Goal: Task Accomplishment & Management: Manage account settings

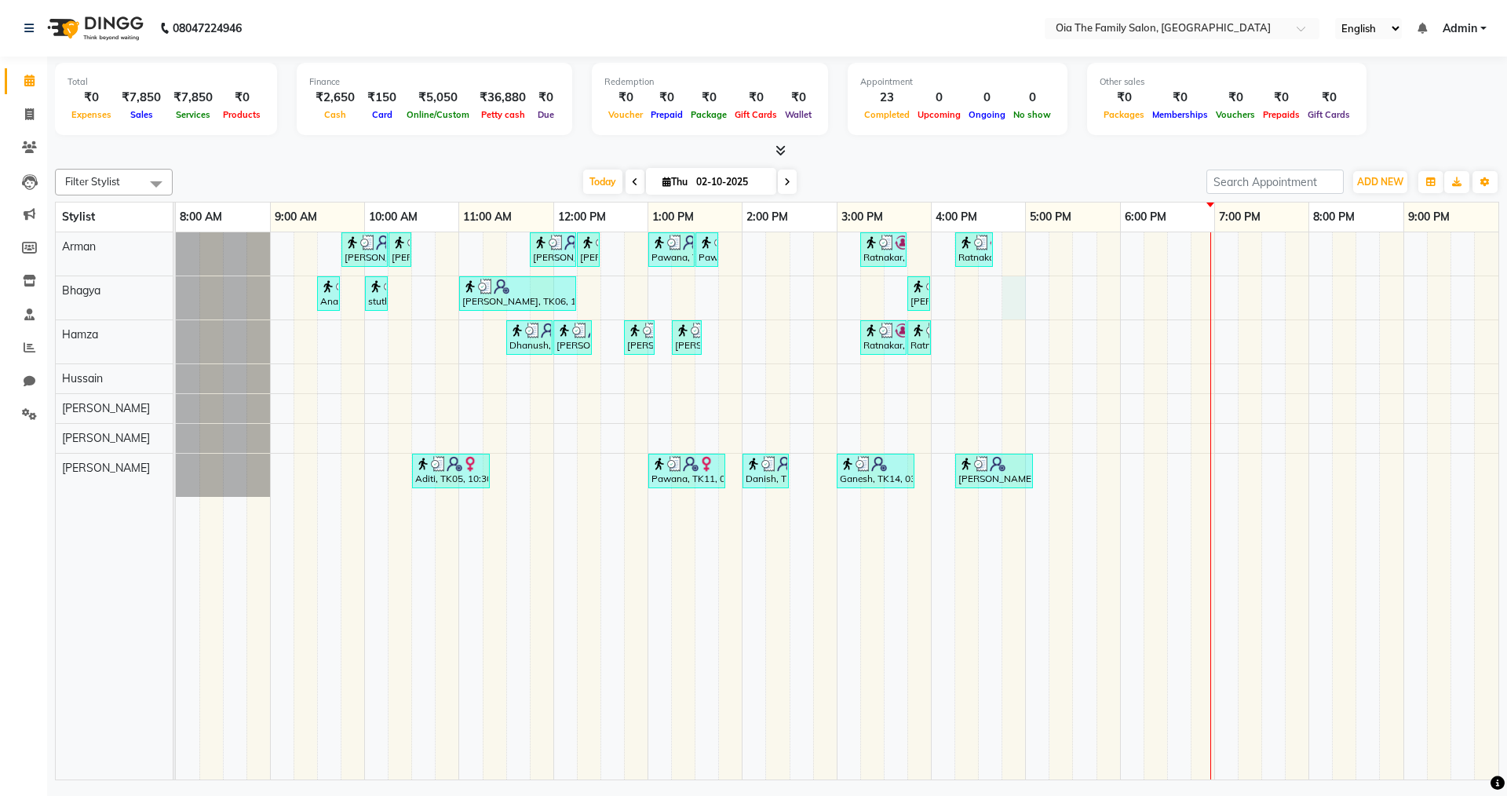
click at [1007, 297] on div "[PERSON_NAME], TK04, 09:45 AM-10:15 AM, Hair Styling-Hair Cut (Men) [PERSON_NAM…" at bounding box center [837, 505] width 1322 height 547
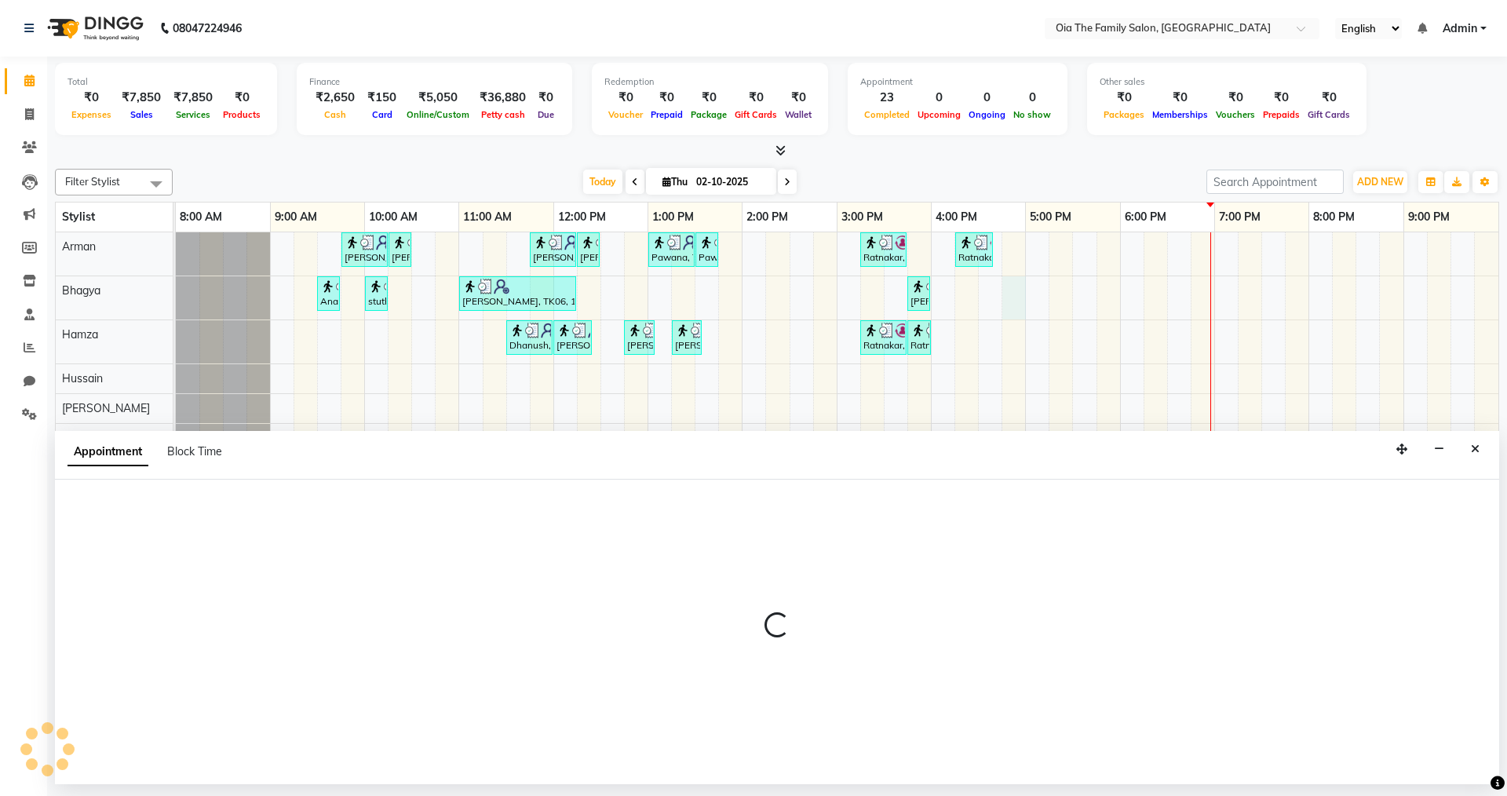
select select "93028"
select select "tentative"
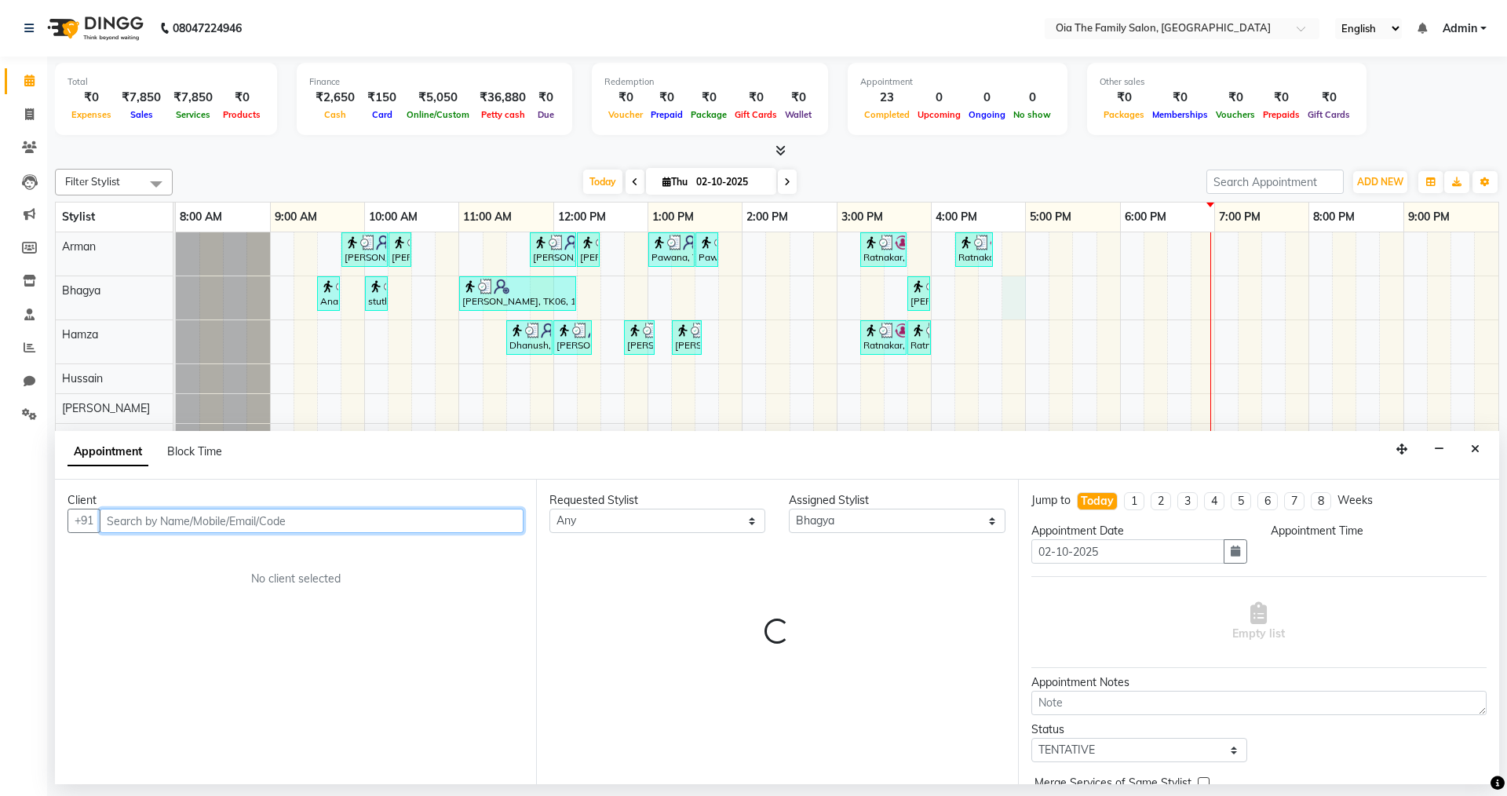
select select "1005"
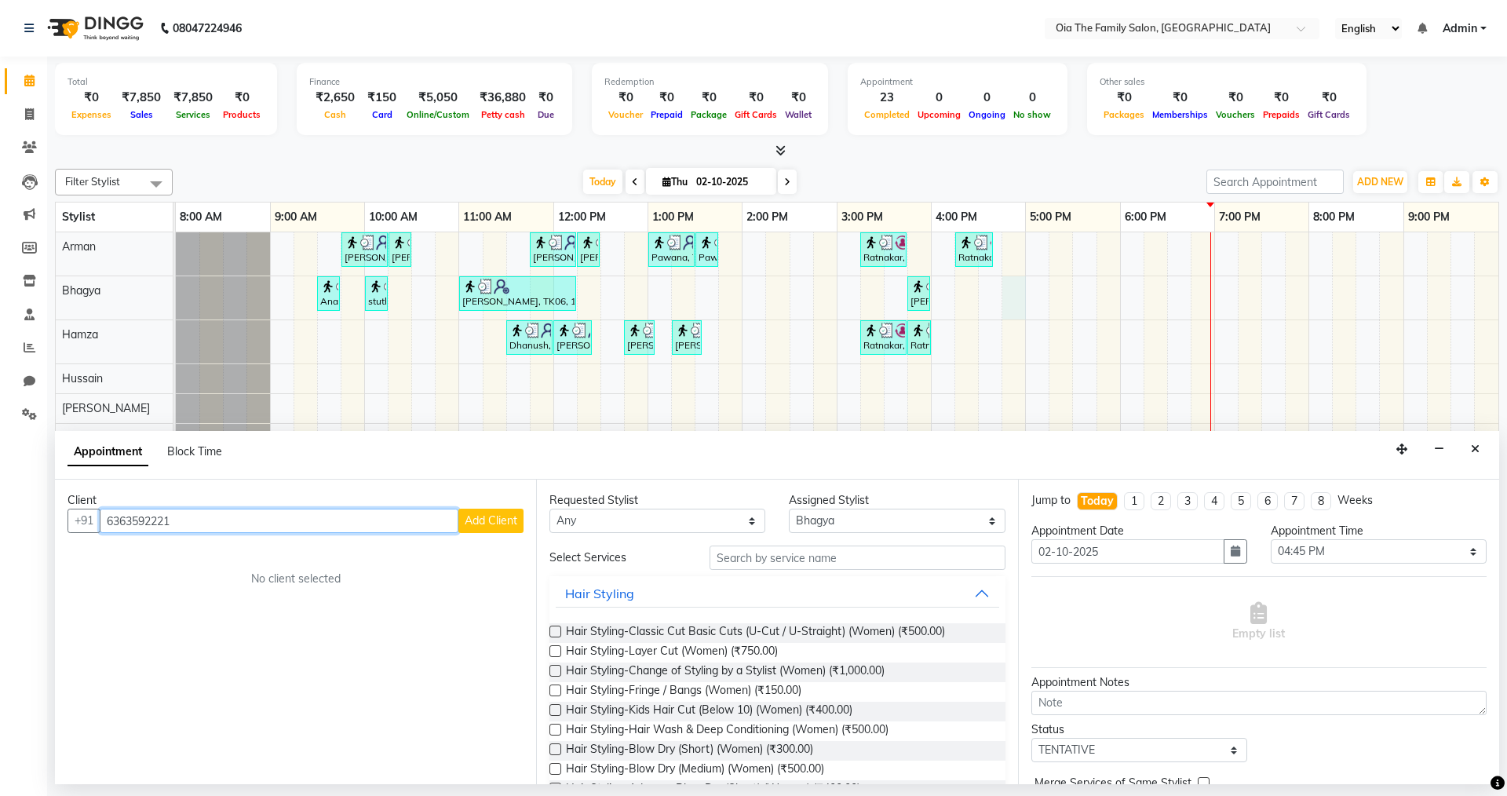
type input "6363592221"
click at [497, 527] on button "Add Client" at bounding box center [490, 521] width 65 height 24
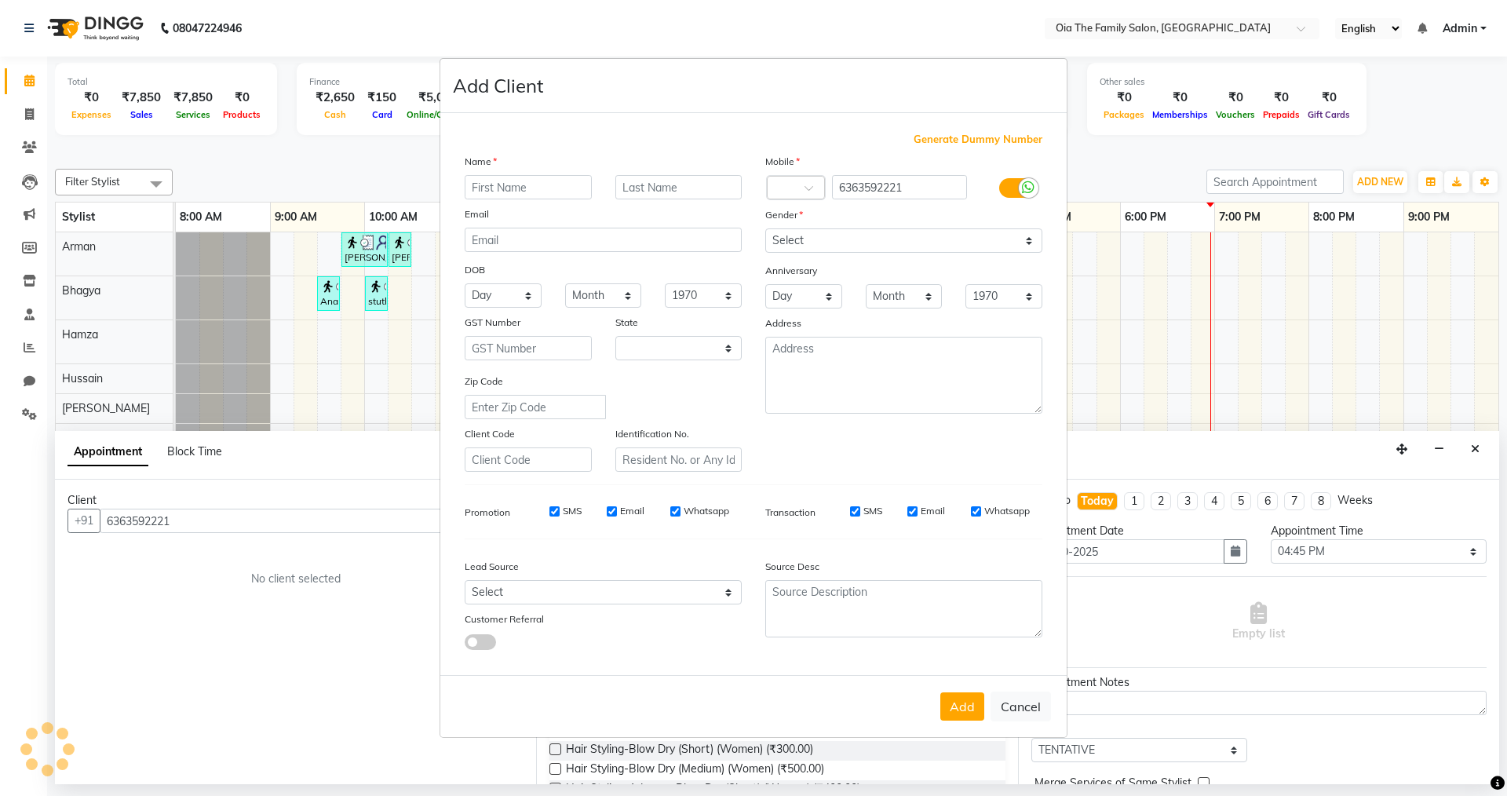
select select "22"
type input "Rashmitha"
click at [837, 232] on select "Select [DEMOGRAPHIC_DATA] [DEMOGRAPHIC_DATA] Other Prefer Not To Say" at bounding box center [903, 240] width 277 height 24
select select "[DEMOGRAPHIC_DATA]"
click at [765, 228] on select "Select [DEMOGRAPHIC_DATA] [DEMOGRAPHIC_DATA] Other Prefer Not To Say" at bounding box center [903, 240] width 277 height 24
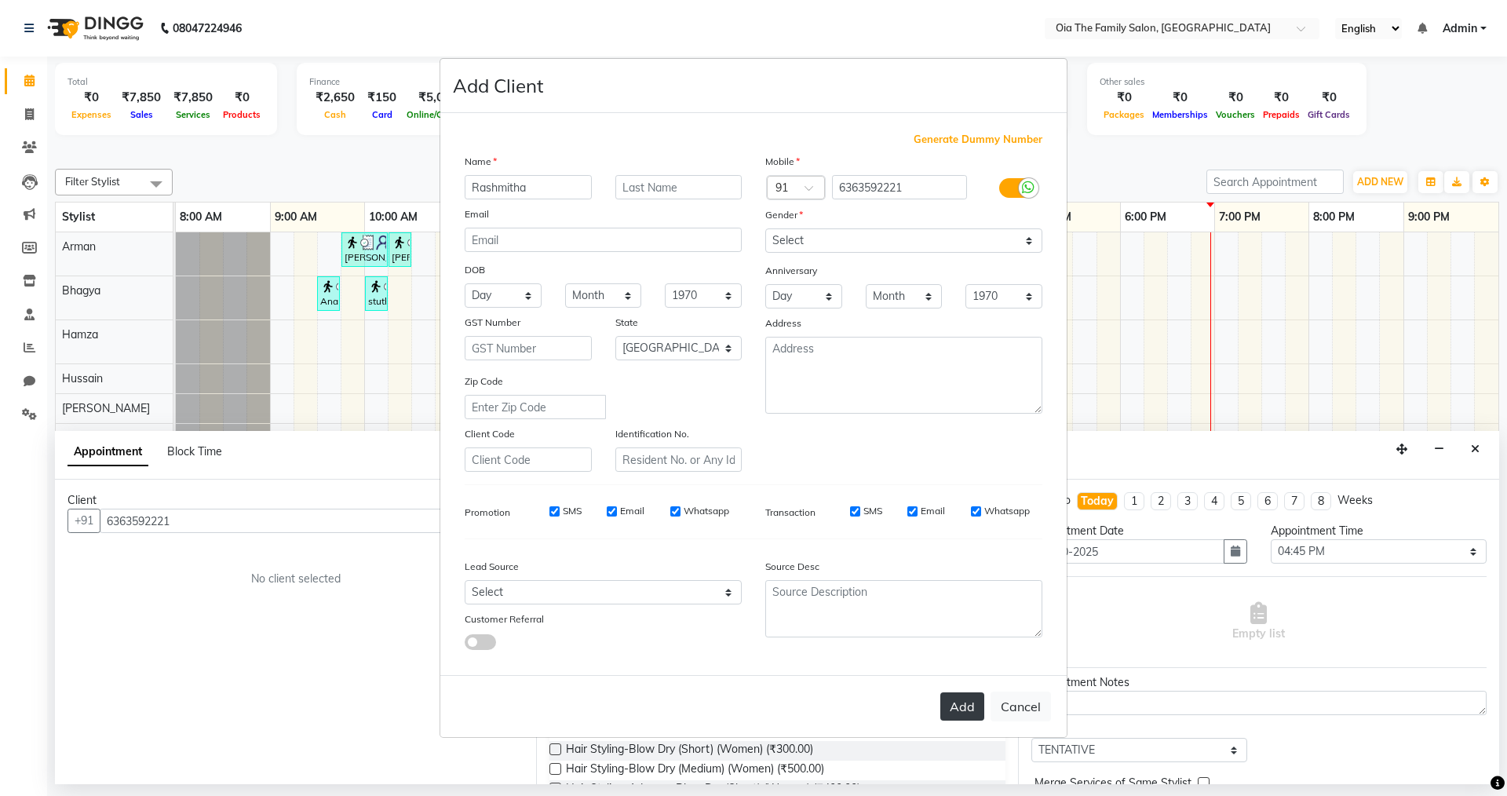
click at [960, 701] on button "Add" at bounding box center [962, 706] width 44 height 28
select select
select select "null"
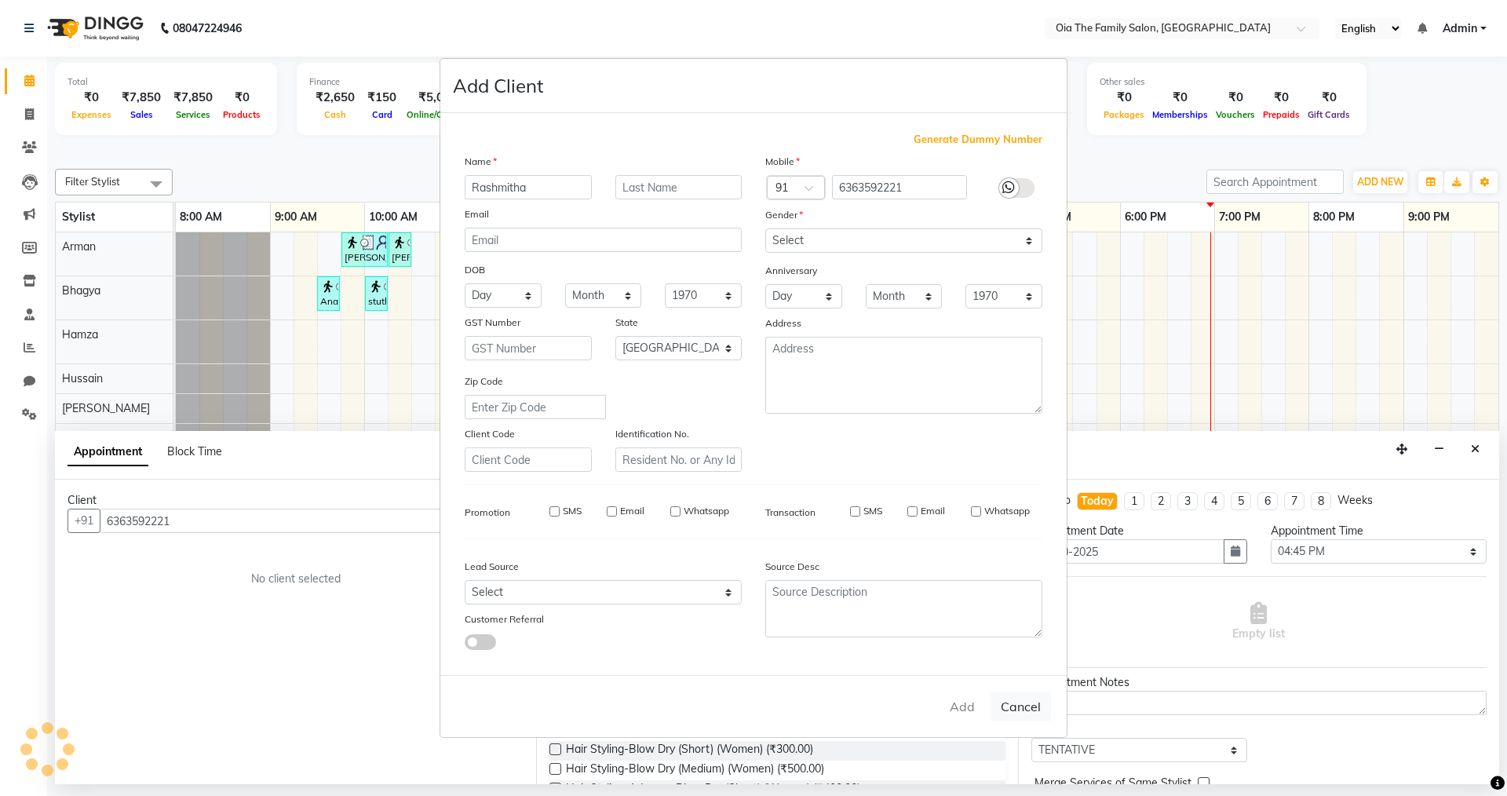
select select
checkbox input "false"
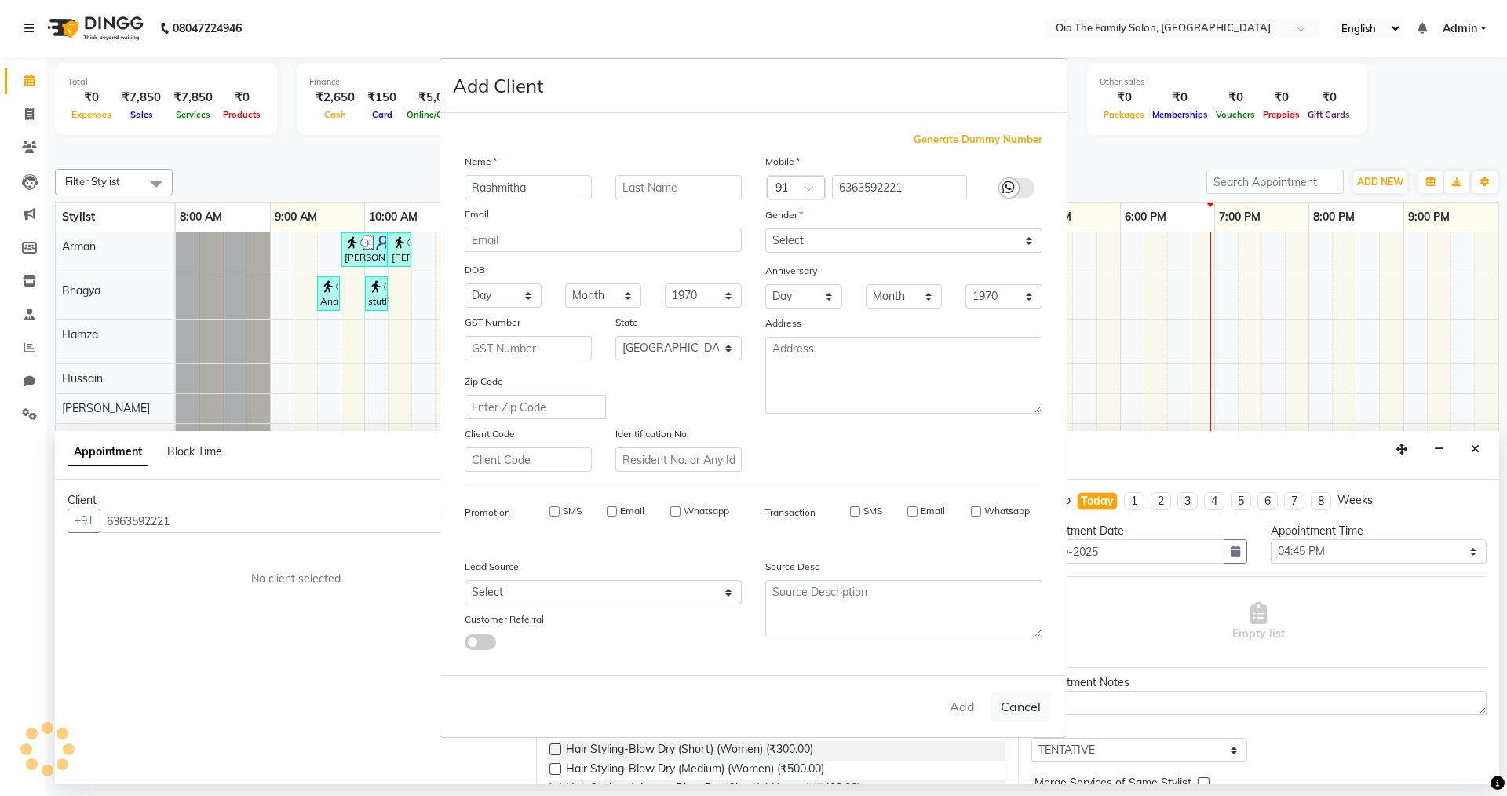
checkbox input "false"
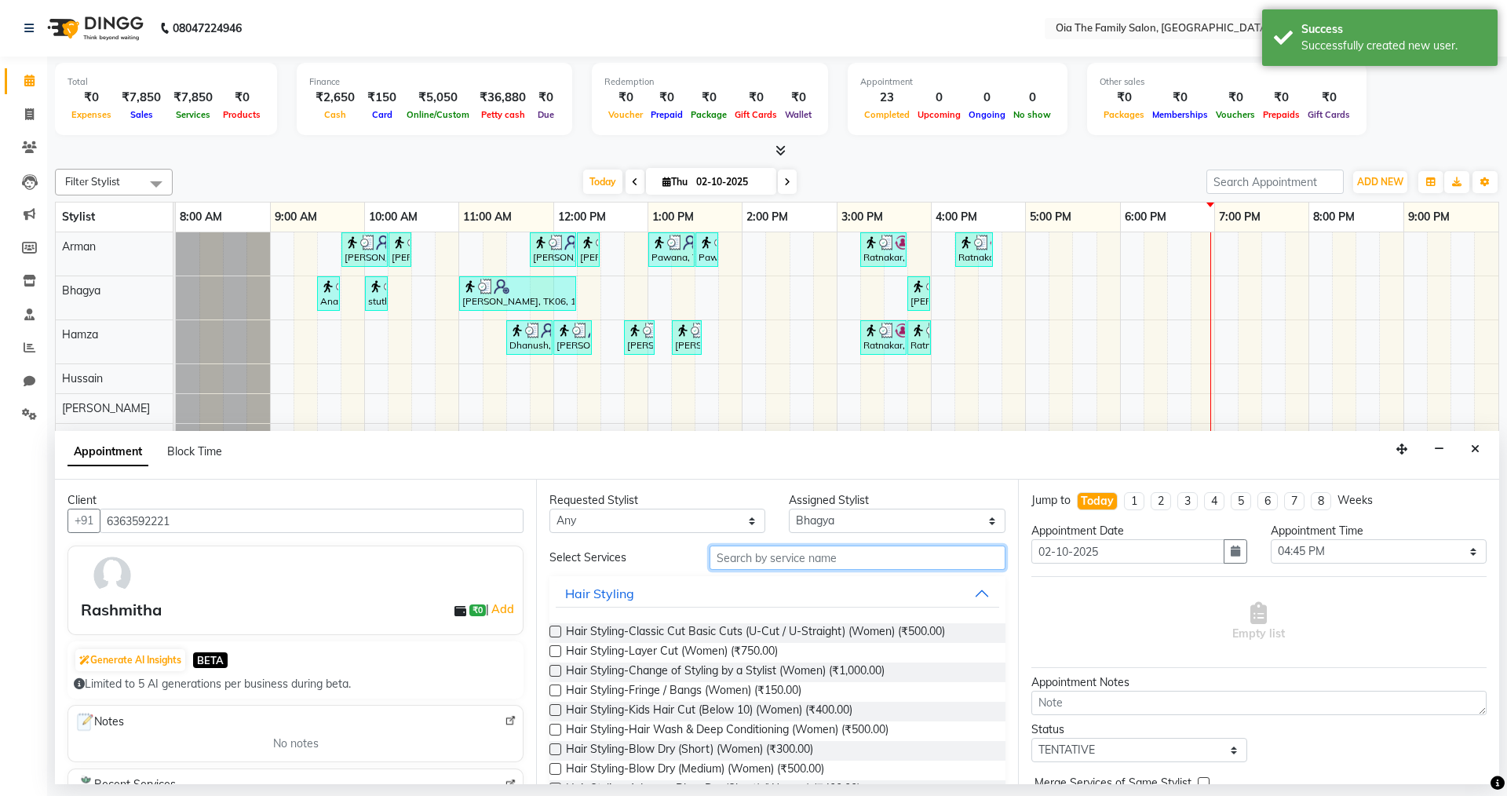
click at [806, 558] on input "text" at bounding box center [858, 557] width 296 height 24
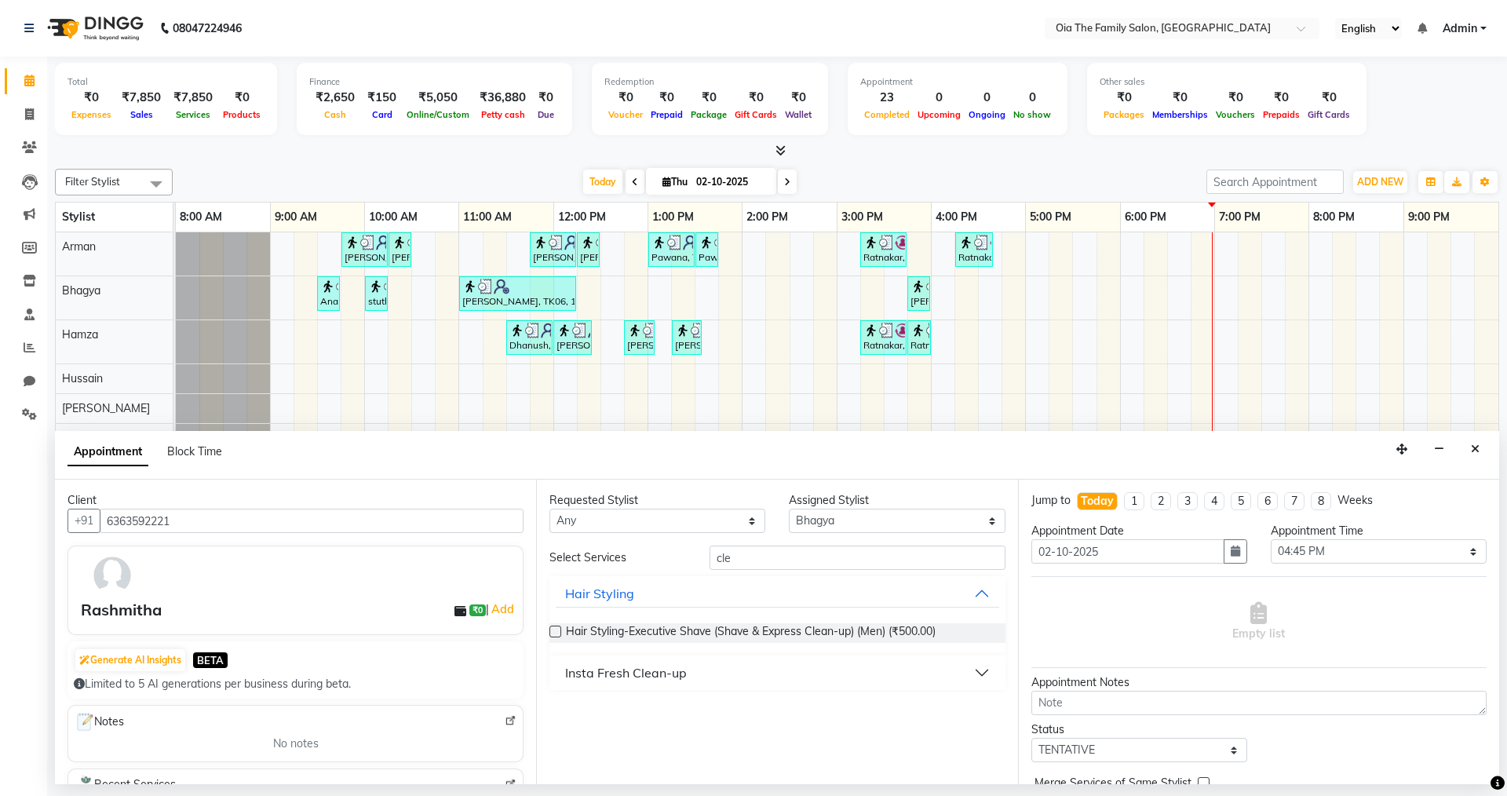
click at [674, 670] on div "Insta Fresh Clean-up" at bounding box center [626, 672] width 122 height 19
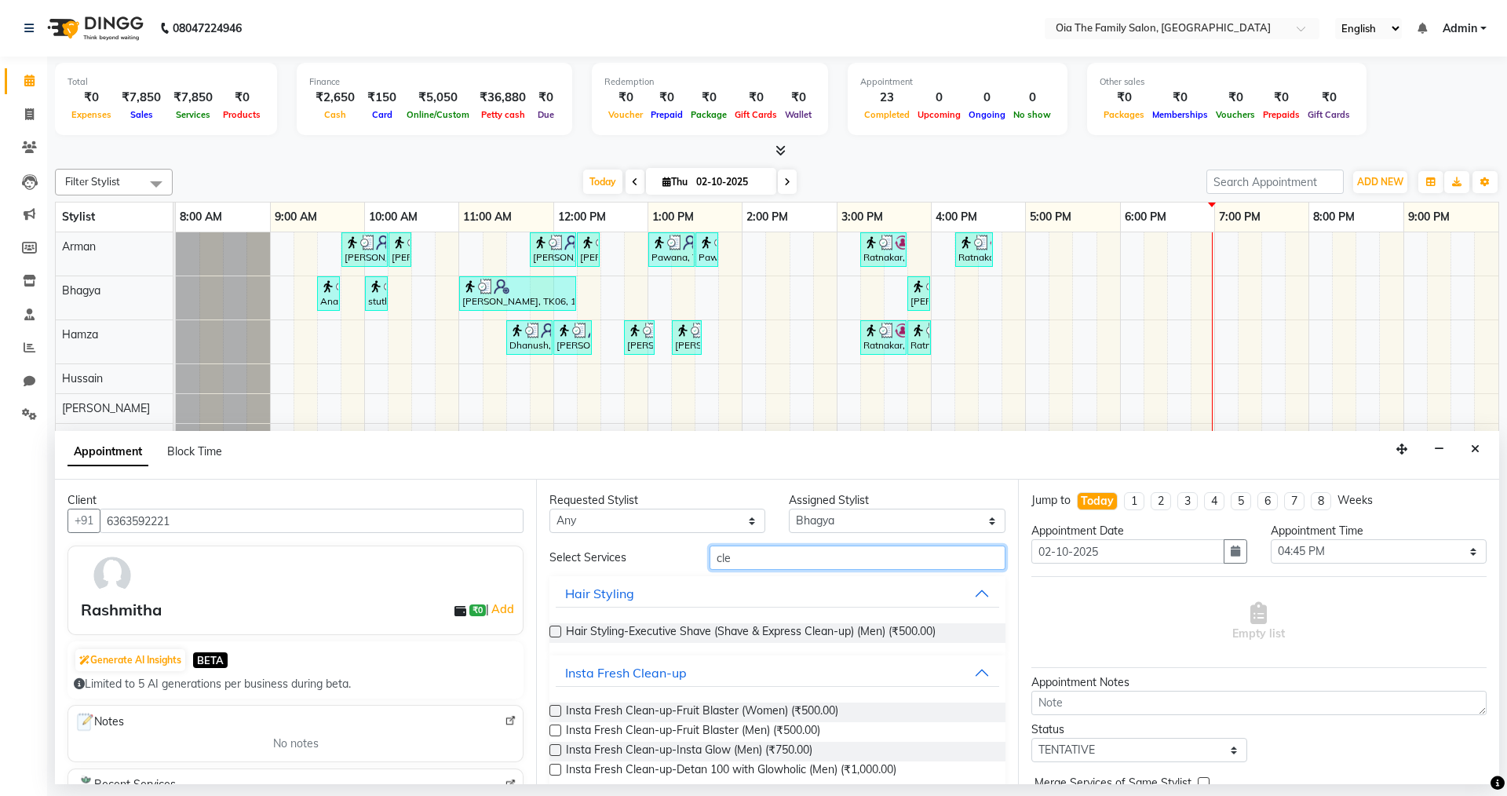
click at [775, 553] on input "cle" at bounding box center [858, 557] width 296 height 24
type input "c"
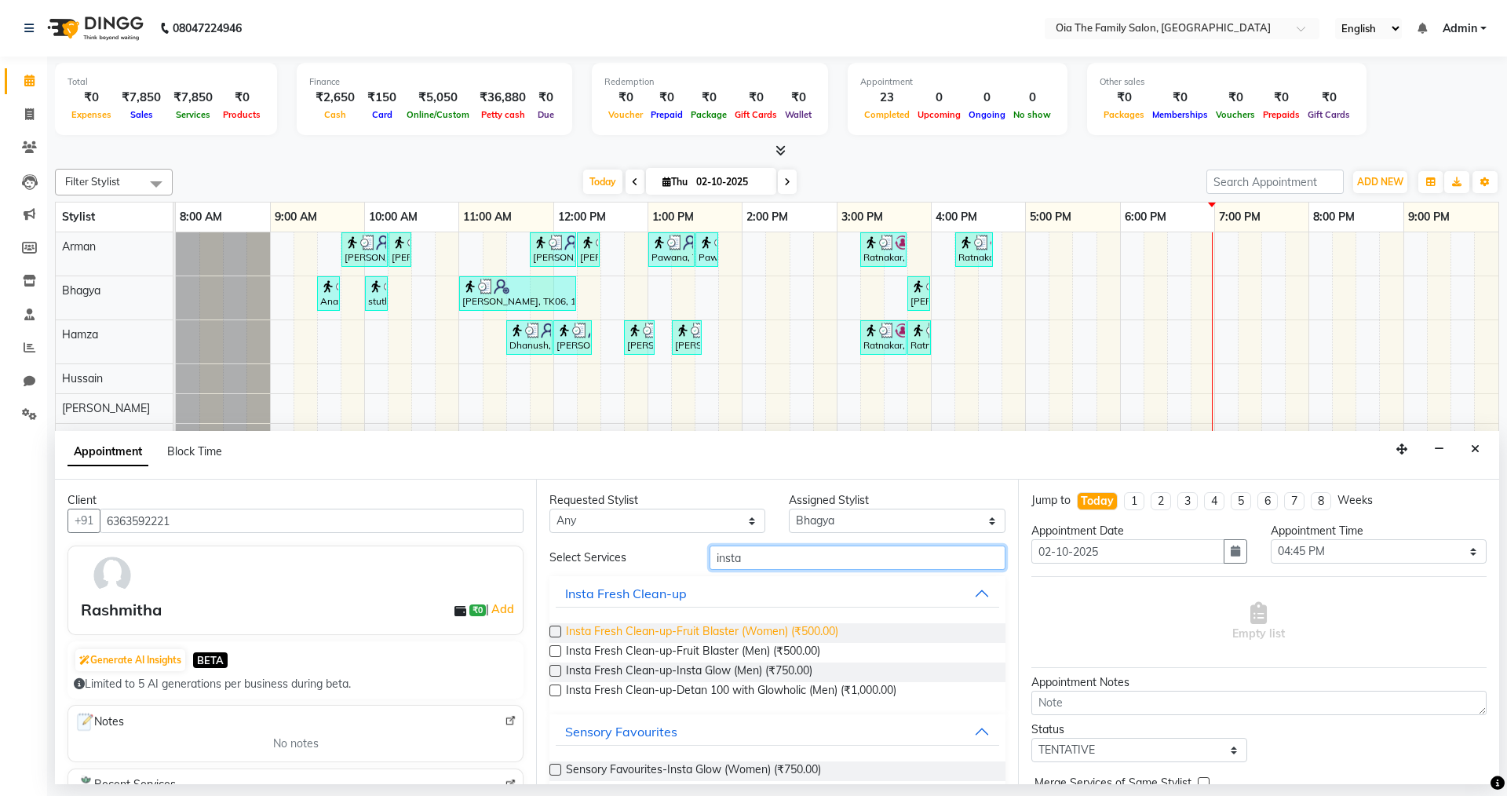
type input "insta"
click at [733, 624] on span "Insta Fresh Clean-up-Fruit Blaster (Women) (₹500.00)" at bounding box center [702, 633] width 272 height 20
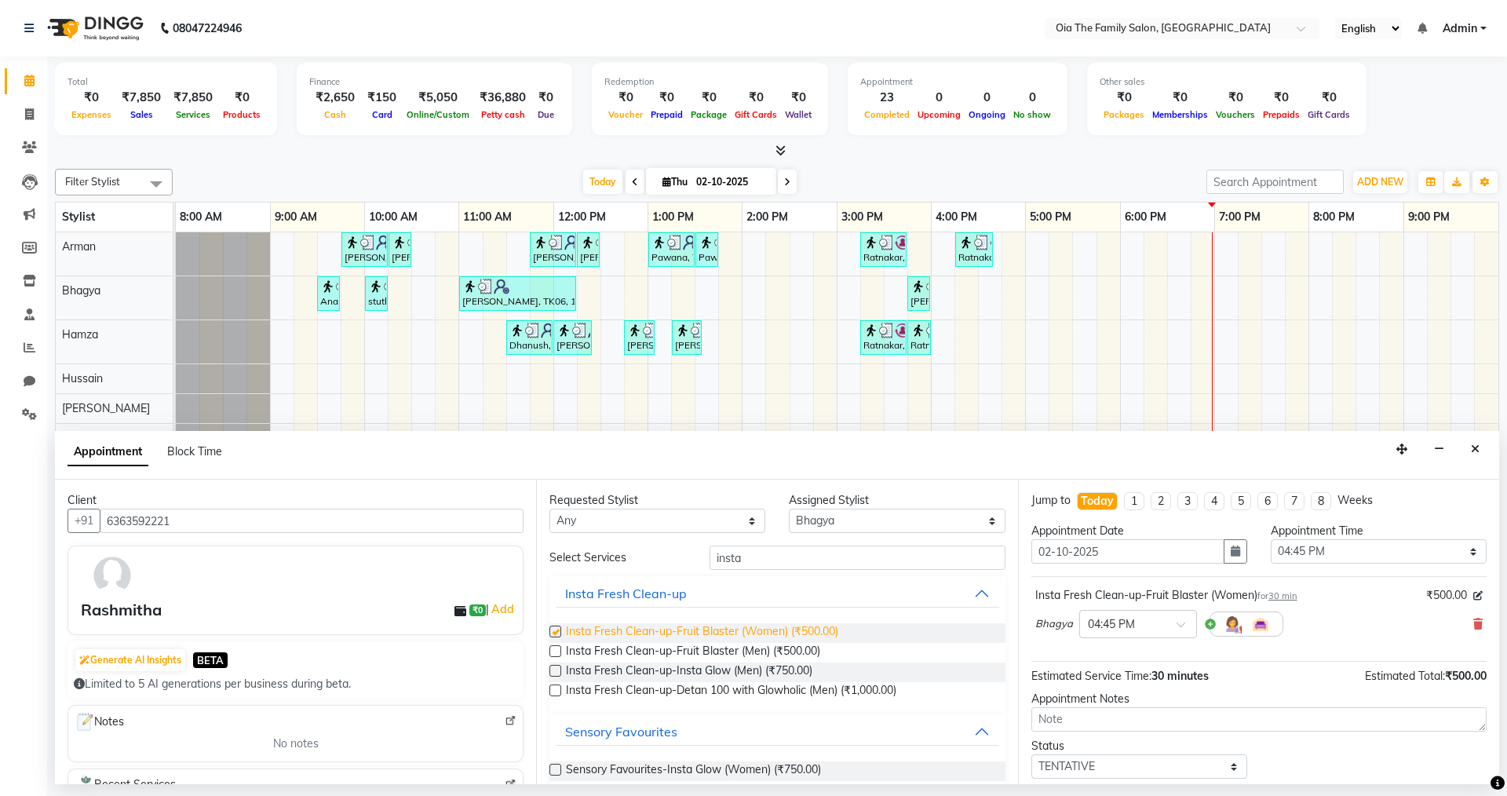
checkbox input "false"
click at [772, 557] on input "insta" at bounding box center [858, 557] width 296 height 24
type input "i"
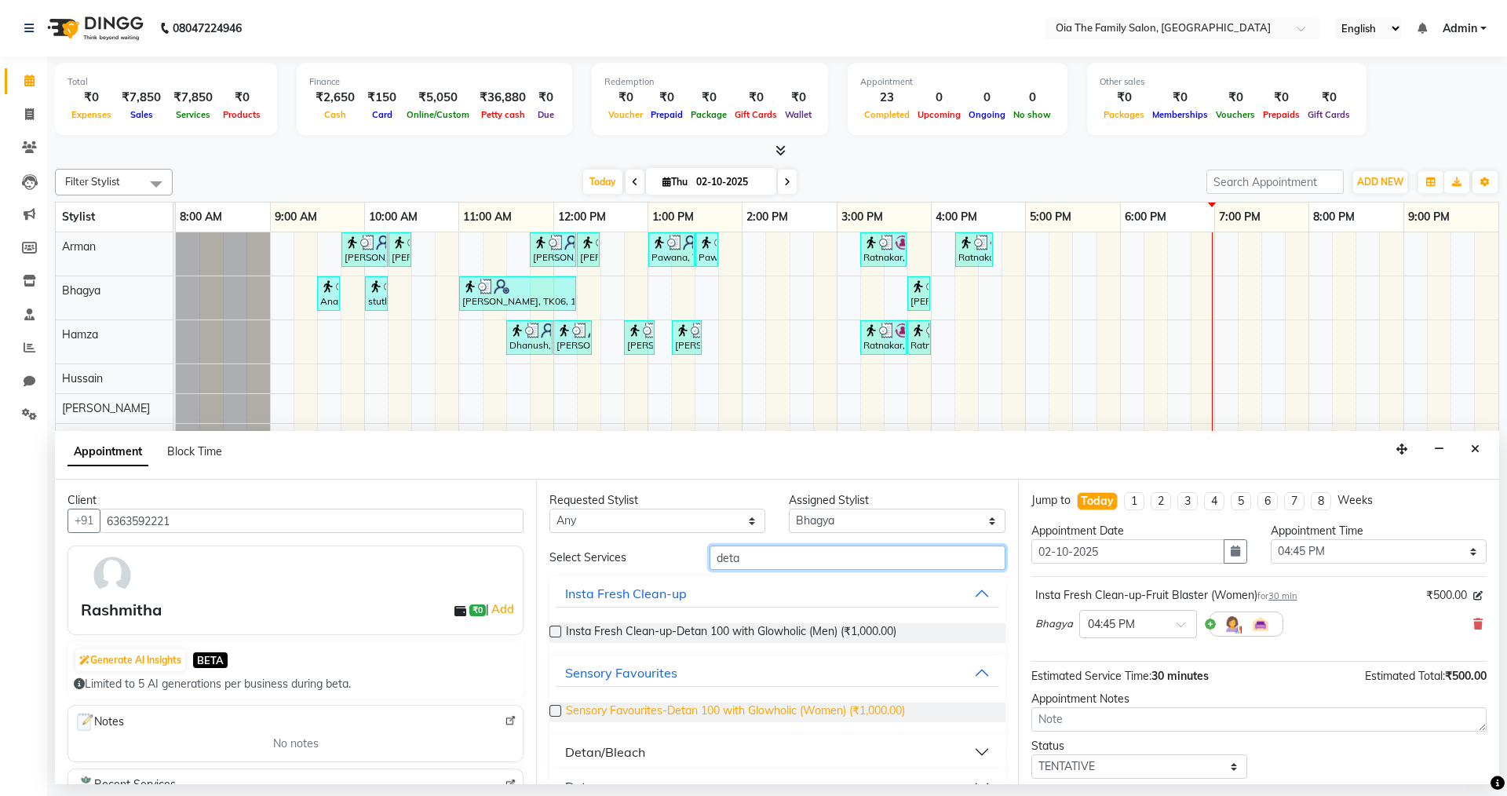
type input "deta"
click at [743, 706] on span "Sensory Favourites-Detan 100 with Glowholic (Women) (₹1,000.00)" at bounding box center [735, 712] width 339 height 20
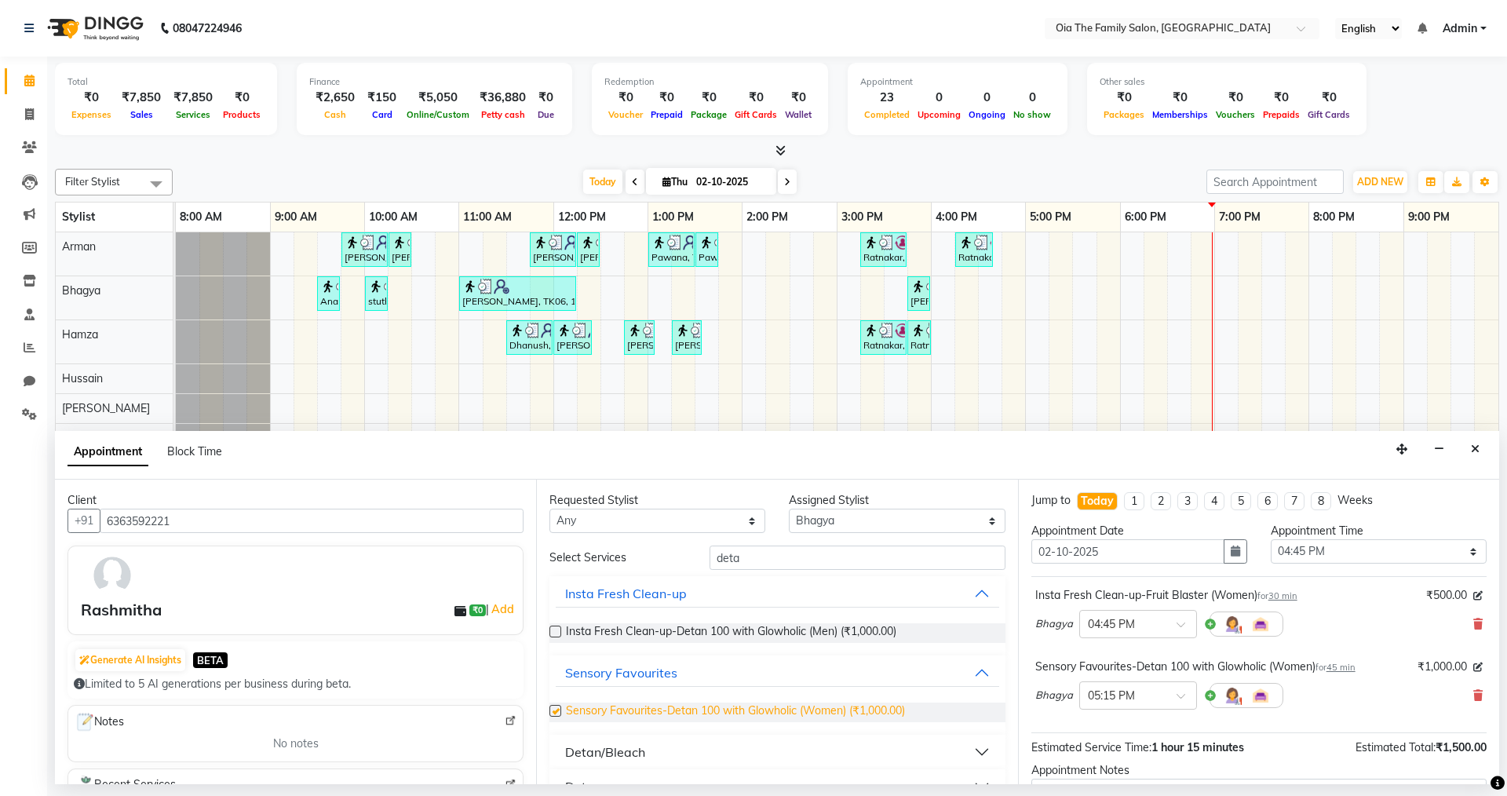
checkbox input "false"
click at [773, 559] on input "deta" at bounding box center [858, 557] width 296 height 24
type input "d"
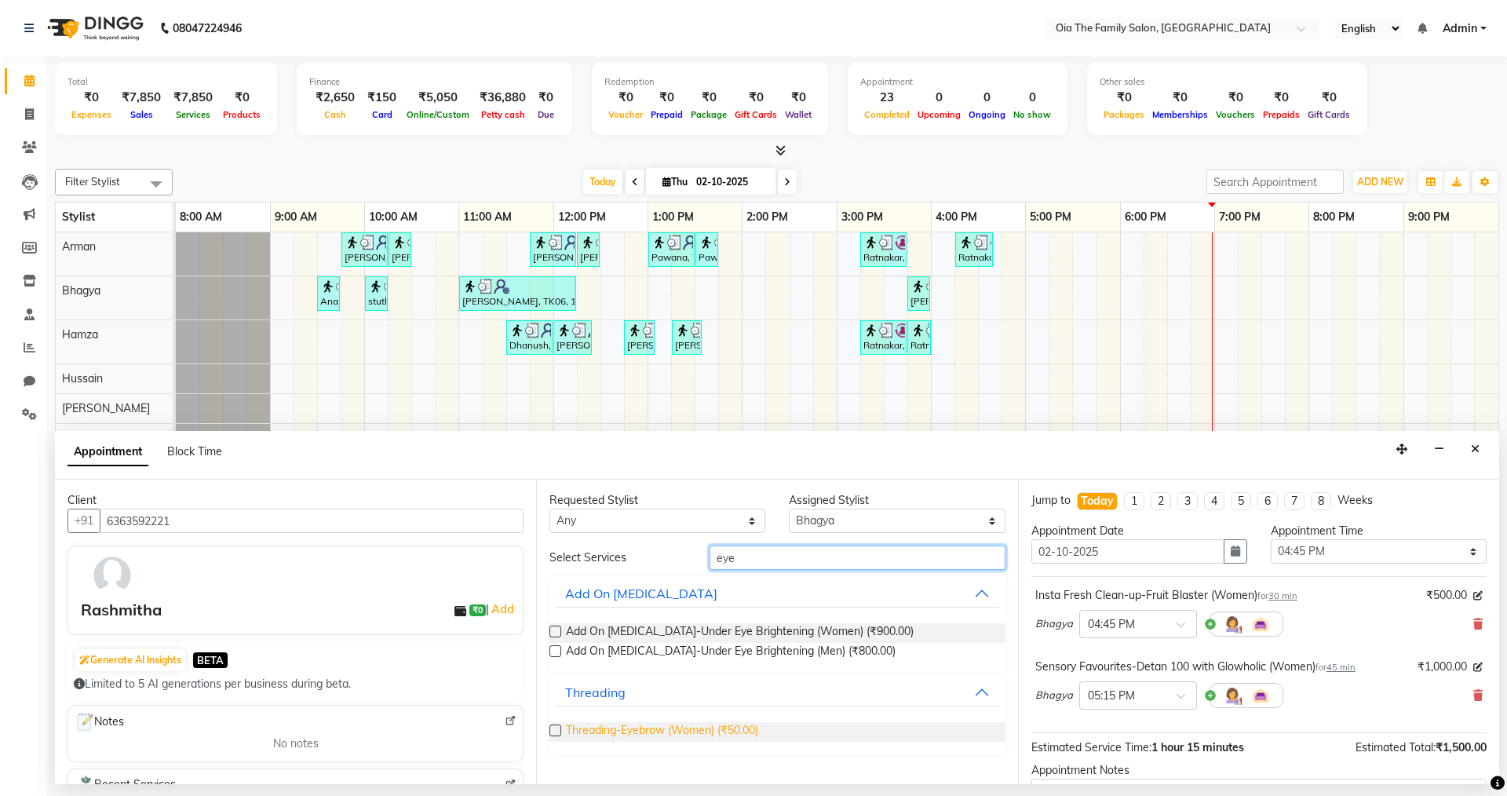
type input "eye"
click at [692, 735] on span "Threading-Eyebrow (Women) (₹50.00)" at bounding box center [662, 732] width 192 height 20
checkbox input "false"
click at [740, 560] on input "eye" at bounding box center [858, 557] width 296 height 24
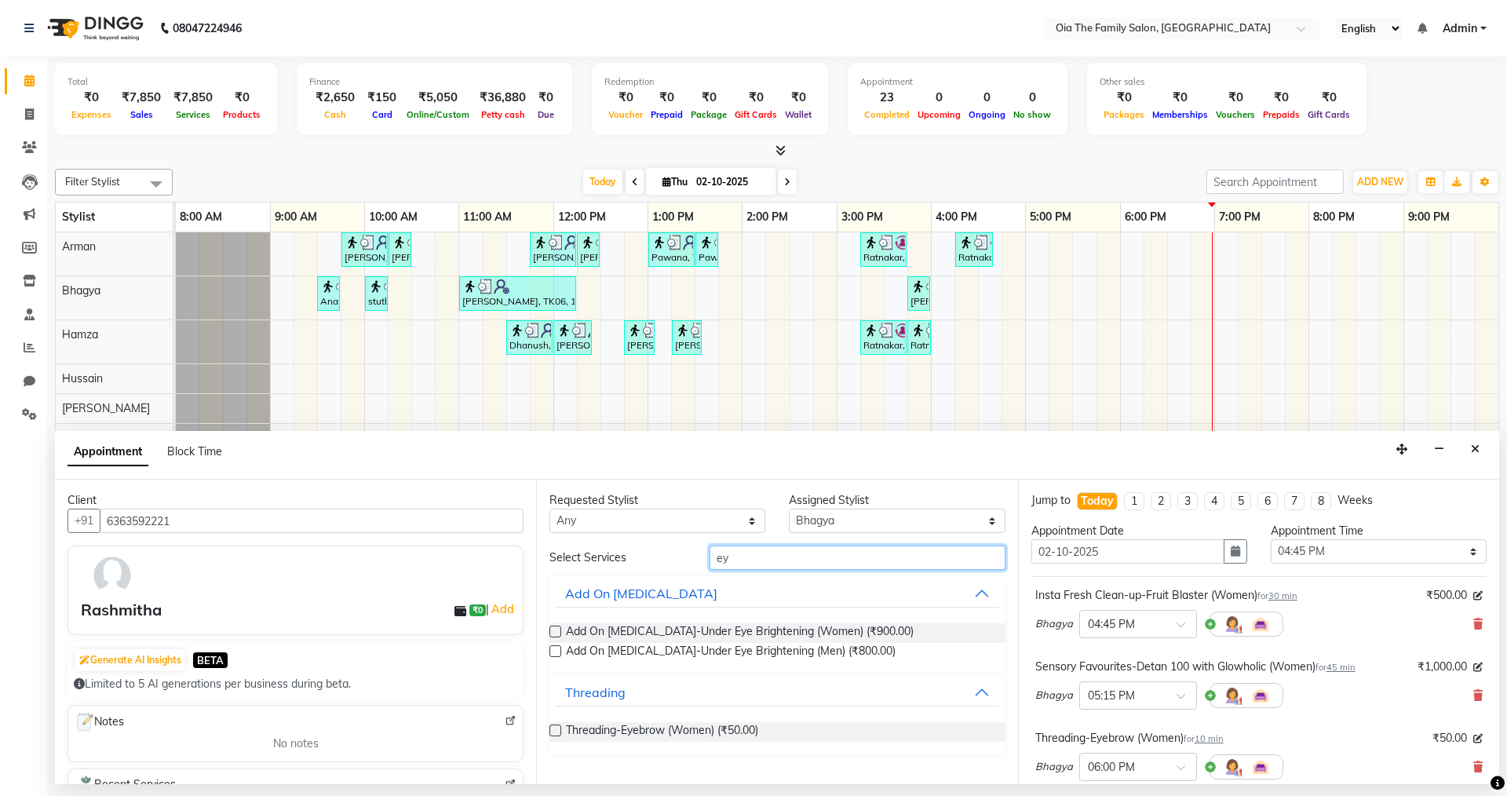
type input "e"
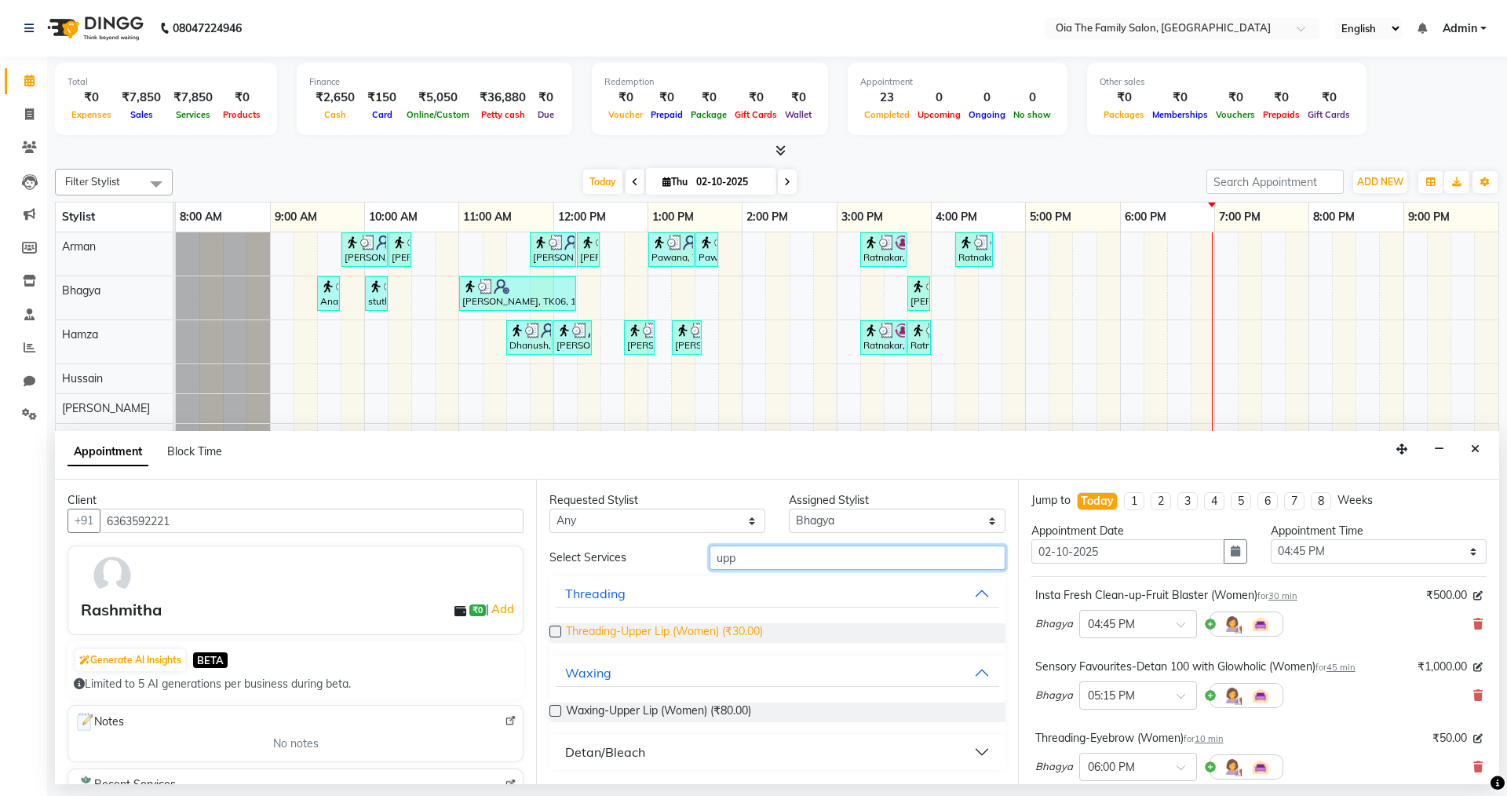
type input "upp"
click at [692, 628] on span "Threading-Upper Lip (Women) (₹30.00)" at bounding box center [664, 633] width 197 height 20
checkbox input "false"
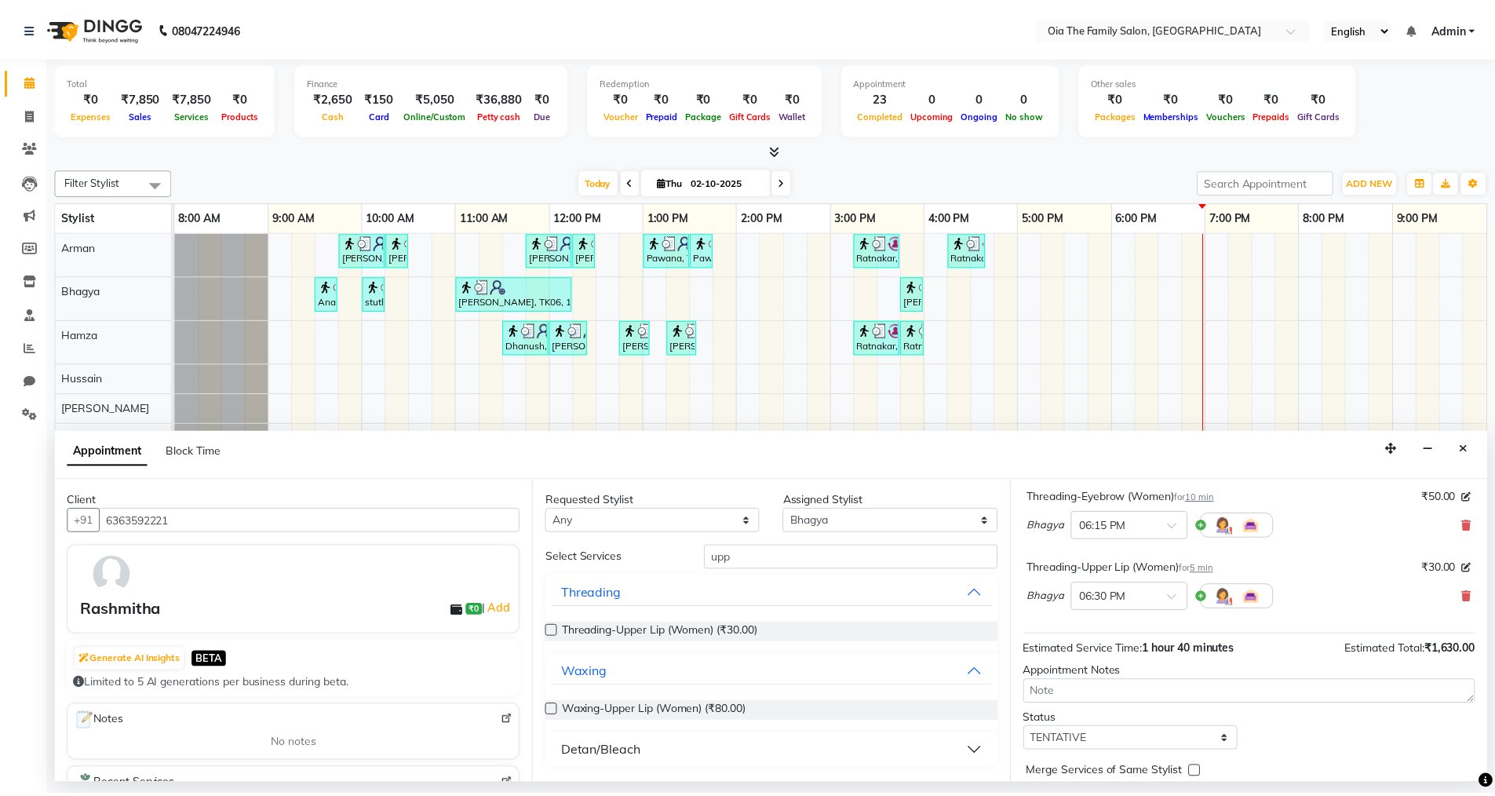
scroll to position [379, 0]
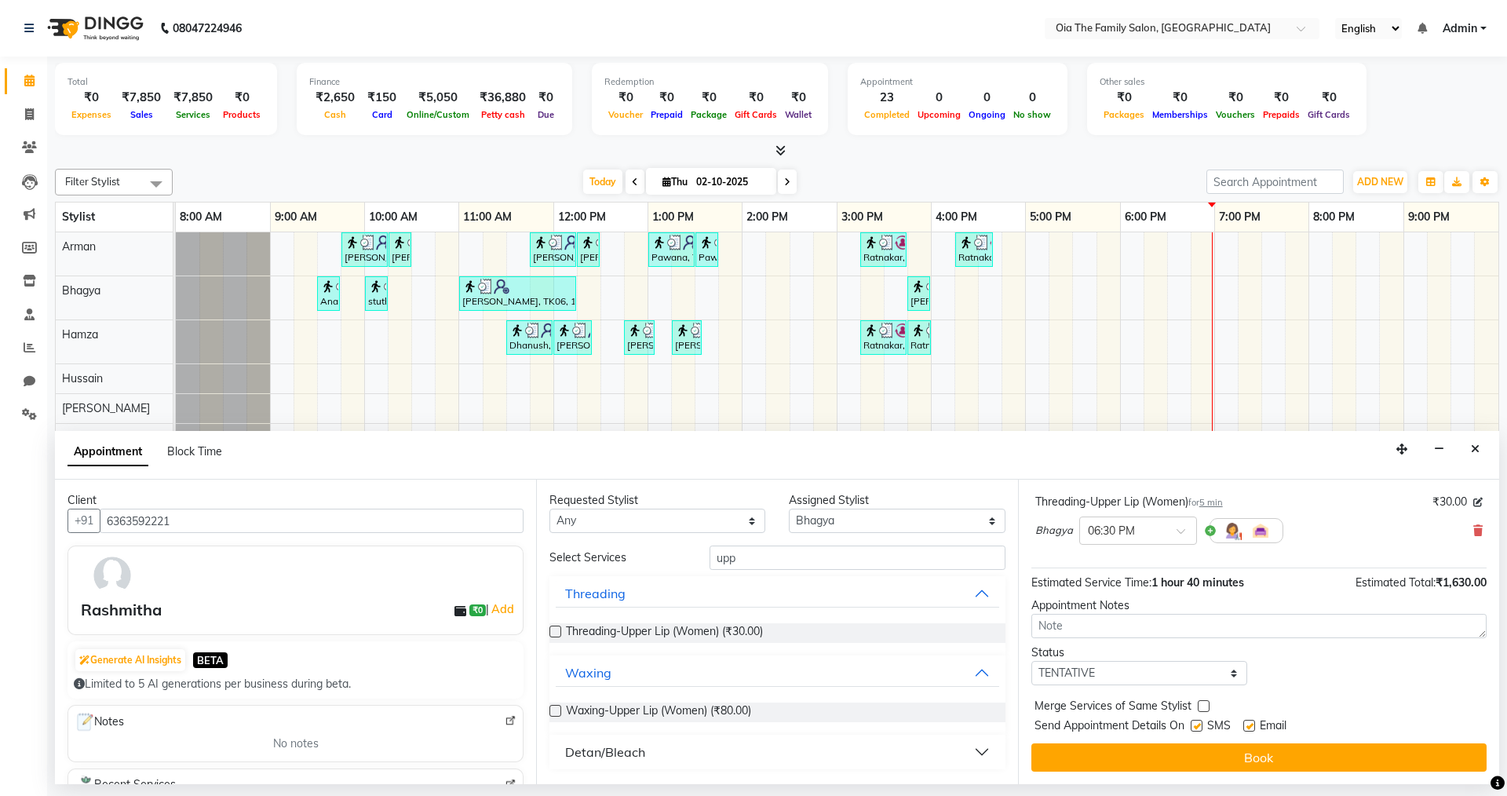
click at [1199, 721] on label at bounding box center [1197, 726] width 12 height 12
click at [1199, 722] on input "checkbox" at bounding box center [1196, 727] width 10 height 10
checkbox input "false"
click at [1253, 724] on label at bounding box center [1249, 726] width 12 height 12
click at [1253, 724] on input "checkbox" at bounding box center [1248, 727] width 10 height 10
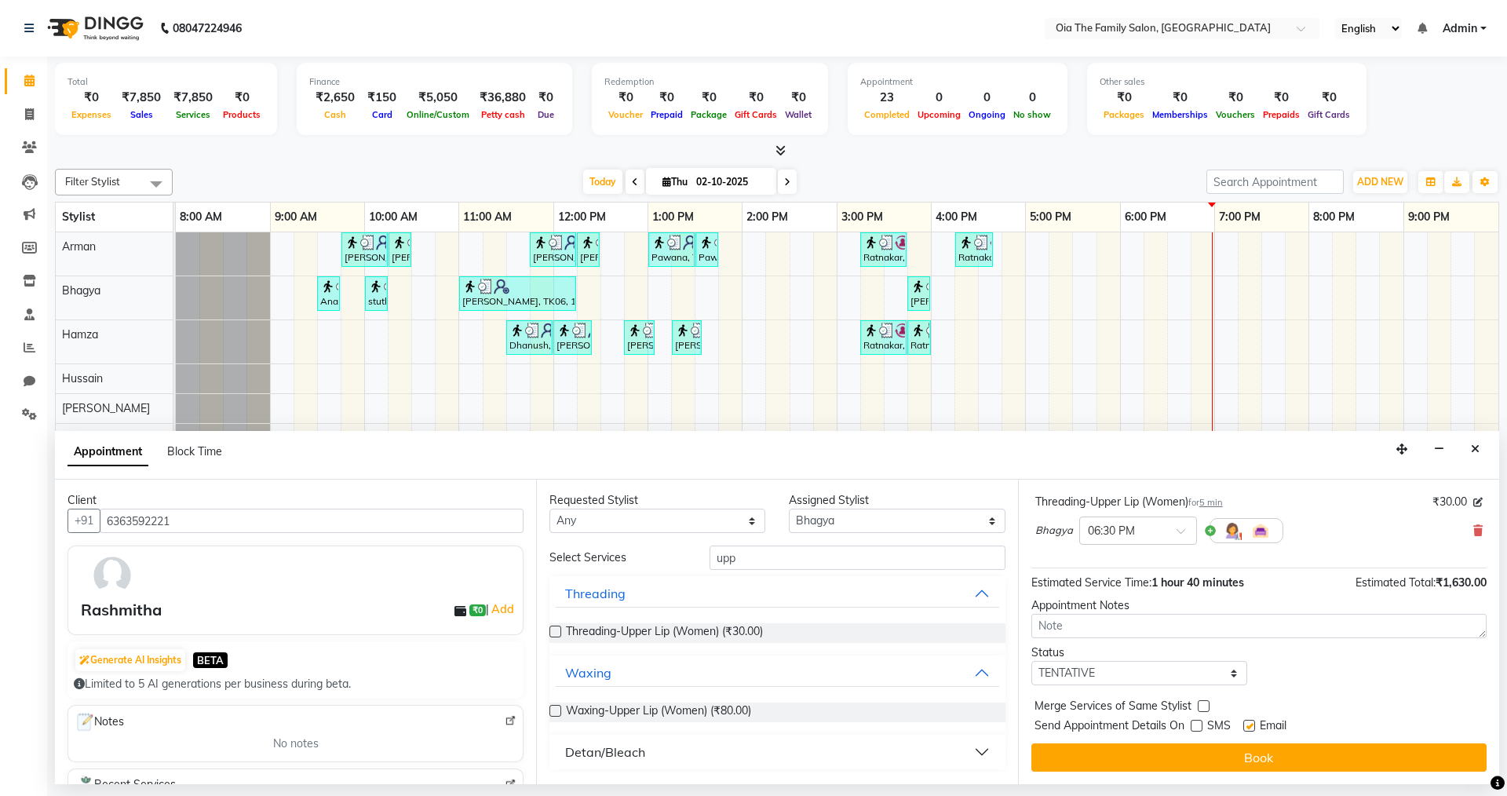
checkbox input "false"
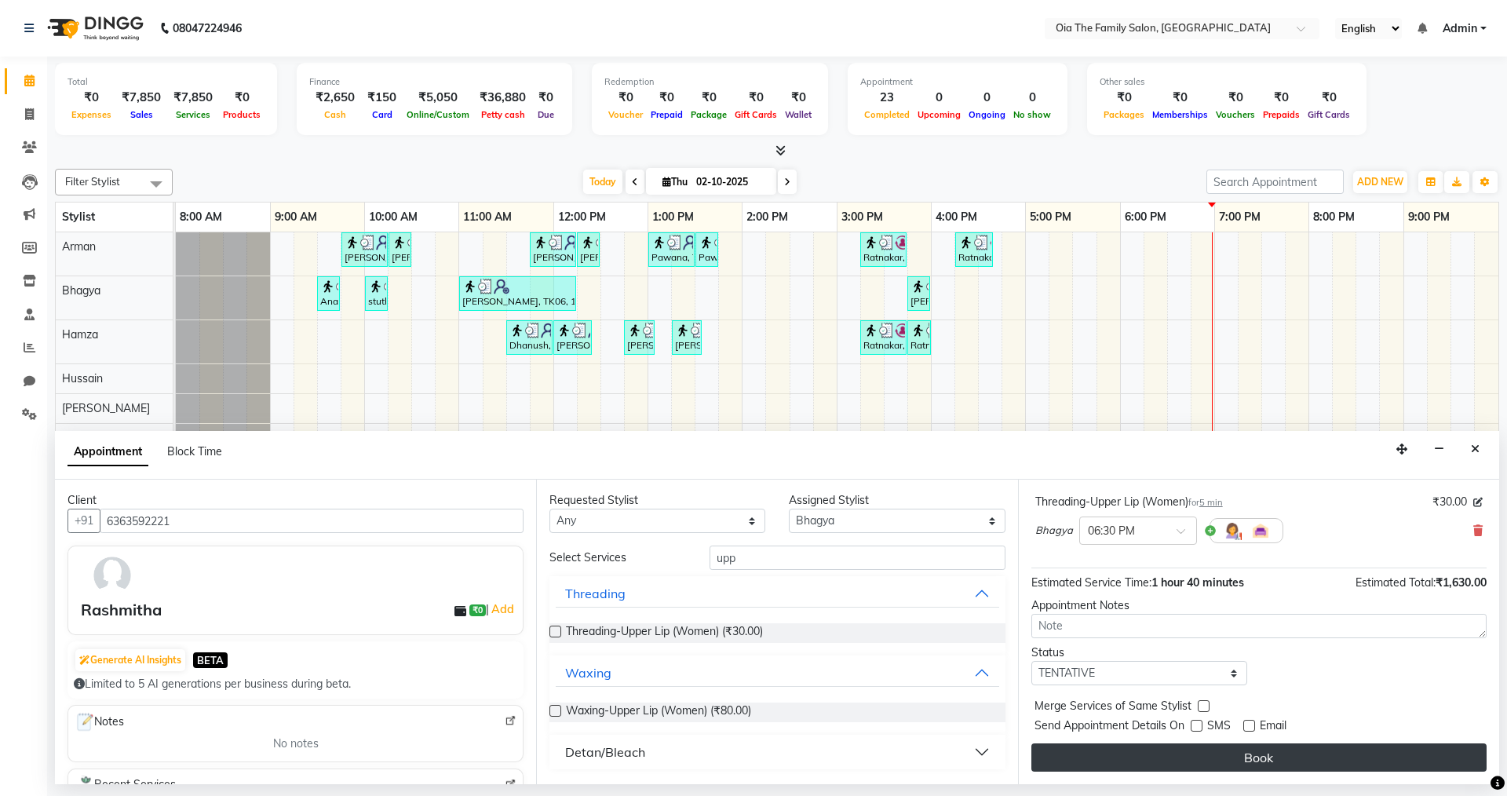
click at [1252, 749] on button "Book" at bounding box center [1258, 757] width 455 height 28
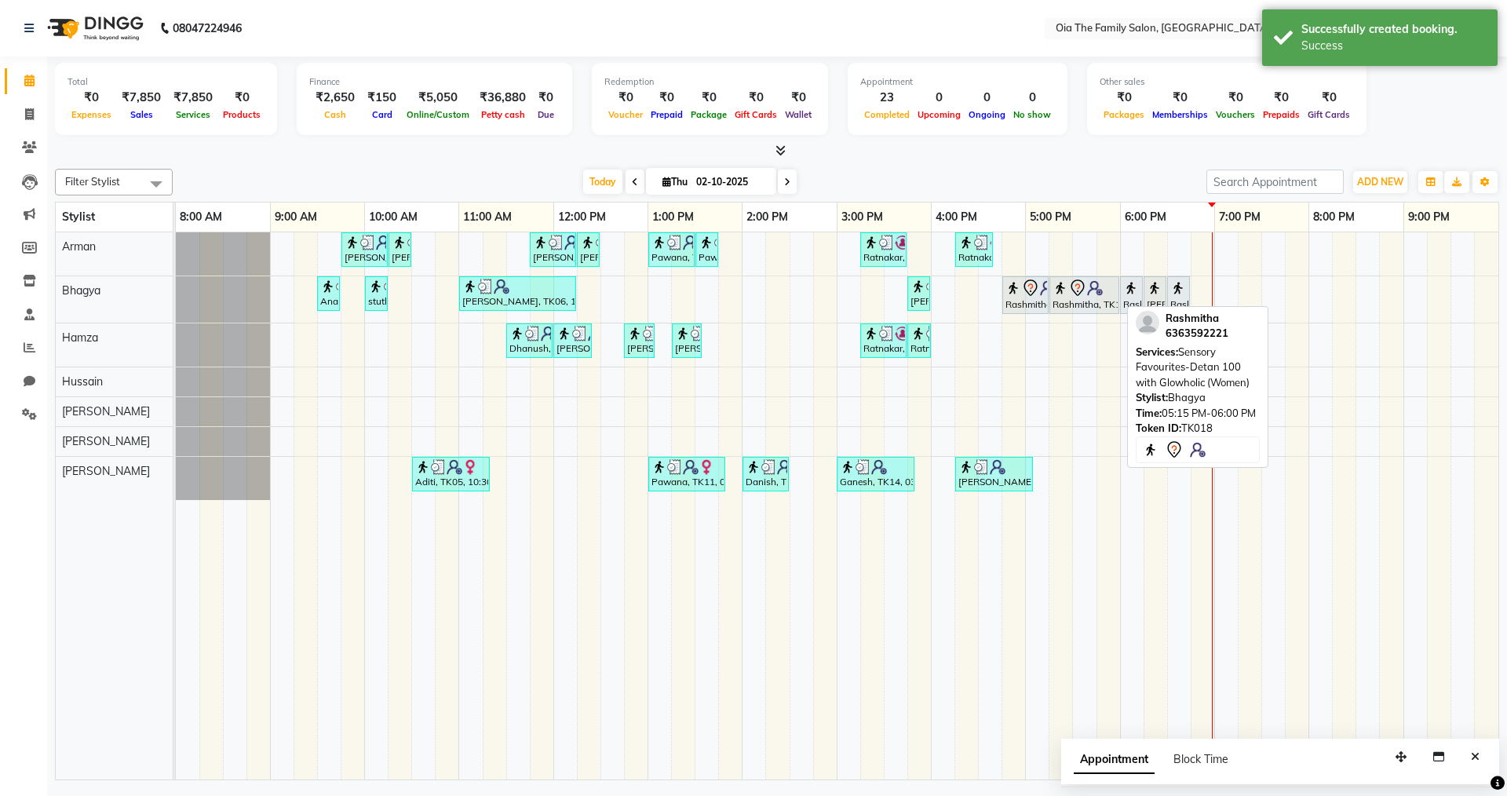
click at [1062, 304] on div "Rashmitha, TK18, 05:15 PM-06:00 PM, Sensory Favourites-Detan 100 with Glowholic…" at bounding box center [1084, 295] width 67 height 33
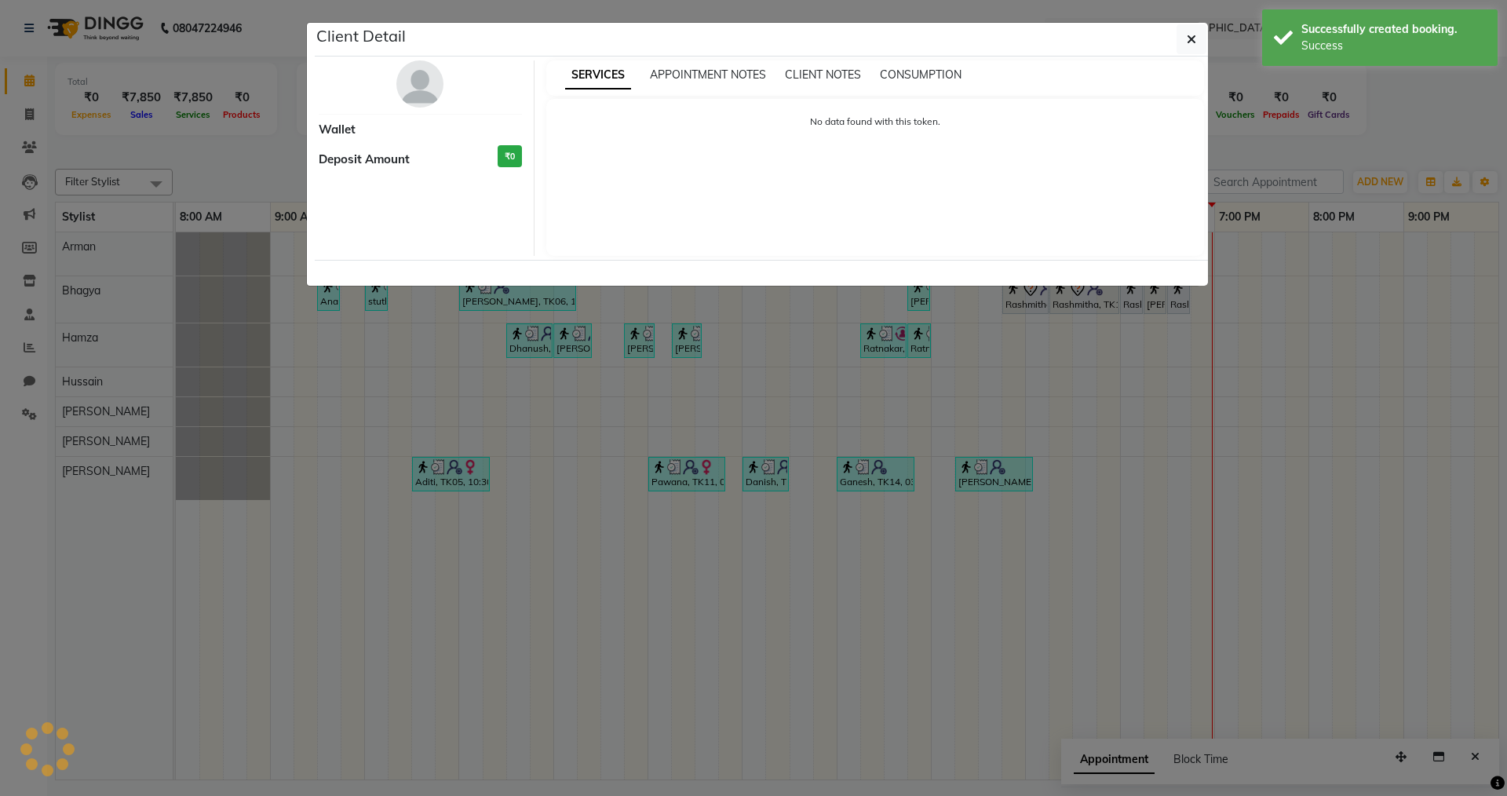
select select "7"
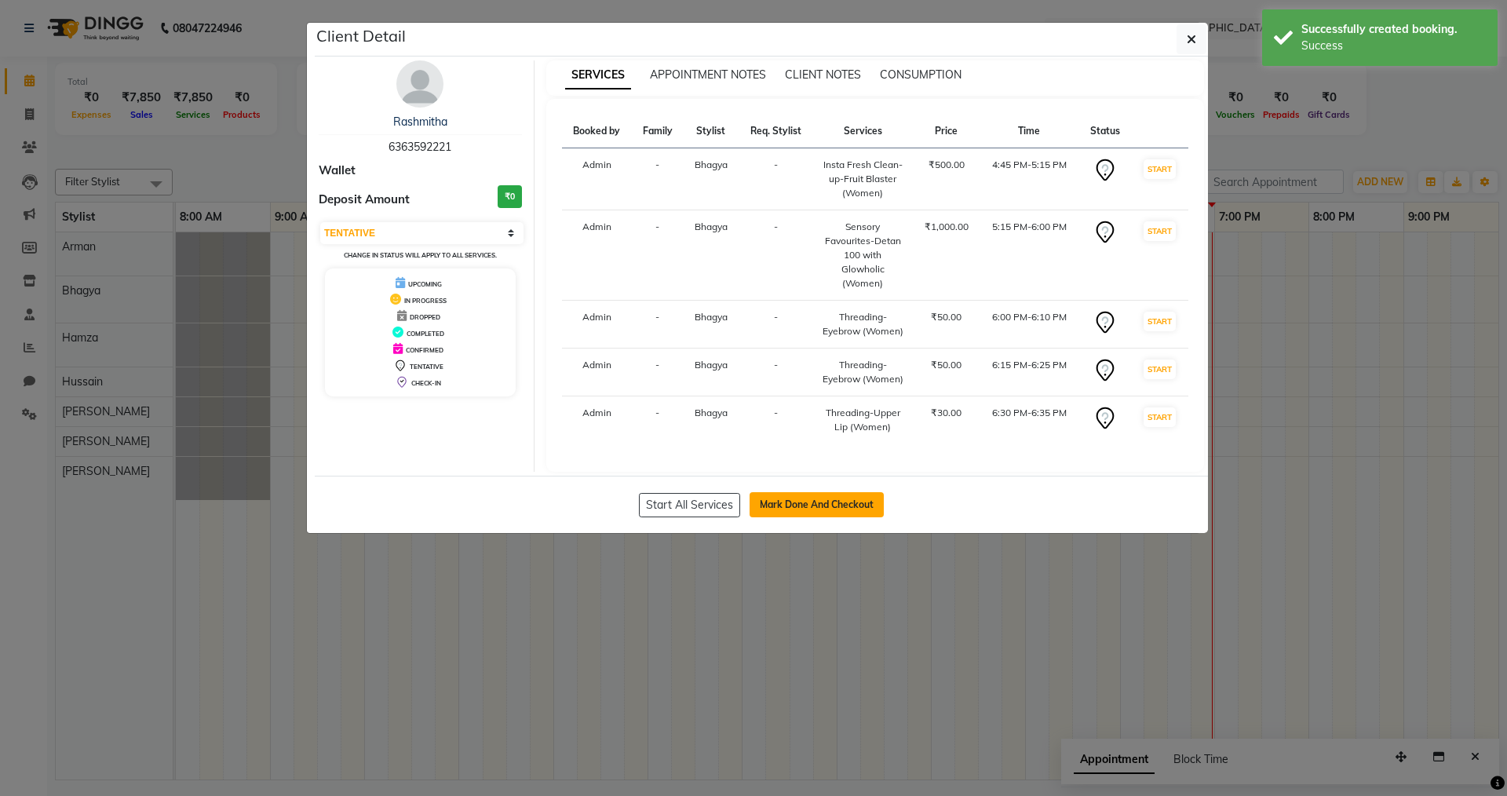
click at [853, 504] on button "Mark Done And Checkout" at bounding box center [817, 504] width 134 height 25
select select "9113"
select select "service"
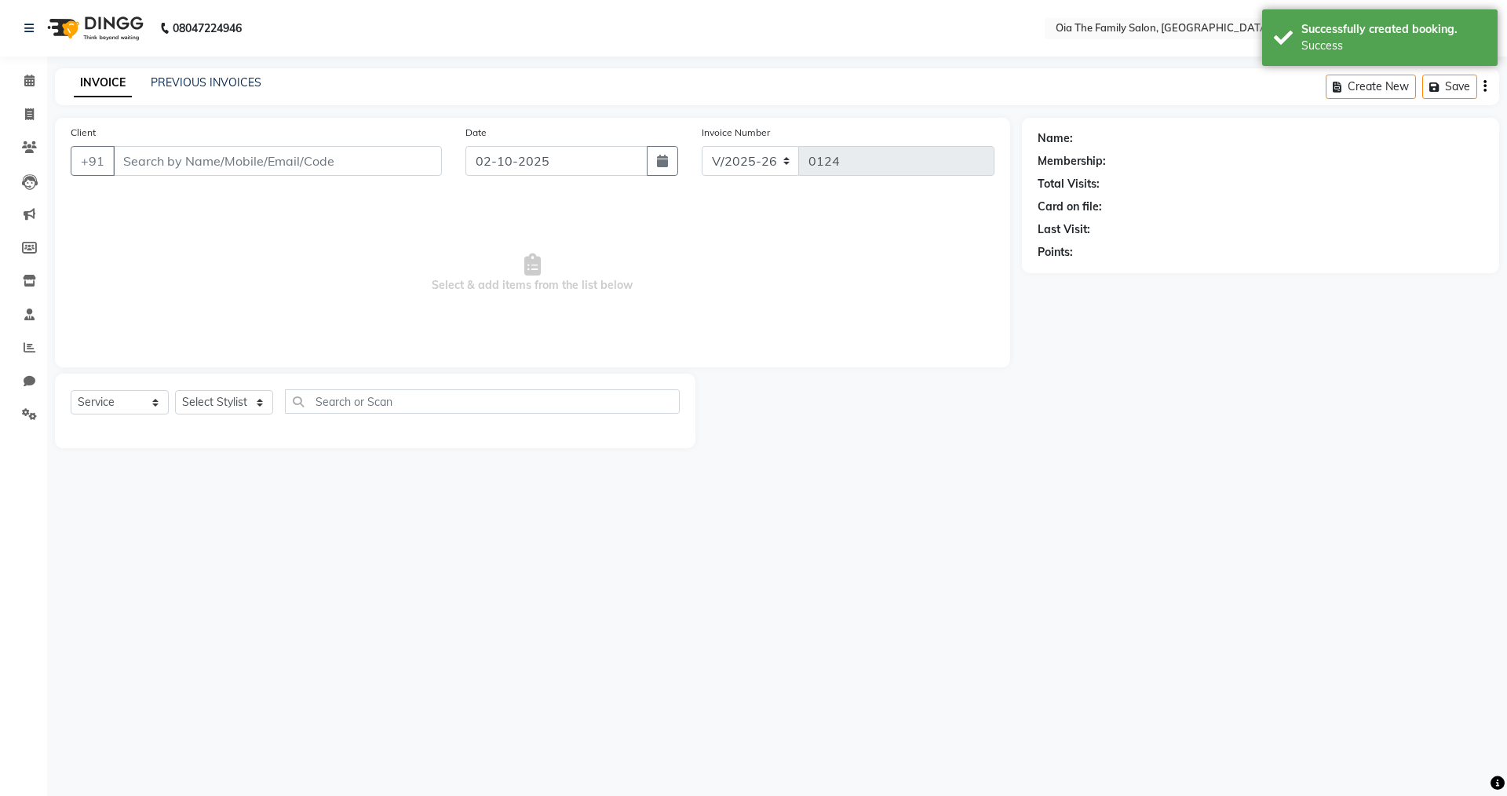
type input "6363592221"
select select "93028"
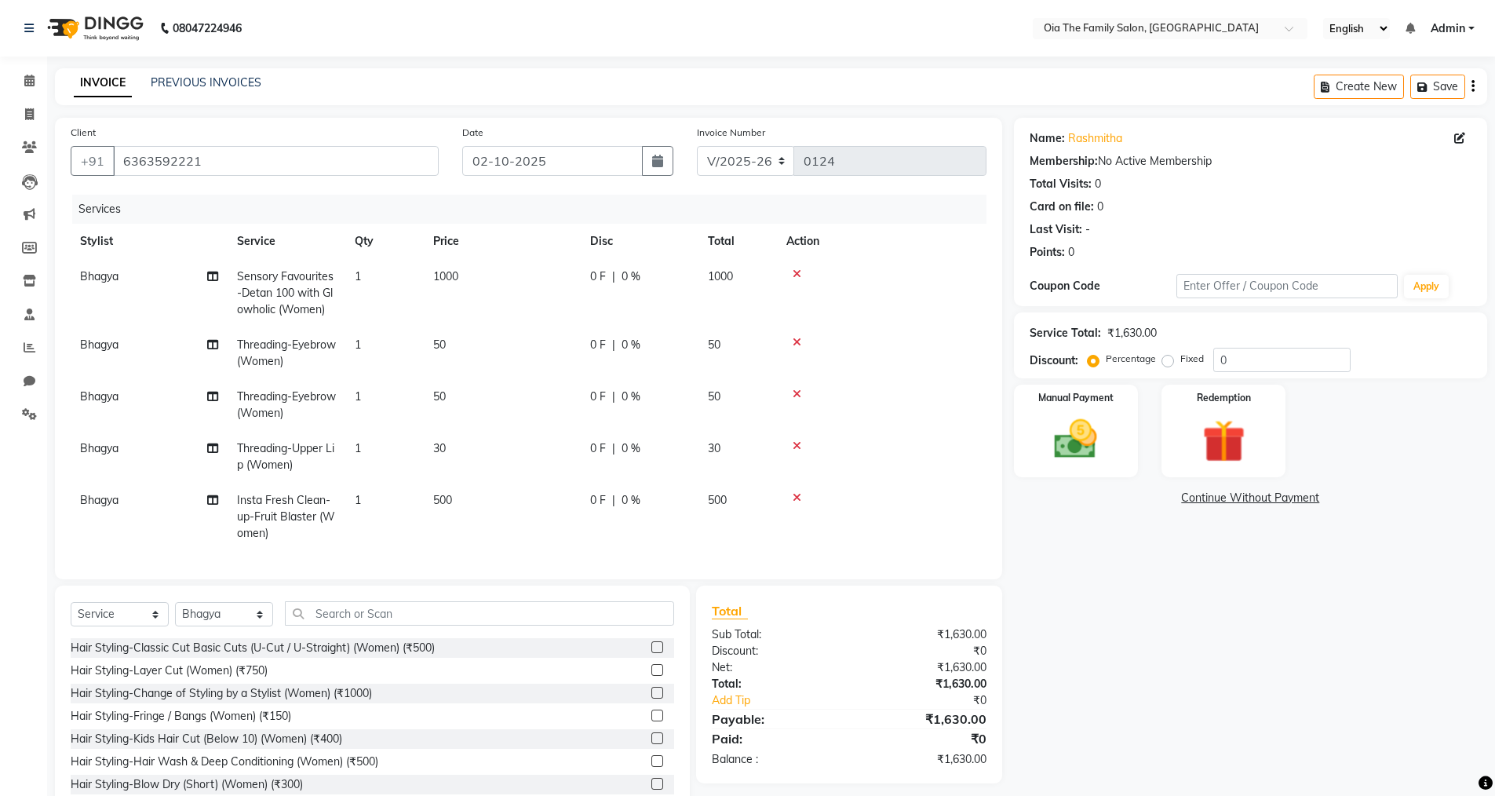
click at [797, 499] on icon at bounding box center [797, 497] width 9 height 11
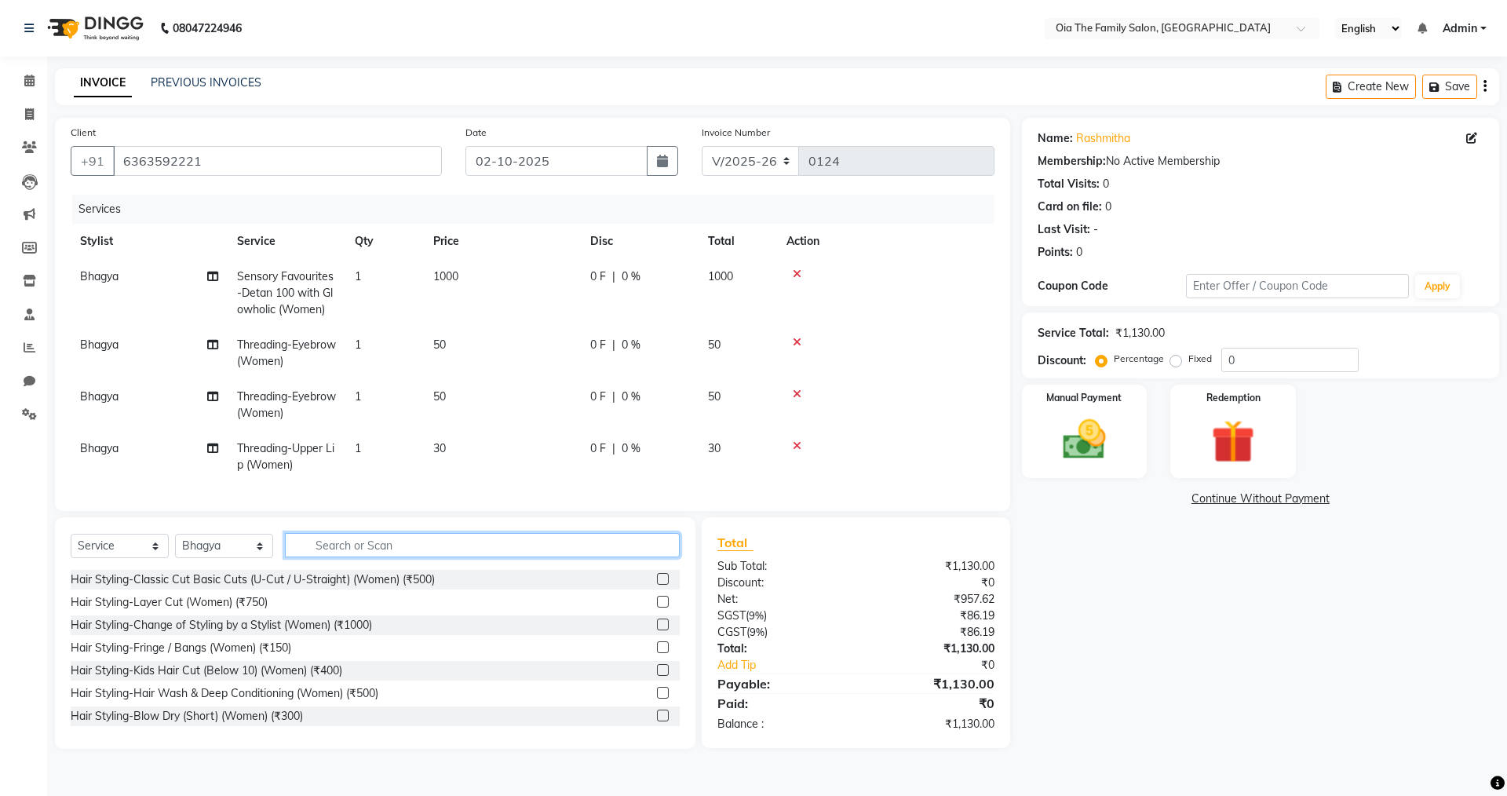
click at [401, 553] on input "text" at bounding box center [482, 545] width 395 height 24
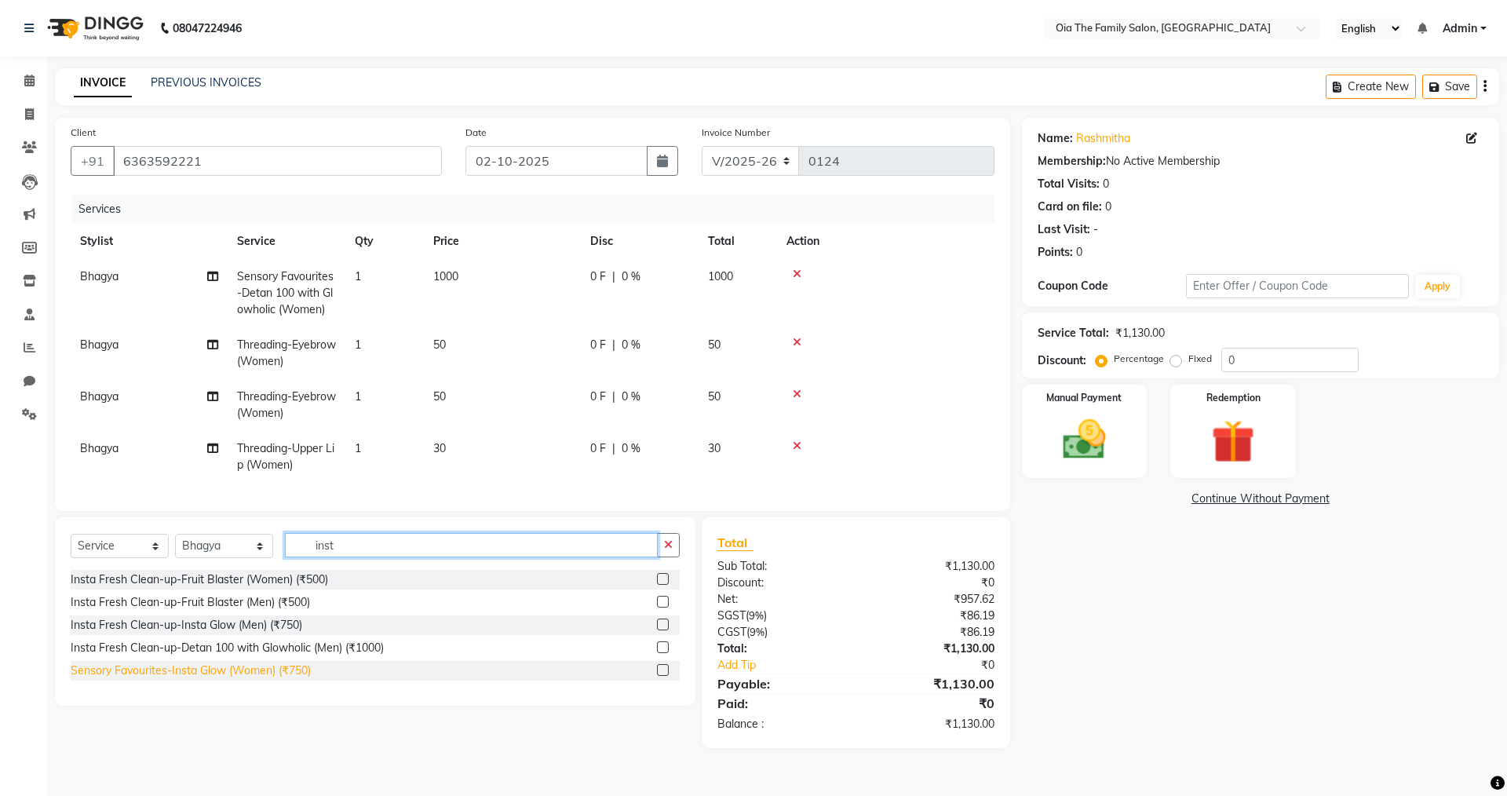
type input "inst"
click at [254, 674] on div "Sensory Favourites-Insta Glow (Women) (₹750)" at bounding box center [191, 670] width 240 height 16
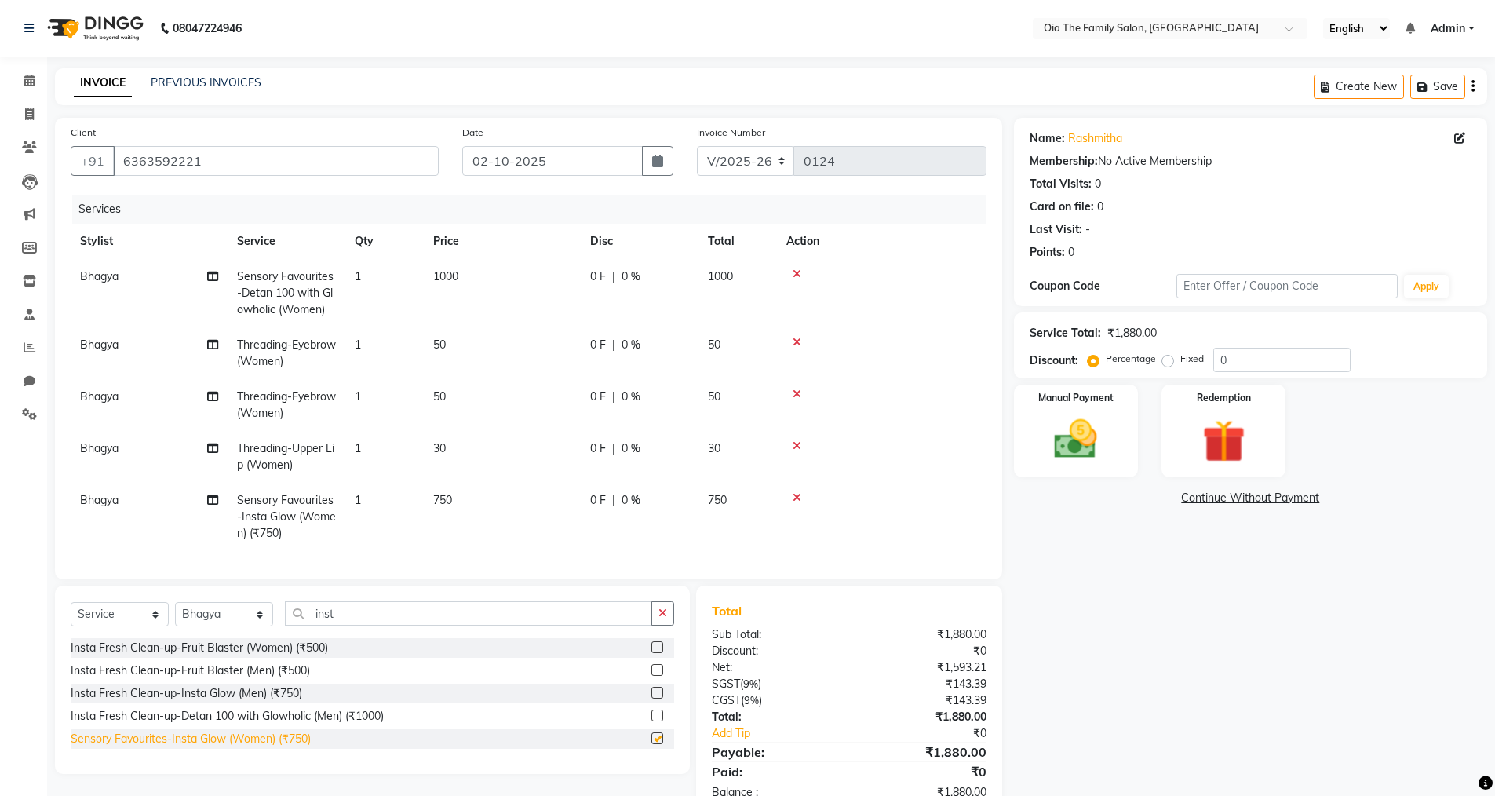
checkbox input "false"
click at [1137, 436] on div "Manual Payment" at bounding box center [1076, 431] width 130 height 97
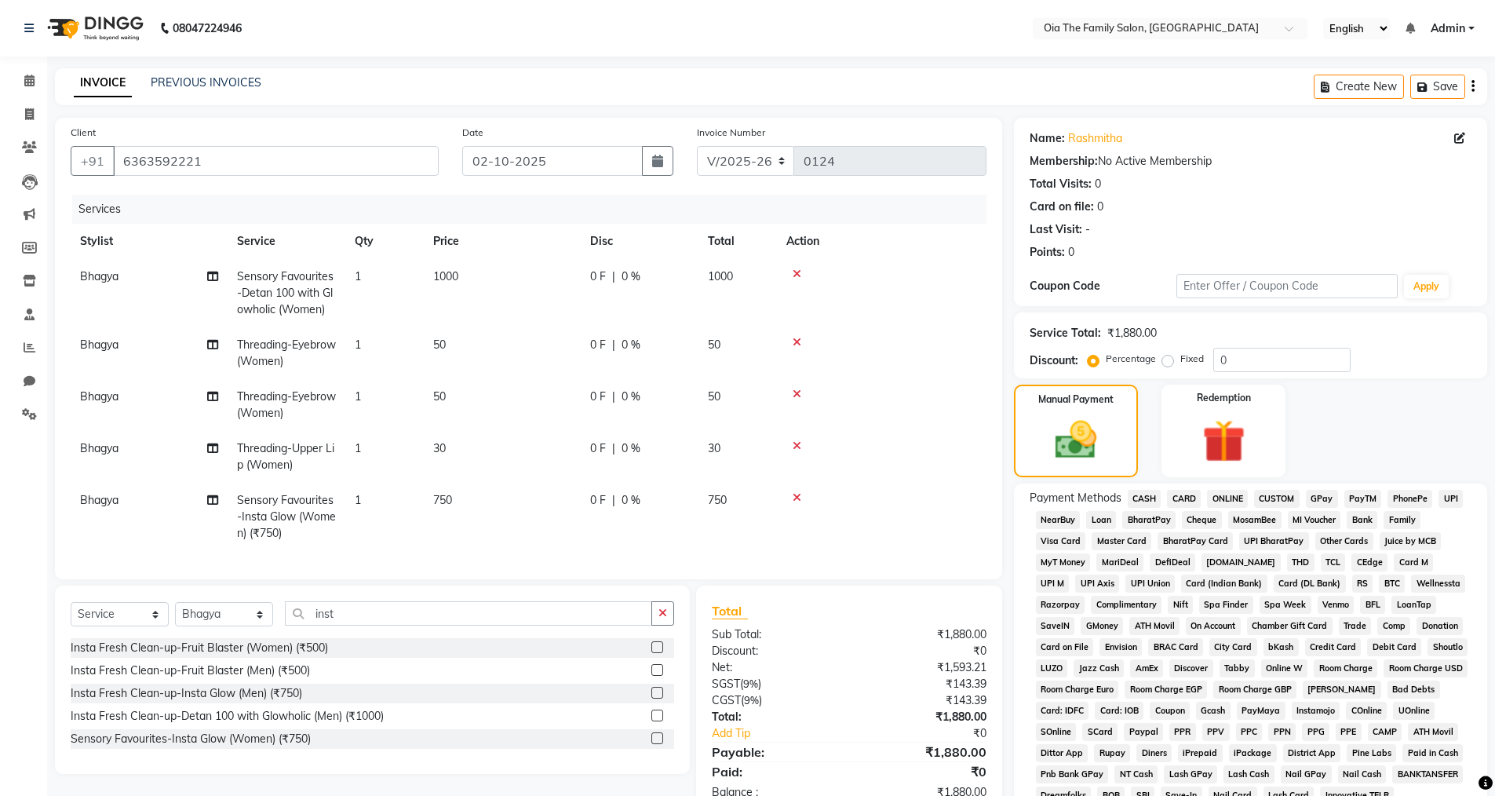
click at [1440, 498] on span "UPI" at bounding box center [1451, 499] width 24 height 18
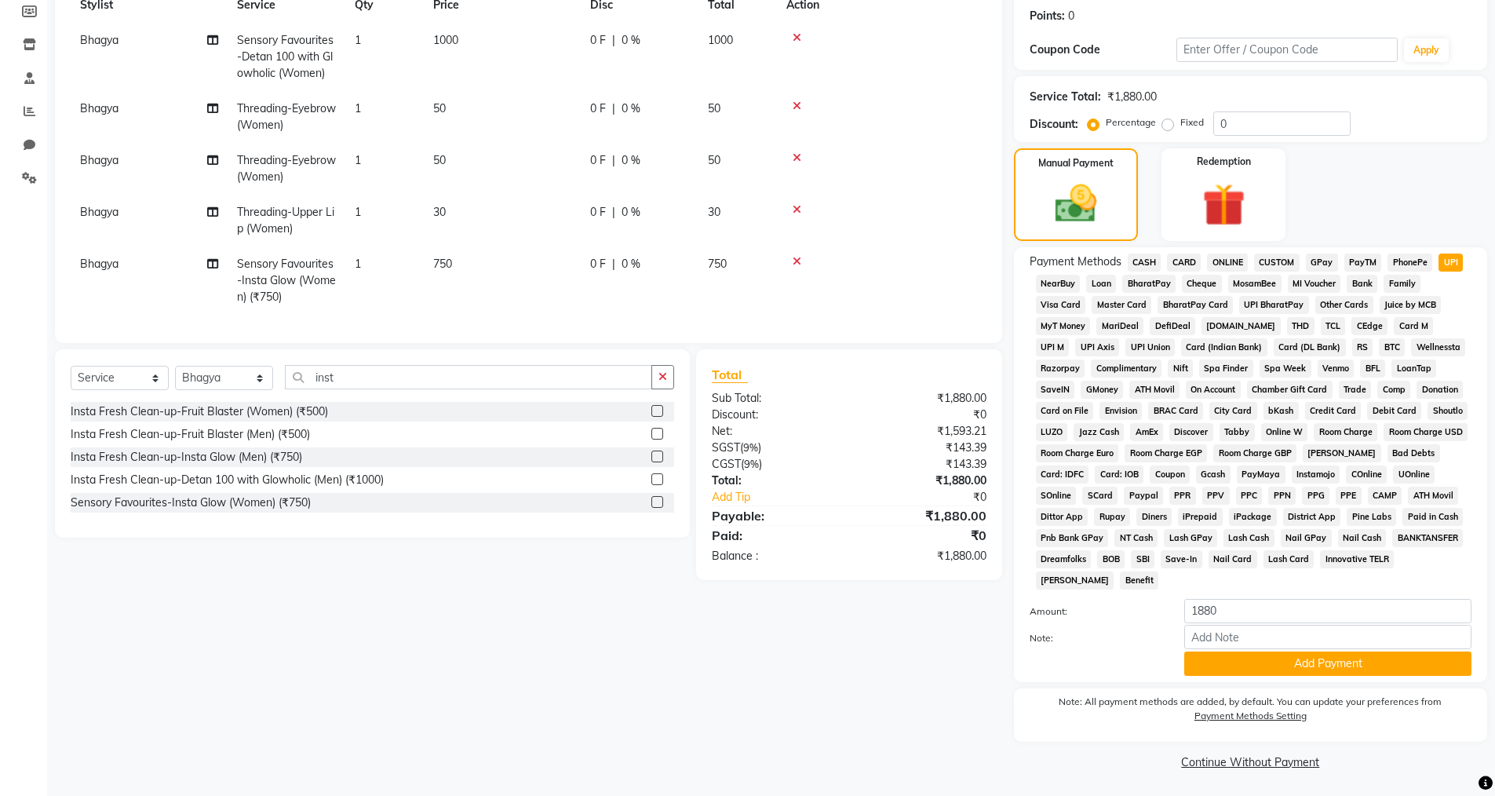
scroll to position [238, 0]
click at [1220, 665] on button "Add Payment" at bounding box center [1327, 662] width 287 height 24
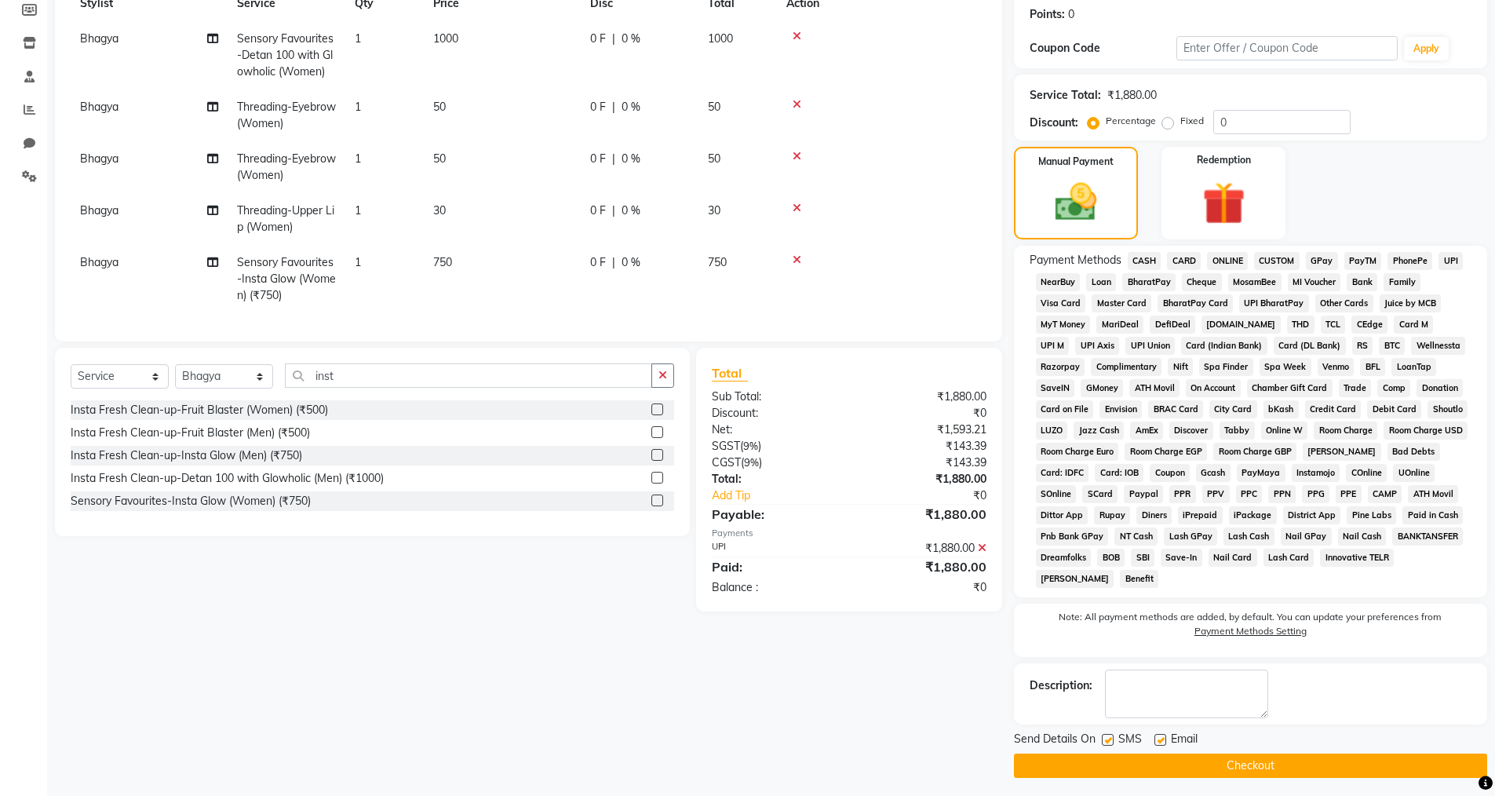
click at [1162, 738] on label at bounding box center [1161, 740] width 12 height 12
click at [1162, 738] on input "checkbox" at bounding box center [1160, 740] width 10 height 10
checkbox input "false"
click at [1110, 742] on label at bounding box center [1108, 740] width 12 height 12
click at [1110, 742] on input "checkbox" at bounding box center [1107, 740] width 10 height 10
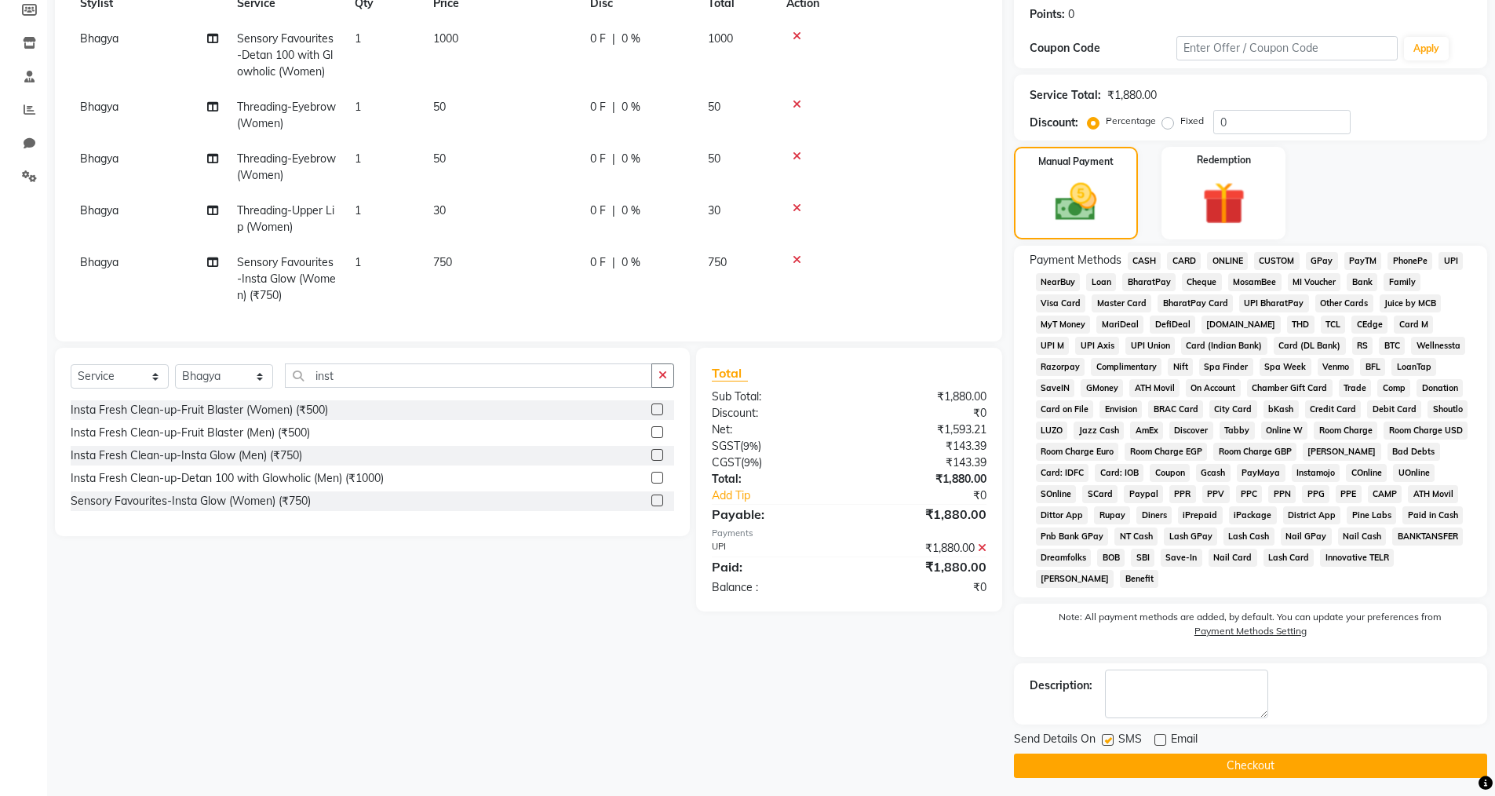
checkbox input "false"
click at [1111, 757] on button "Checkout" at bounding box center [1250, 765] width 473 height 24
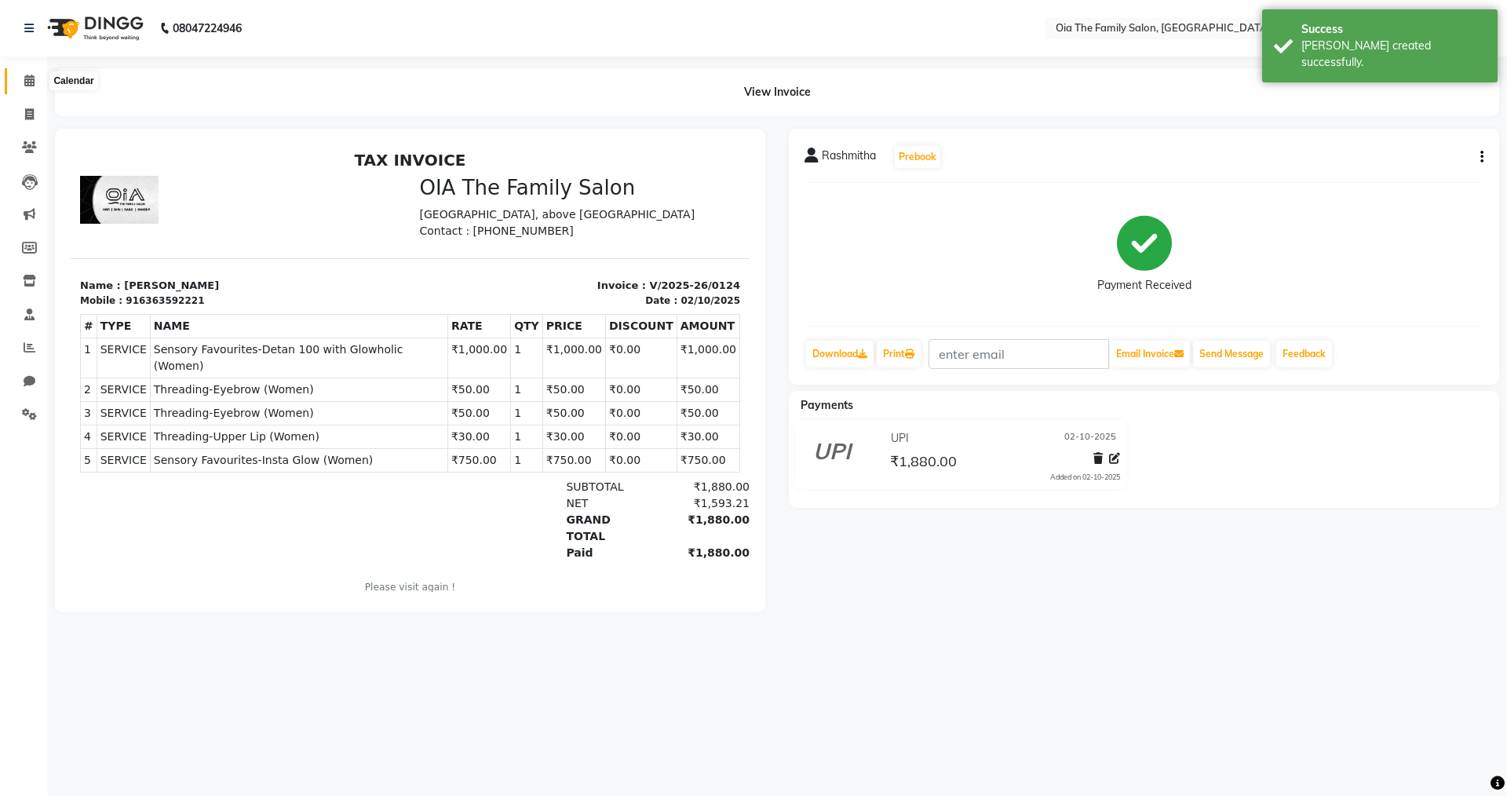
click at [21, 82] on span at bounding box center [29, 81] width 27 height 18
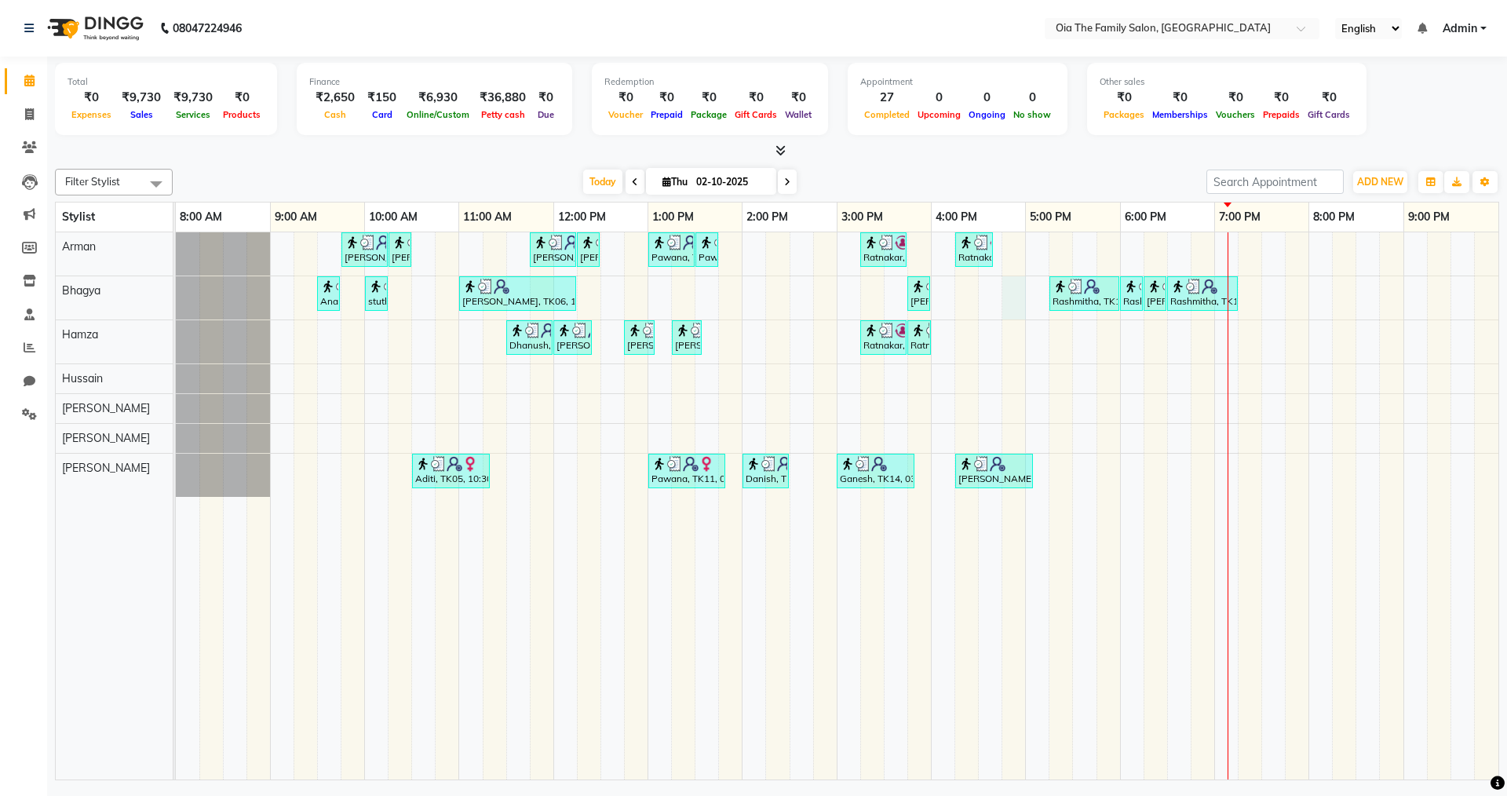
click at [1005, 283] on div "[PERSON_NAME], TK04, 09:45 AM-10:15 AM, Hair Styling-Hair Cut (Men) [PERSON_NAM…" at bounding box center [837, 505] width 1322 height 547
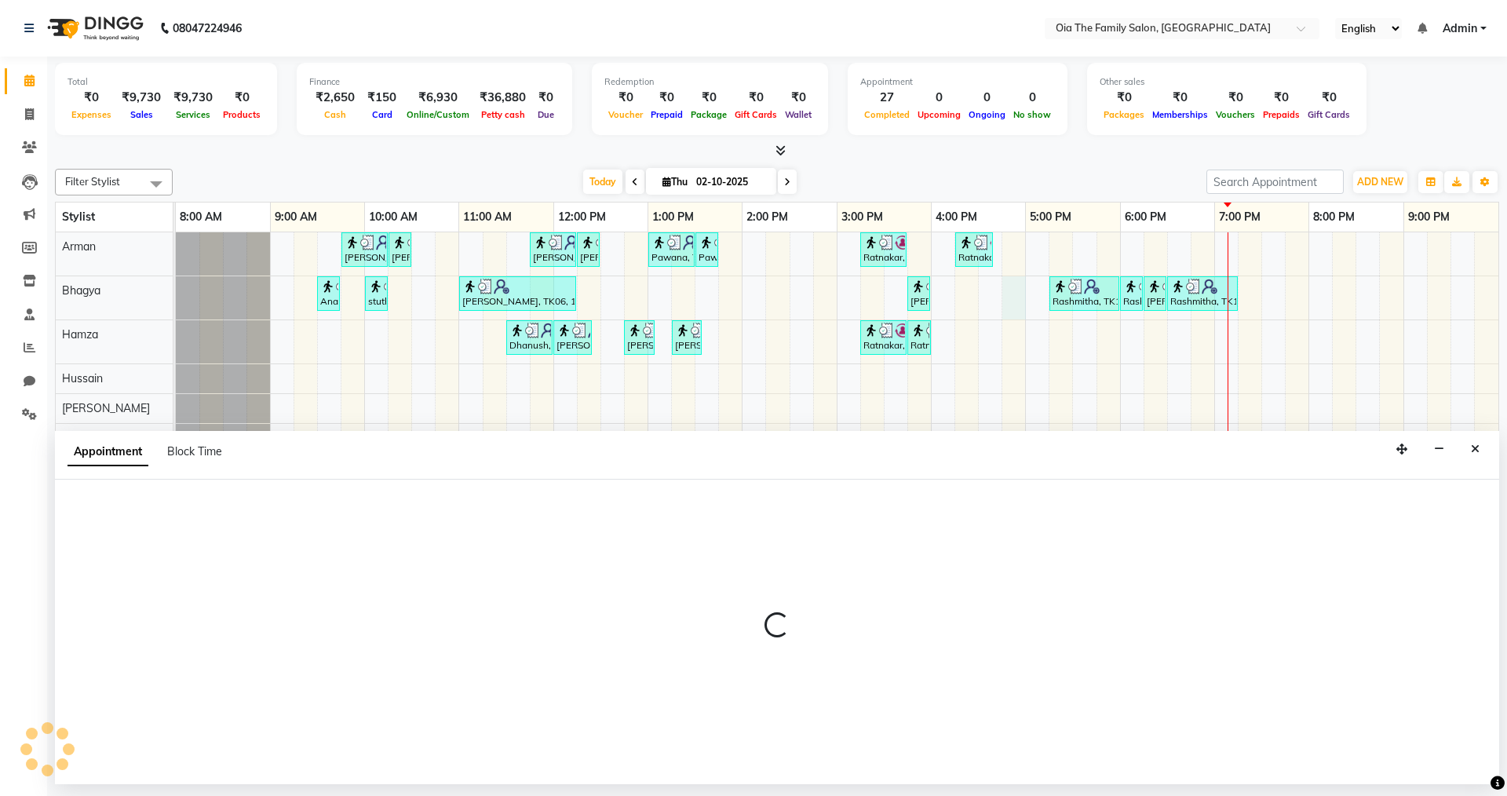
select select "93028"
select select "tentative"
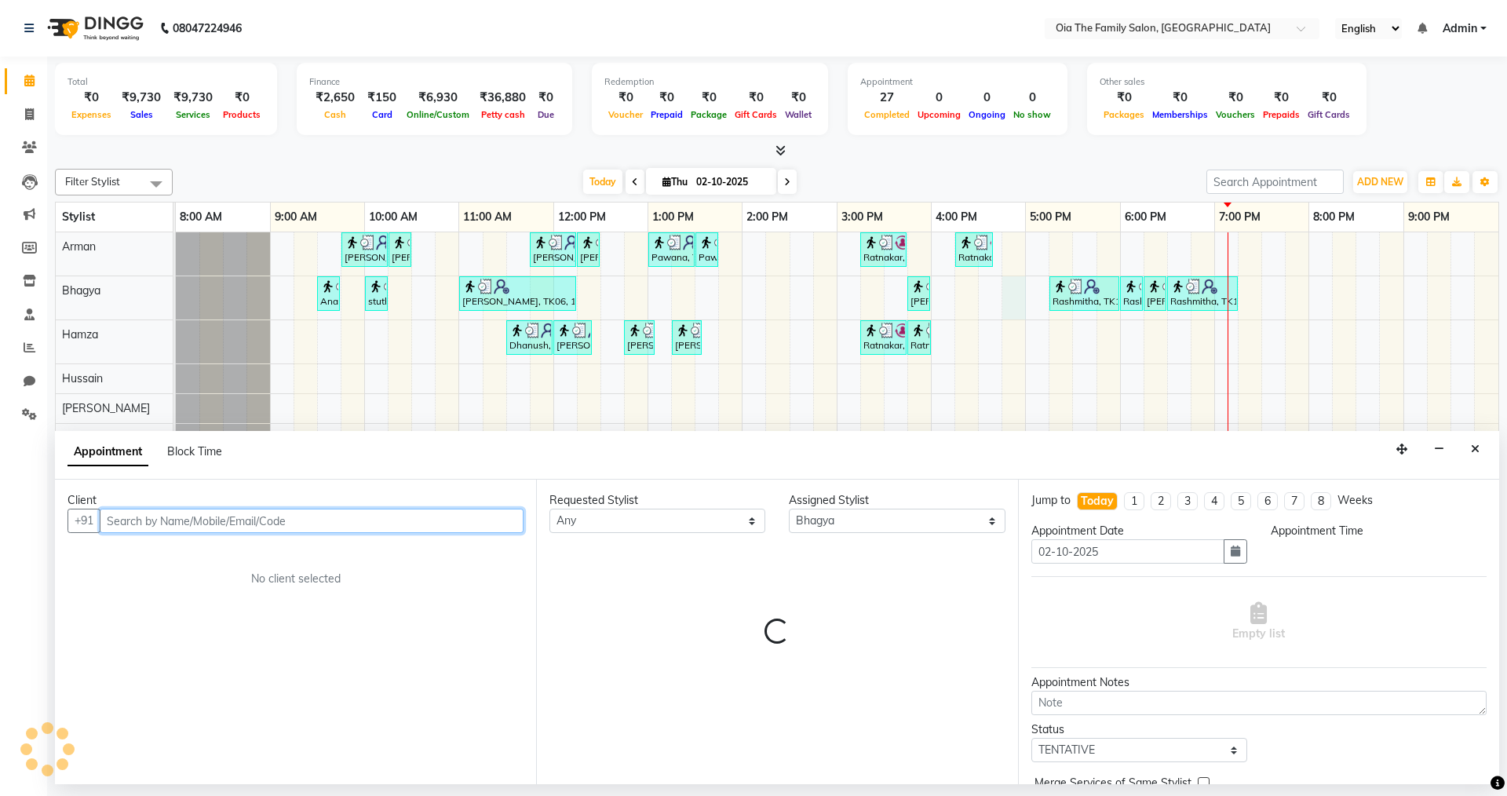
select select "1005"
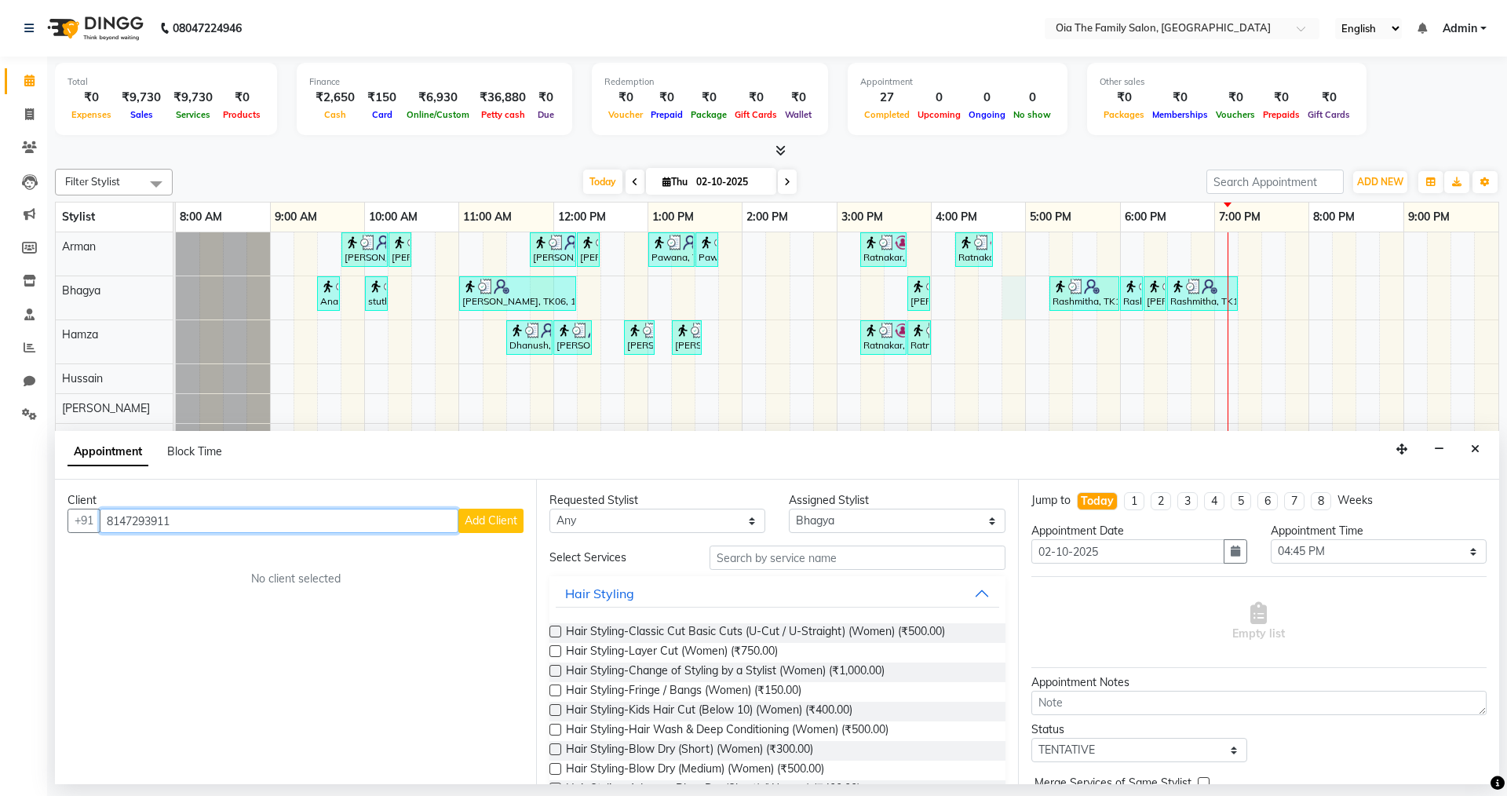
type input "8147293911"
click at [472, 525] on span "Add Client" at bounding box center [491, 520] width 53 height 14
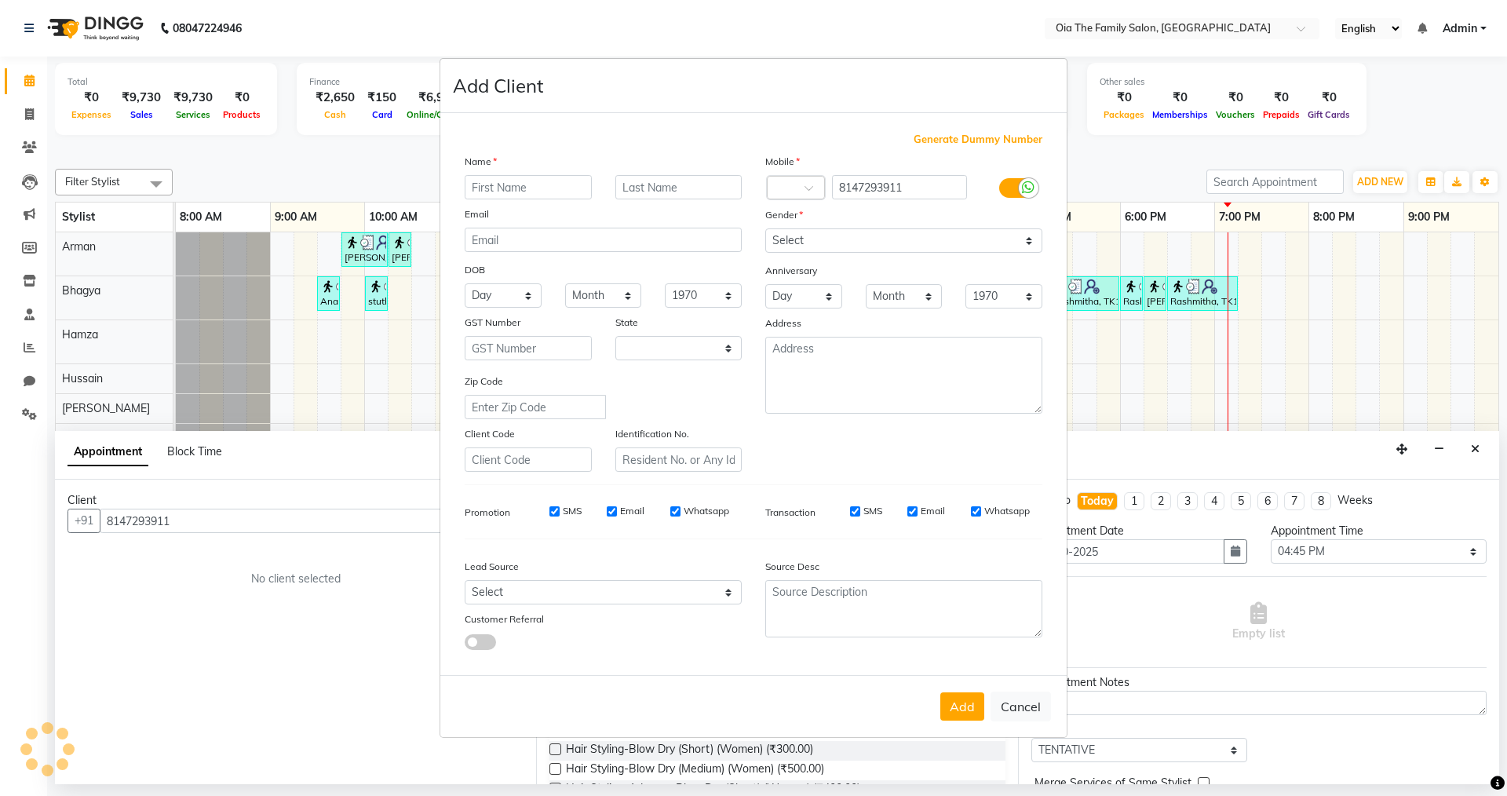
select select "22"
type input "Pooja"
click at [842, 236] on select "Select [DEMOGRAPHIC_DATA] [DEMOGRAPHIC_DATA] Other Prefer Not To Say" at bounding box center [903, 240] width 277 height 24
select select "[DEMOGRAPHIC_DATA]"
click at [765, 228] on select "Select [DEMOGRAPHIC_DATA] [DEMOGRAPHIC_DATA] Other Prefer Not To Say" at bounding box center [903, 240] width 277 height 24
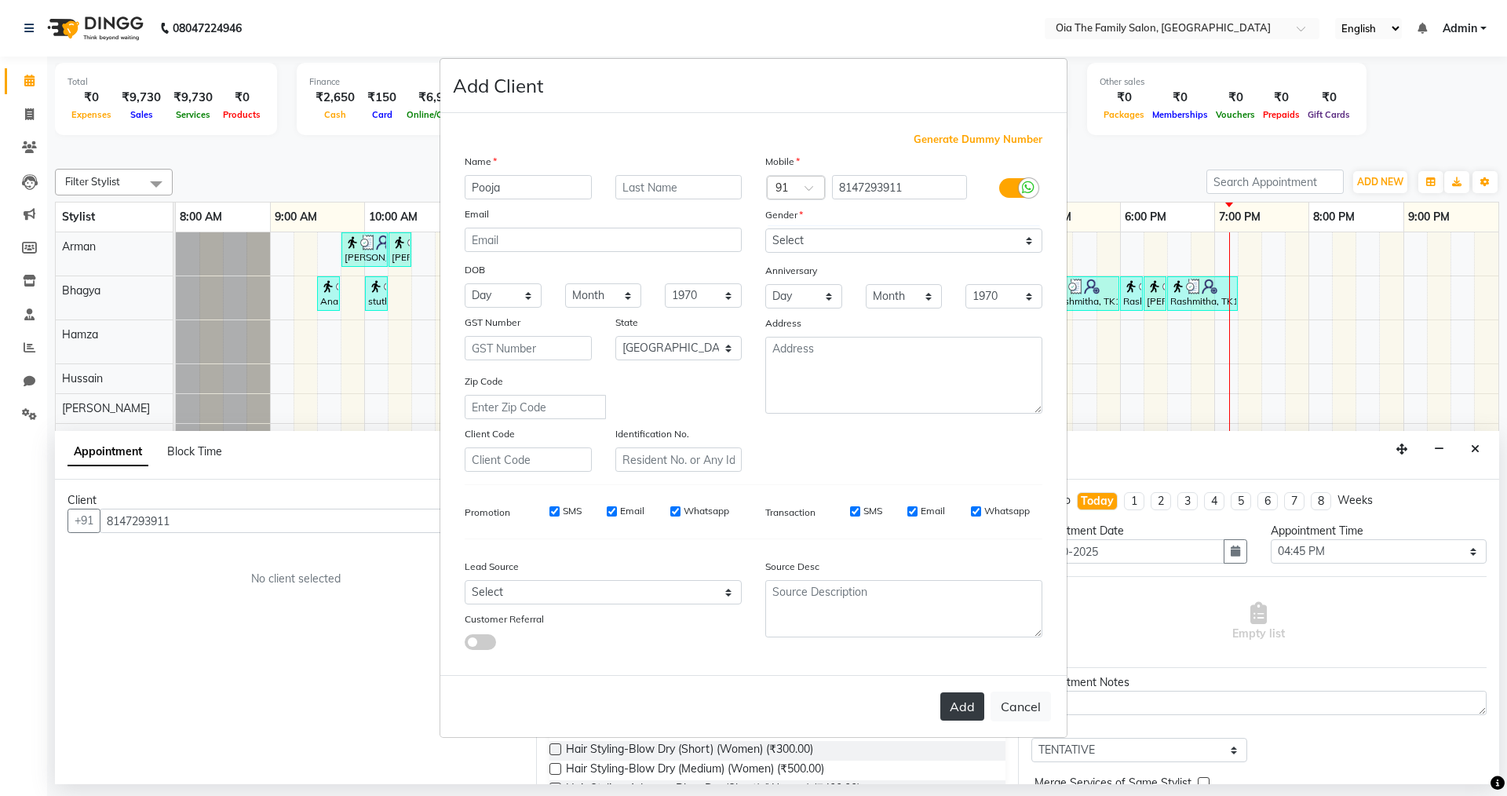
click at [954, 699] on button "Add" at bounding box center [962, 706] width 44 height 28
select select
select select "null"
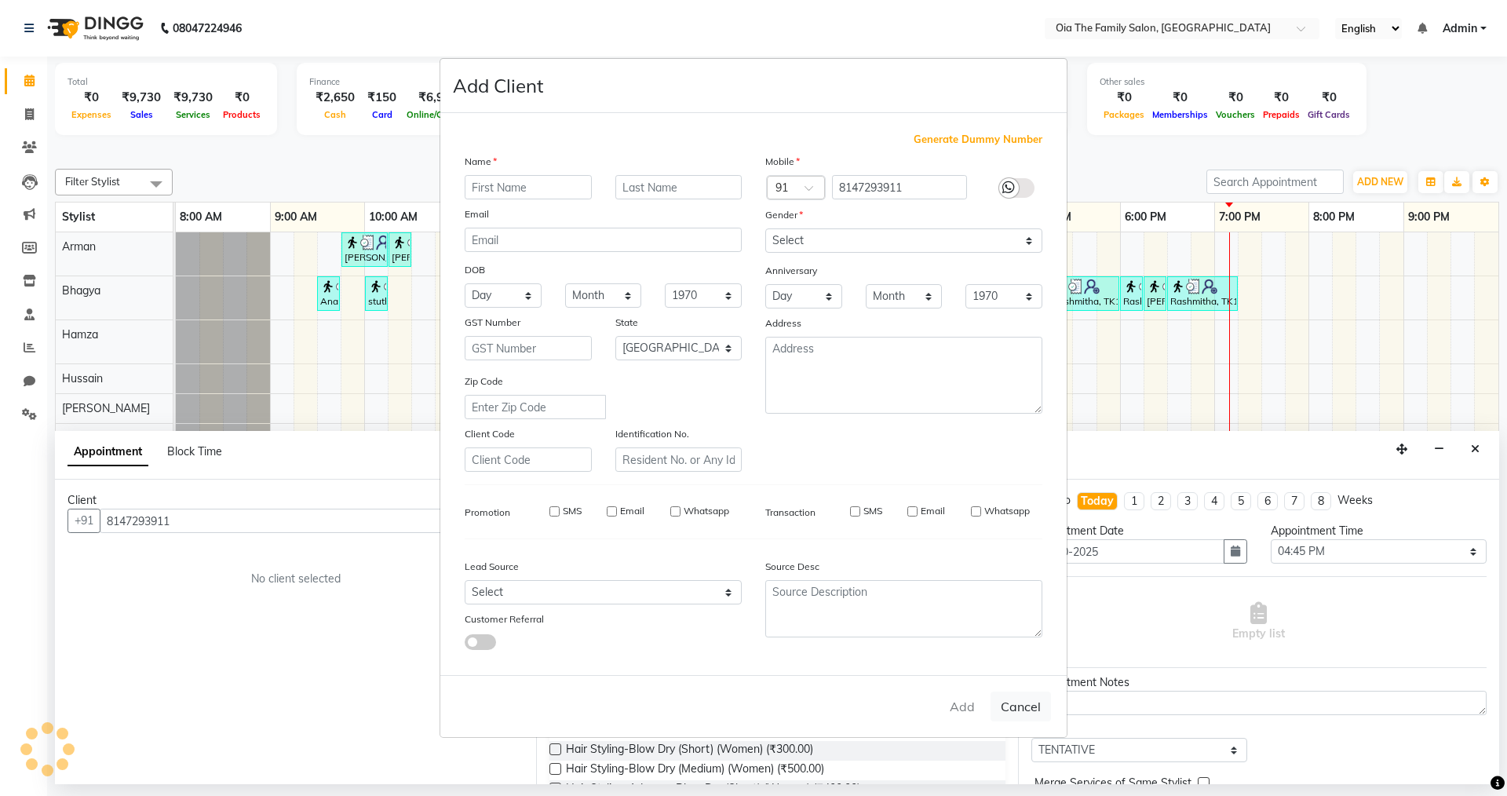
select select
checkbox input "false"
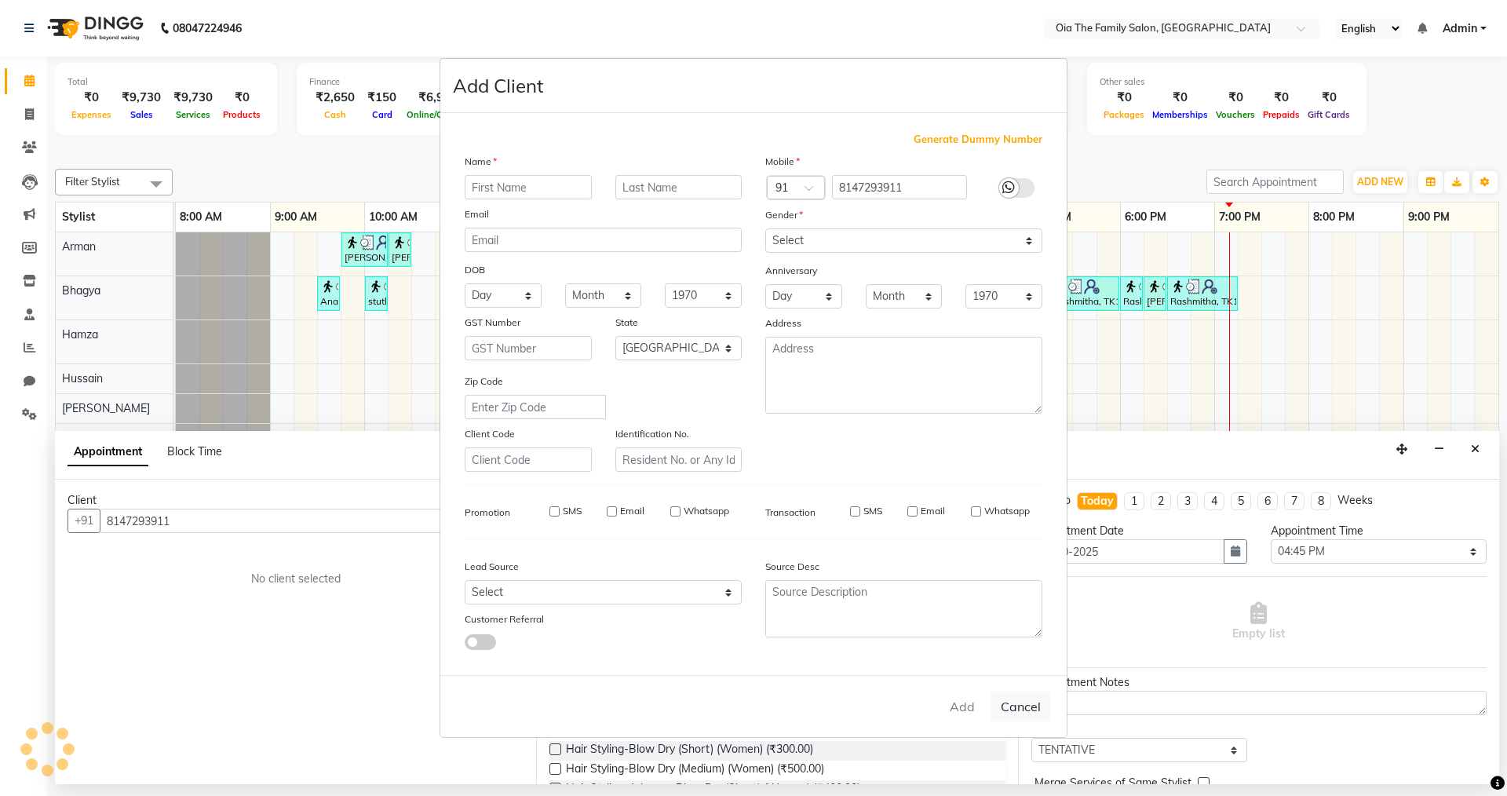
checkbox input "false"
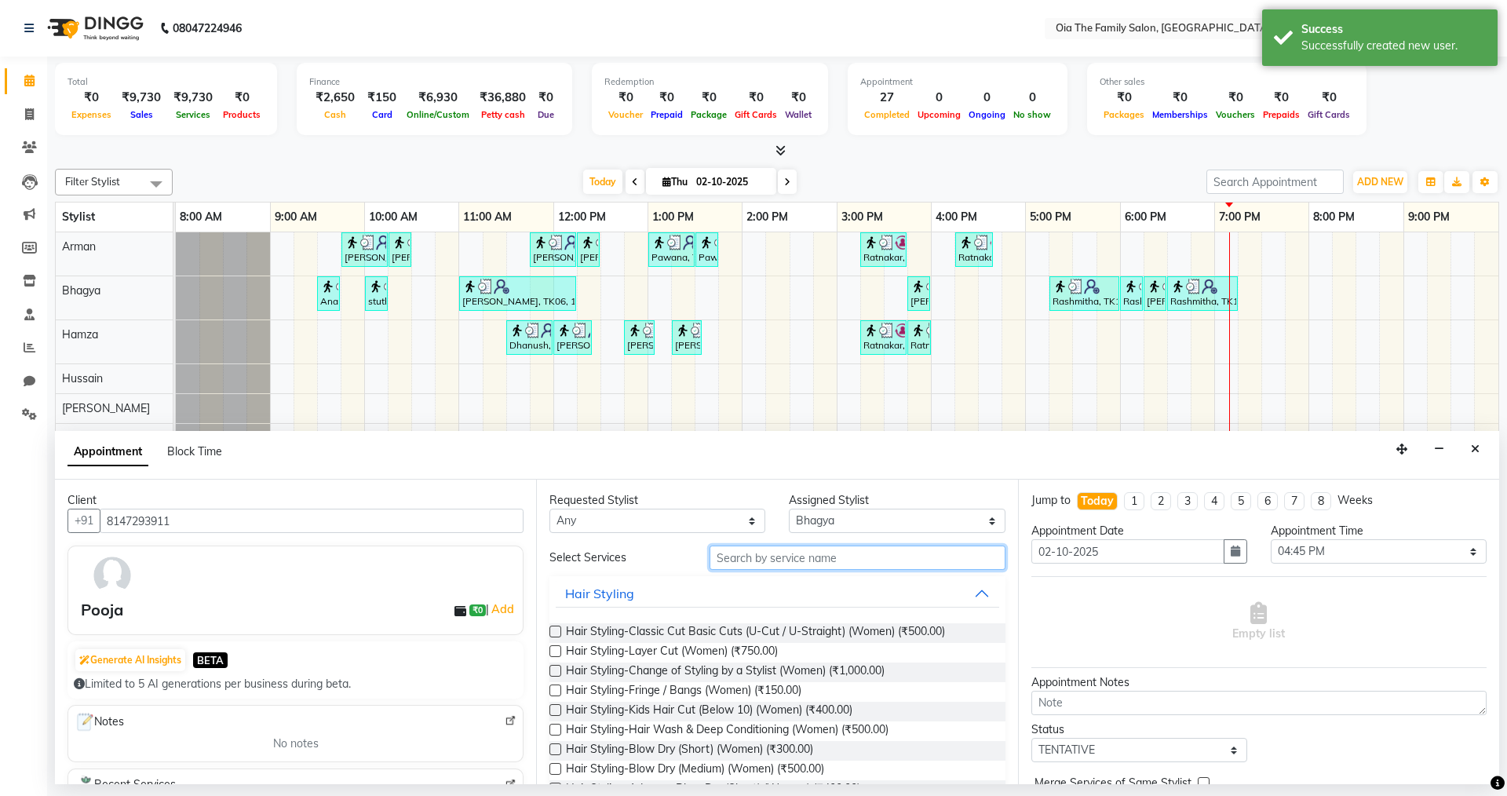
click at [845, 564] on input "text" at bounding box center [858, 557] width 296 height 24
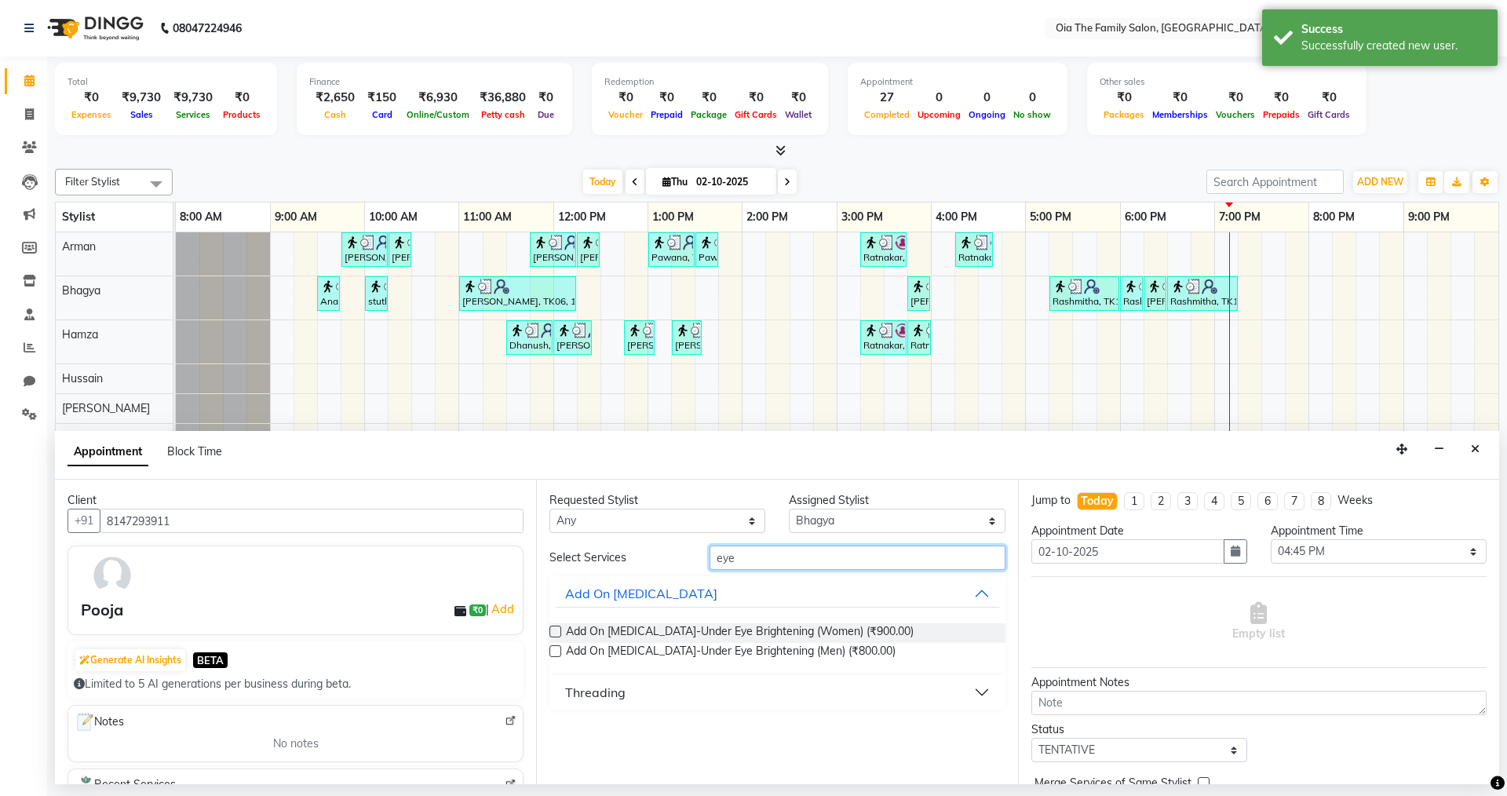
type input "eye"
click at [610, 703] on button "Threading" at bounding box center [777, 692] width 443 height 28
click at [644, 727] on span "Threading-Eyebrow (Women) (₹50.00)" at bounding box center [662, 732] width 192 height 20
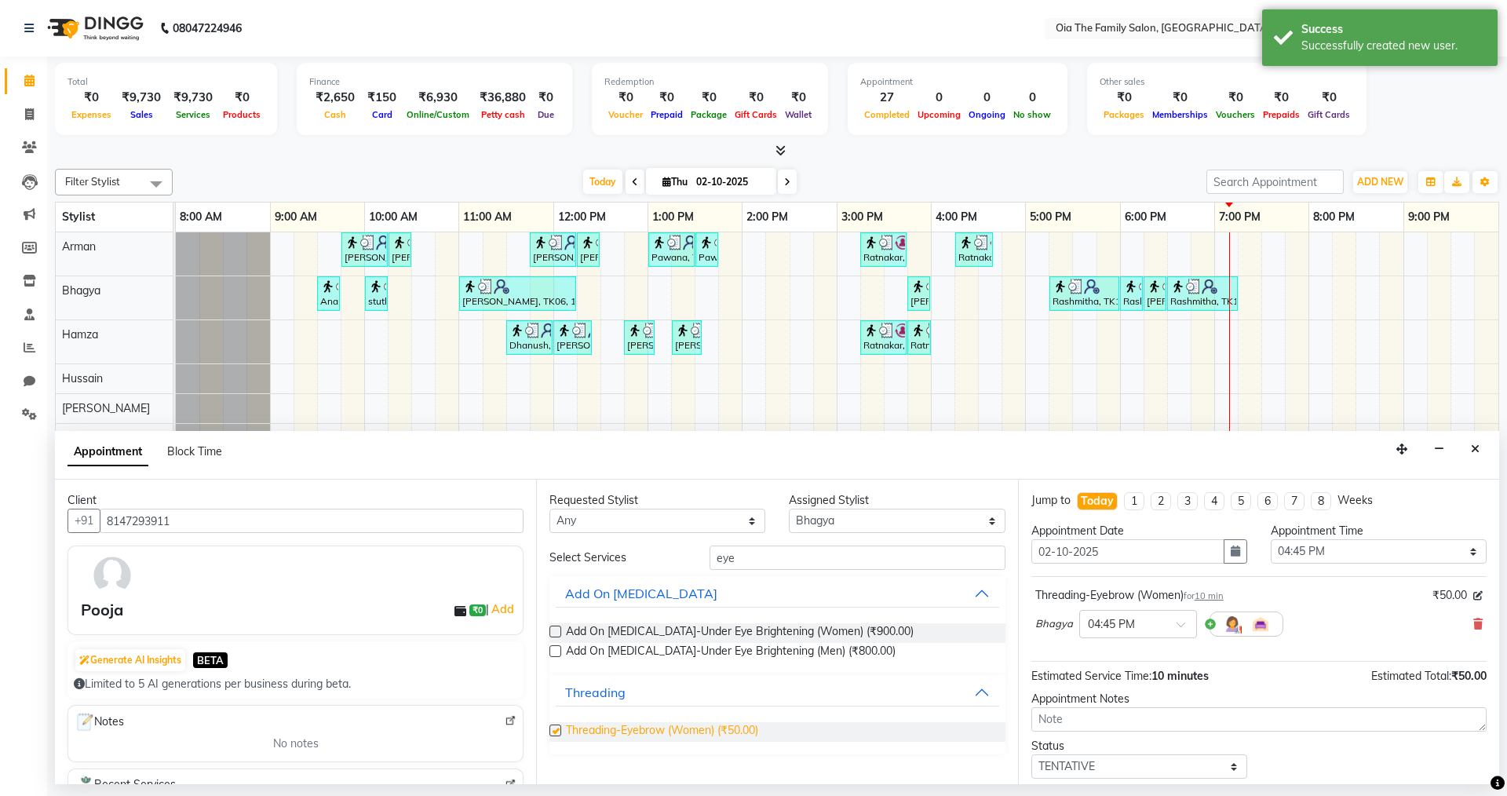
checkbox input "false"
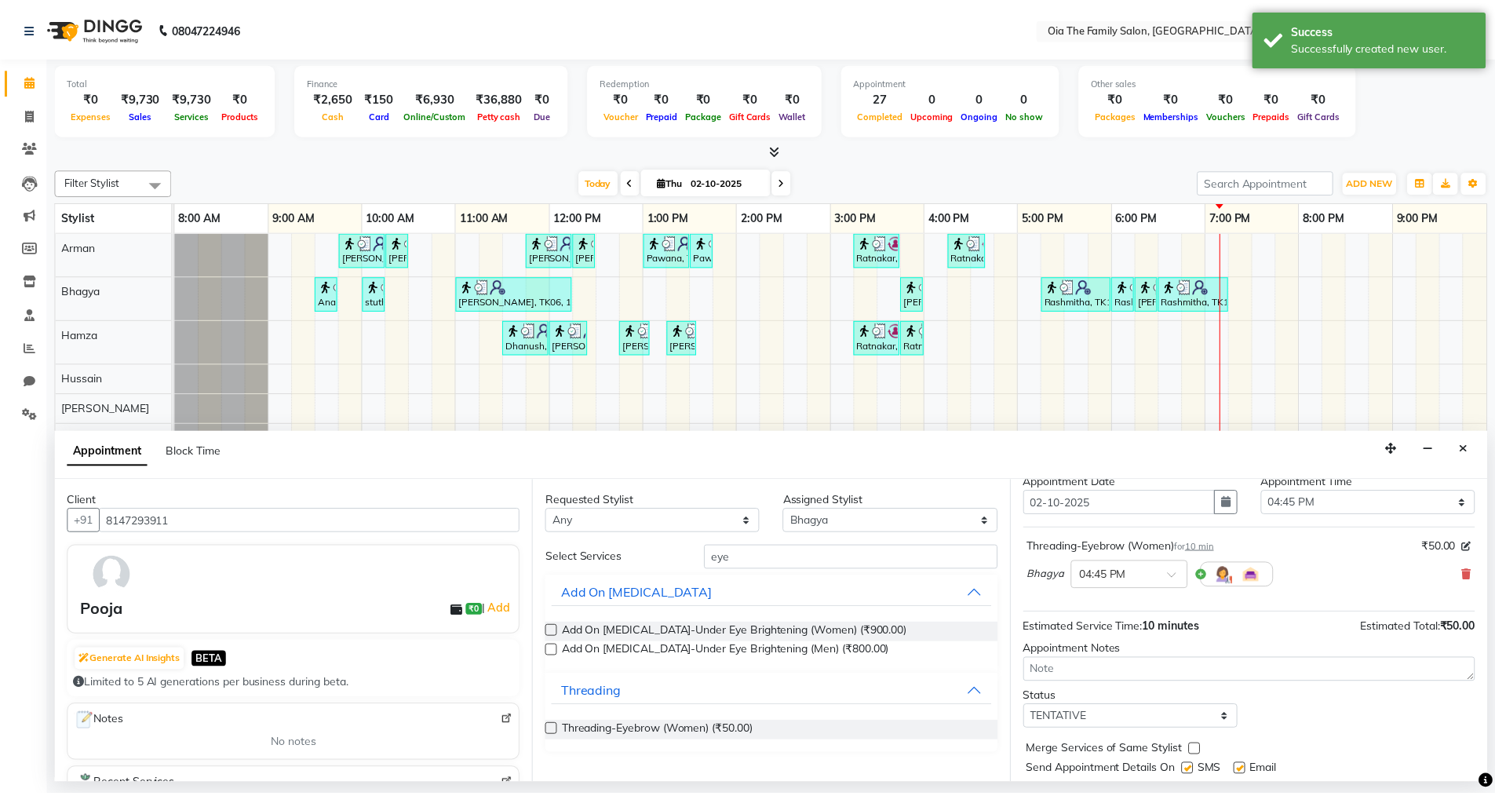
scroll to position [93, 0]
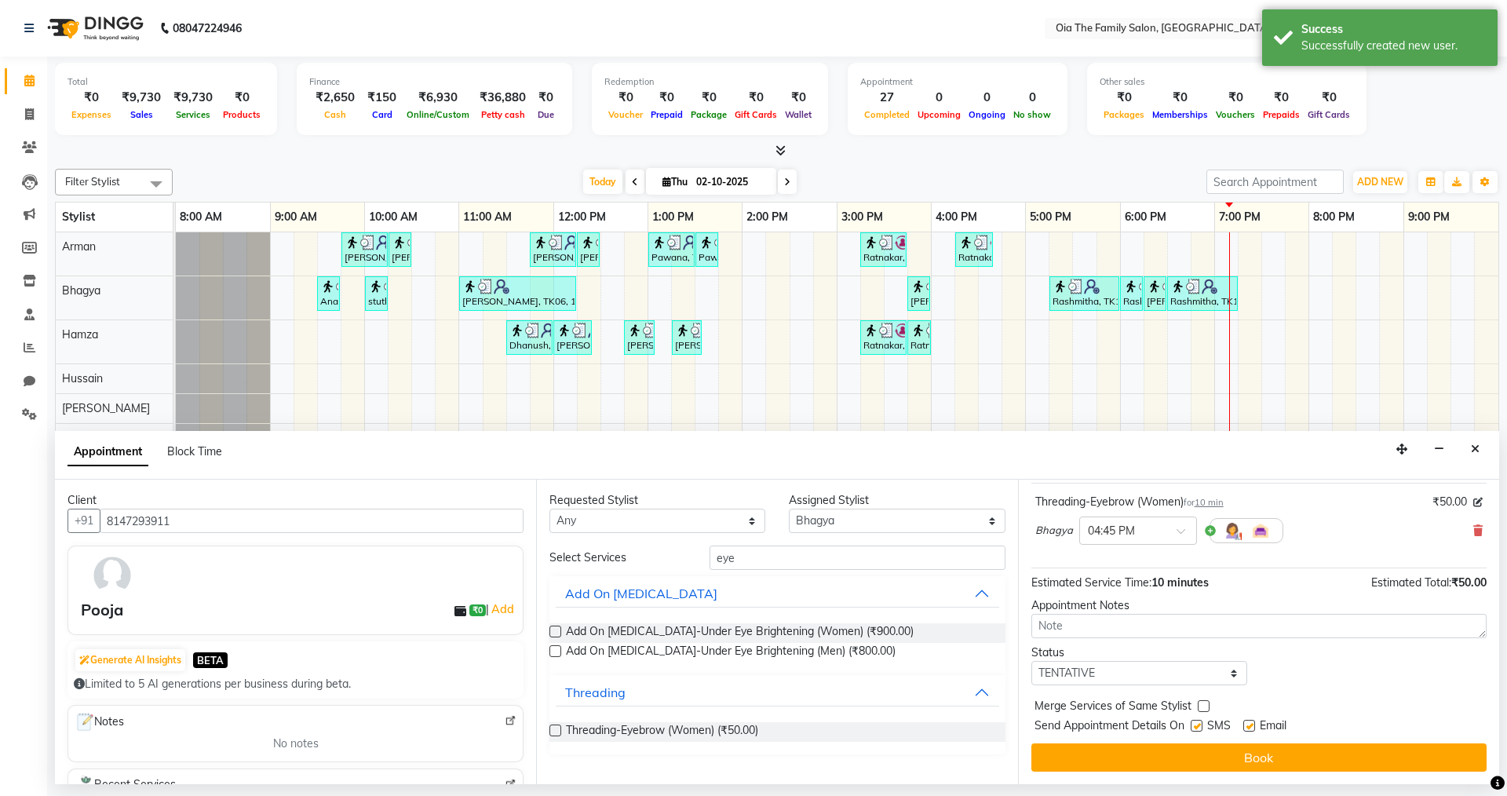
click at [1193, 725] on label at bounding box center [1197, 726] width 12 height 12
click at [1193, 725] on input "checkbox" at bounding box center [1196, 727] width 10 height 10
checkbox input "false"
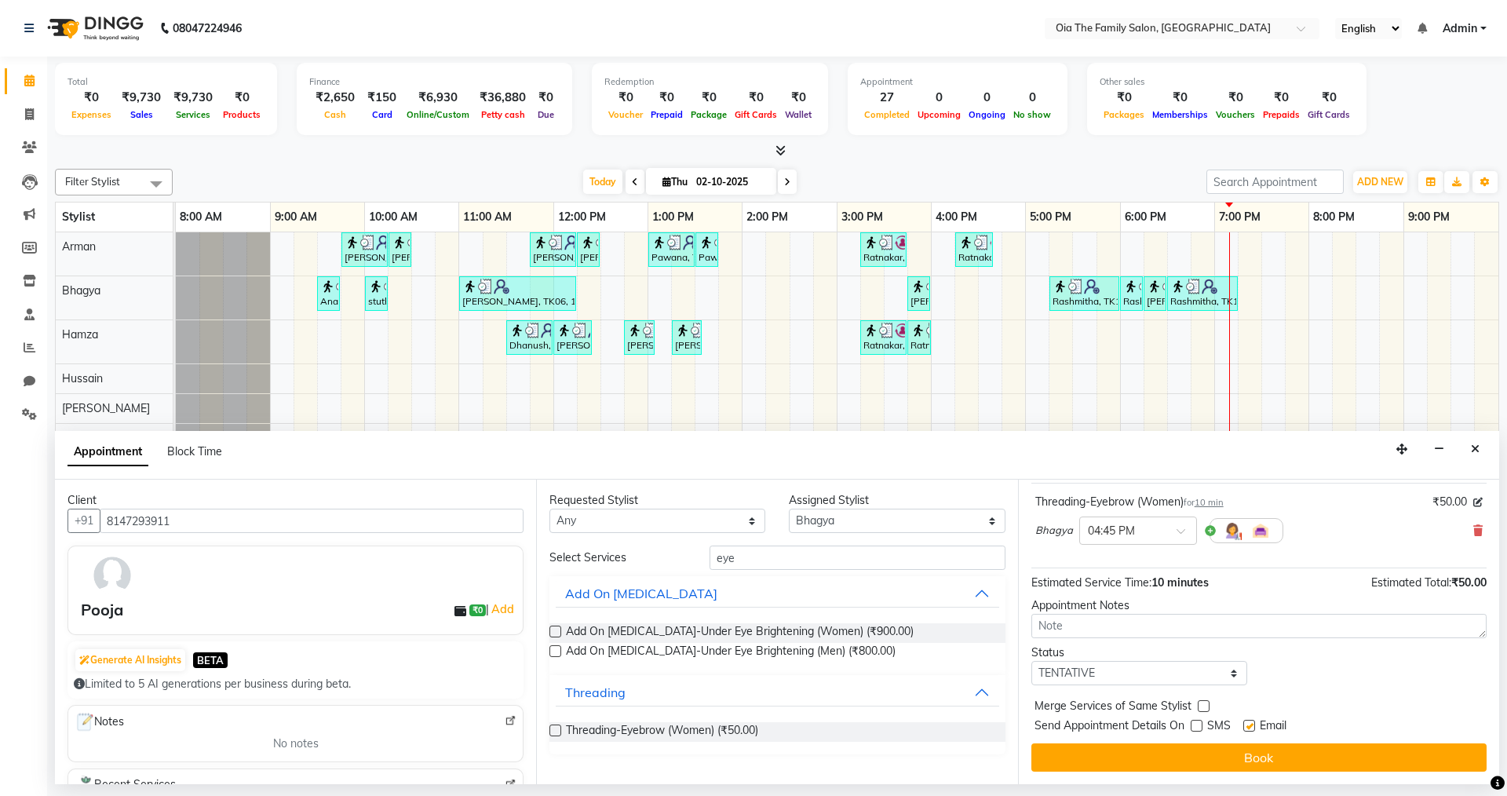
click at [1251, 723] on label at bounding box center [1249, 726] width 12 height 12
click at [1251, 723] on input "checkbox" at bounding box center [1248, 727] width 10 height 10
checkbox input "false"
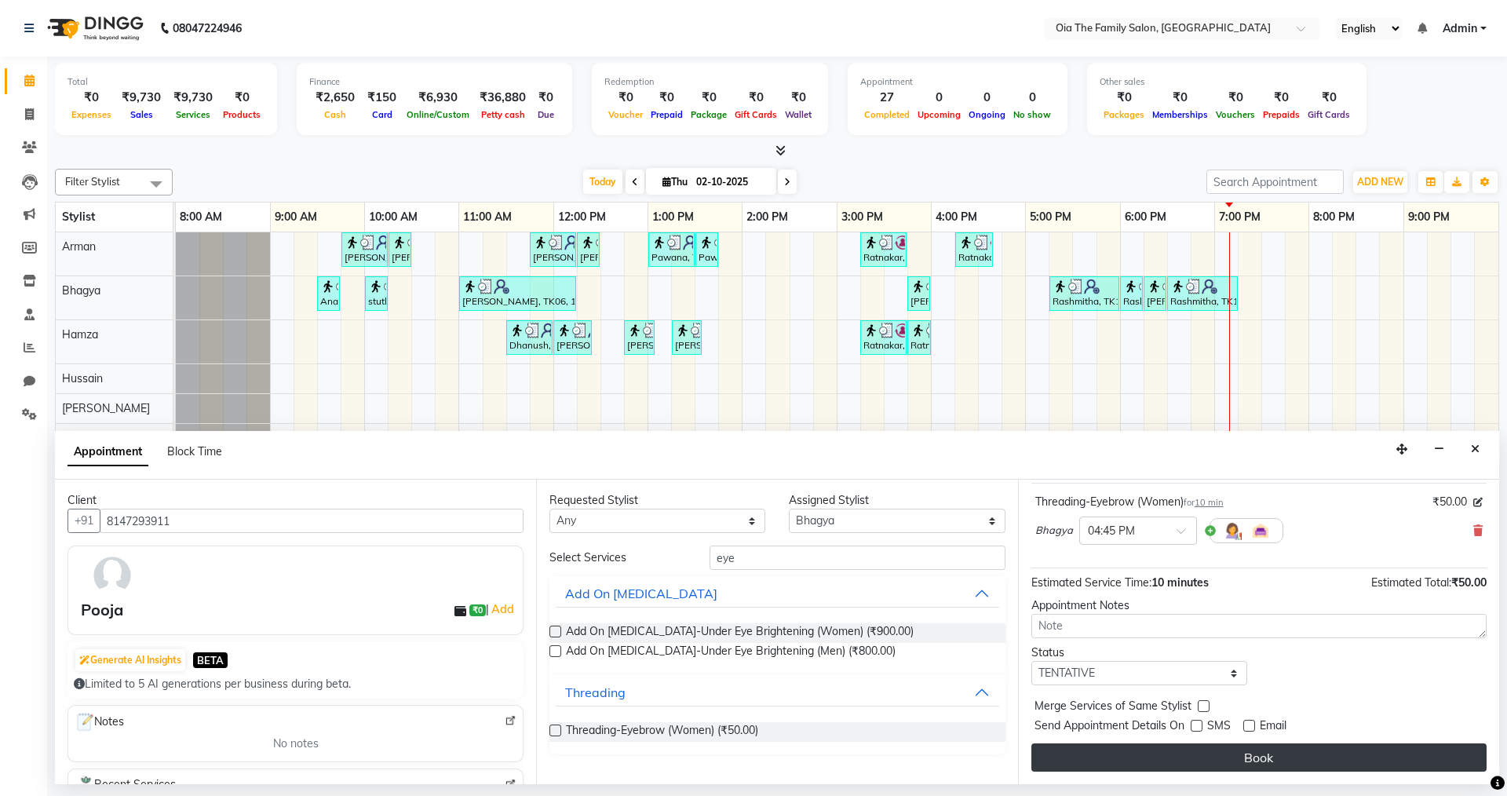
click at [1253, 752] on button "Book" at bounding box center [1258, 757] width 455 height 28
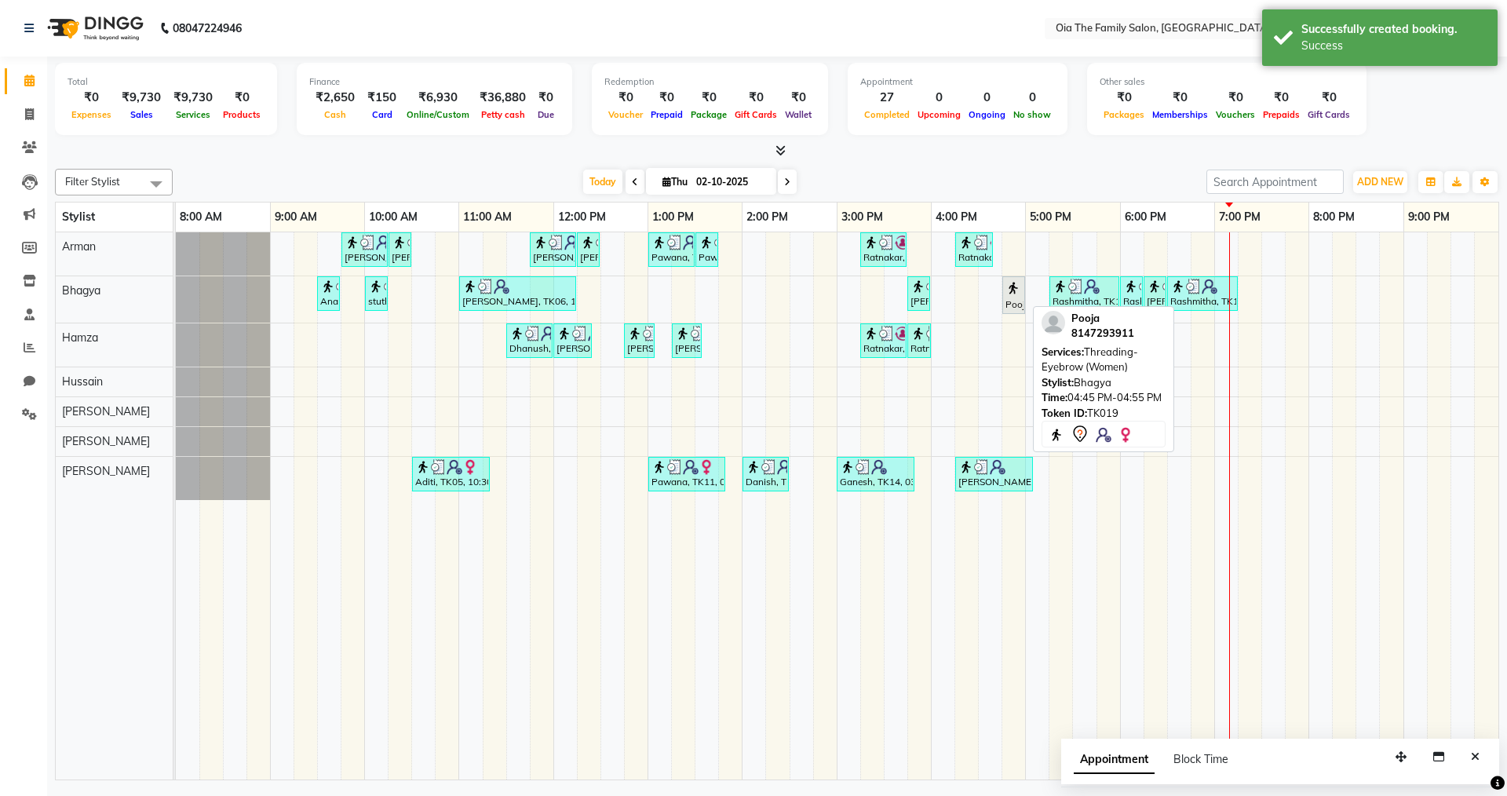
click at [1016, 292] on img at bounding box center [1013, 288] width 16 height 16
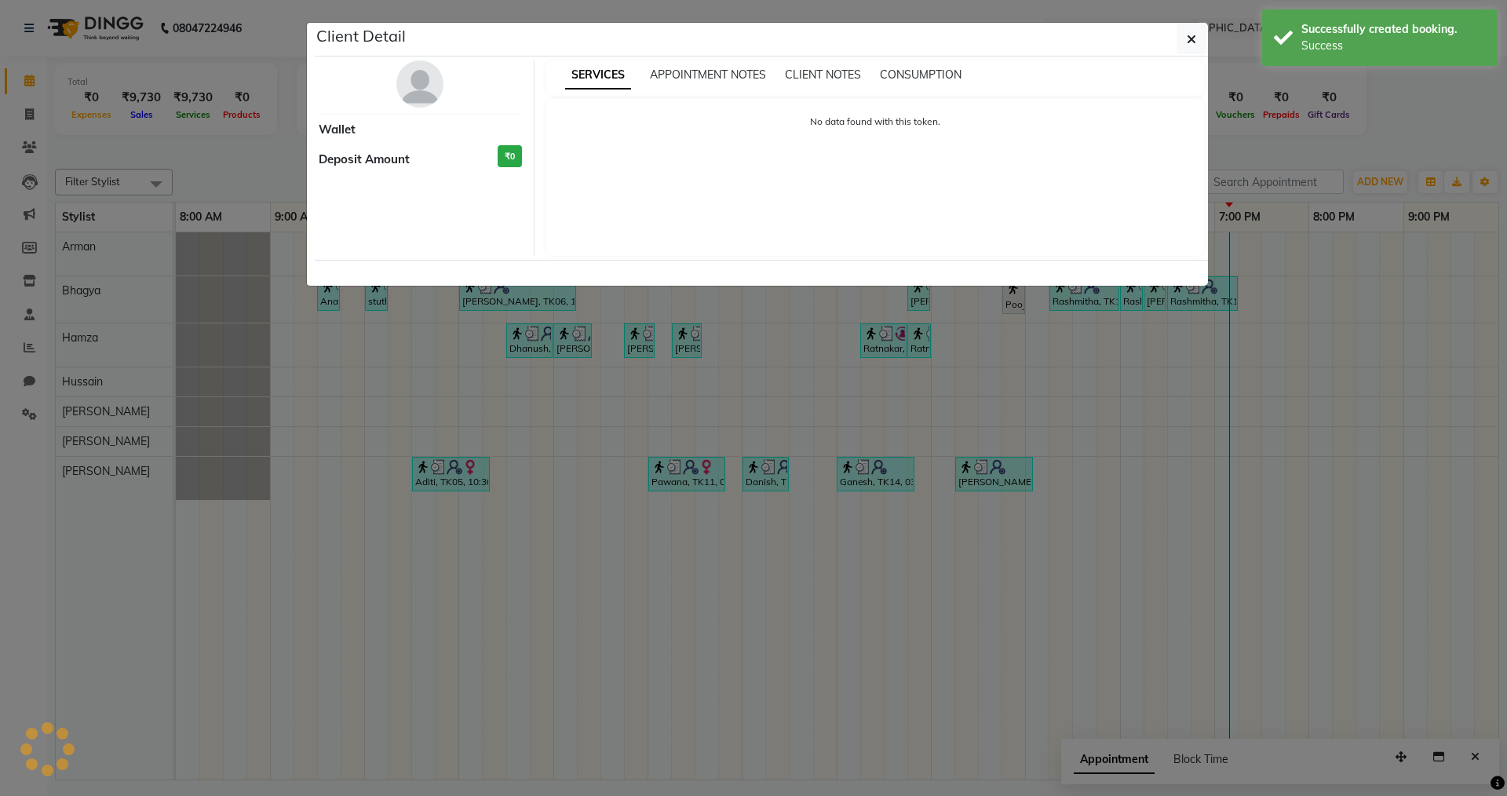
select select "7"
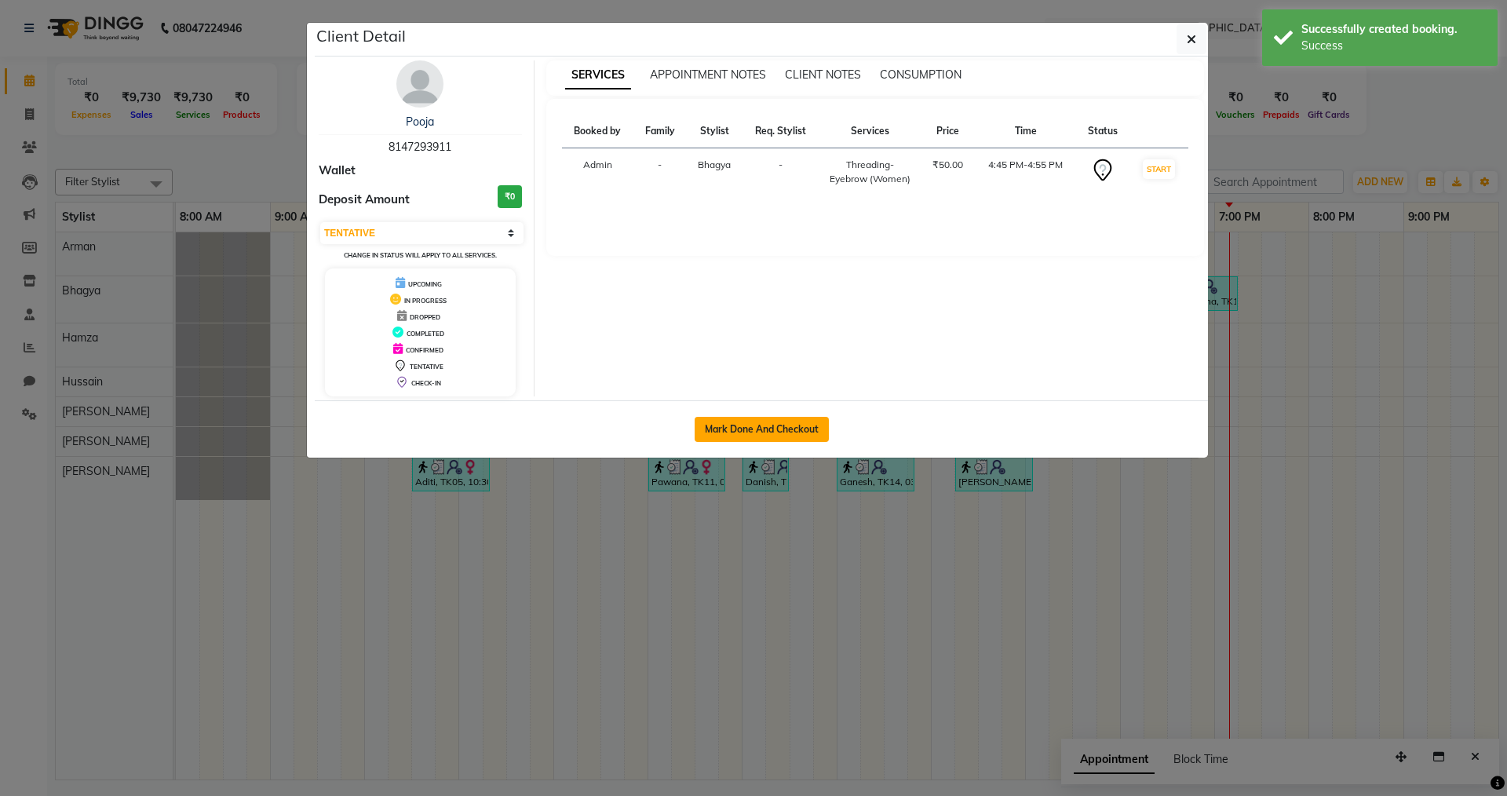
click at [802, 417] on button "Mark Done And Checkout" at bounding box center [762, 429] width 134 height 25
select select "9113"
select select "service"
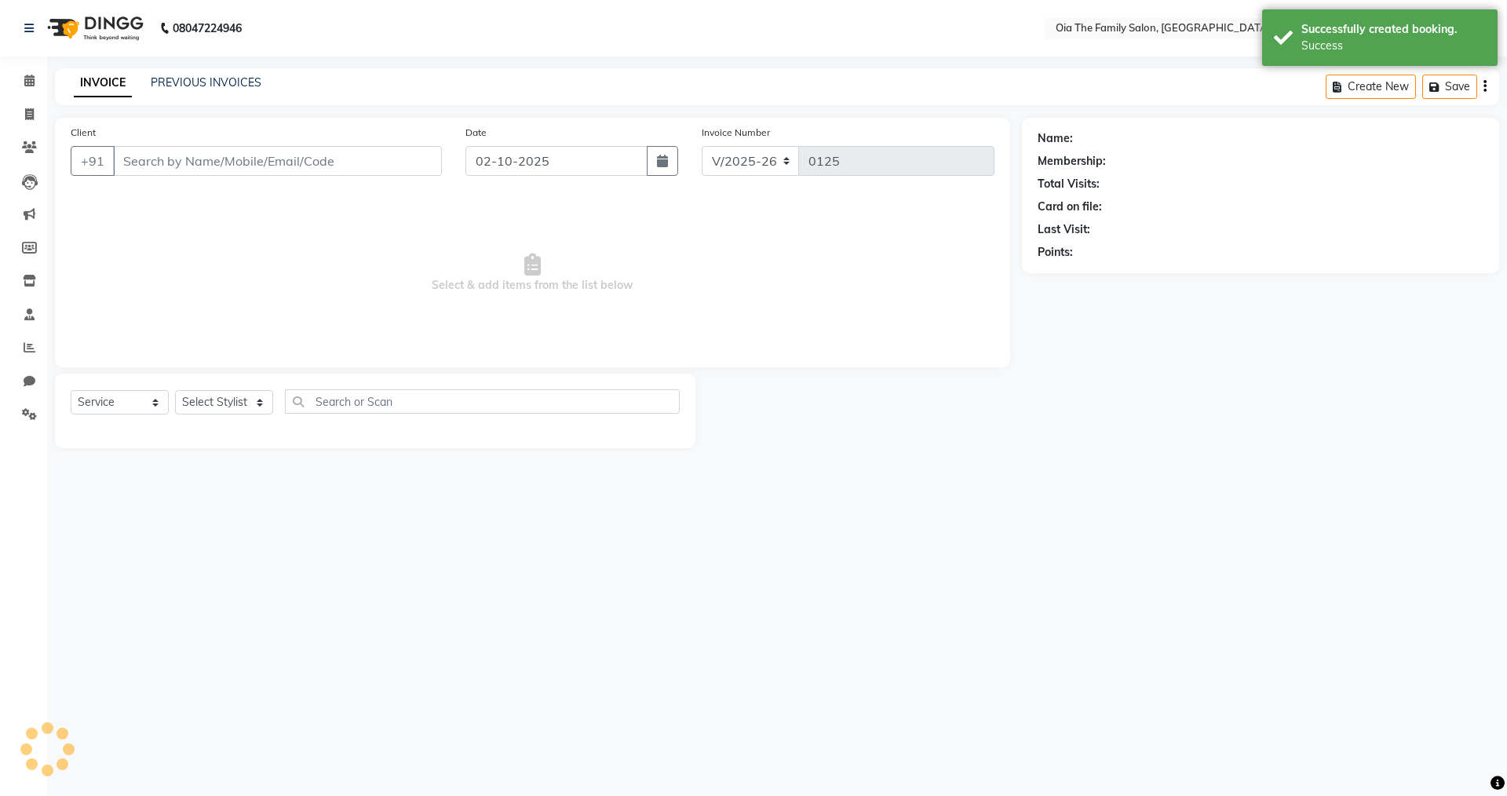
type input "8147293911"
select select "93028"
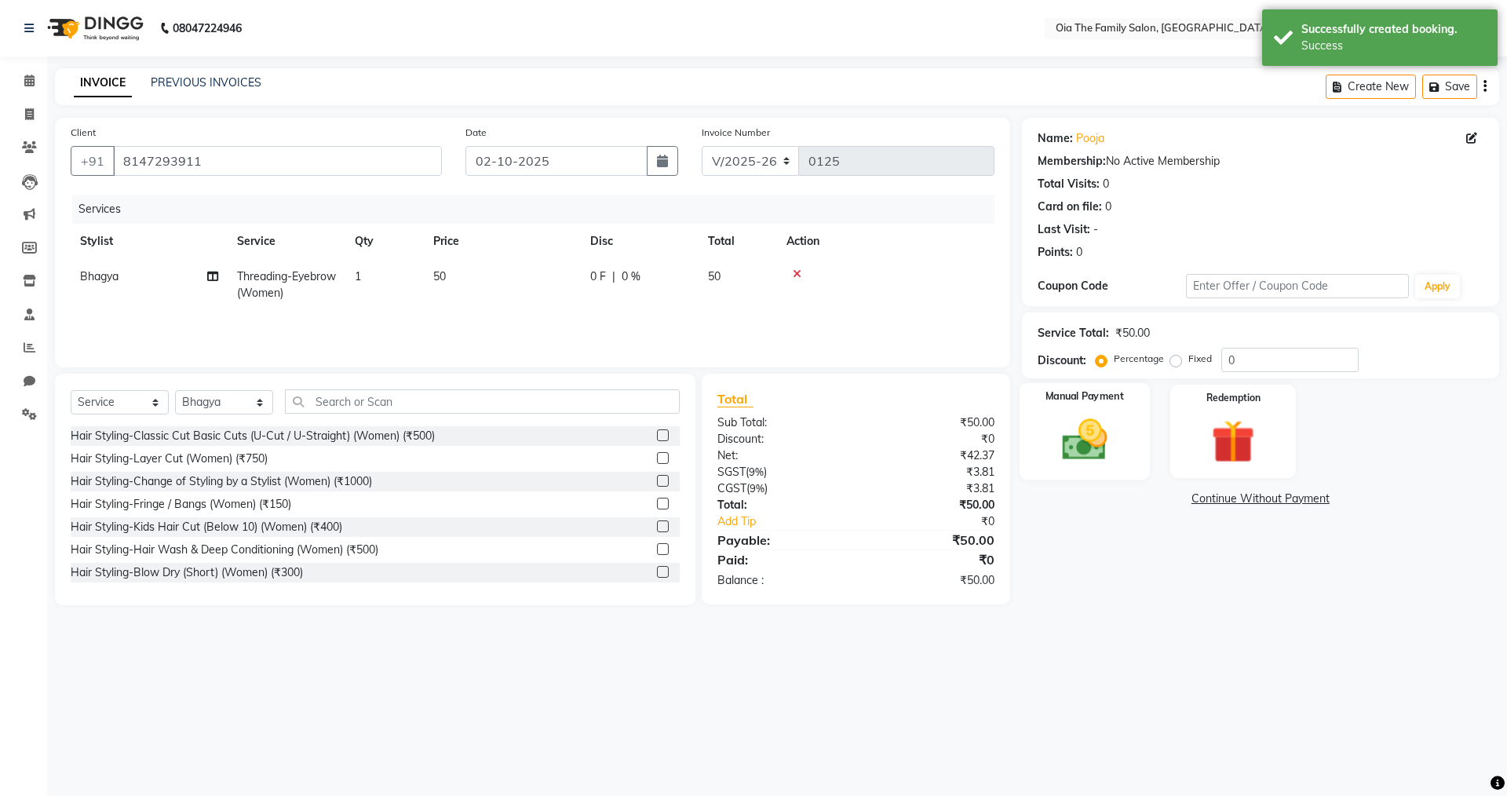
click at [1054, 443] on img at bounding box center [1084, 440] width 73 height 52
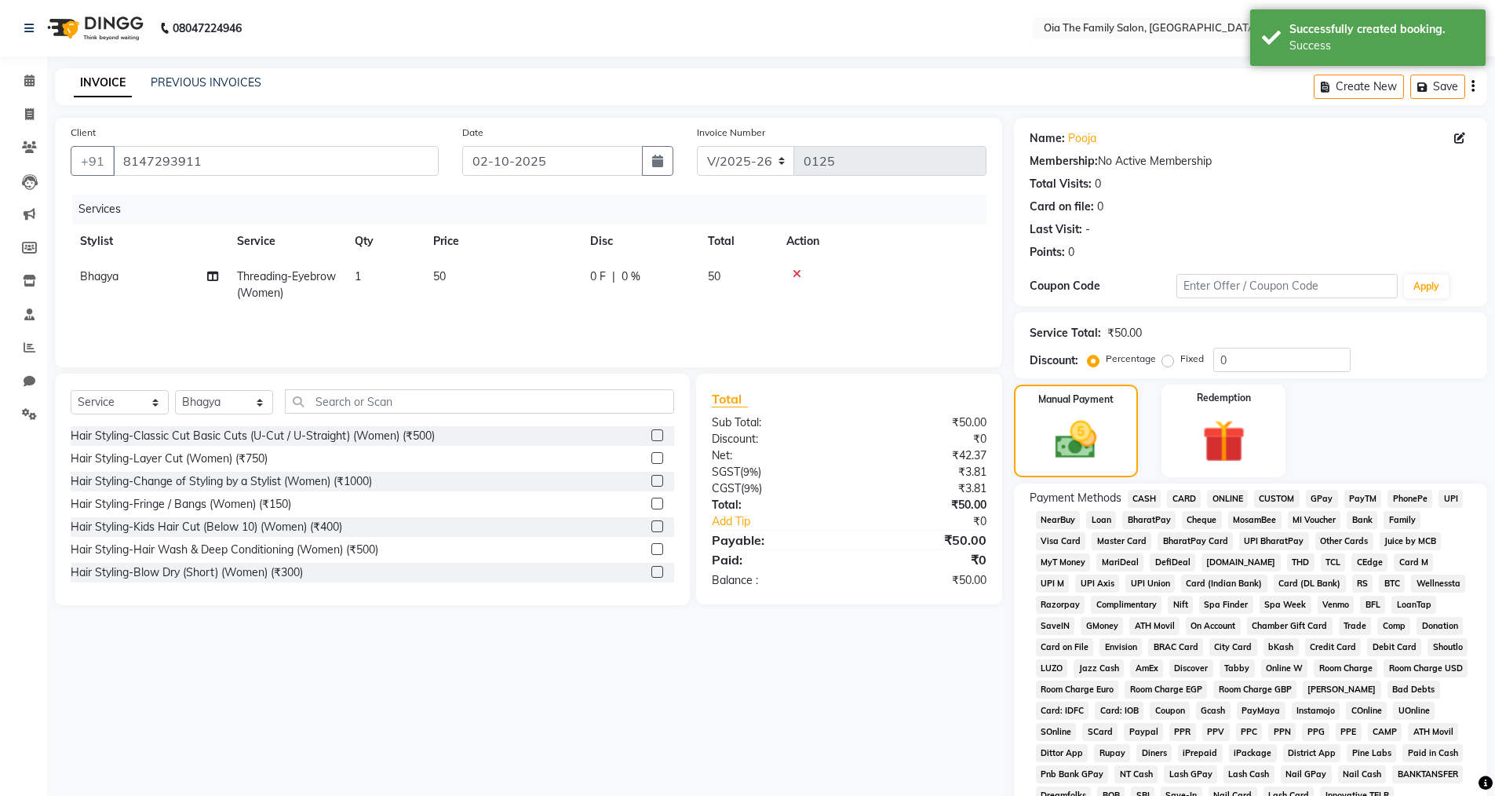
click at [1451, 499] on span "UPI" at bounding box center [1451, 499] width 24 height 18
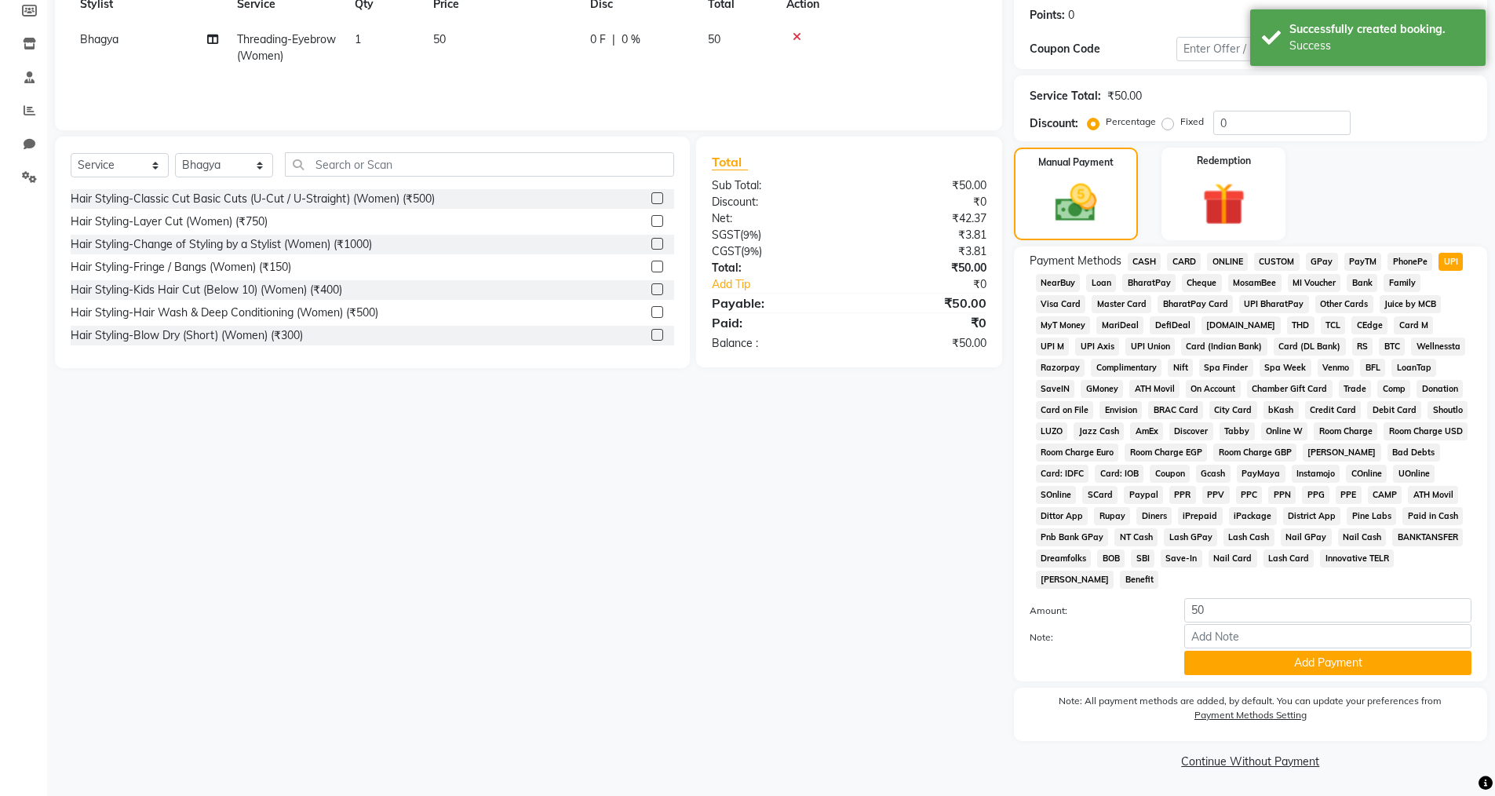
scroll to position [238, 0]
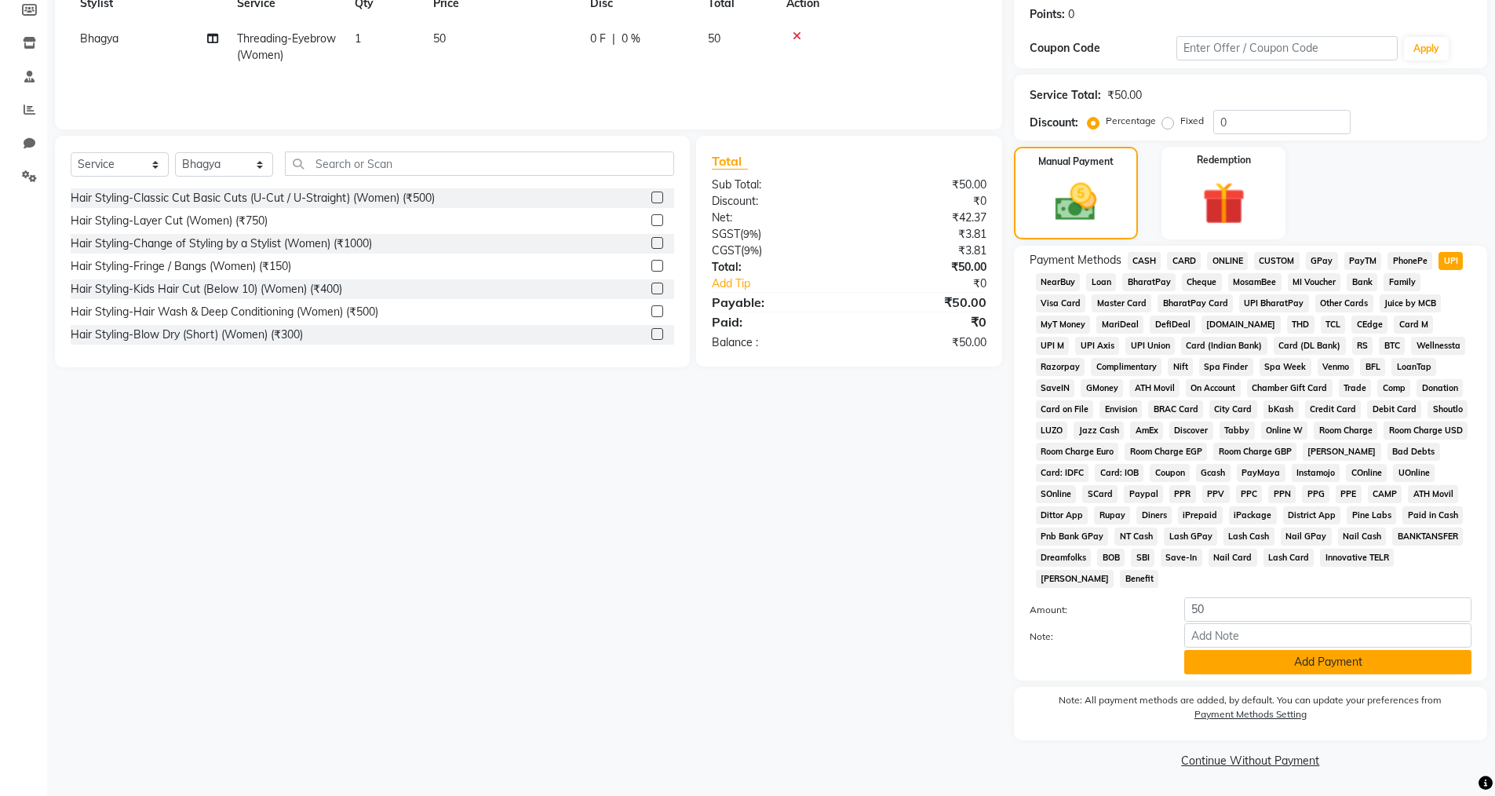
click at [1320, 660] on button "Add Payment" at bounding box center [1327, 662] width 287 height 24
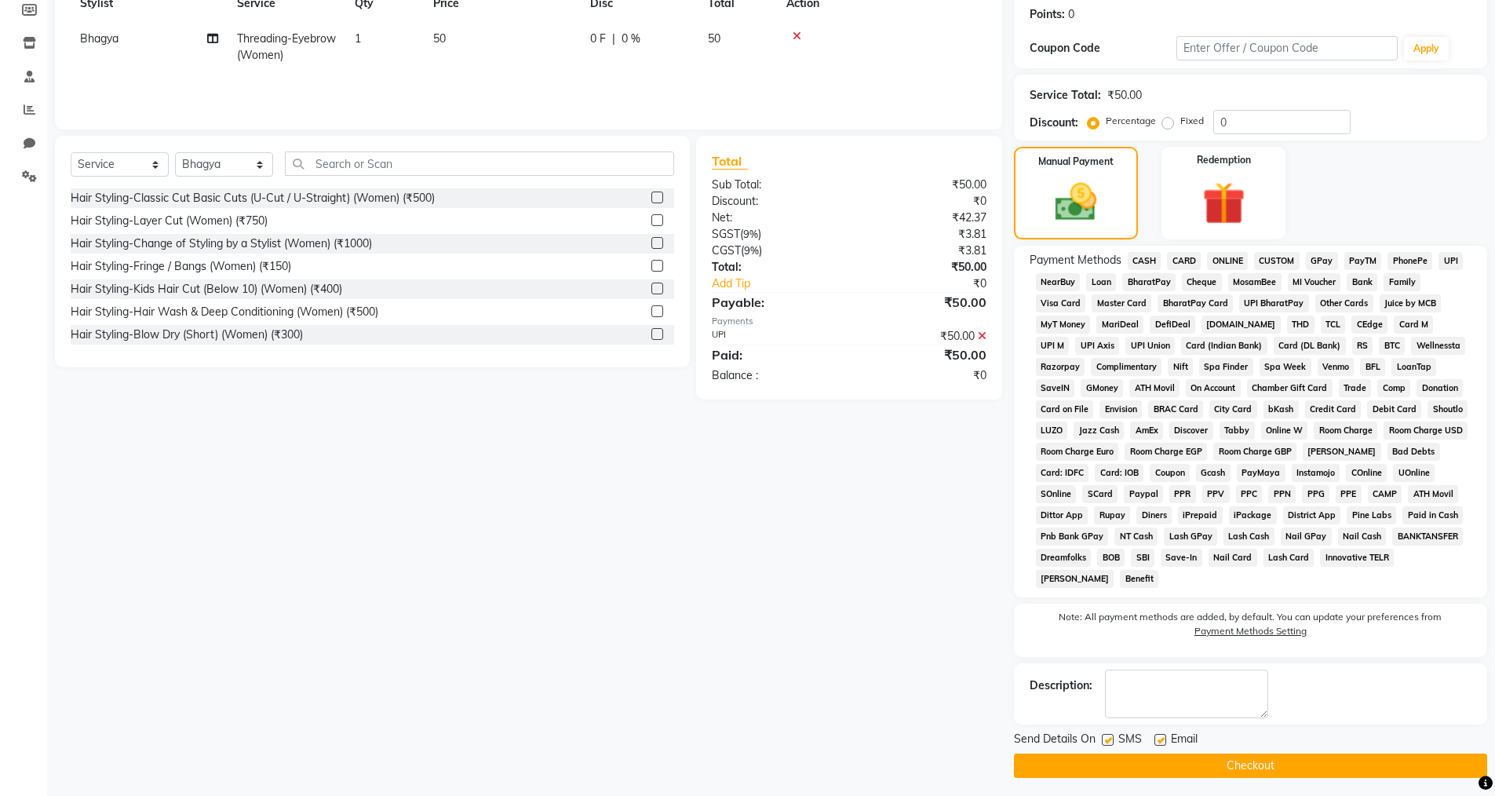
click at [1159, 740] on label at bounding box center [1161, 740] width 12 height 12
click at [1159, 740] on input "checkbox" at bounding box center [1160, 740] width 10 height 10
checkbox input "false"
click at [1110, 742] on label at bounding box center [1108, 740] width 12 height 12
click at [1110, 742] on input "checkbox" at bounding box center [1107, 740] width 10 height 10
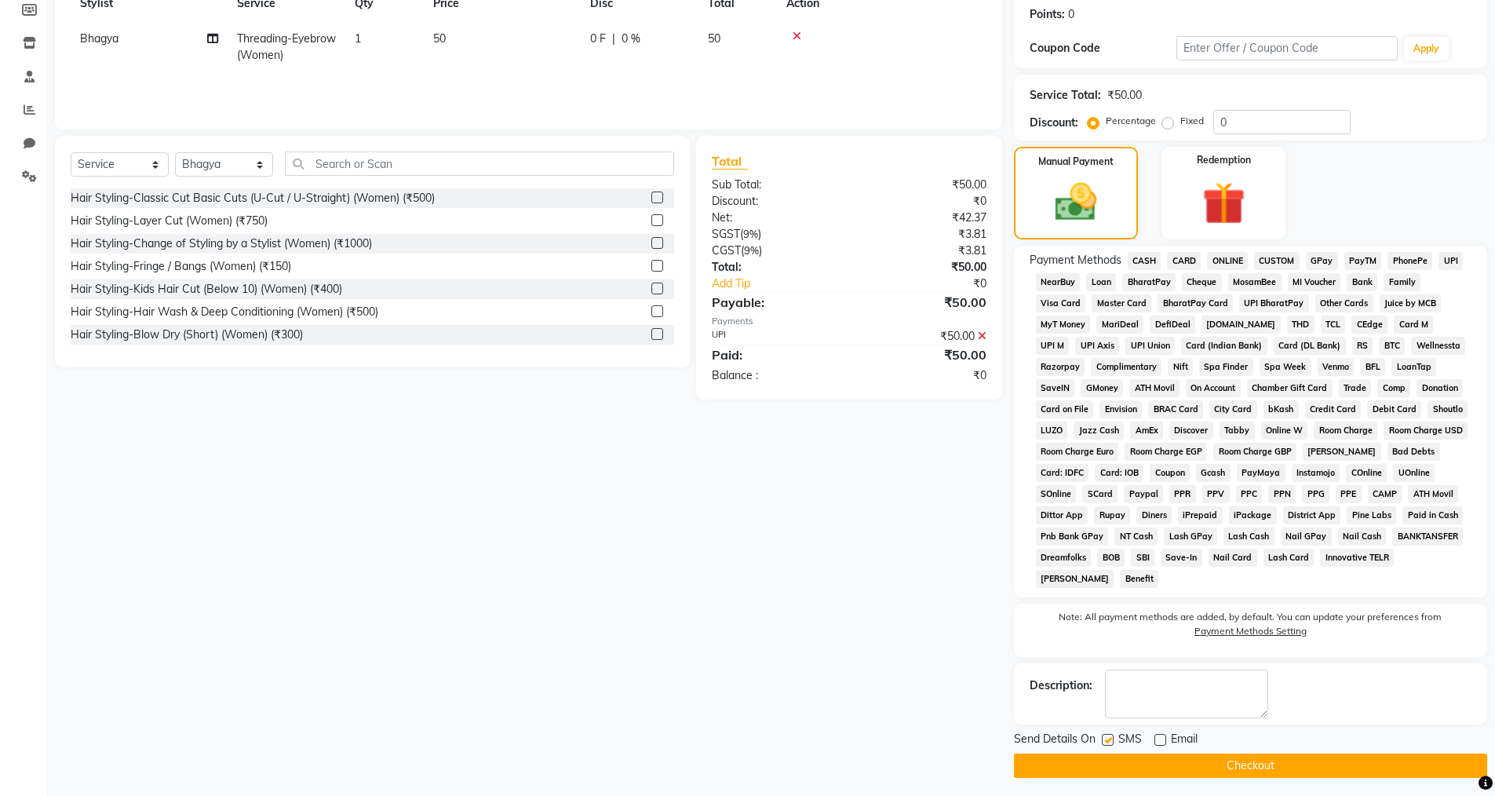
checkbox input "false"
click at [1111, 759] on button "Checkout" at bounding box center [1250, 765] width 473 height 24
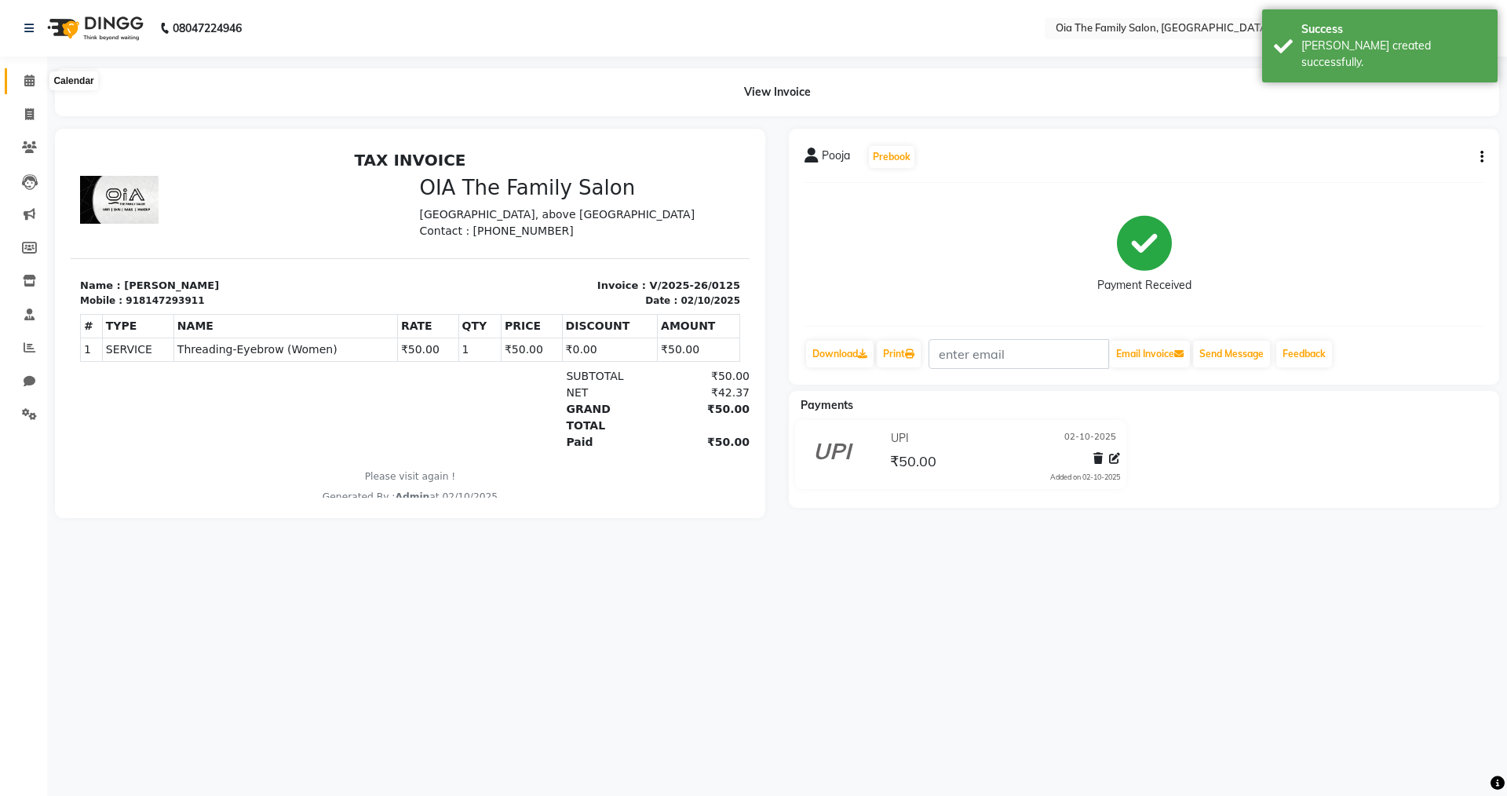
click at [34, 81] on icon at bounding box center [29, 81] width 10 height 12
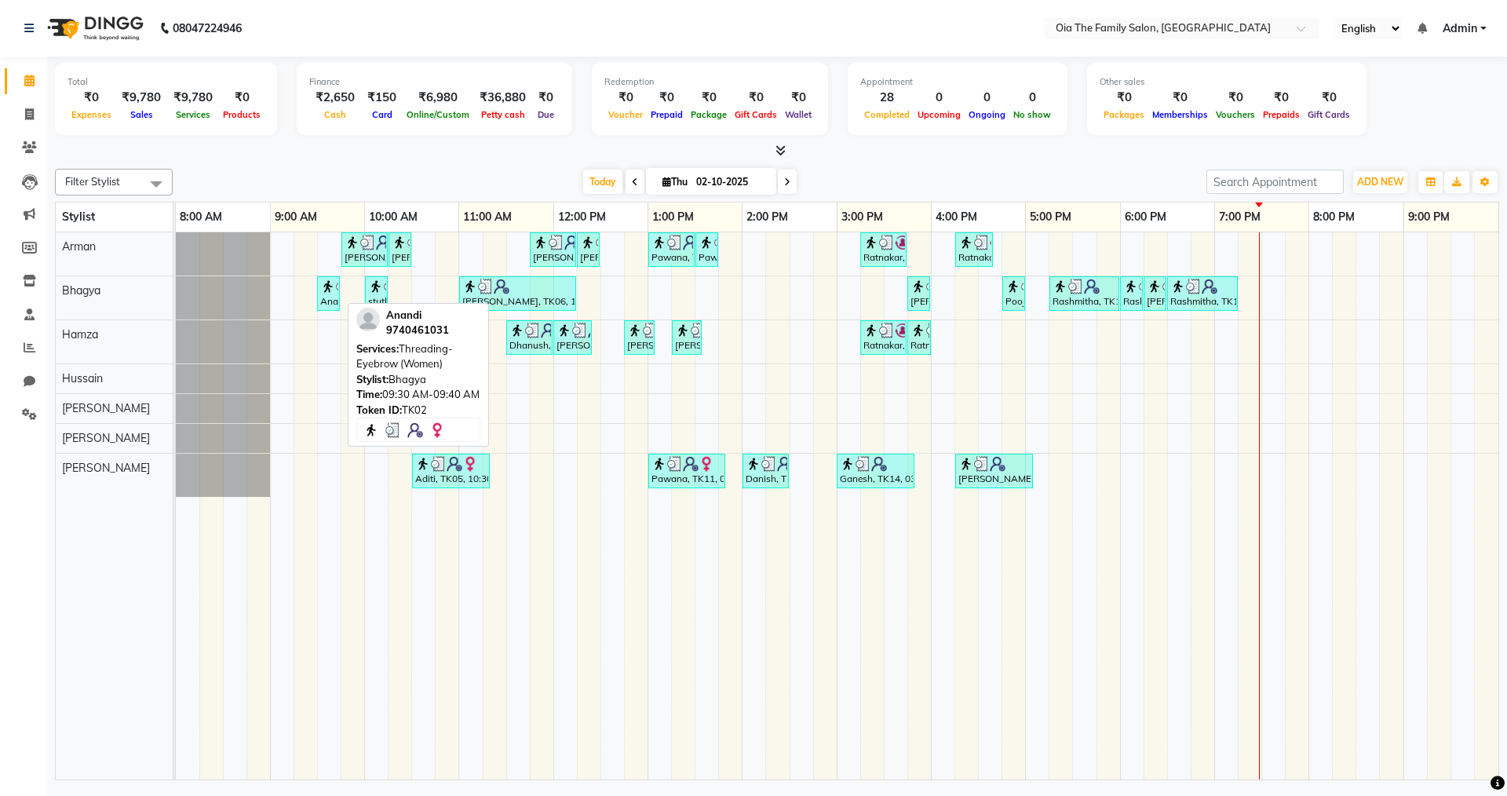
click at [317, 301] on link "Anandi, TK02, 09:30 AM-09:40 AM, Threading-Eyebrow (Women)" at bounding box center [328, 293] width 23 height 35
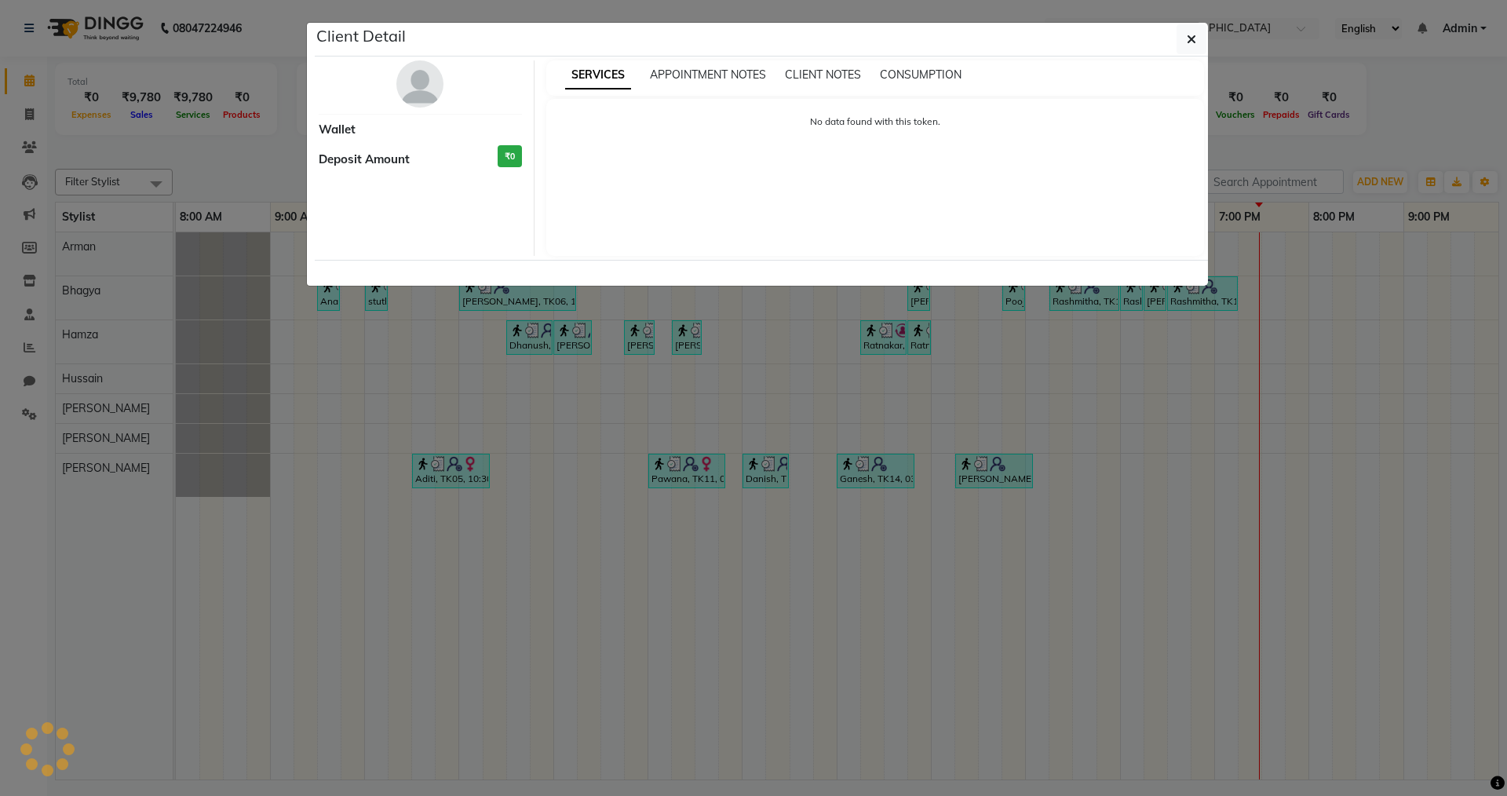
select select "3"
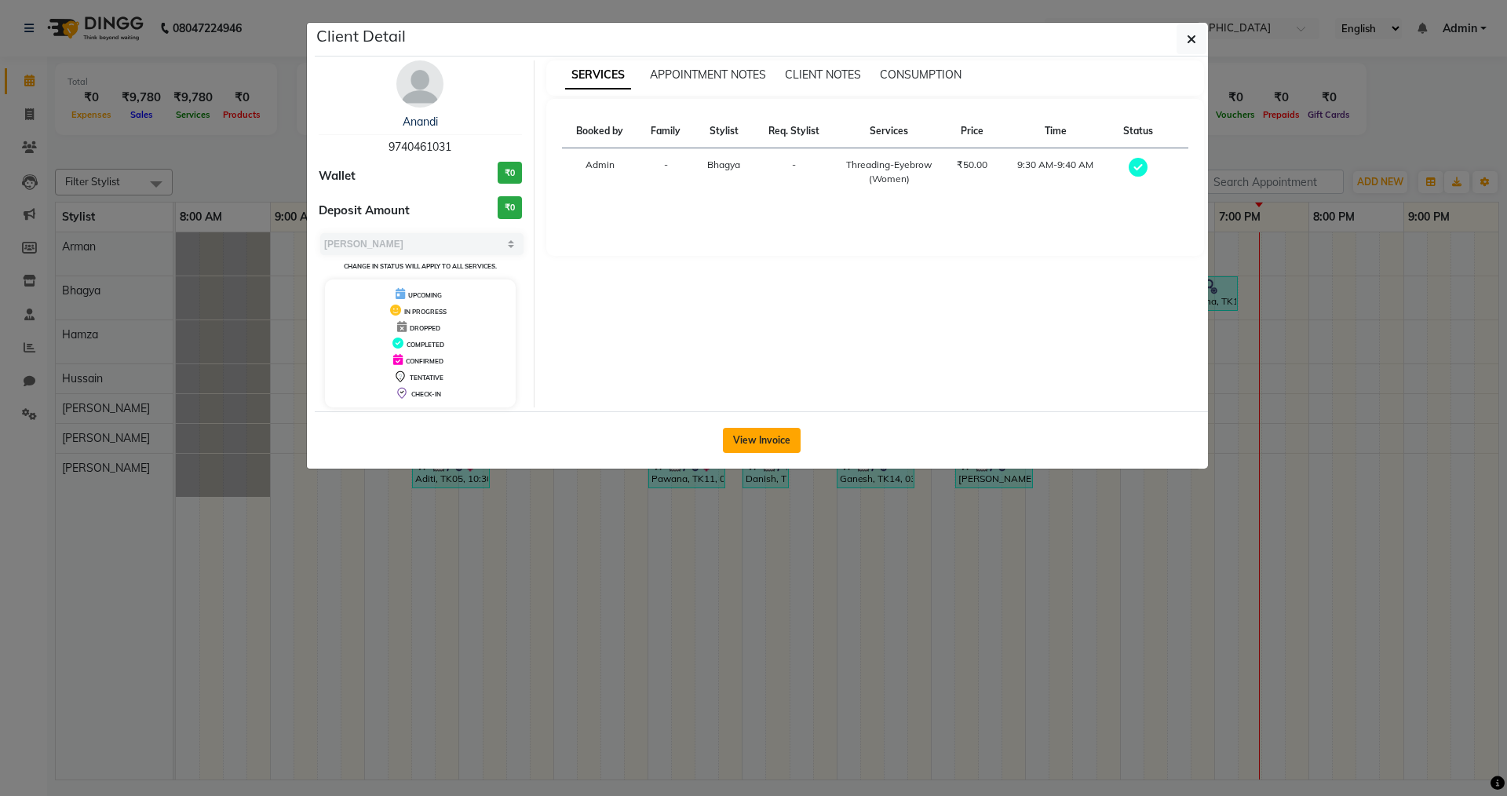
click at [761, 445] on button "View Invoice" at bounding box center [762, 440] width 78 height 25
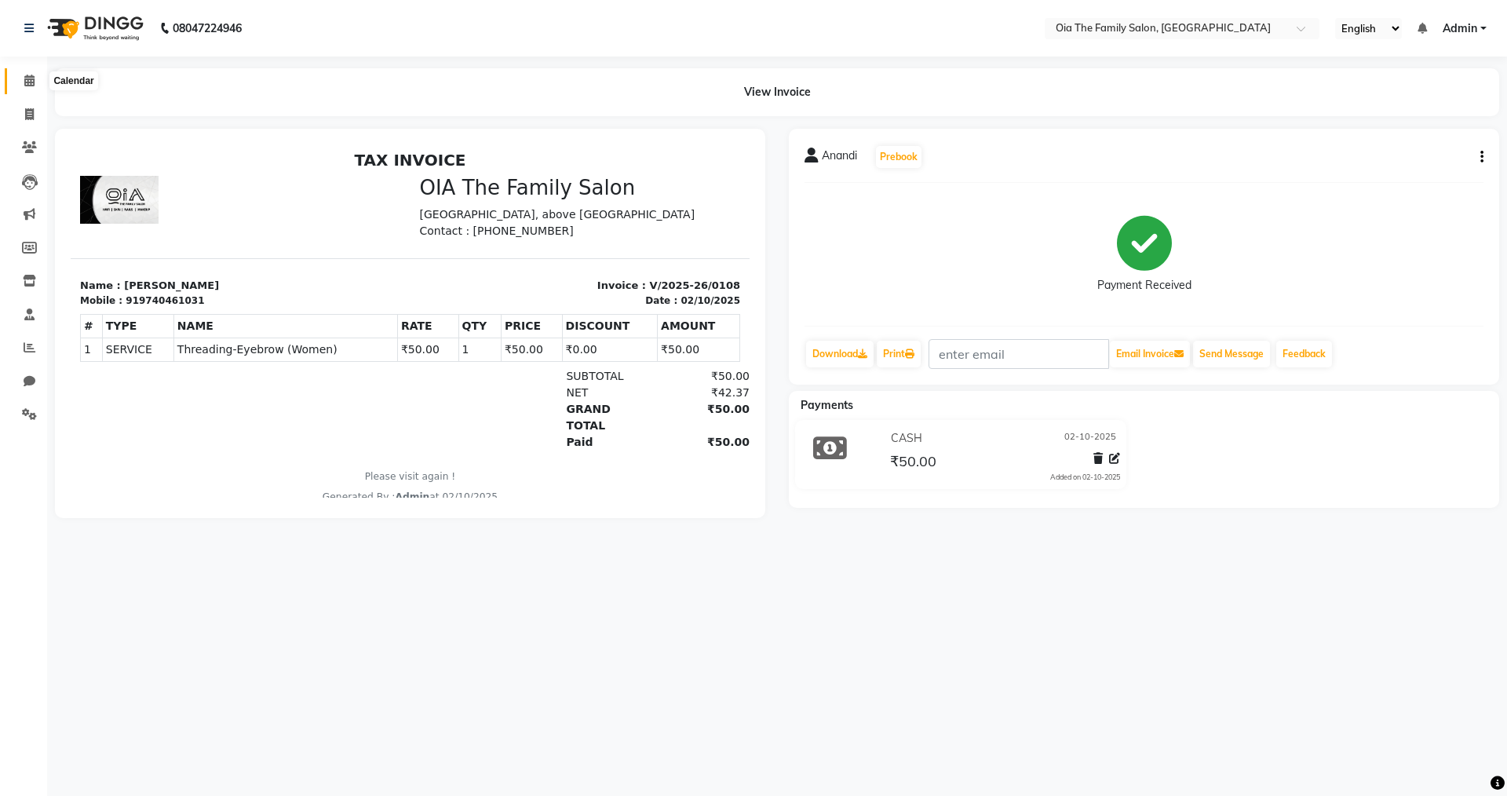
click at [26, 83] on icon at bounding box center [29, 81] width 10 height 12
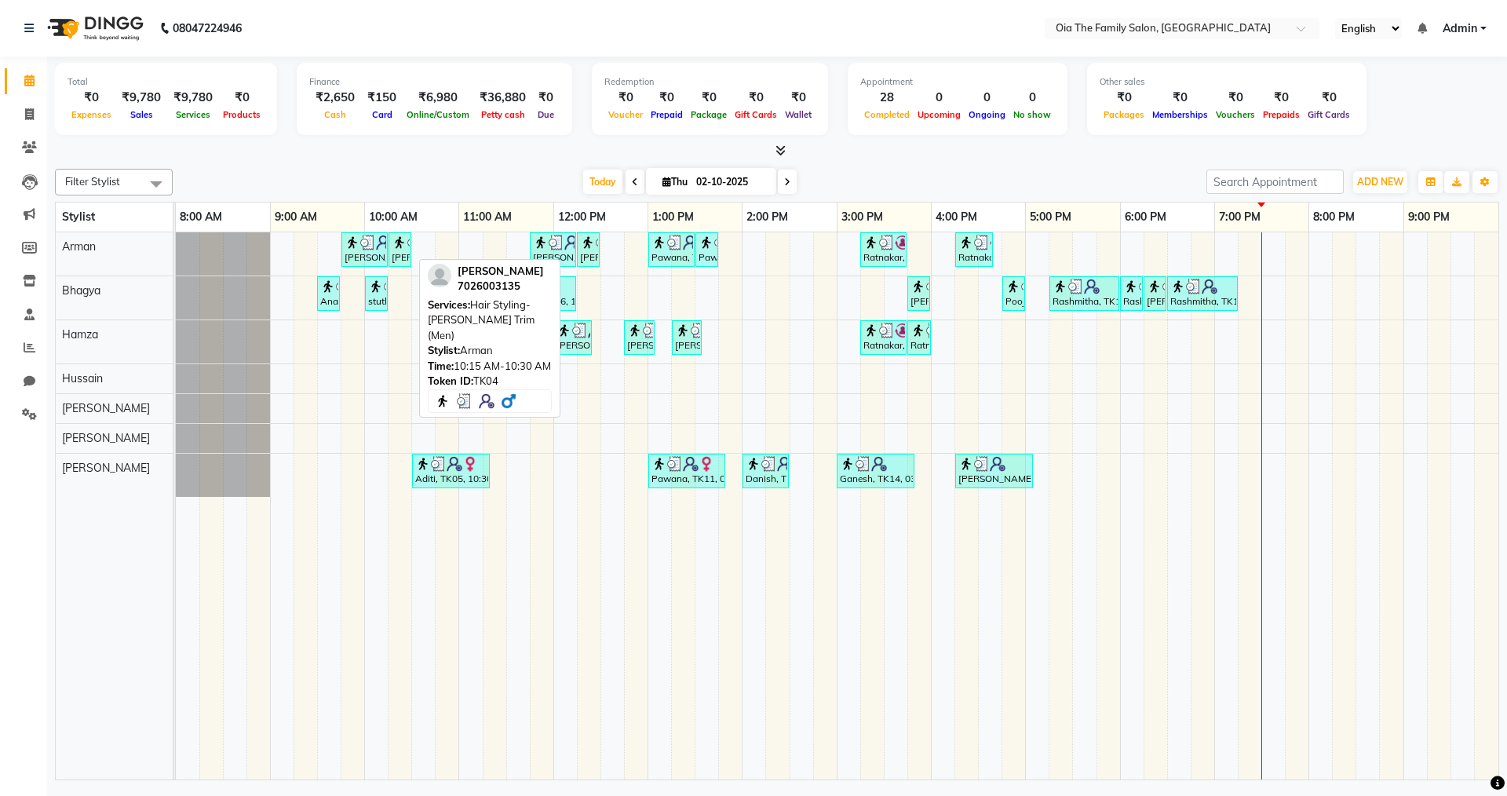
click at [399, 254] on div "[PERSON_NAME], TK04, 10:15 AM-10:30 AM, Hair Styling-[PERSON_NAME] Trim (Men)" at bounding box center [400, 250] width 20 height 30
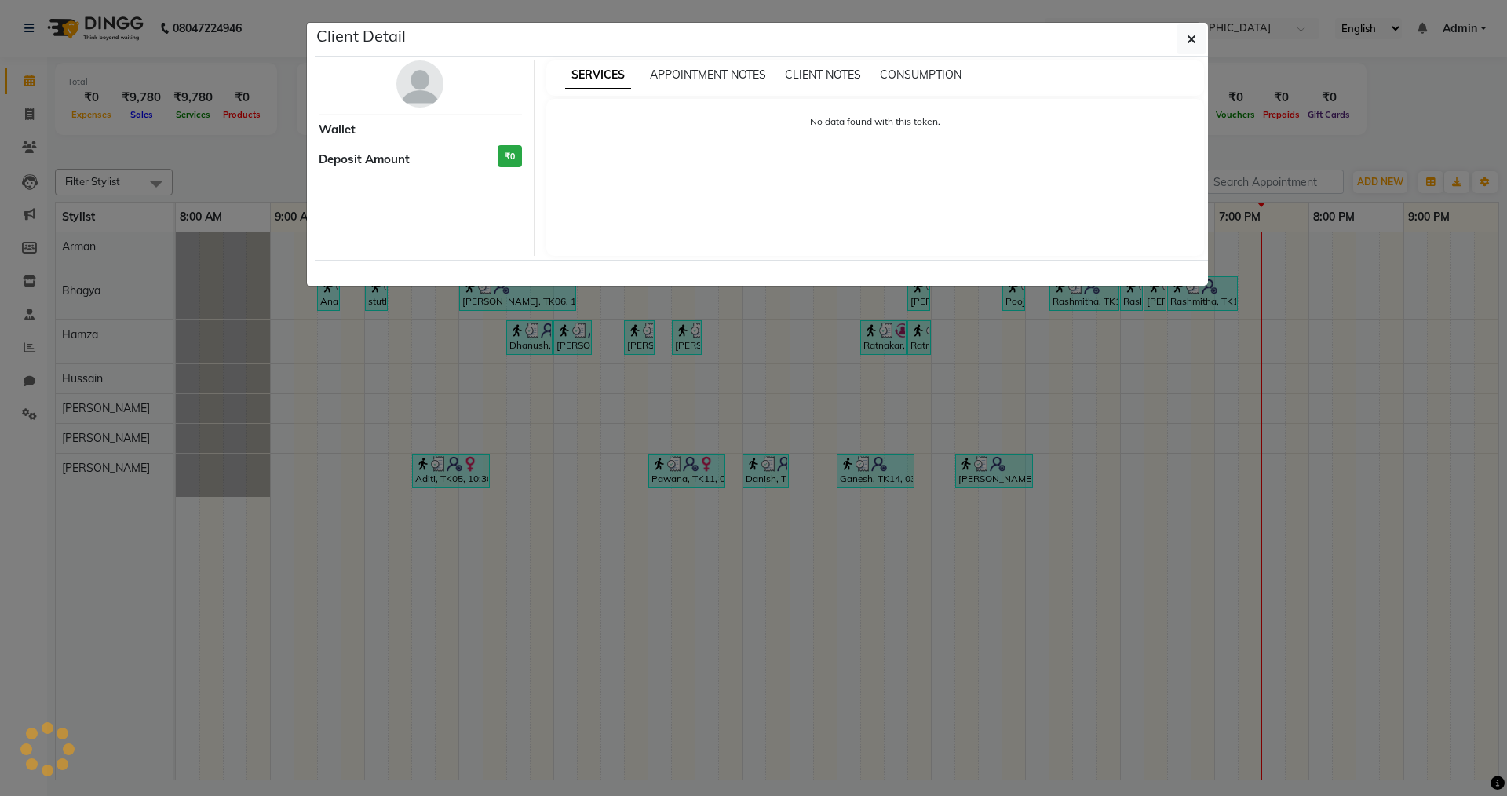
select select "3"
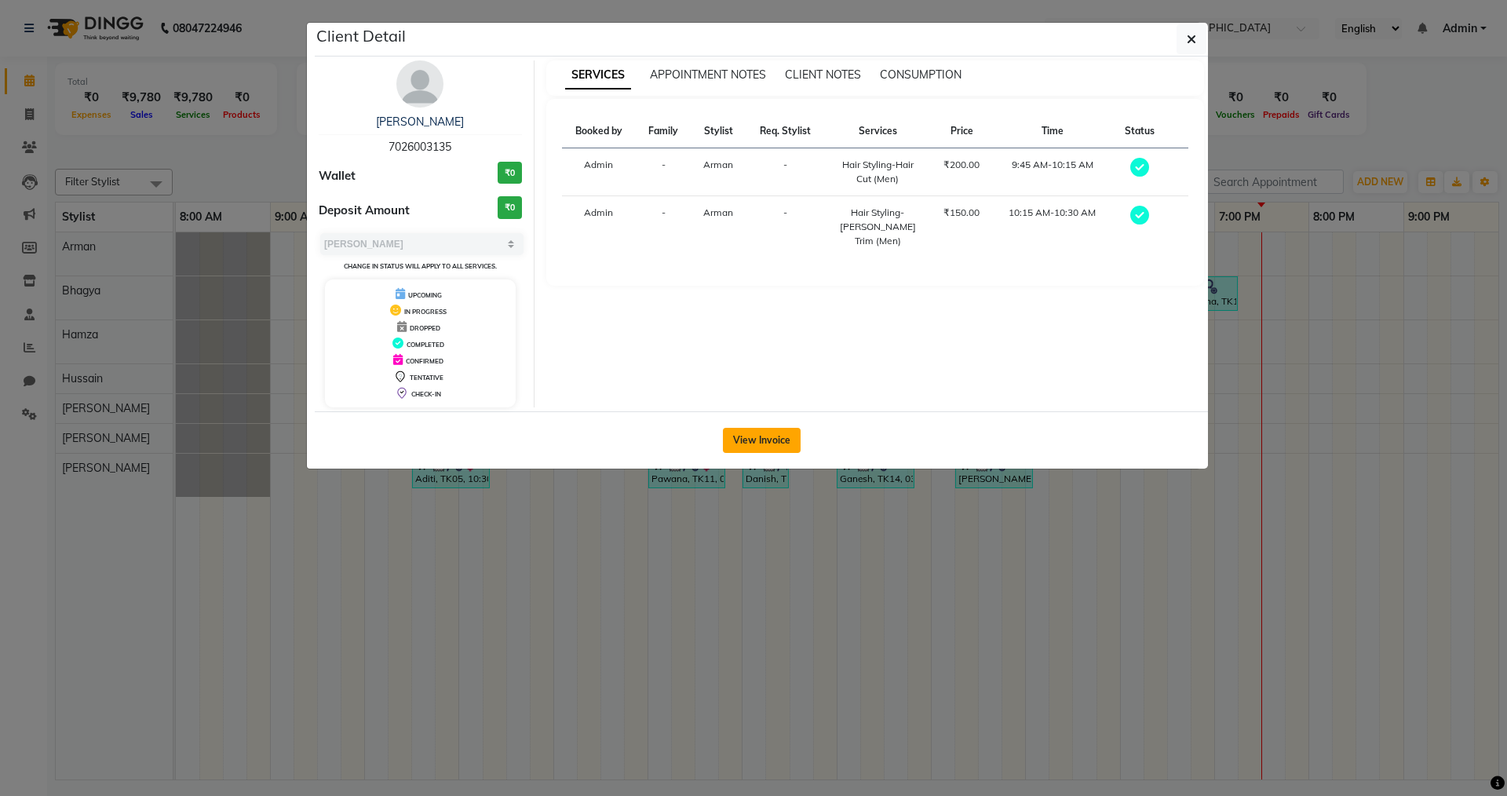
click at [762, 450] on button "View Invoice" at bounding box center [762, 440] width 78 height 25
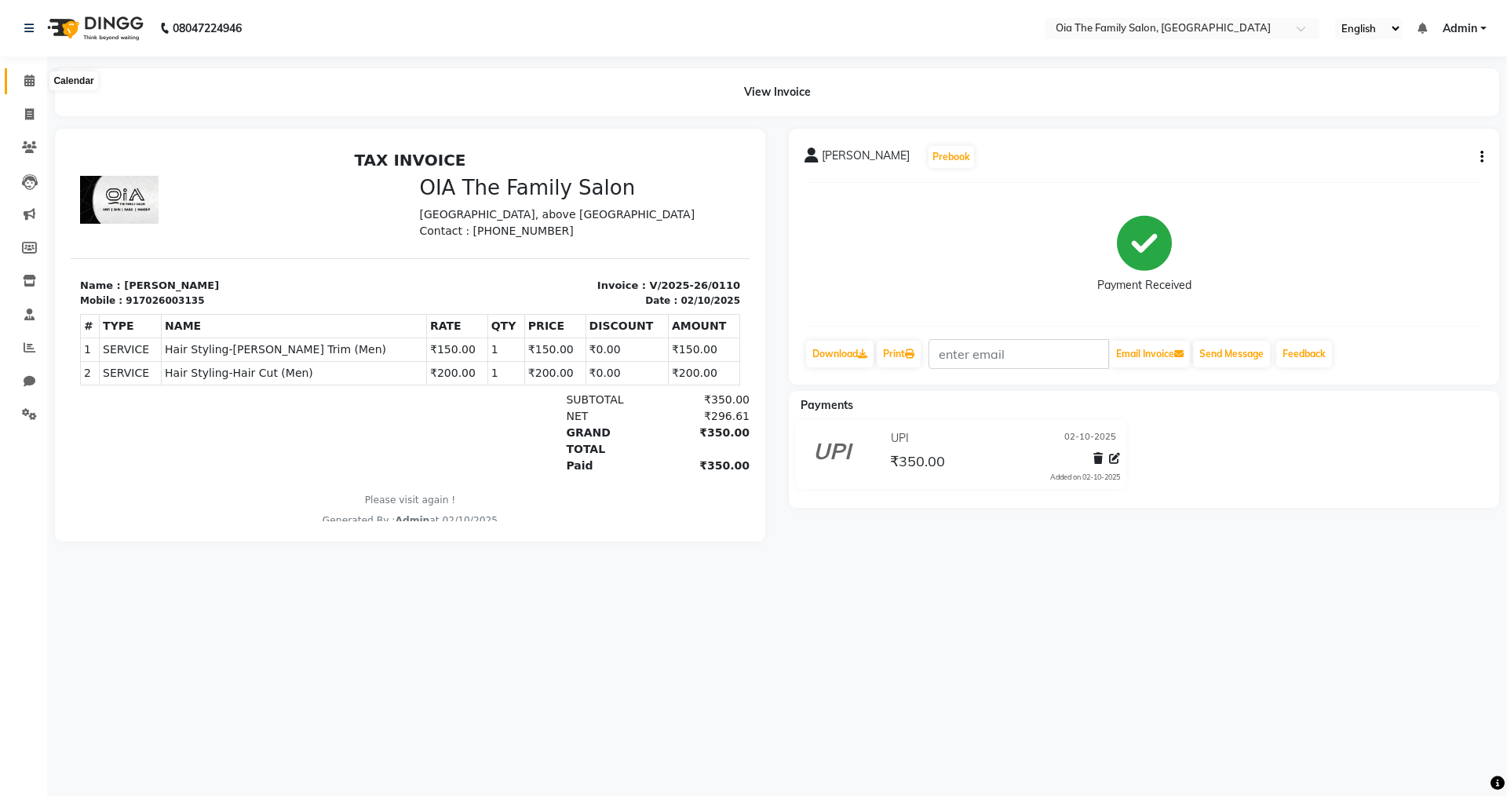
click at [27, 89] on span at bounding box center [29, 81] width 27 height 18
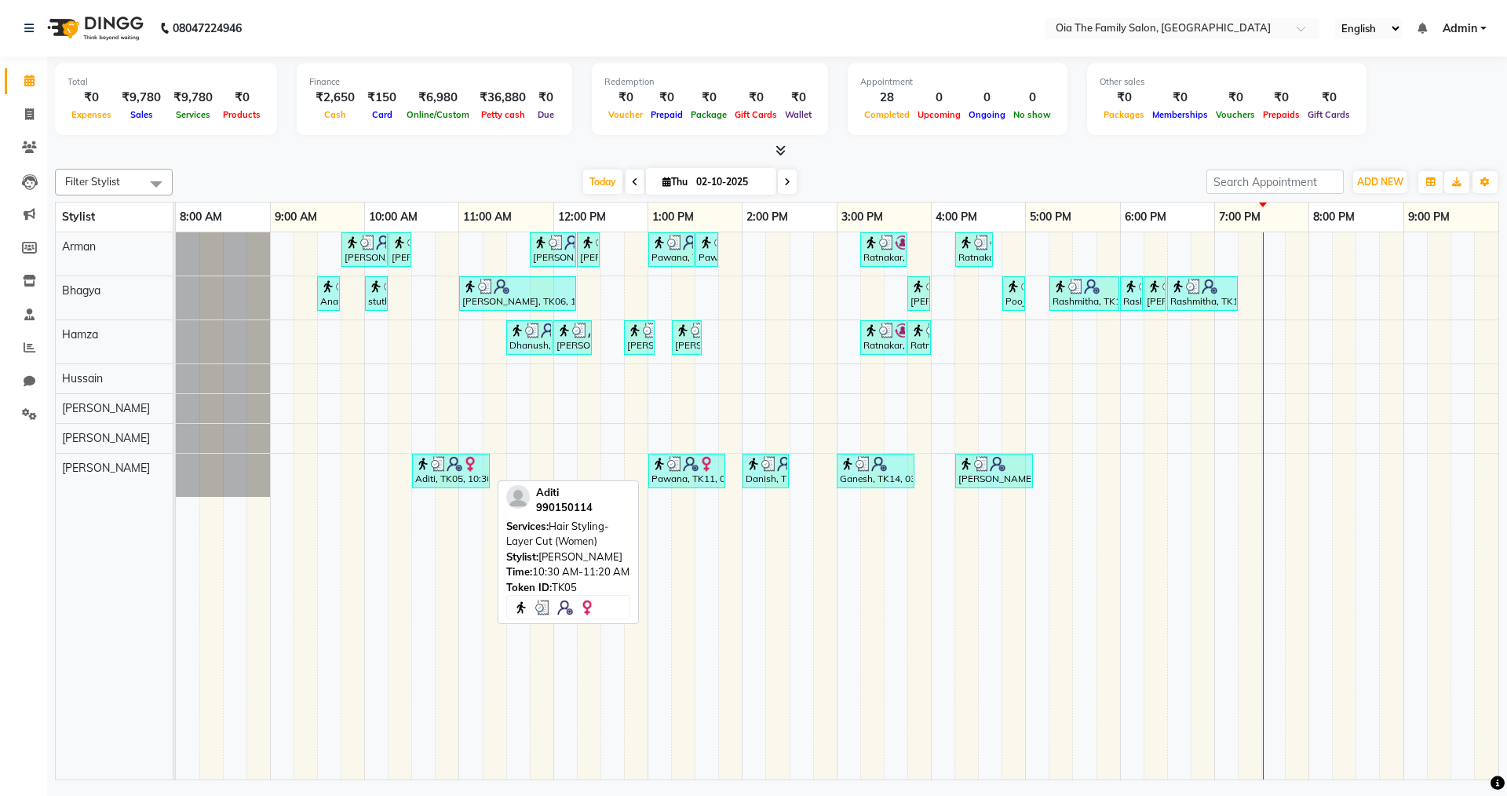
click at [440, 475] on div "Aditi, TK05, 10:30 AM-11:20 AM, Hair Styling-Layer Cut (Women)" at bounding box center [451, 471] width 75 height 30
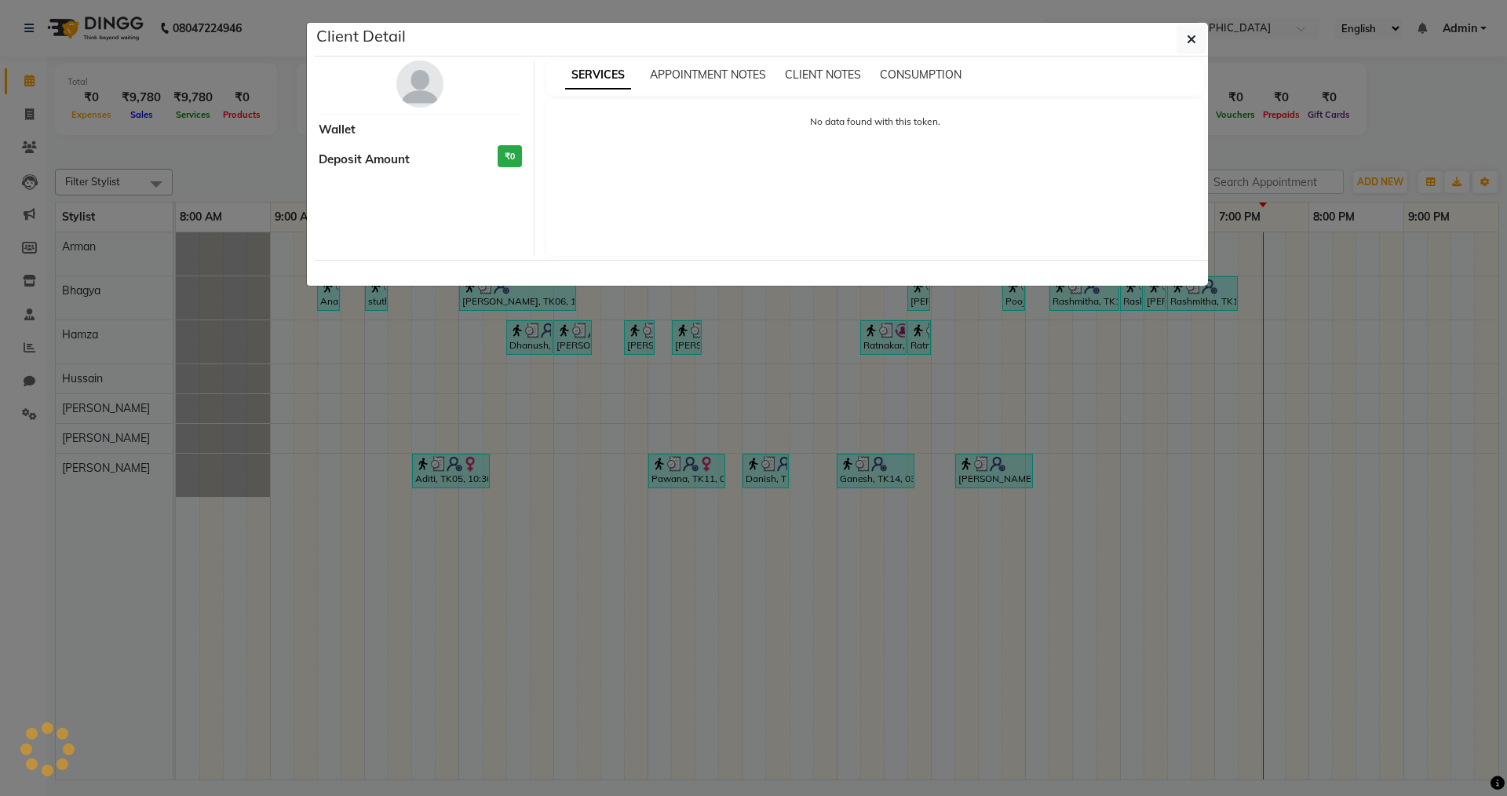
select select "3"
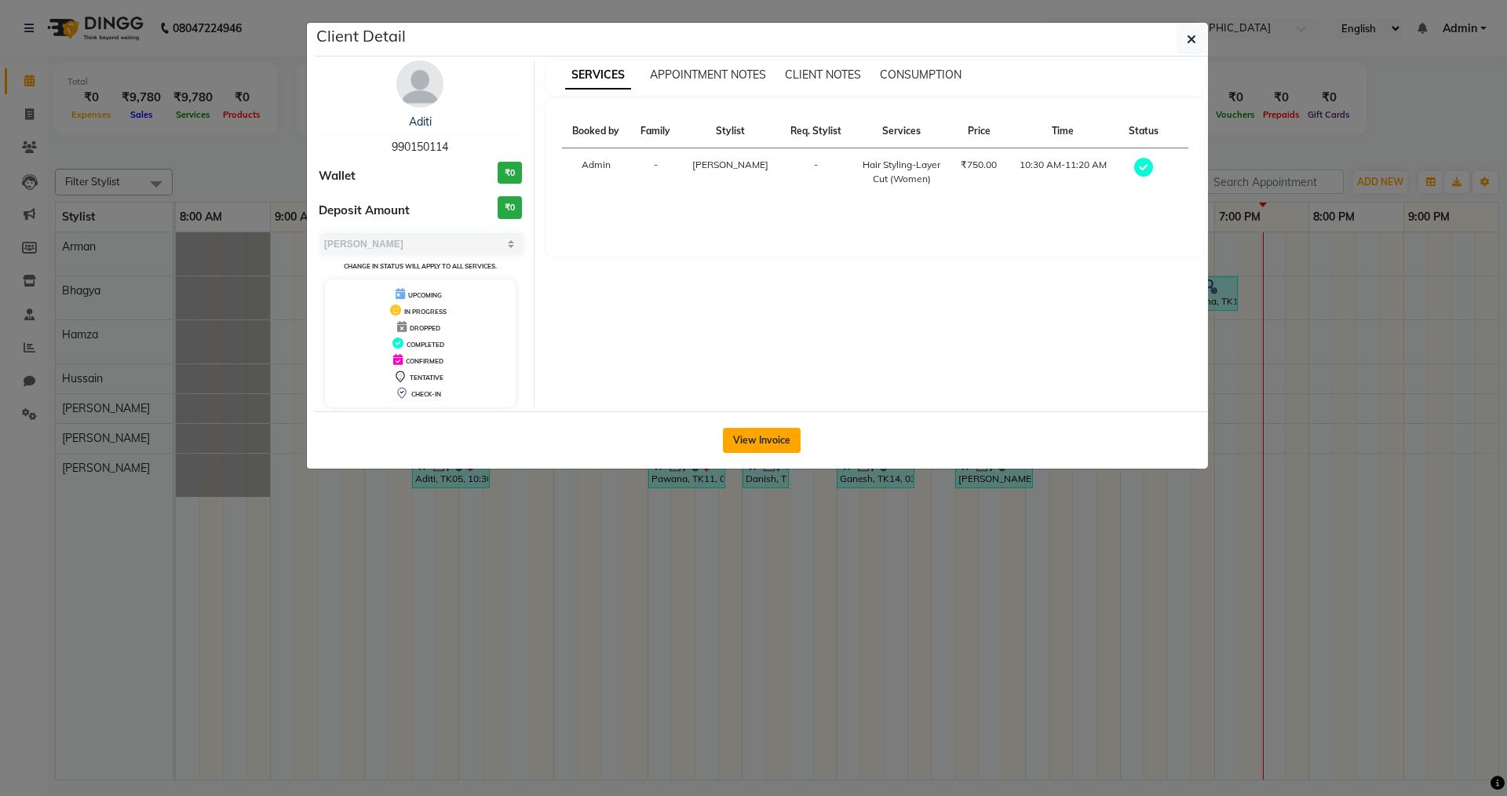
click at [770, 446] on button "View Invoice" at bounding box center [762, 440] width 78 height 25
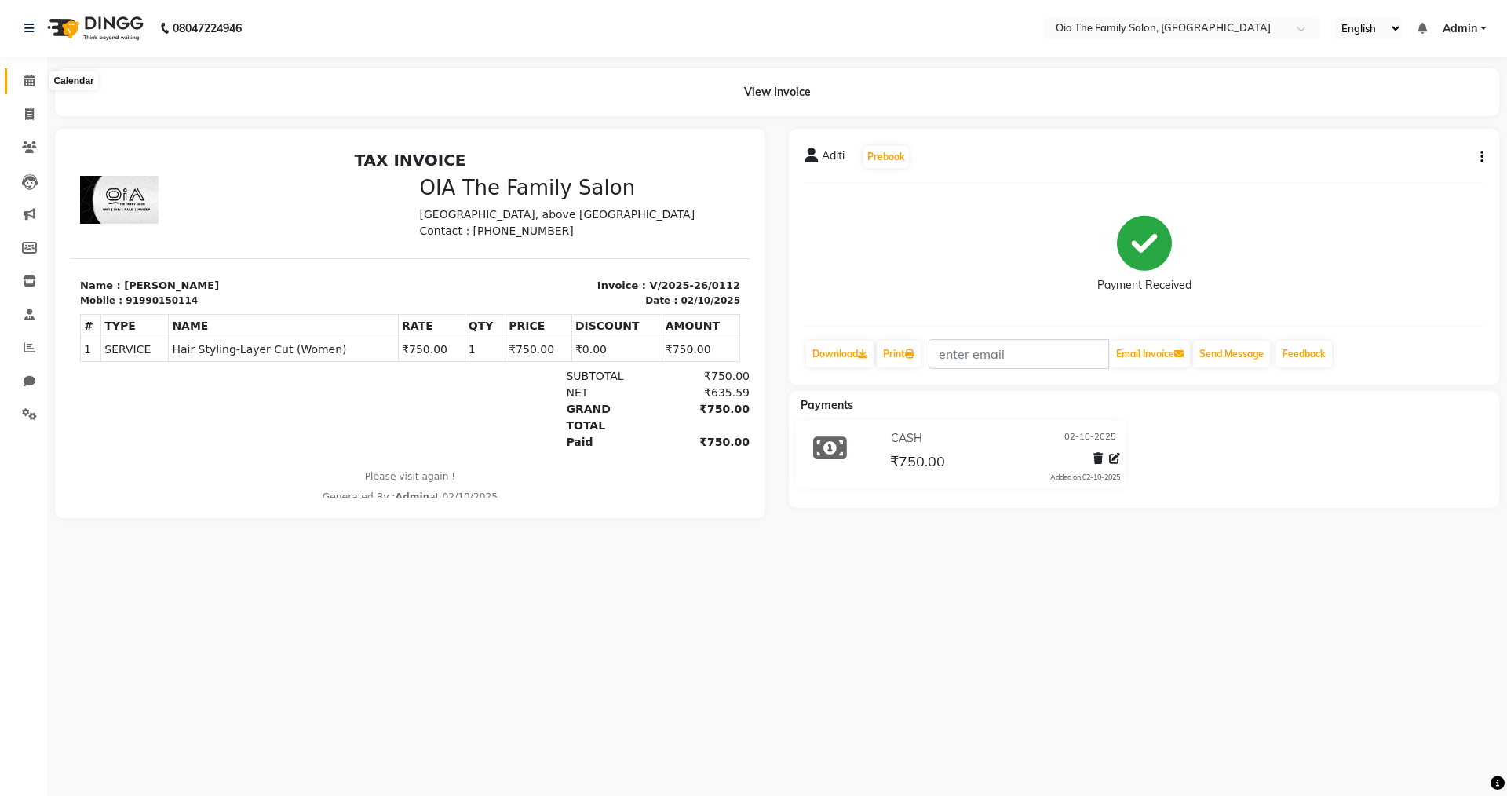
click at [33, 82] on icon at bounding box center [29, 81] width 10 height 12
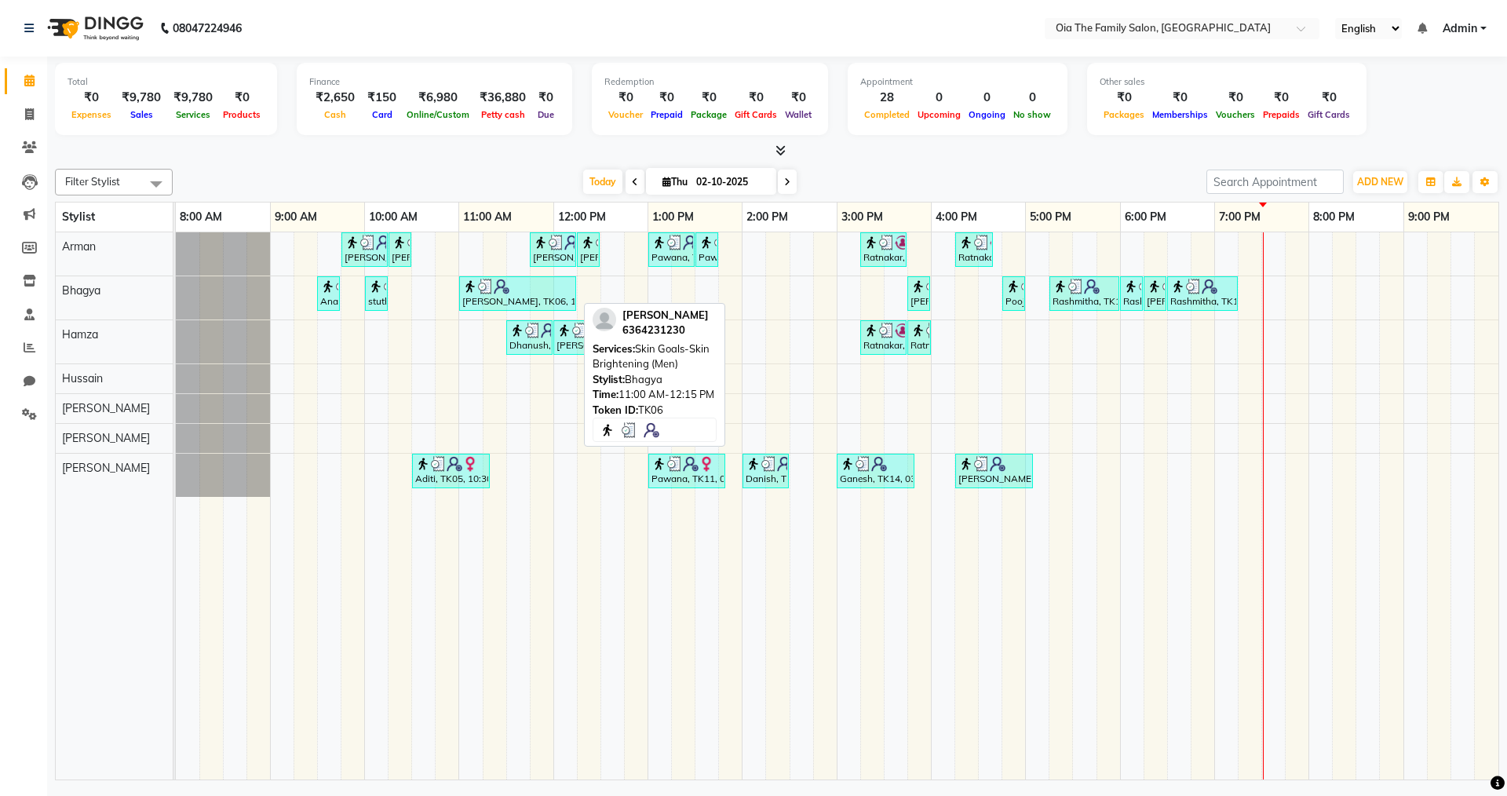
click at [486, 305] on div "[PERSON_NAME], TK06, 11:00 AM-12:15 PM, Skin Goals-Skin Brightening (Men)" at bounding box center [518, 294] width 114 height 30
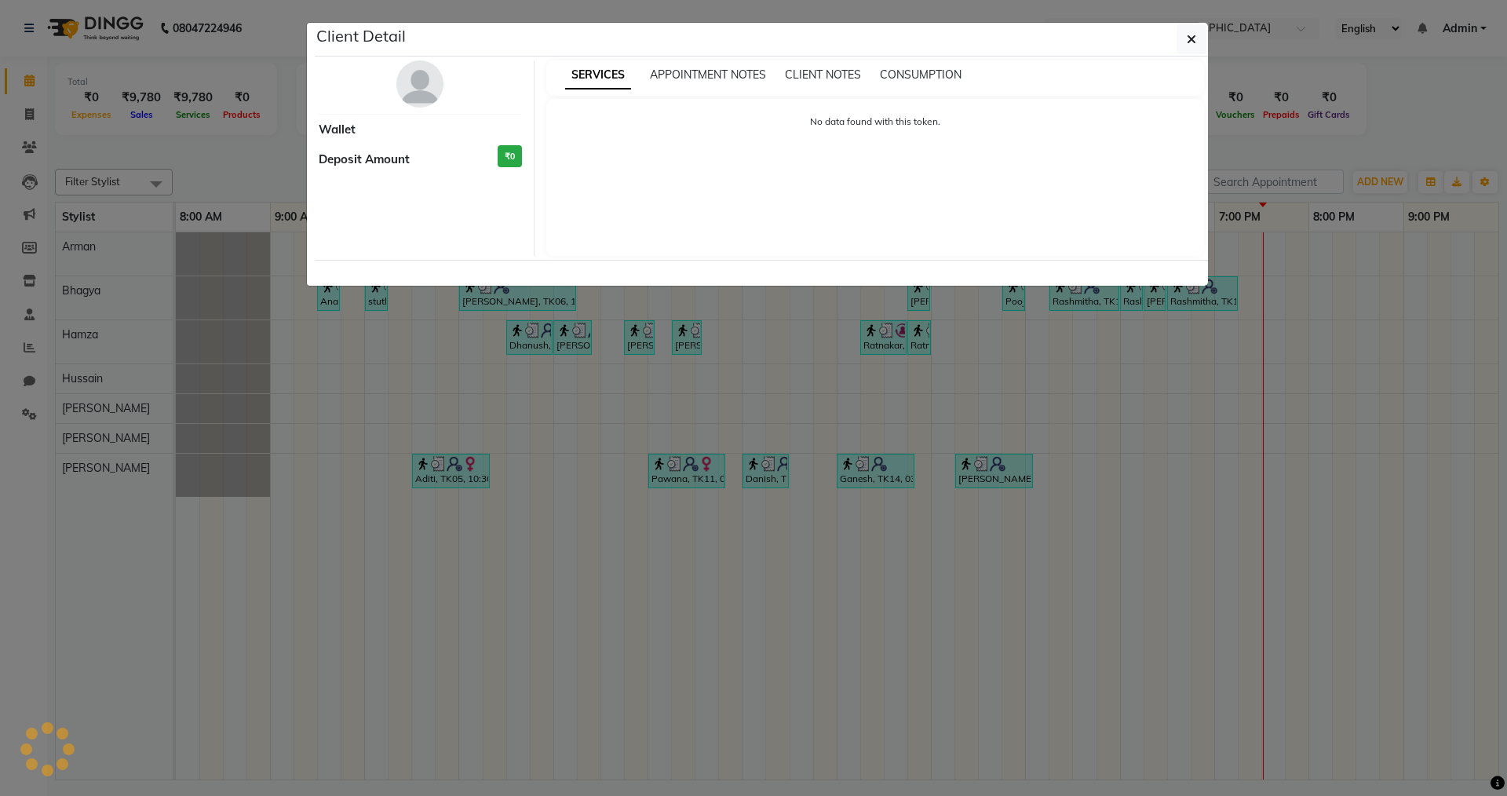
select select "3"
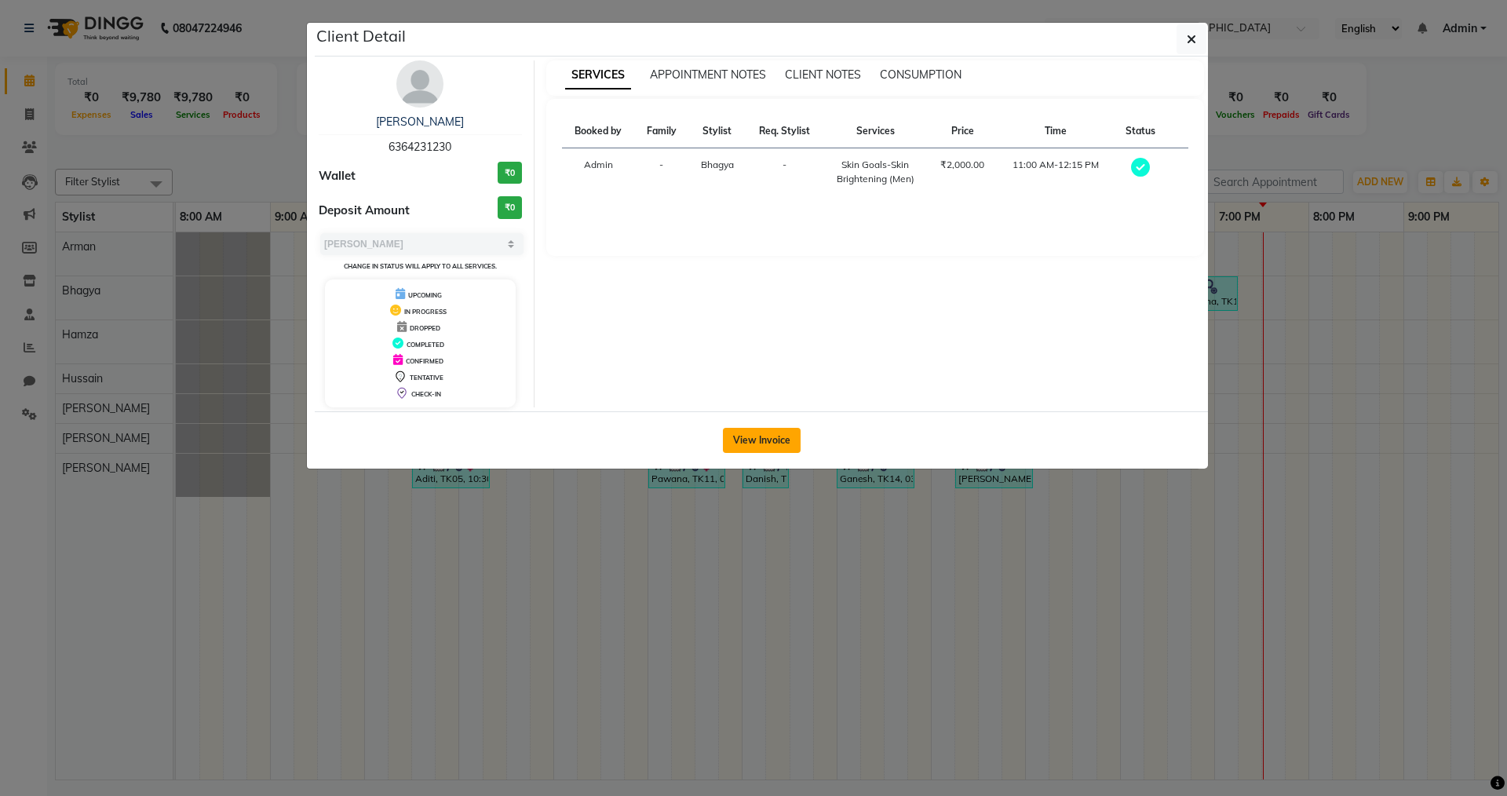
click at [744, 433] on button "View Invoice" at bounding box center [762, 440] width 78 height 25
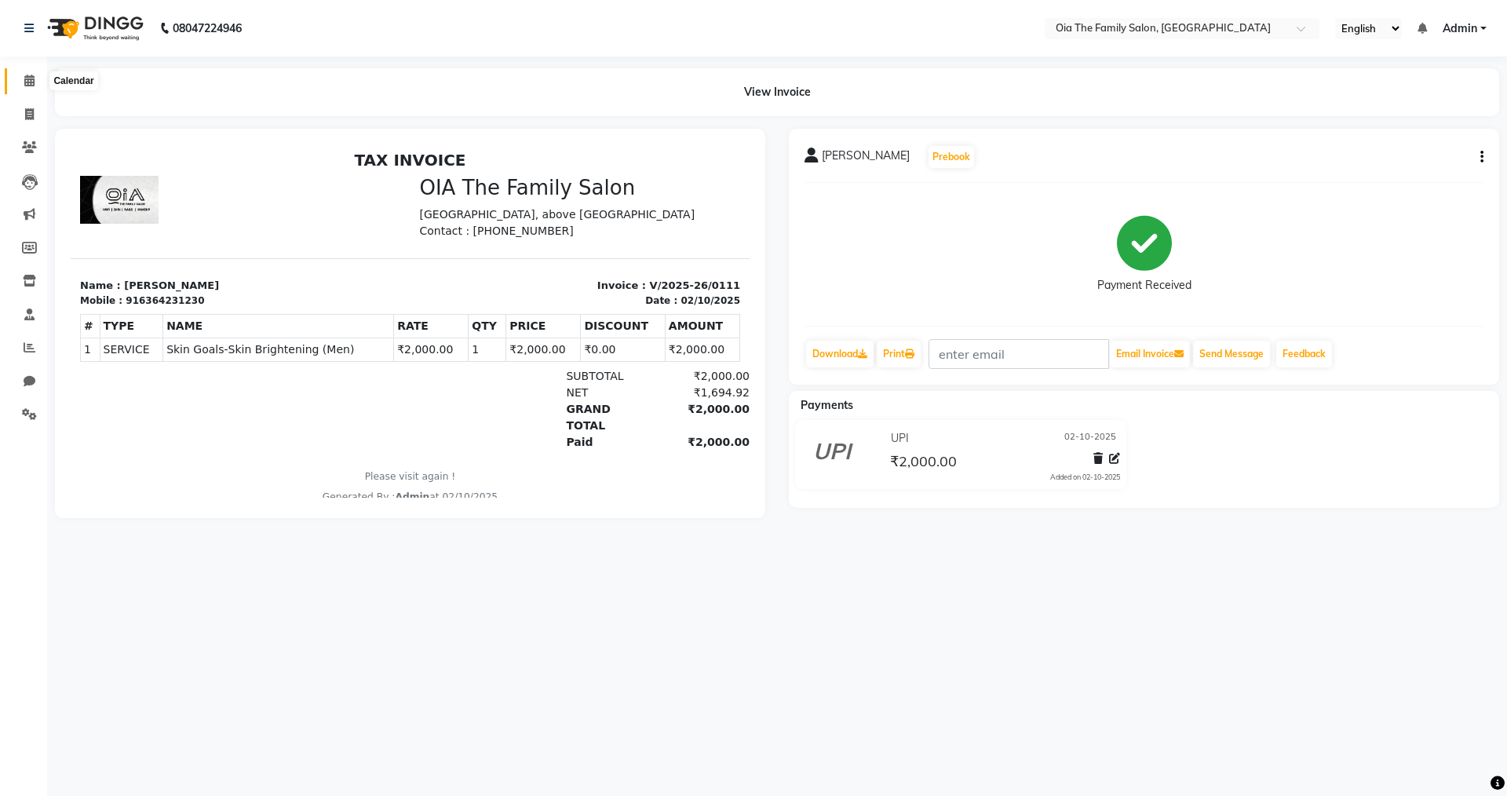
click at [33, 83] on icon at bounding box center [29, 81] width 10 height 12
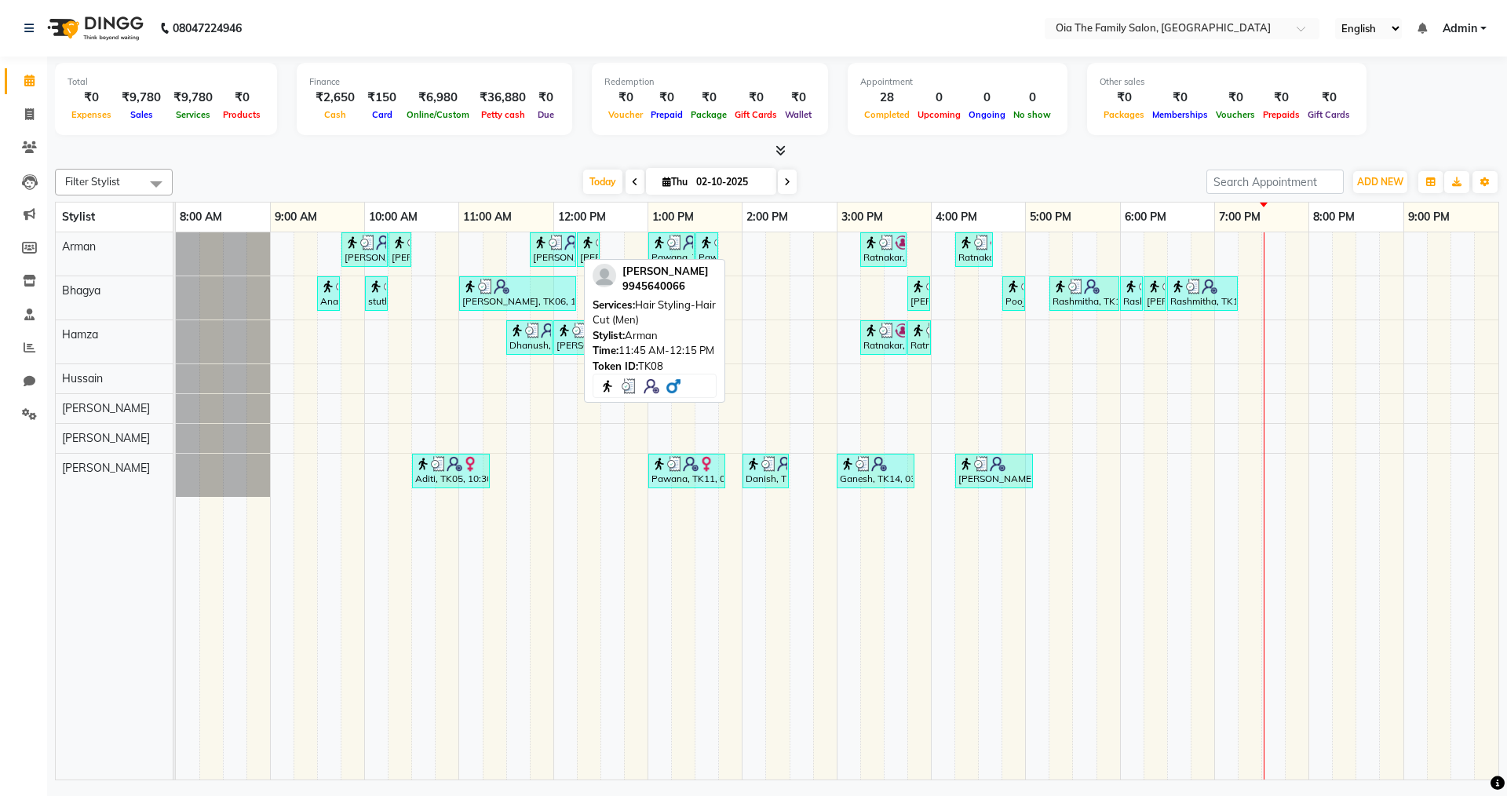
click at [553, 260] on div "[PERSON_NAME], TK08, 11:45 AM-12:15 PM, Hair Styling-Hair Cut (Men)" at bounding box center [552, 250] width 43 height 30
select select "3"
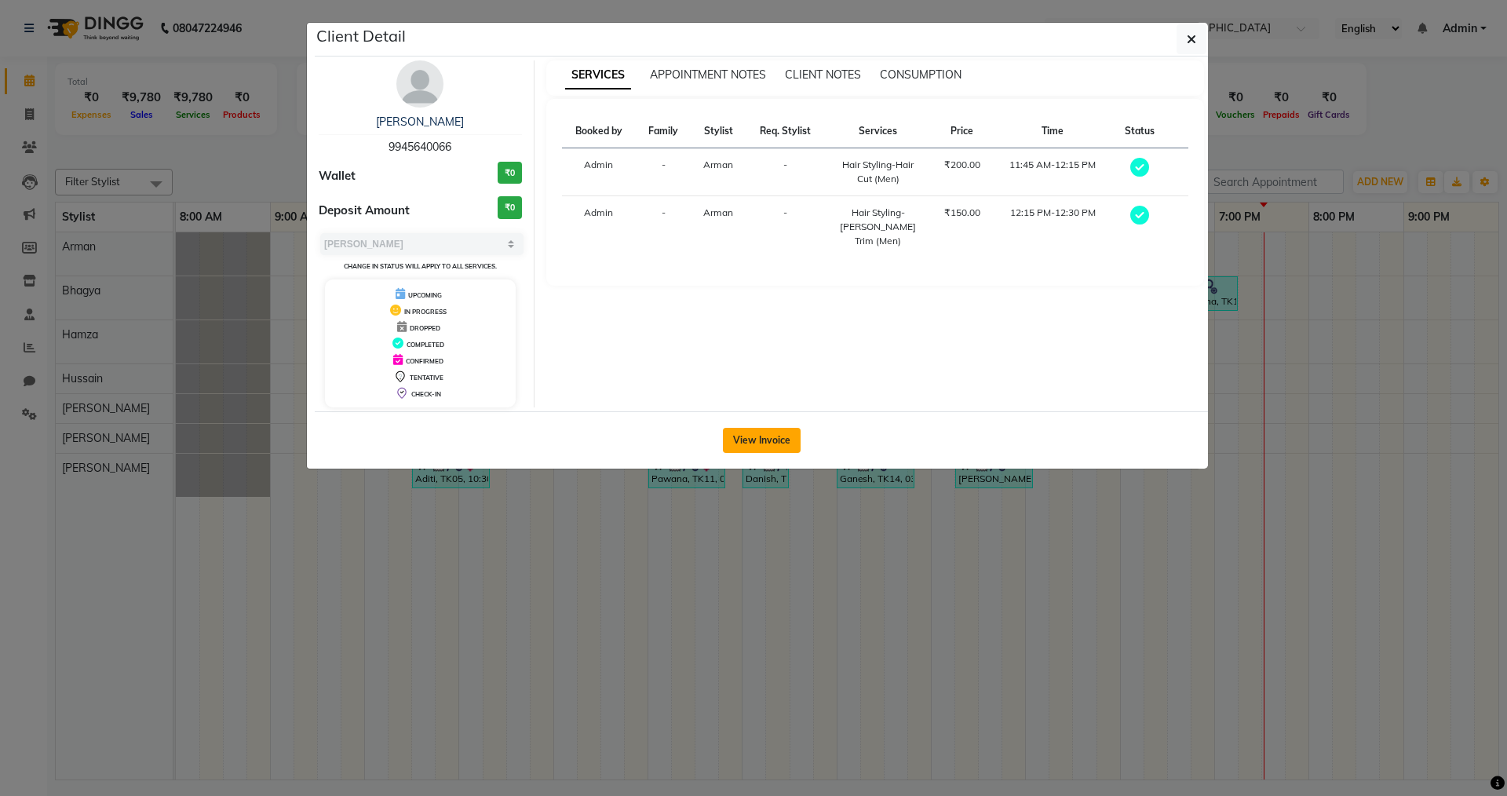
click at [773, 446] on button "View Invoice" at bounding box center [762, 440] width 78 height 25
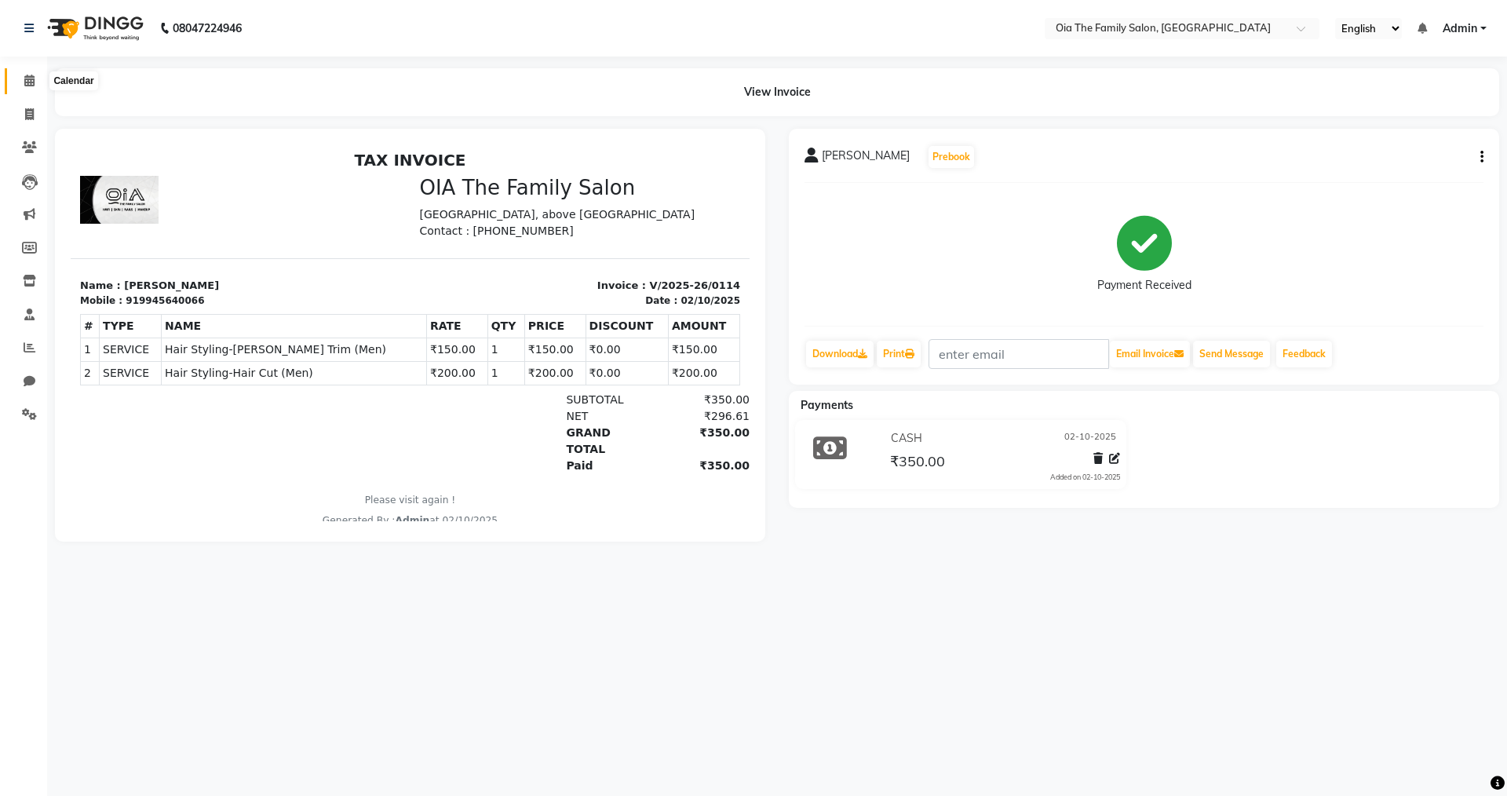
click at [20, 79] on span at bounding box center [29, 81] width 27 height 18
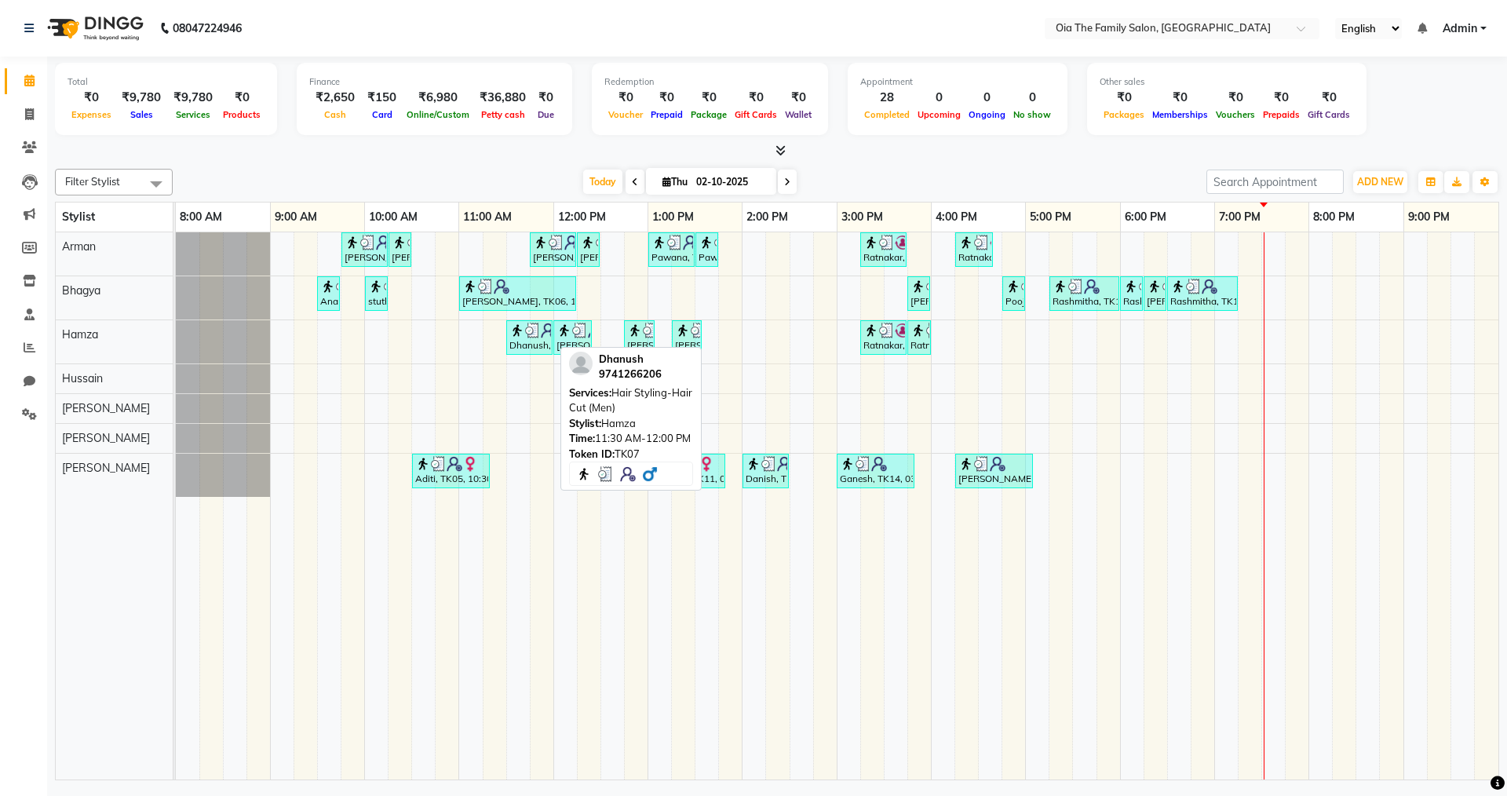
click at [528, 348] on div "Dhanush, TK07, 11:30 AM-12:00 PM, Hair Styling-Hair Cut (Men)" at bounding box center [529, 338] width 43 height 30
select select "3"
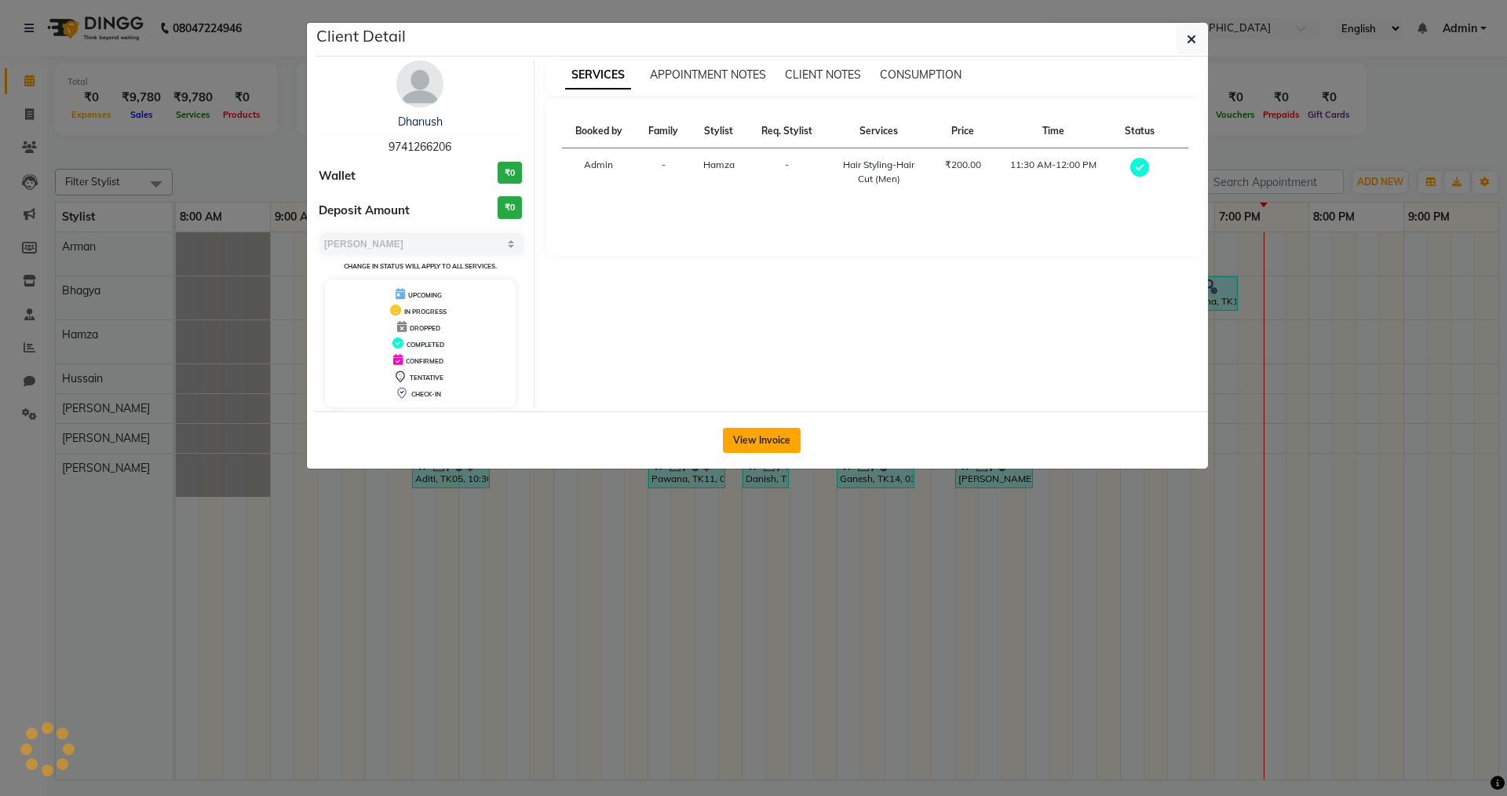
click at [739, 438] on button "View Invoice" at bounding box center [762, 440] width 78 height 25
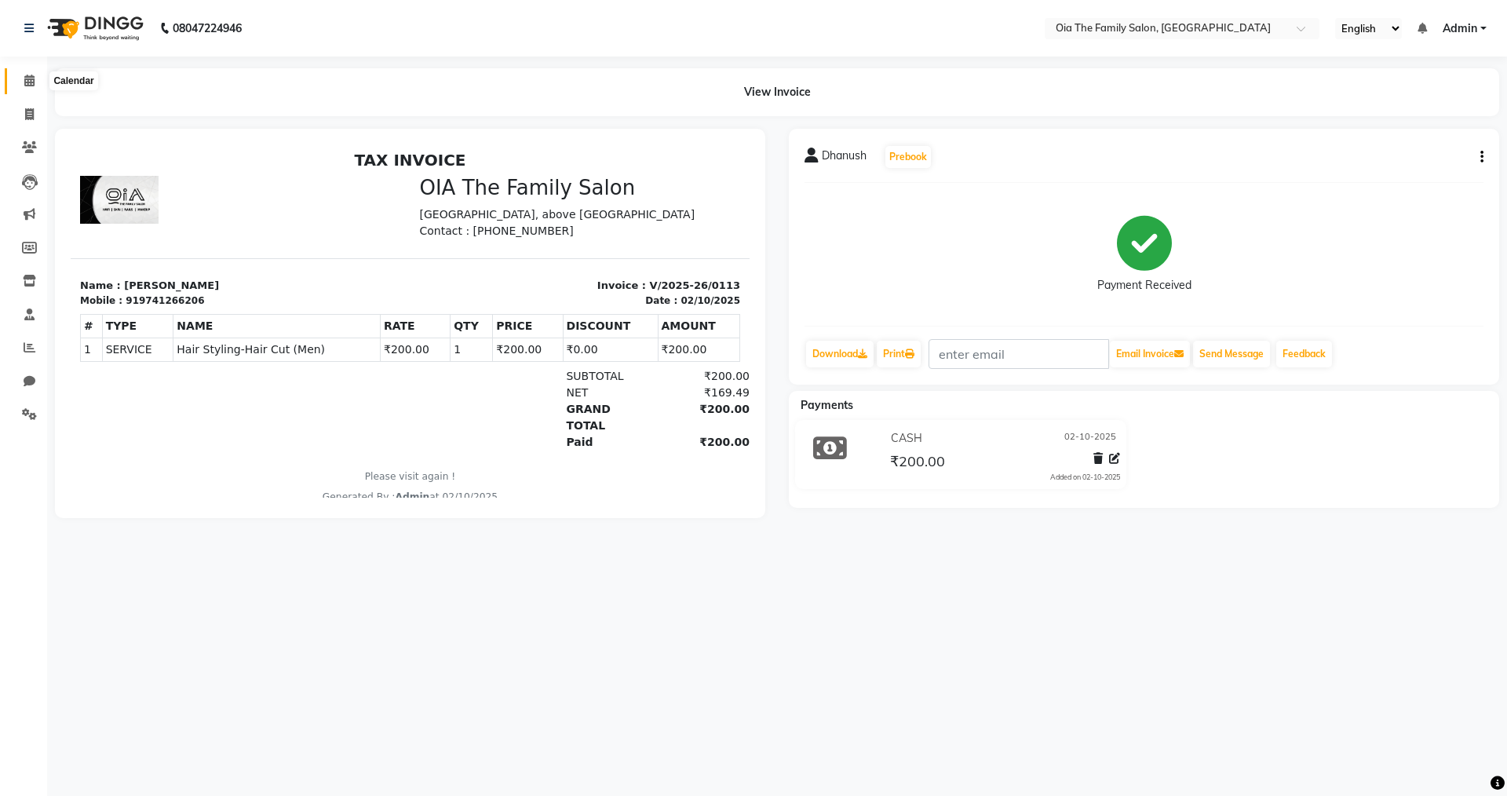
click at [22, 79] on span at bounding box center [29, 81] width 27 height 18
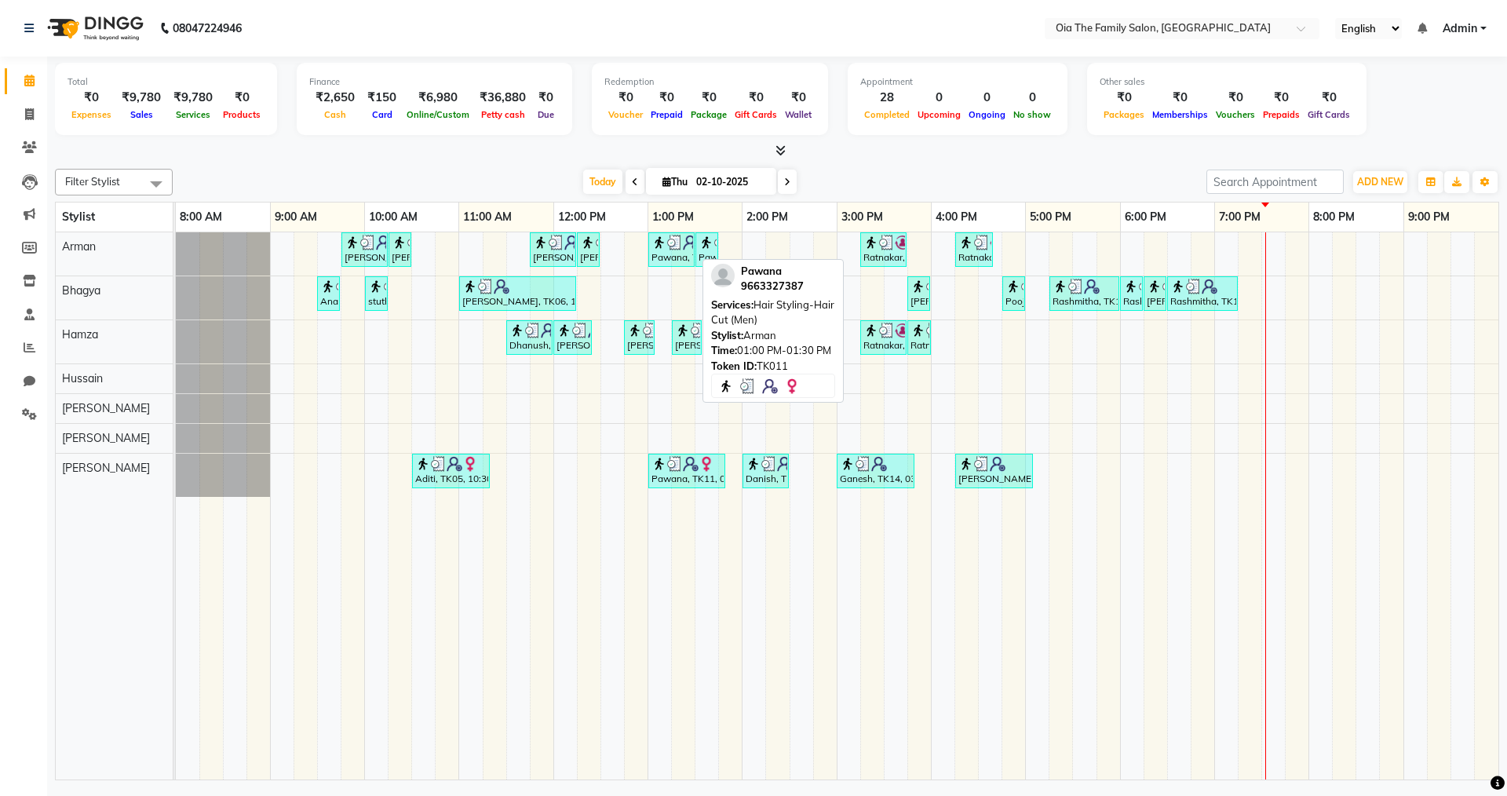
click at [670, 259] on div "Pawana, TK11, 01:00 PM-01:30 PM, Hair Styling-Hair Cut (Men)" at bounding box center [671, 250] width 43 height 30
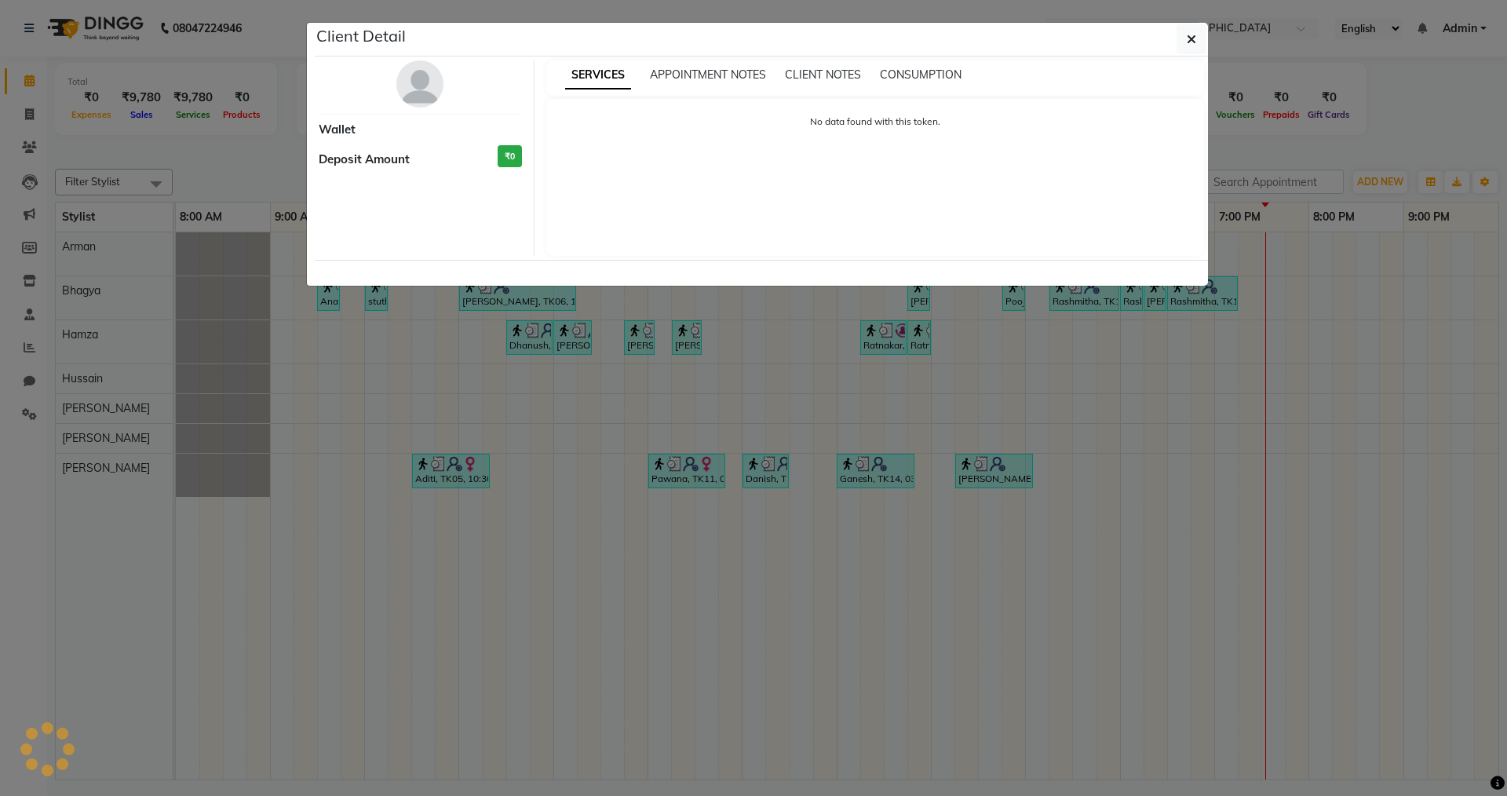
select select "3"
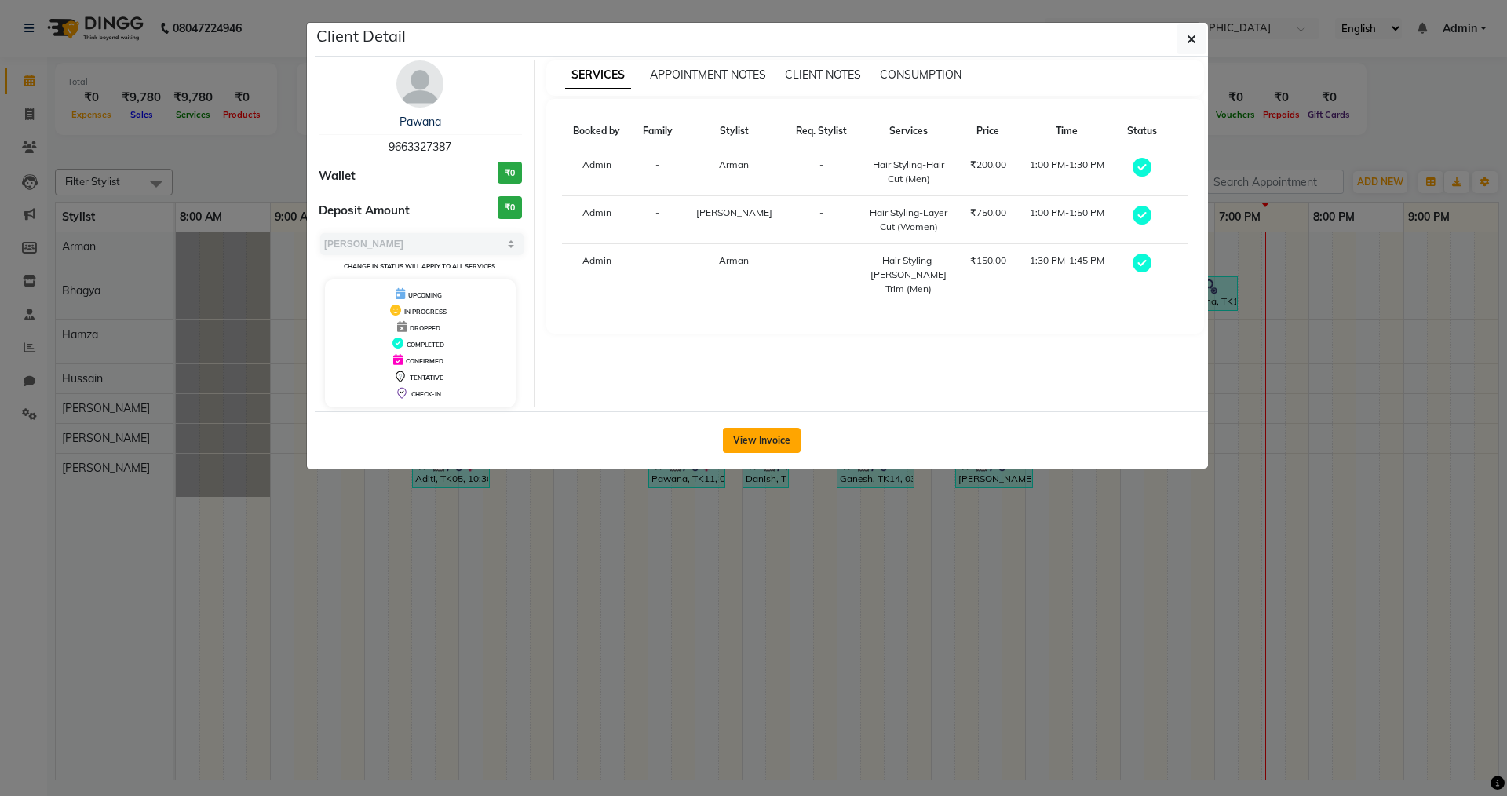
click at [734, 436] on button "View Invoice" at bounding box center [762, 440] width 78 height 25
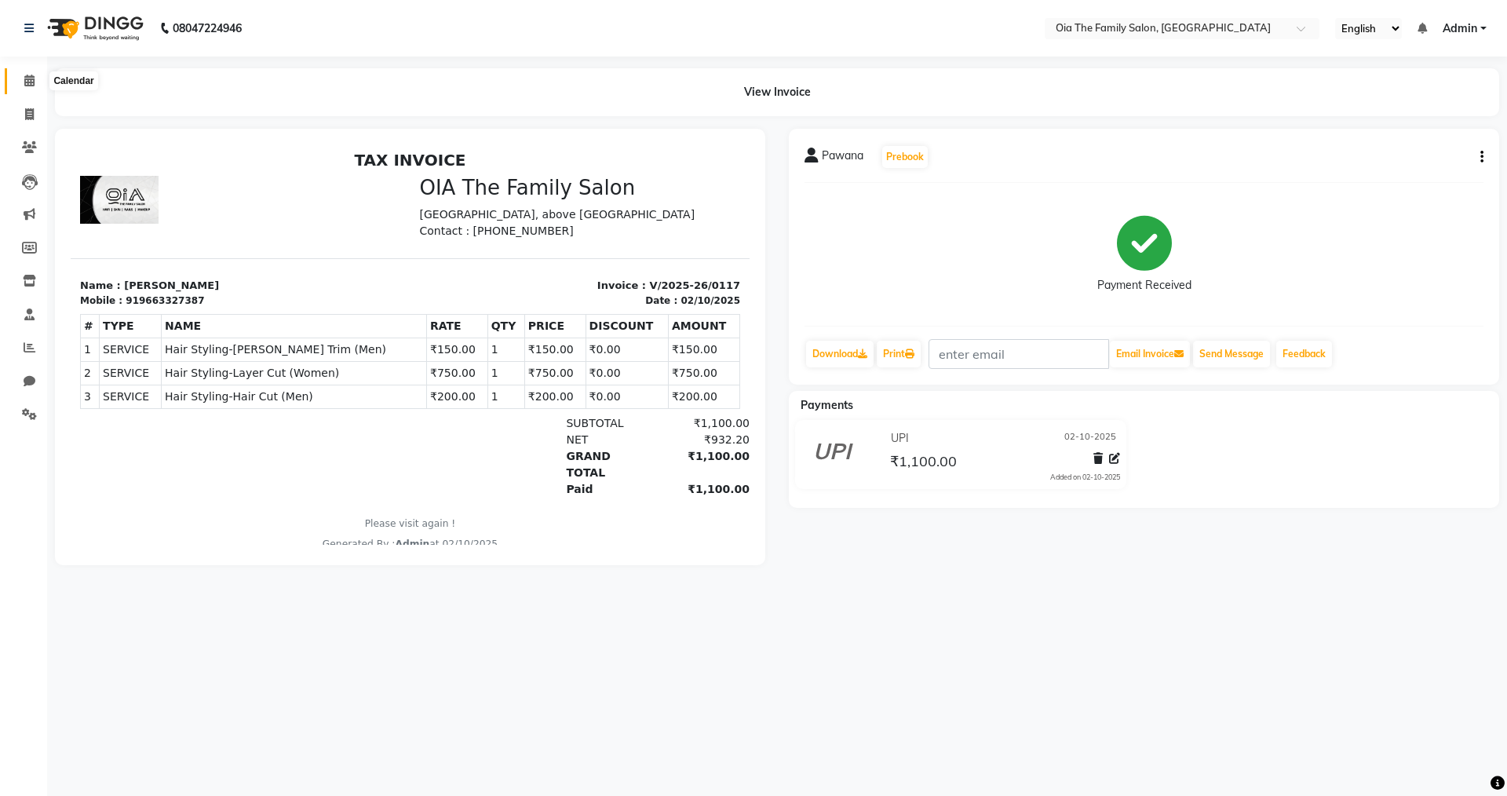
click at [19, 82] on span at bounding box center [29, 81] width 27 height 18
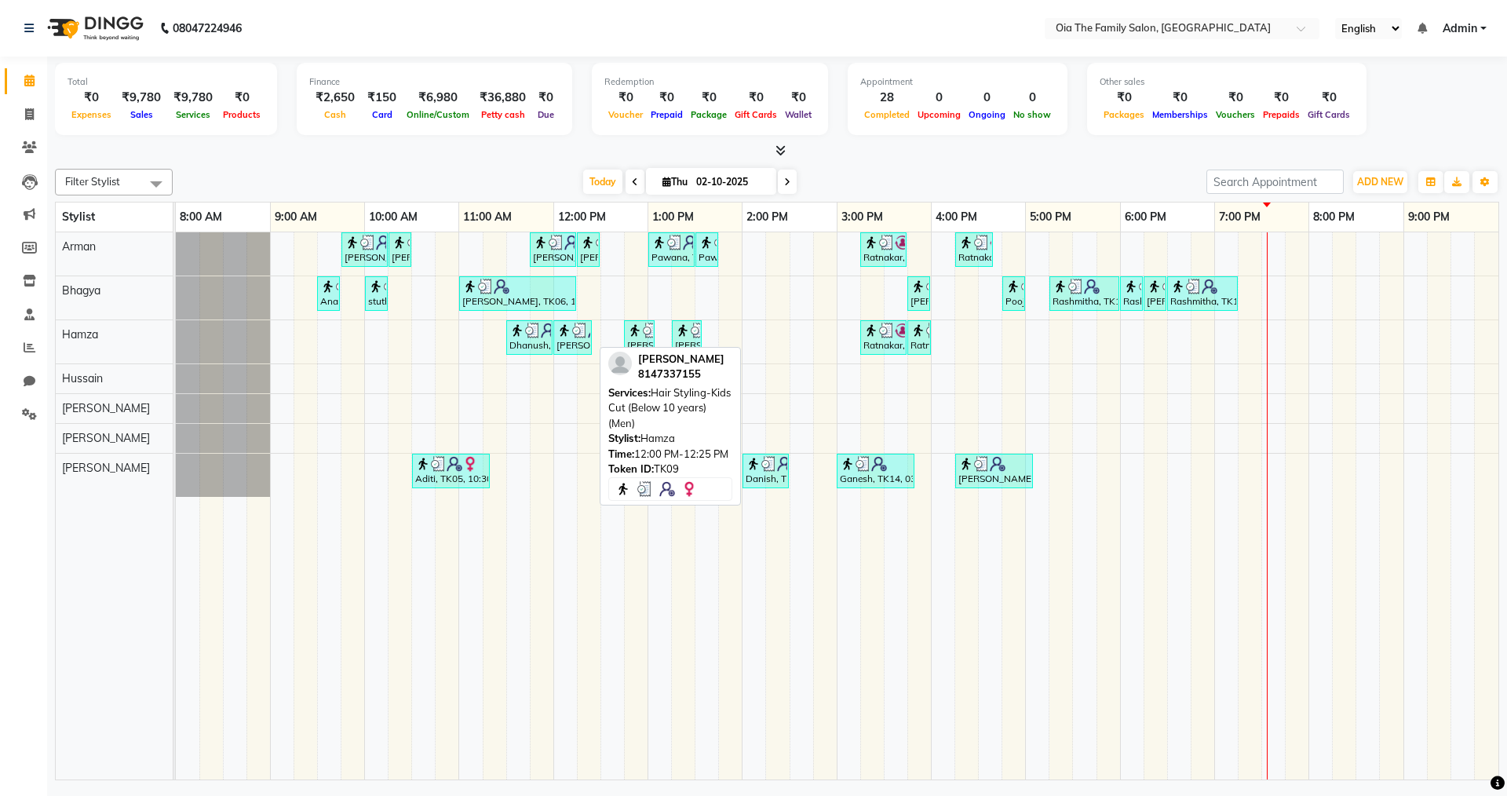
click at [564, 326] on img at bounding box center [564, 331] width 16 height 16
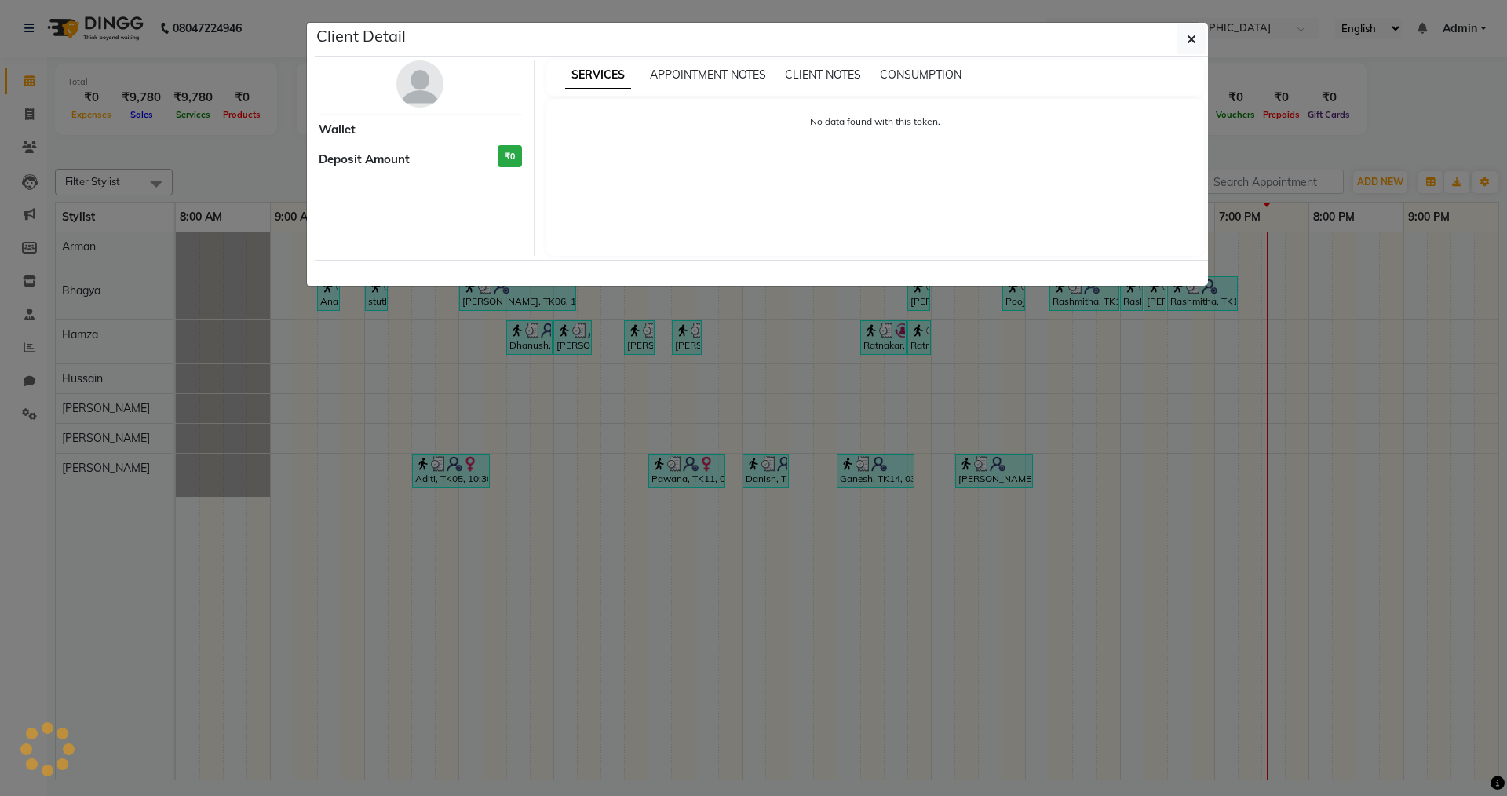
select select "3"
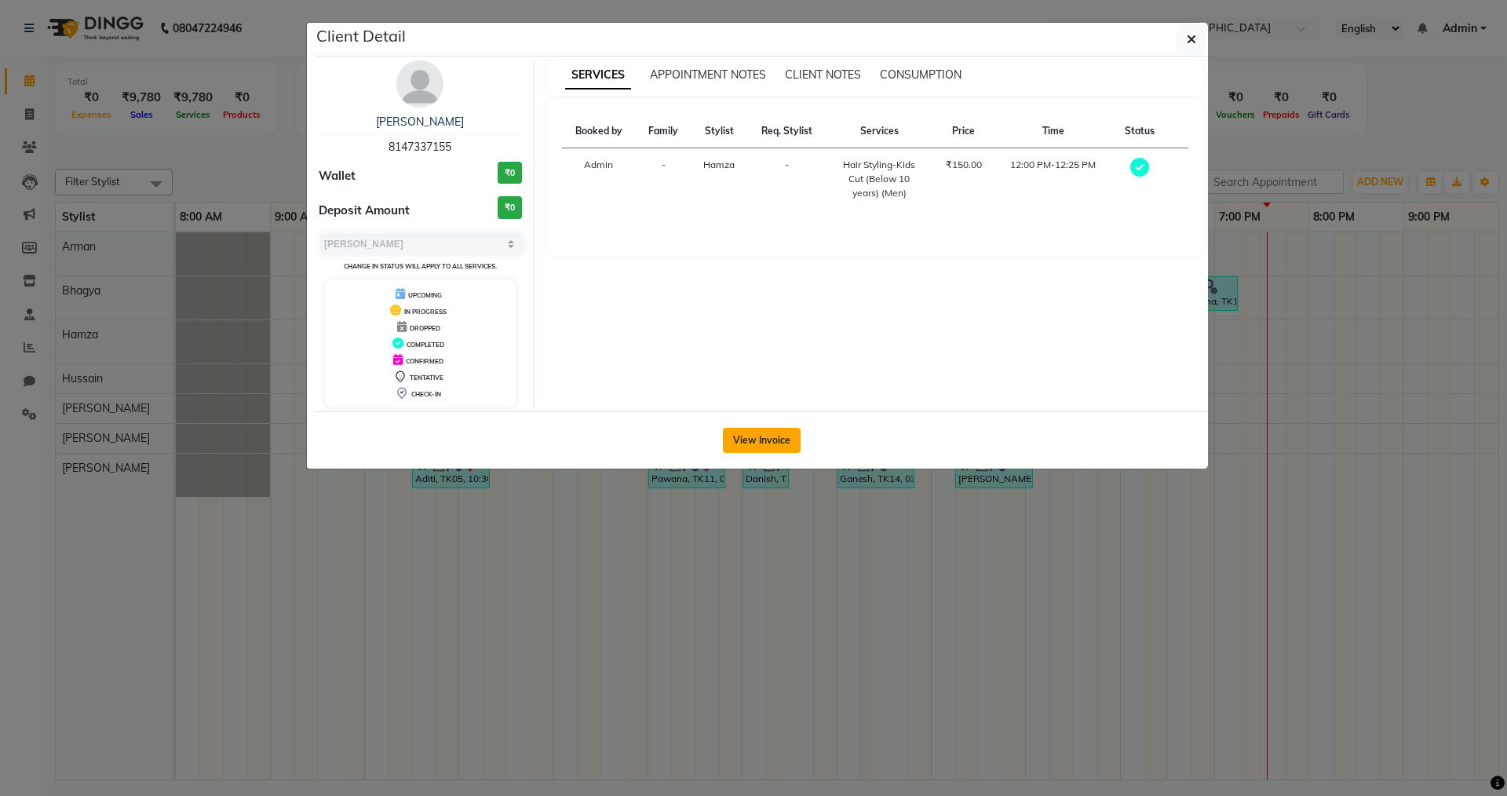
click at [753, 449] on button "View Invoice" at bounding box center [762, 440] width 78 height 25
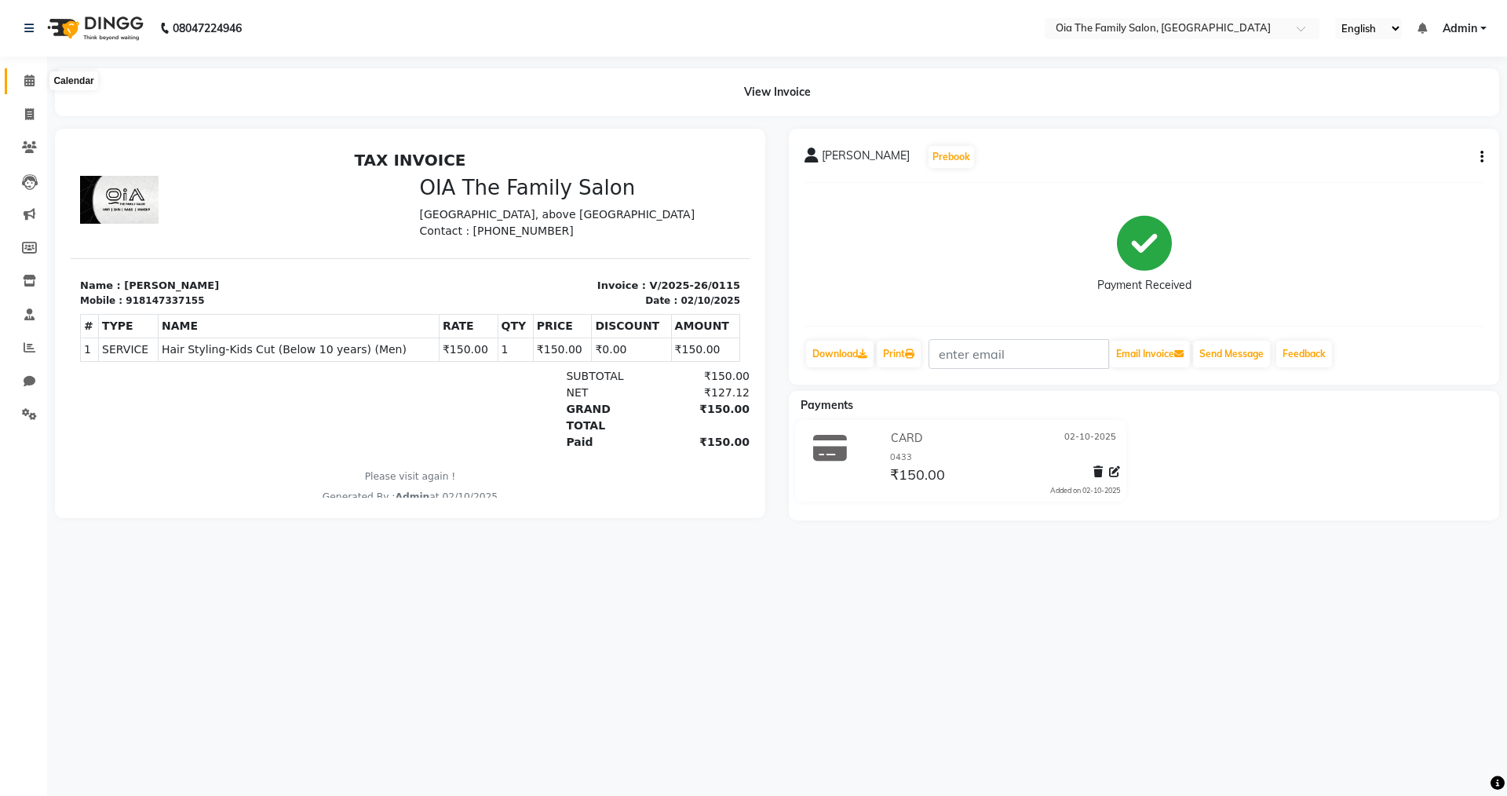
click at [27, 80] on icon at bounding box center [29, 81] width 10 height 12
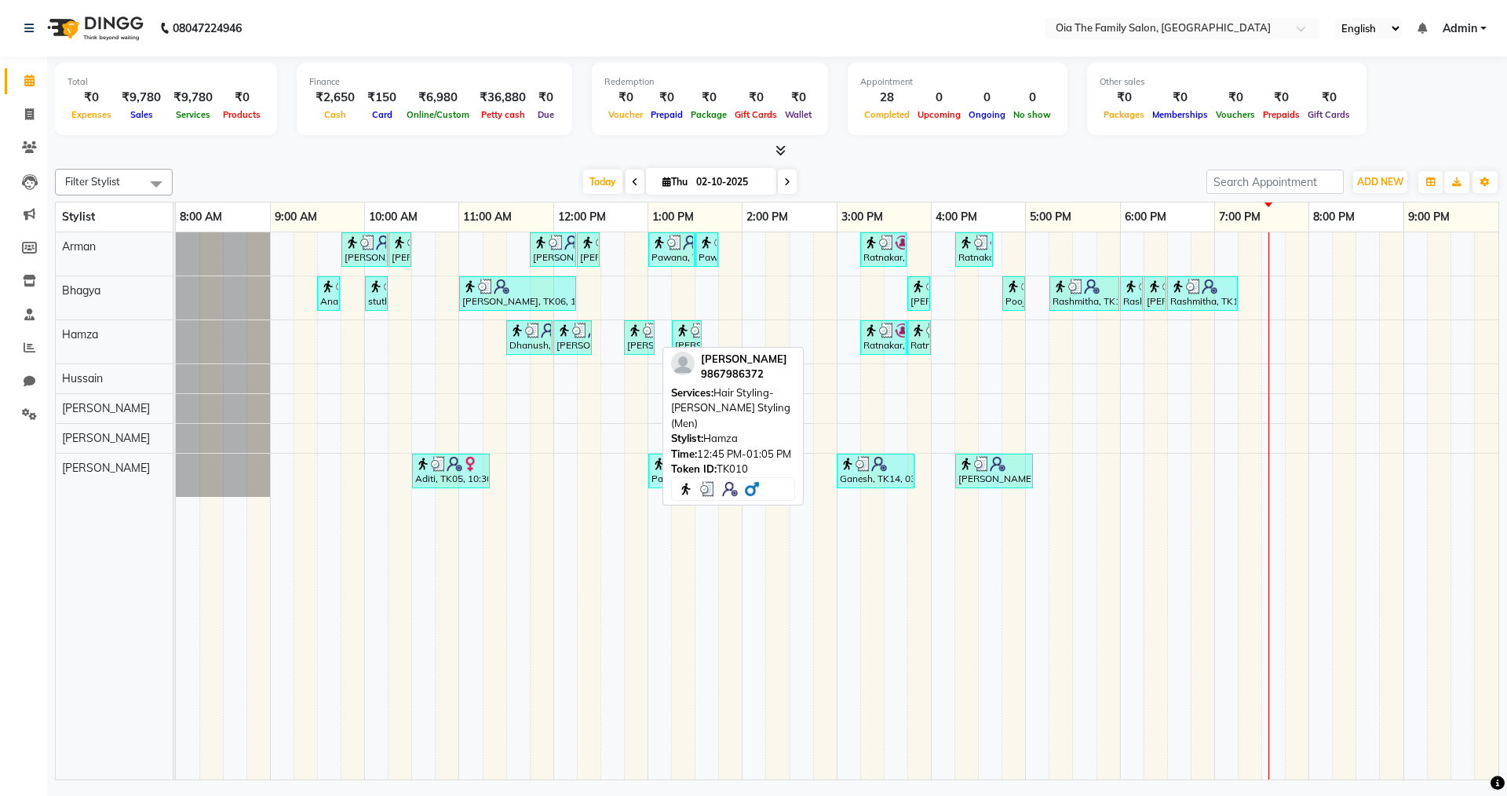
click at [645, 337] on div "[PERSON_NAME], TK10, 12:45 PM-01:05 PM, Hair Styling-[PERSON_NAME] Styling (Men)" at bounding box center [639, 338] width 27 height 30
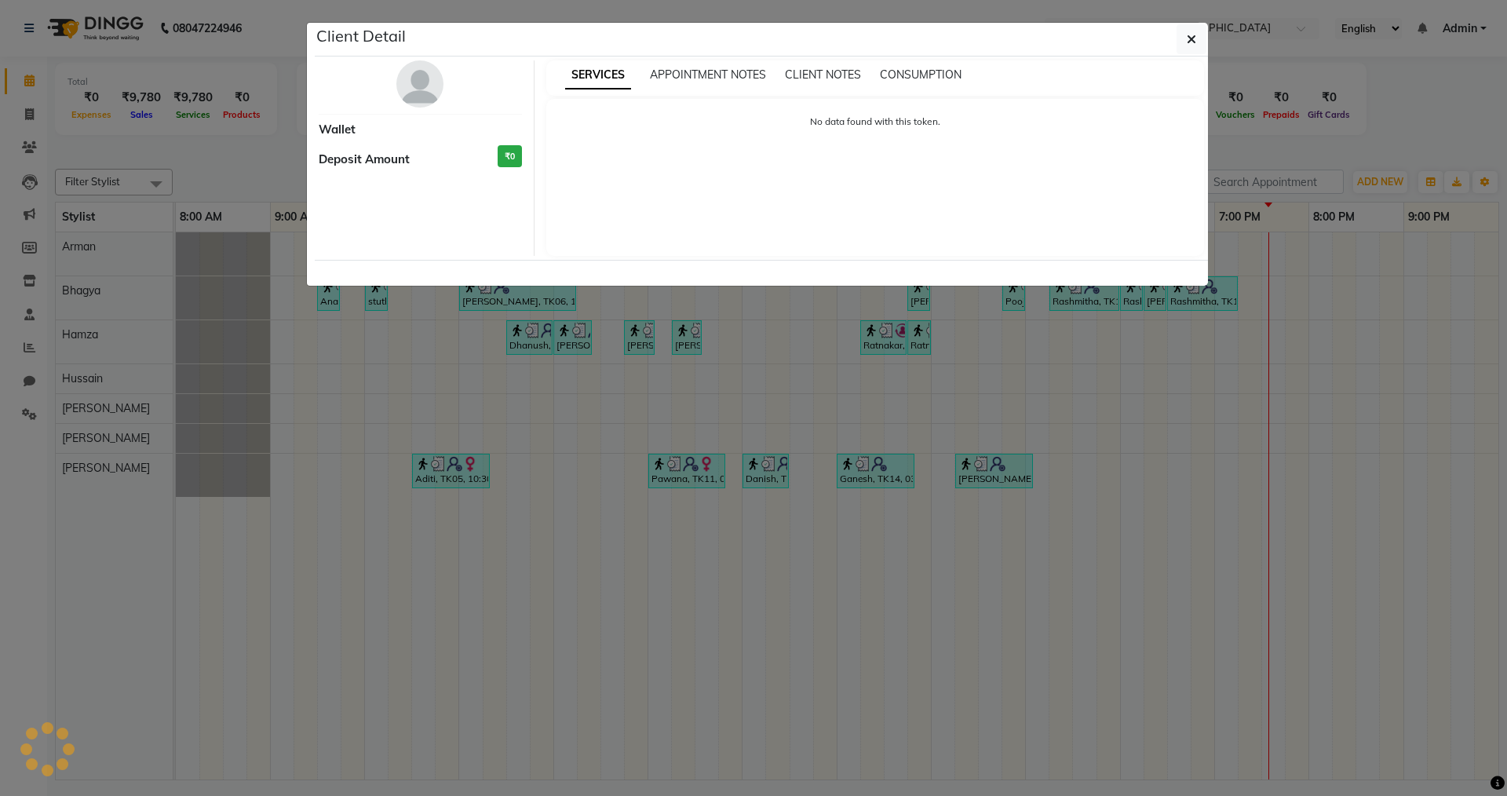
select select "3"
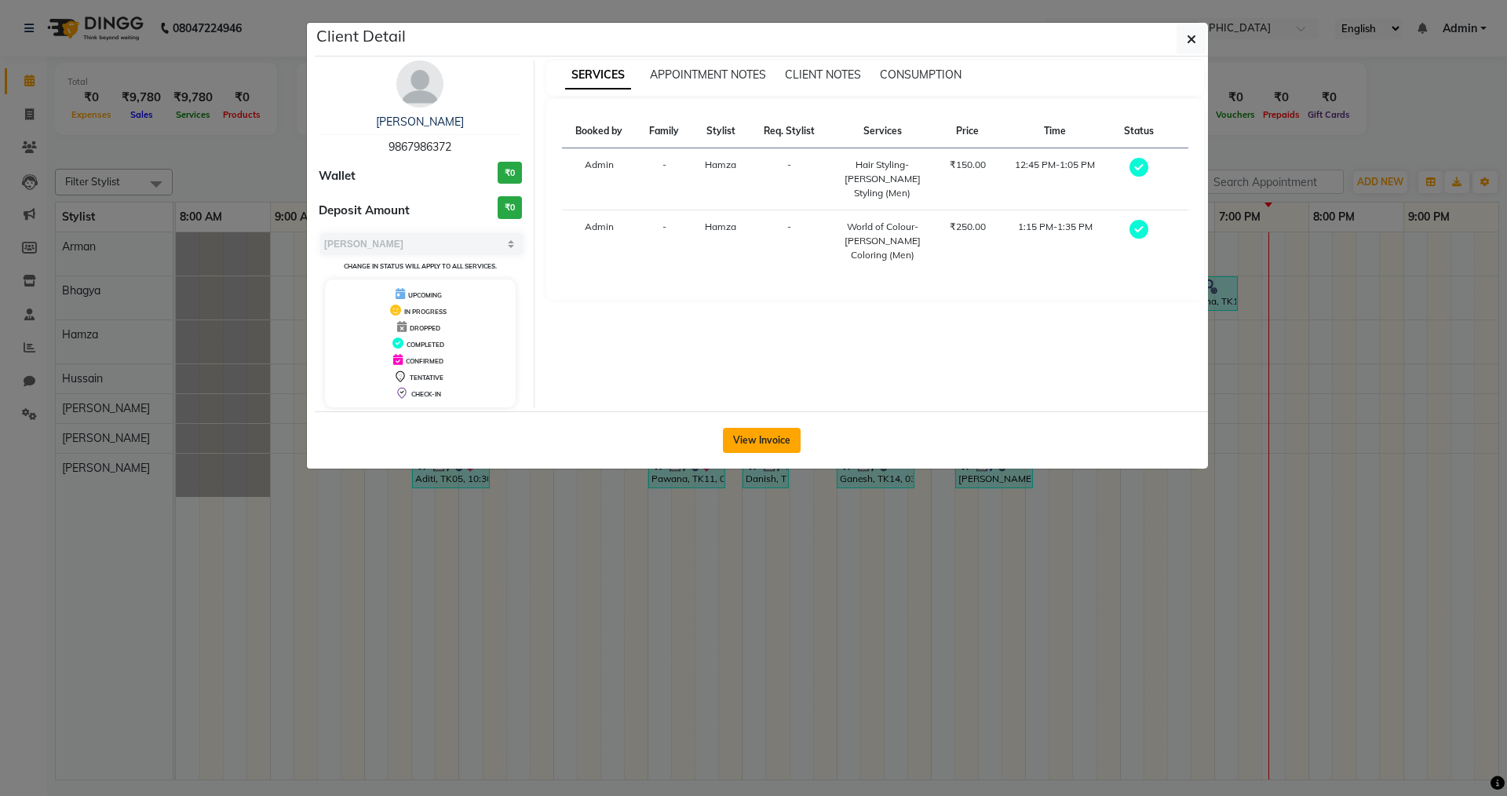
click at [763, 443] on button "View Invoice" at bounding box center [762, 440] width 78 height 25
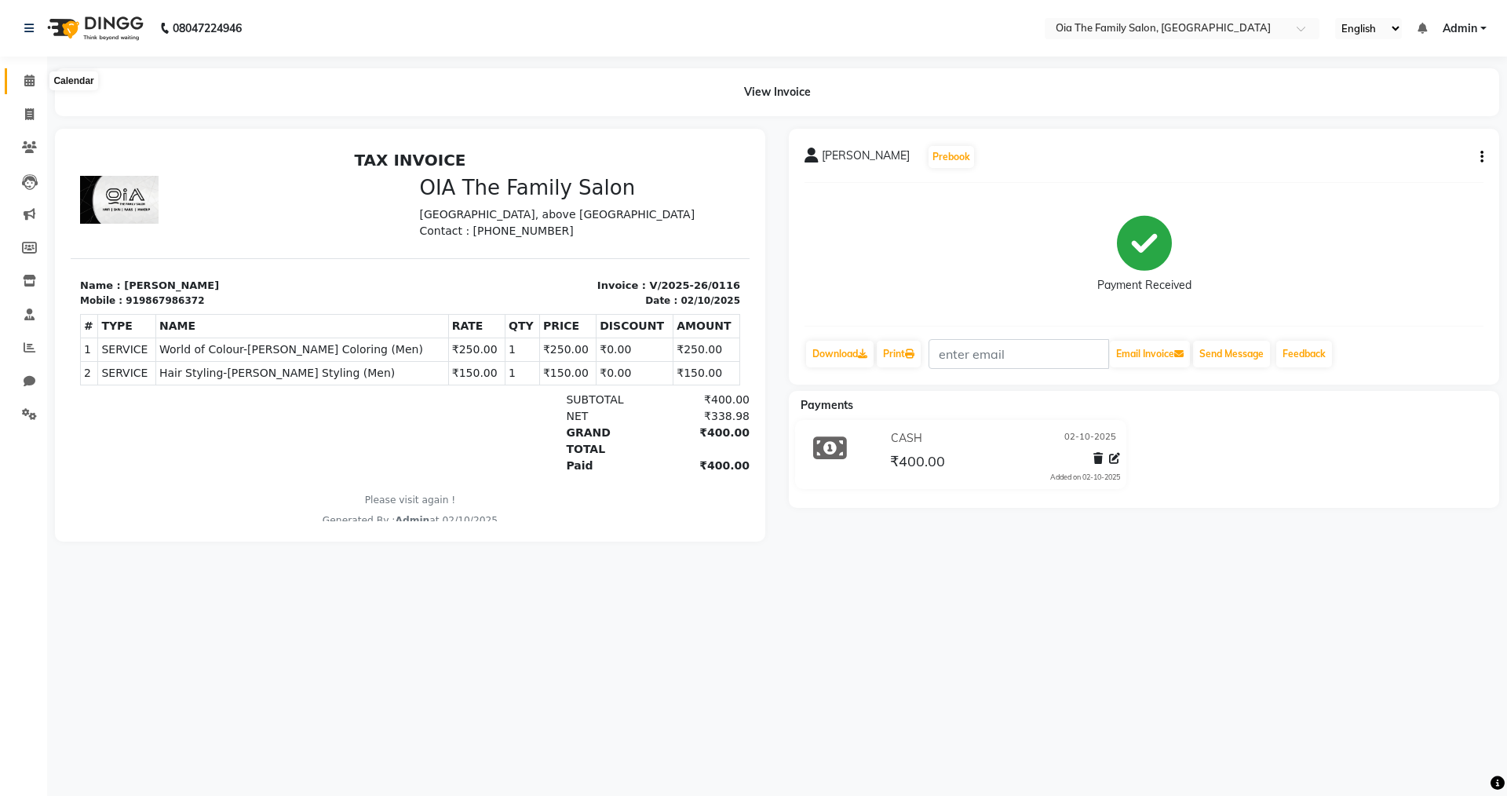
click at [29, 80] on icon at bounding box center [29, 81] width 10 height 12
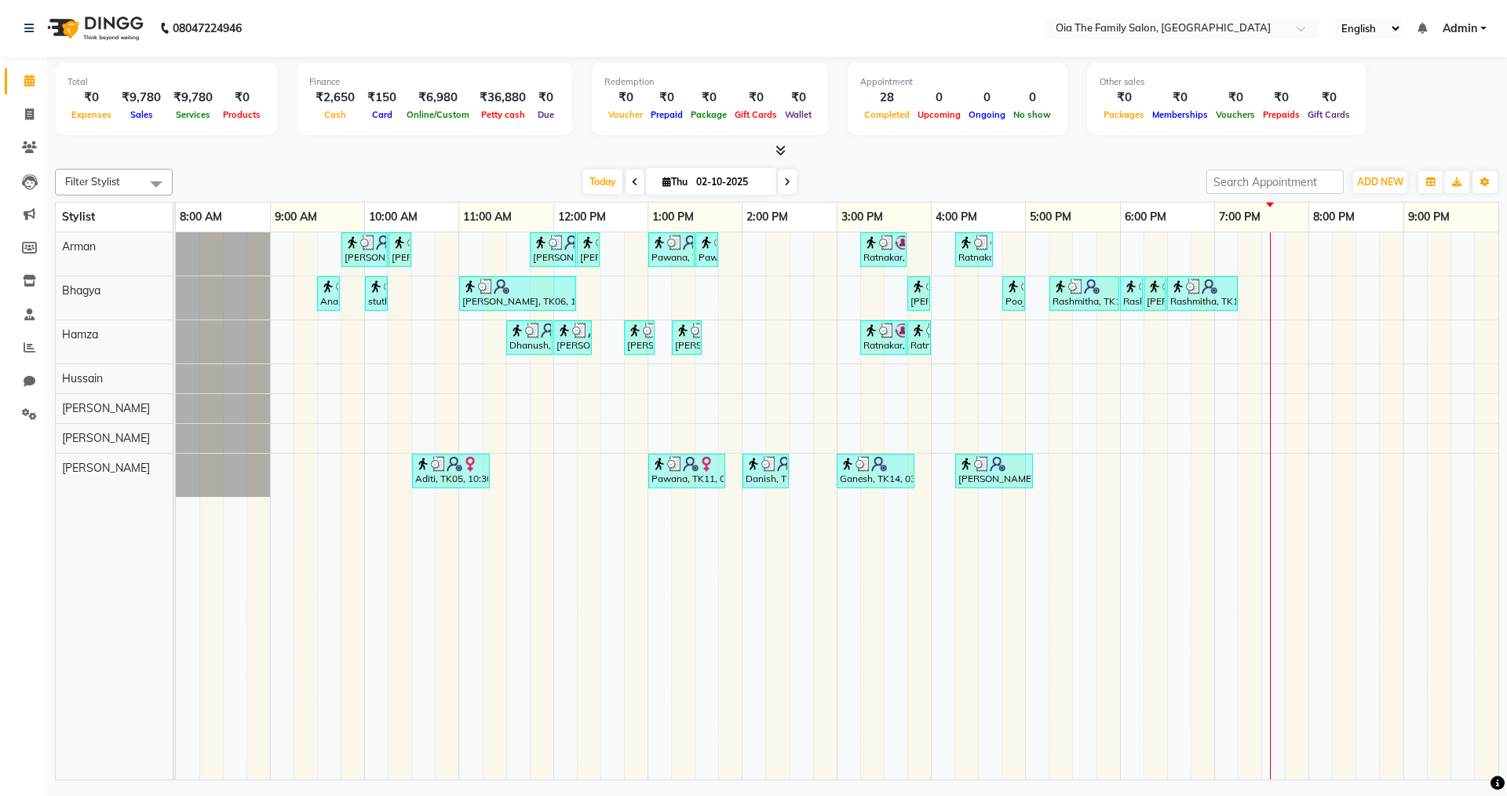
click at [1183, 345] on div "[PERSON_NAME], TK04, 09:45 AM-10:15 AM, Hair Styling-Hair Cut (Men) [PERSON_NAM…" at bounding box center [837, 505] width 1322 height 547
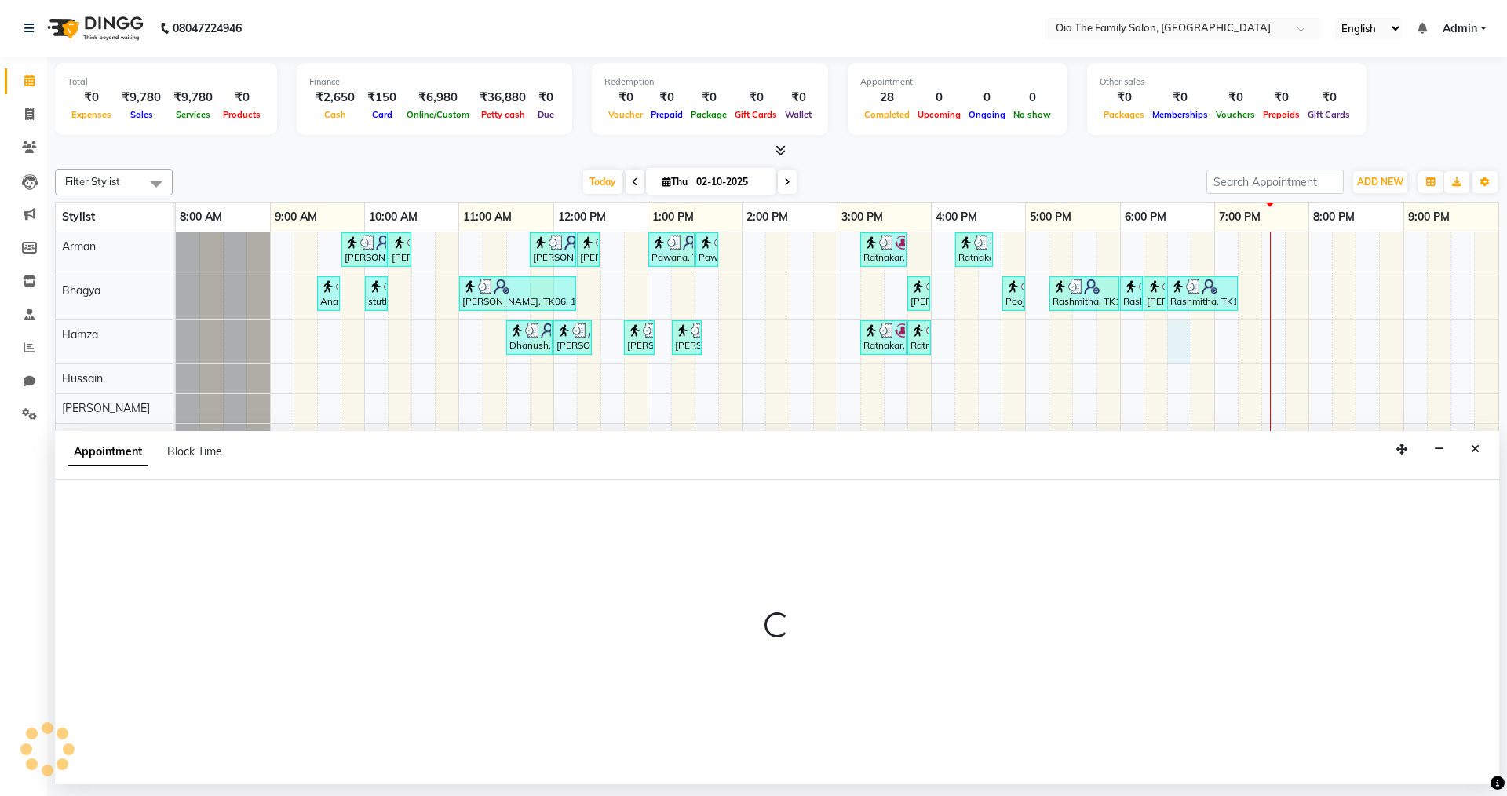
select select "93029"
select select "tentative"
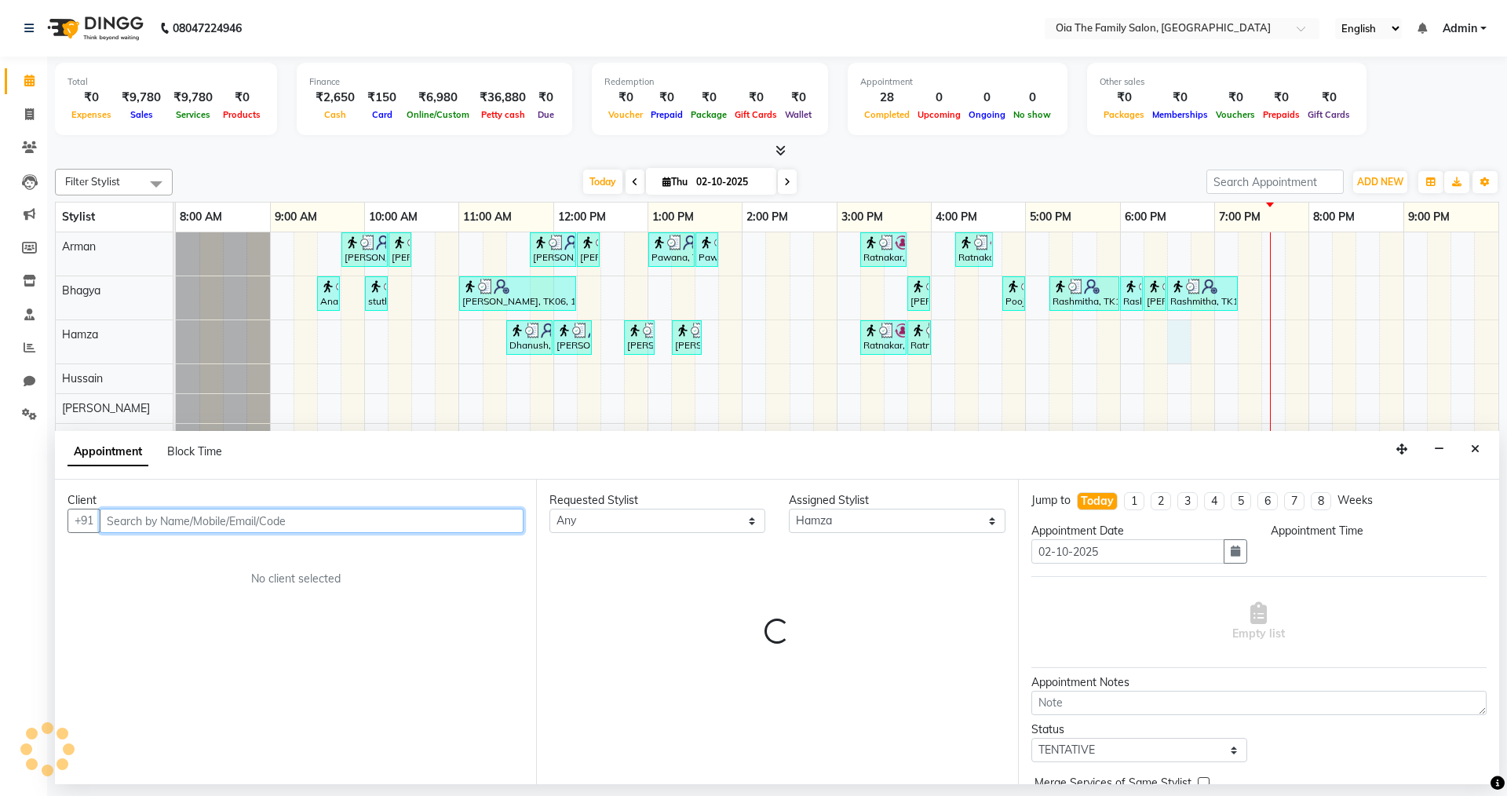
select select "1110"
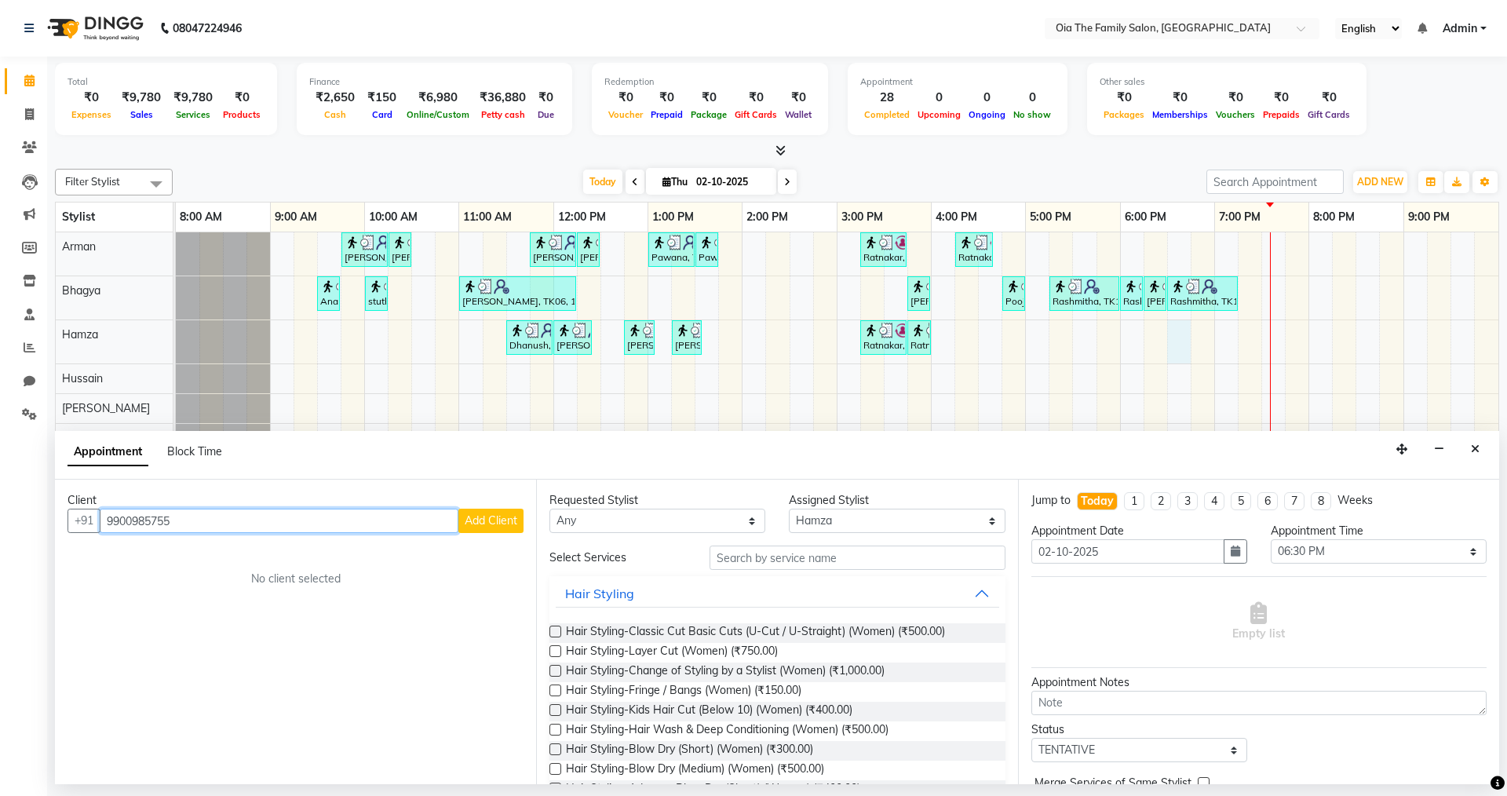
type input "9900985755"
click at [502, 515] on span "Add Client" at bounding box center [491, 520] width 53 height 14
select select "22"
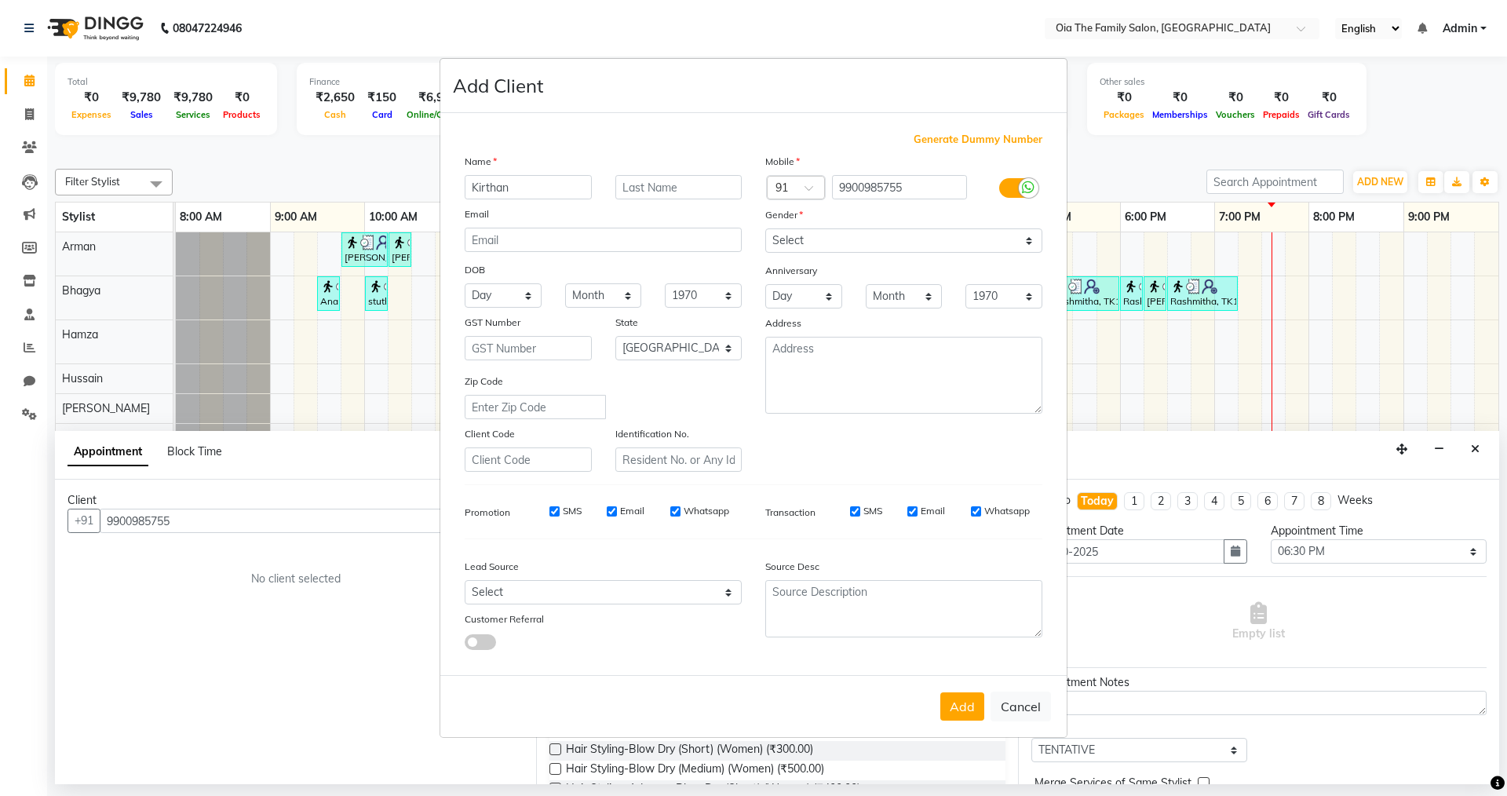
type input "Kirthan"
click at [826, 230] on select "Select [DEMOGRAPHIC_DATA] [DEMOGRAPHIC_DATA] Other Prefer Not To Say" at bounding box center [903, 240] width 277 height 24
select select "[DEMOGRAPHIC_DATA]"
click at [765, 228] on select "Select [DEMOGRAPHIC_DATA] [DEMOGRAPHIC_DATA] Other Prefer Not To Say" at bounding box center [903, 240] width 277 height 24
click at [966, 715] on button "Add" at bounding box center [962, 706] width 44 height 28
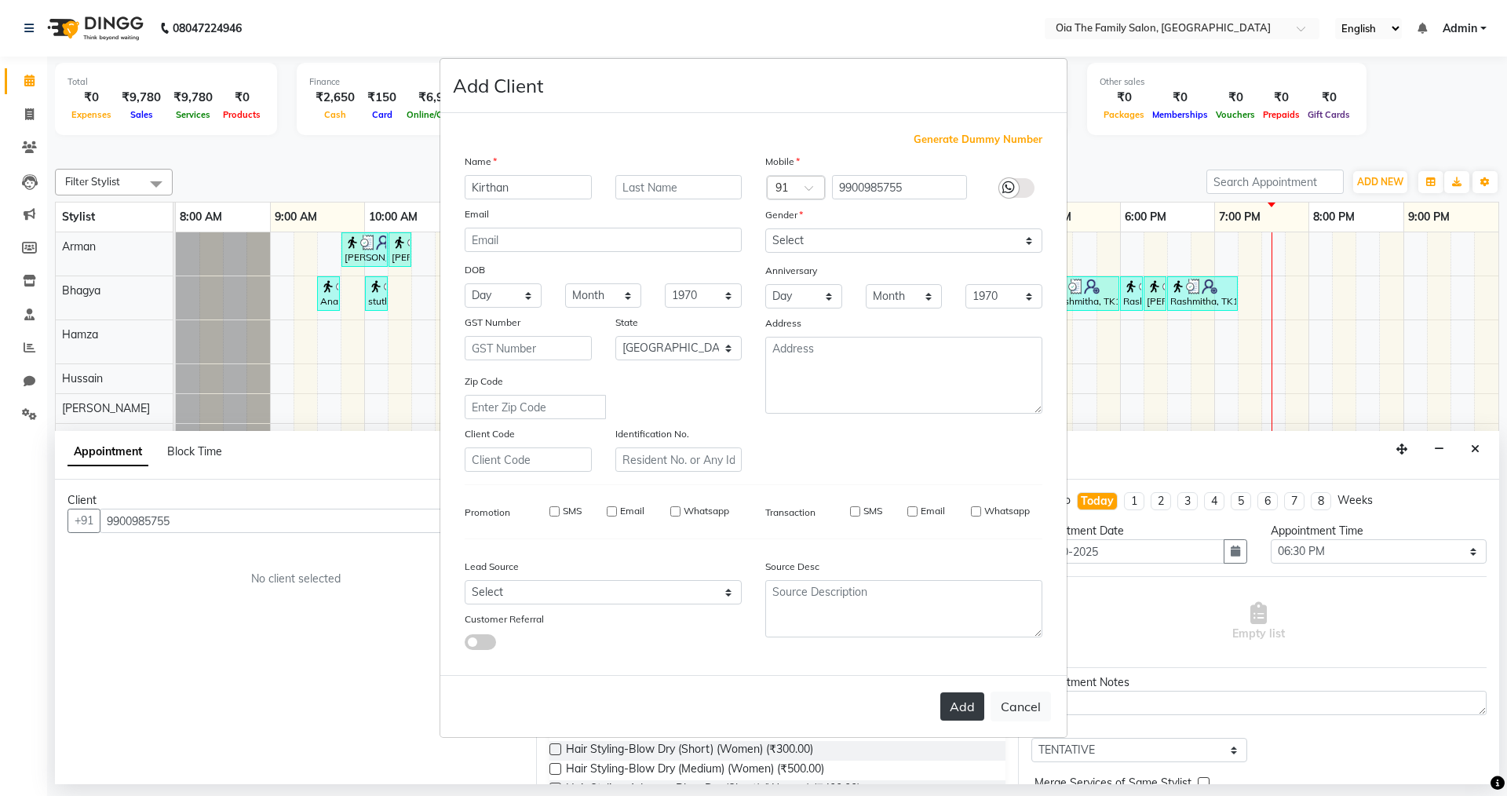
select select
select select "null"
select select
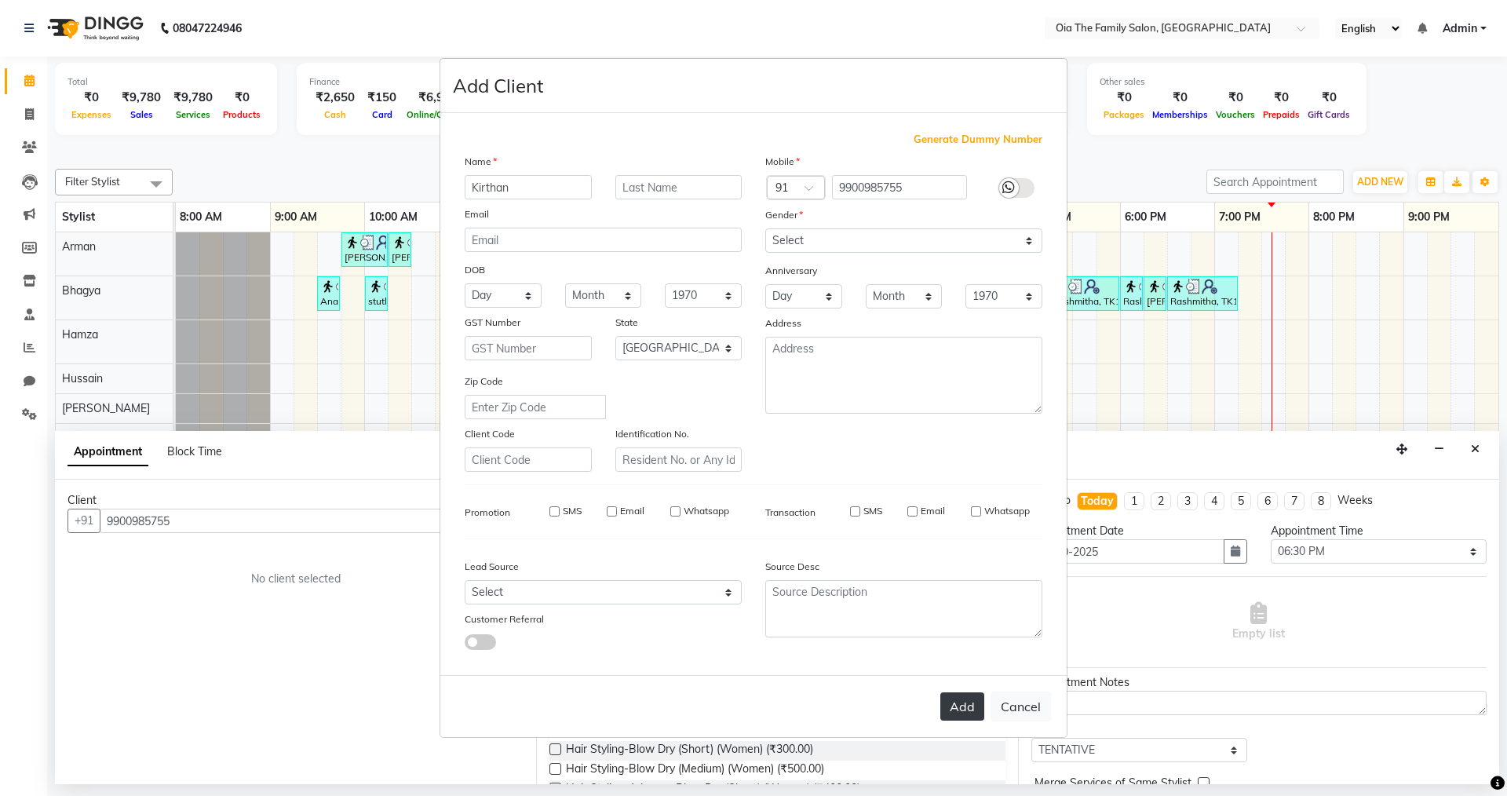
select select
checkbox input "false"
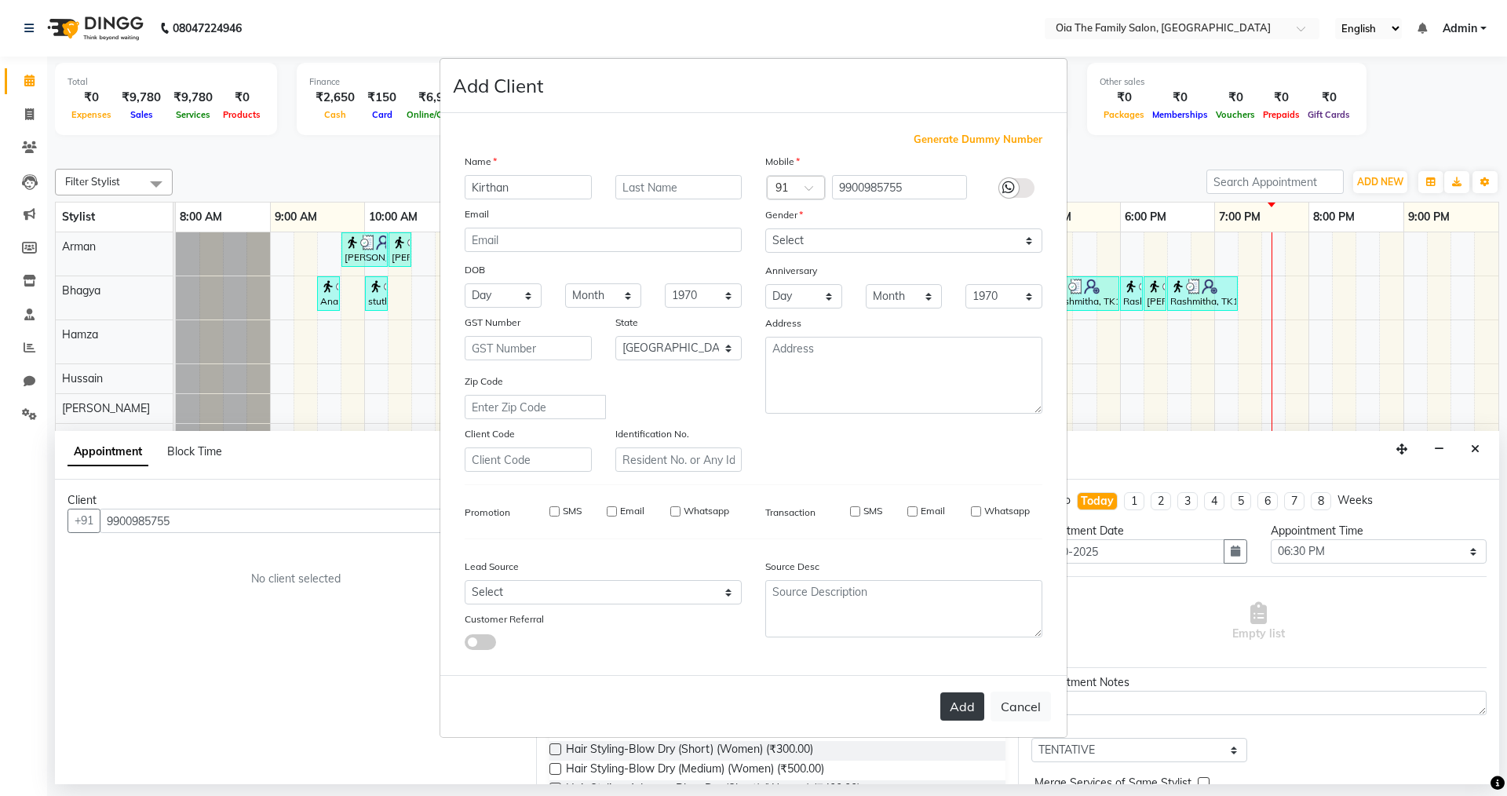
checkbox input "false"
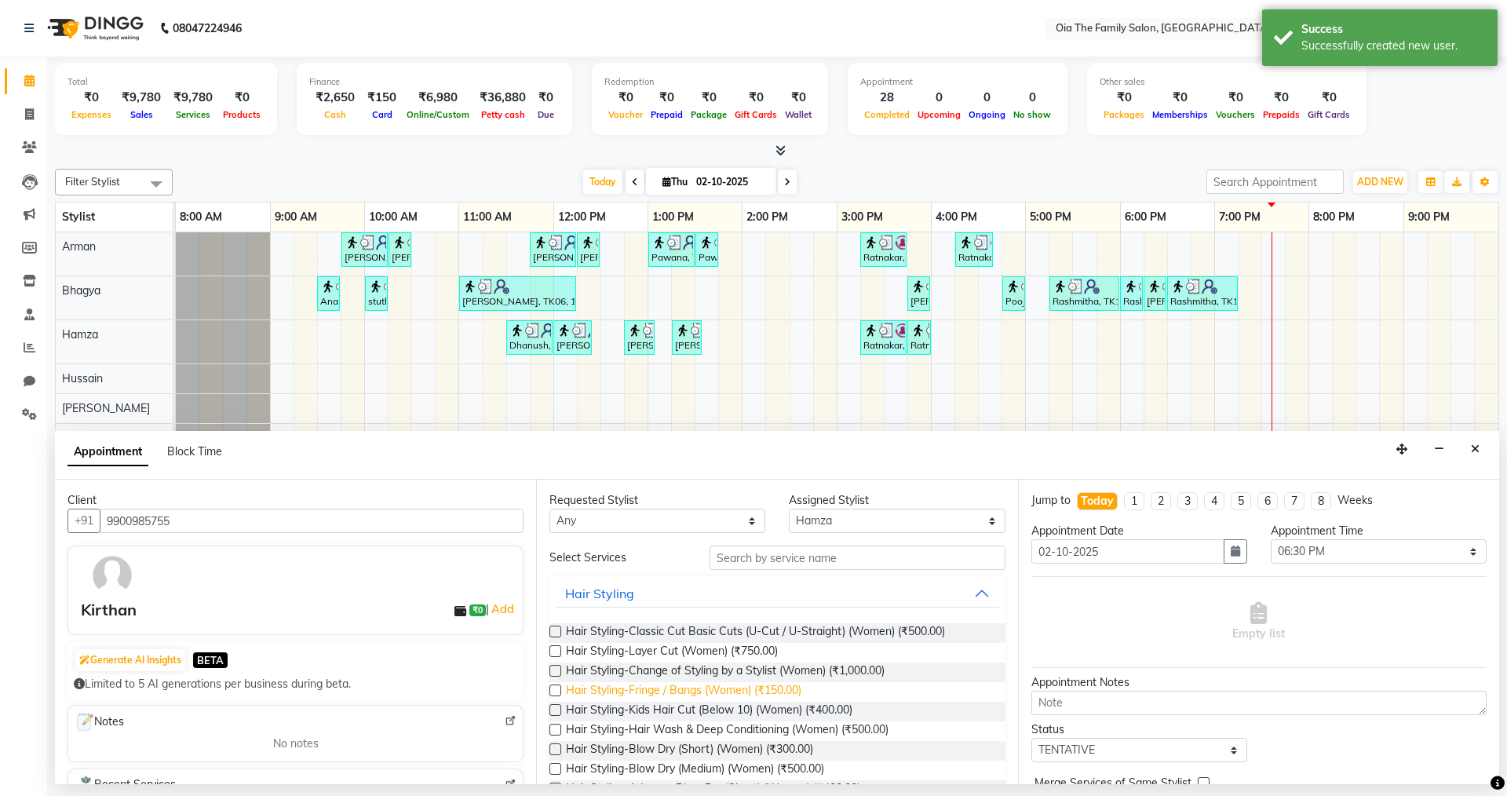
scroll to position [78, 0]
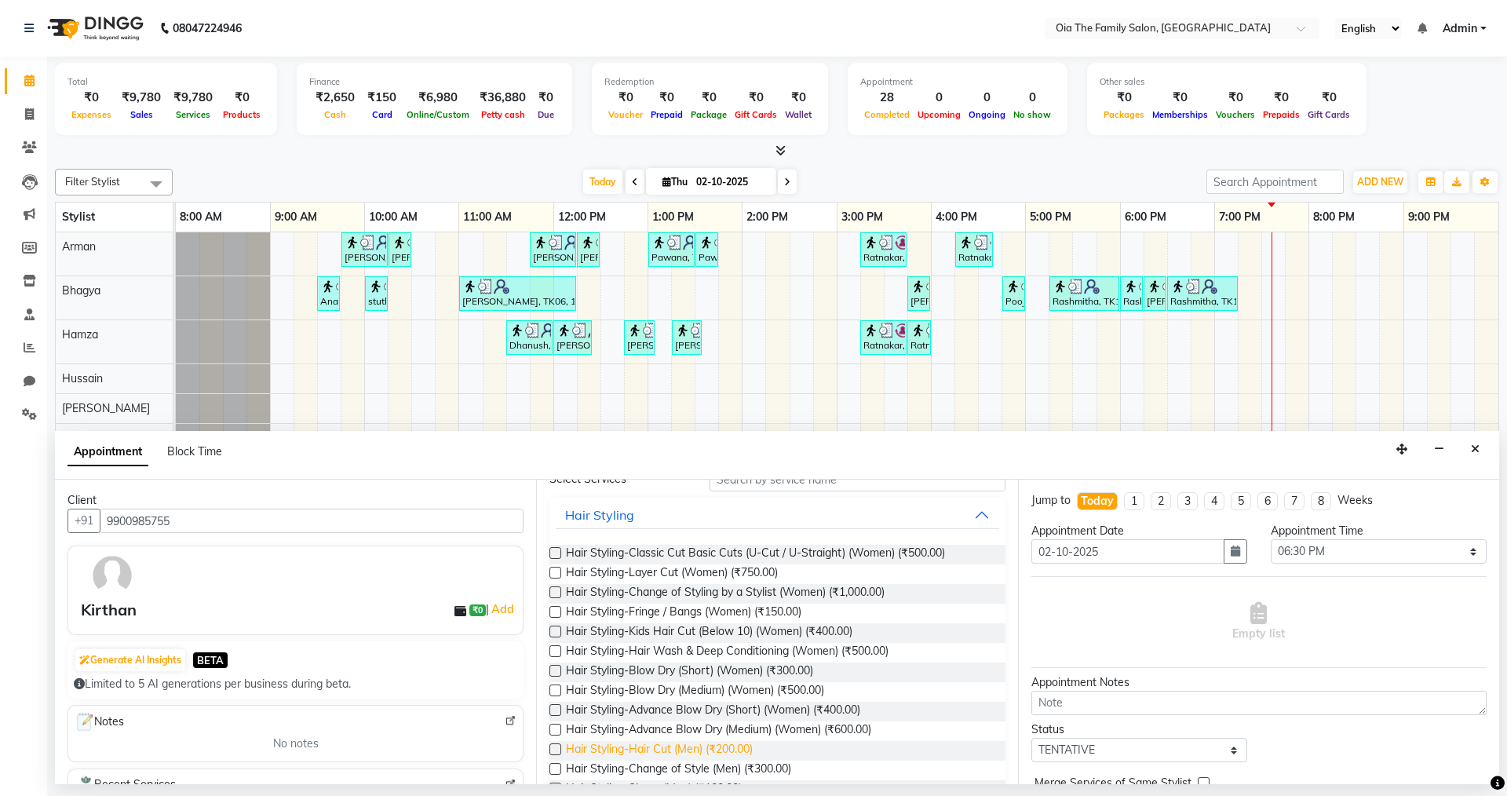
click at [710, 749] on span "Hair Styling-Hair Cut (Men) (₹200.00)" at bounding box center [659, 751] width 187 height 20
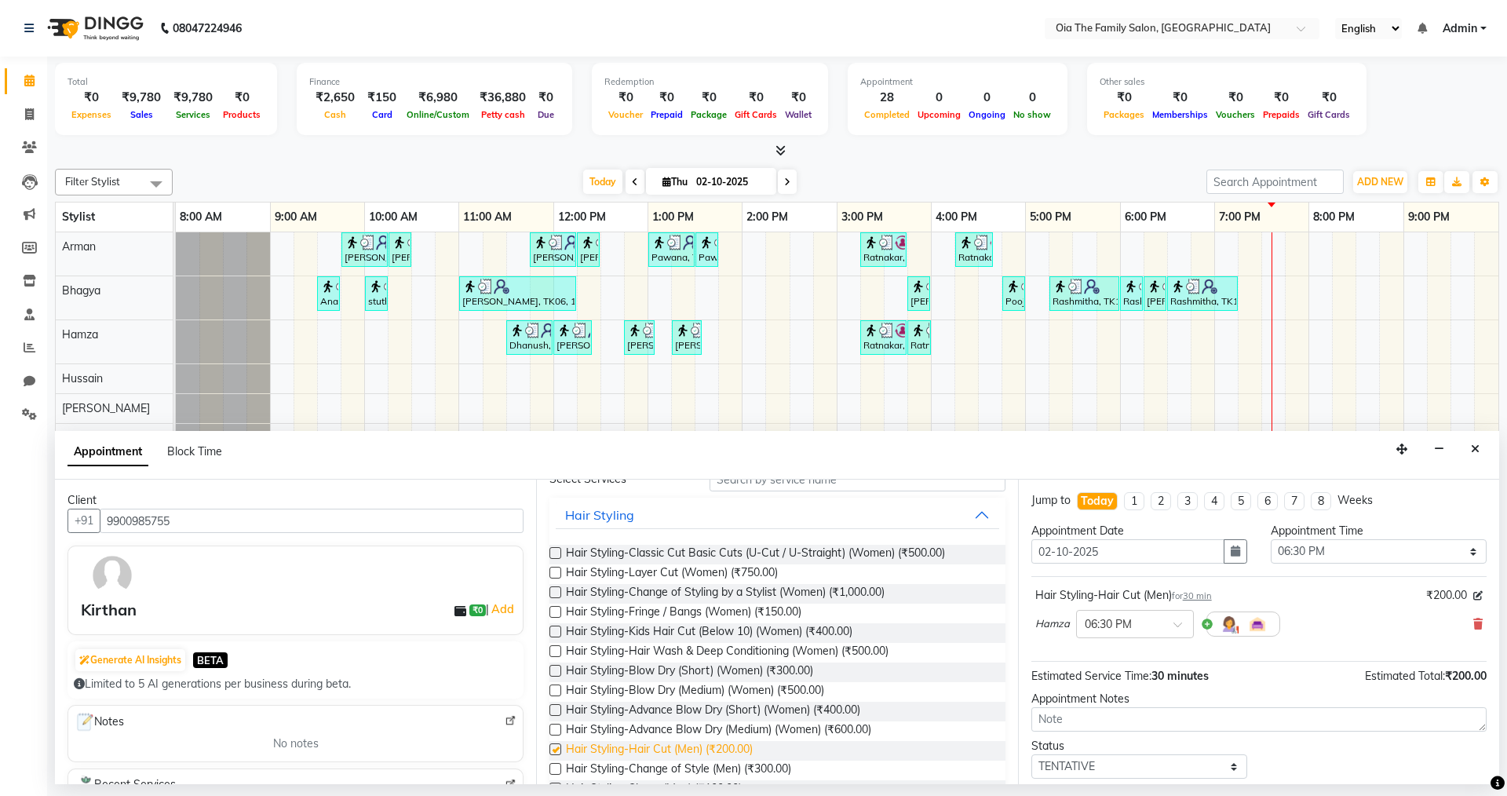
checkbox input "false"
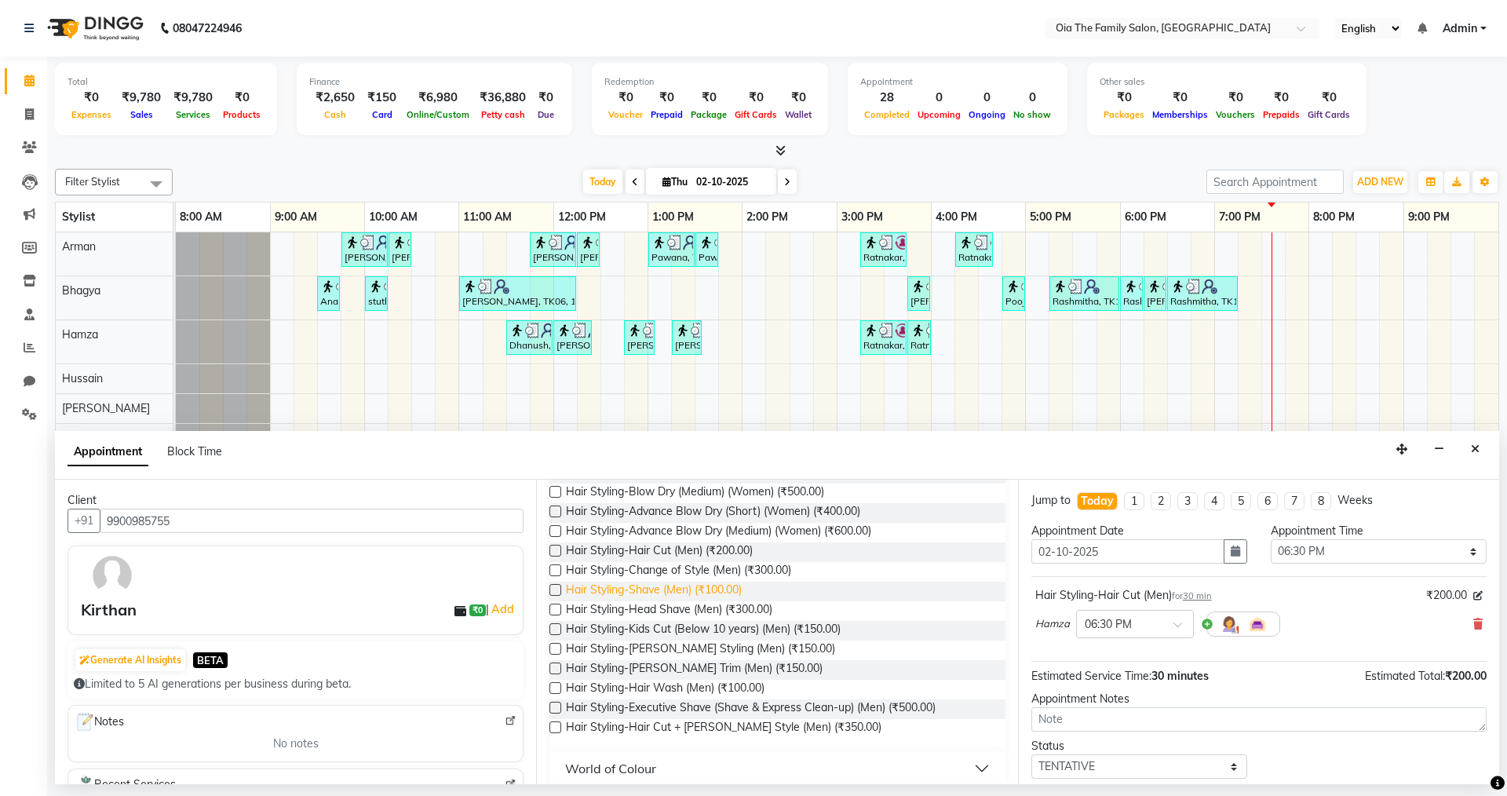
scroll to position [314, 0]
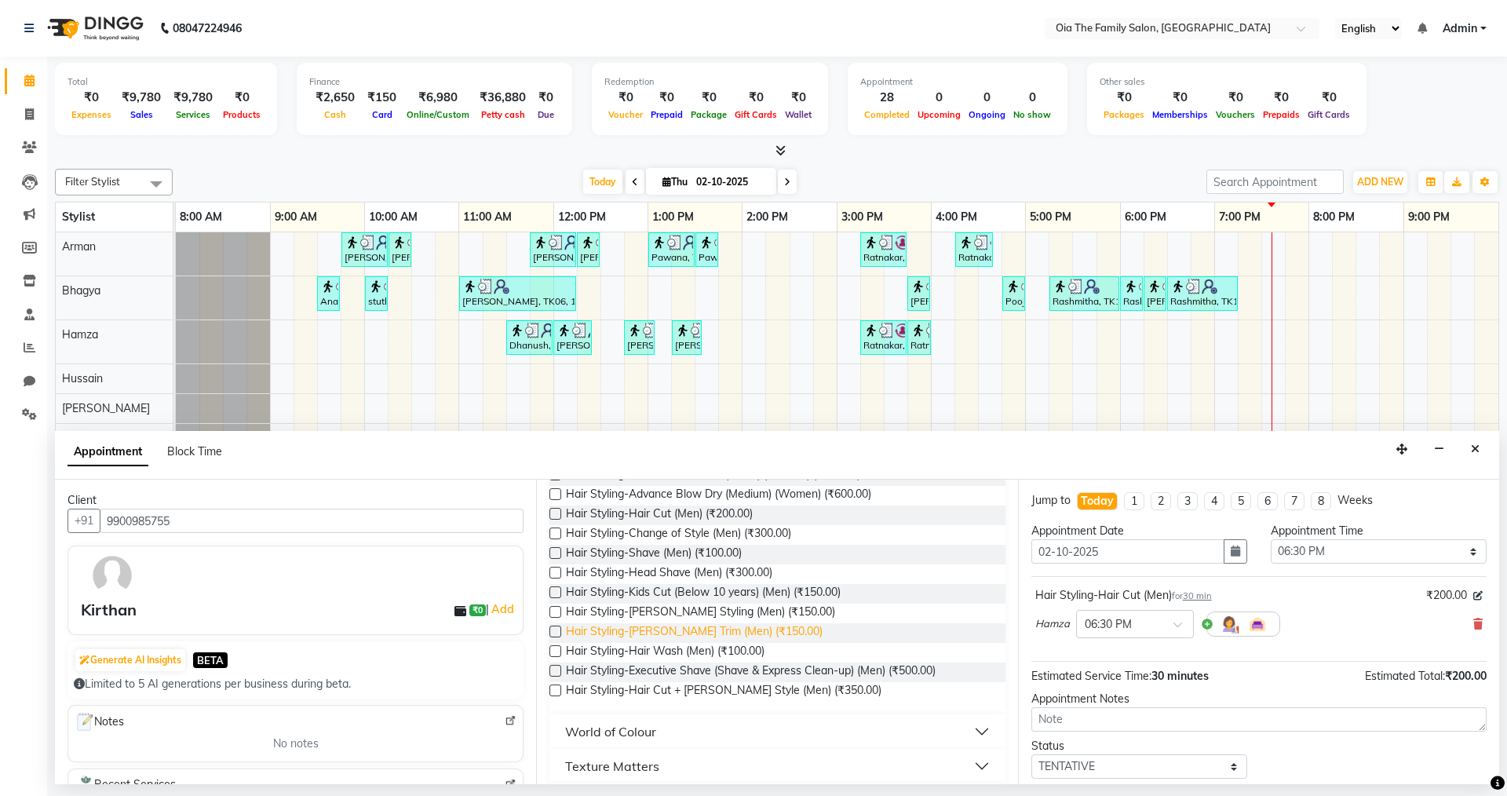
click at [701, 629] on span "Hair Styling-[PERSON_NAME] Trim (Men) (₹150.00)" at bounding box center [694, 633] width 257 height 20
checkbox input "false"
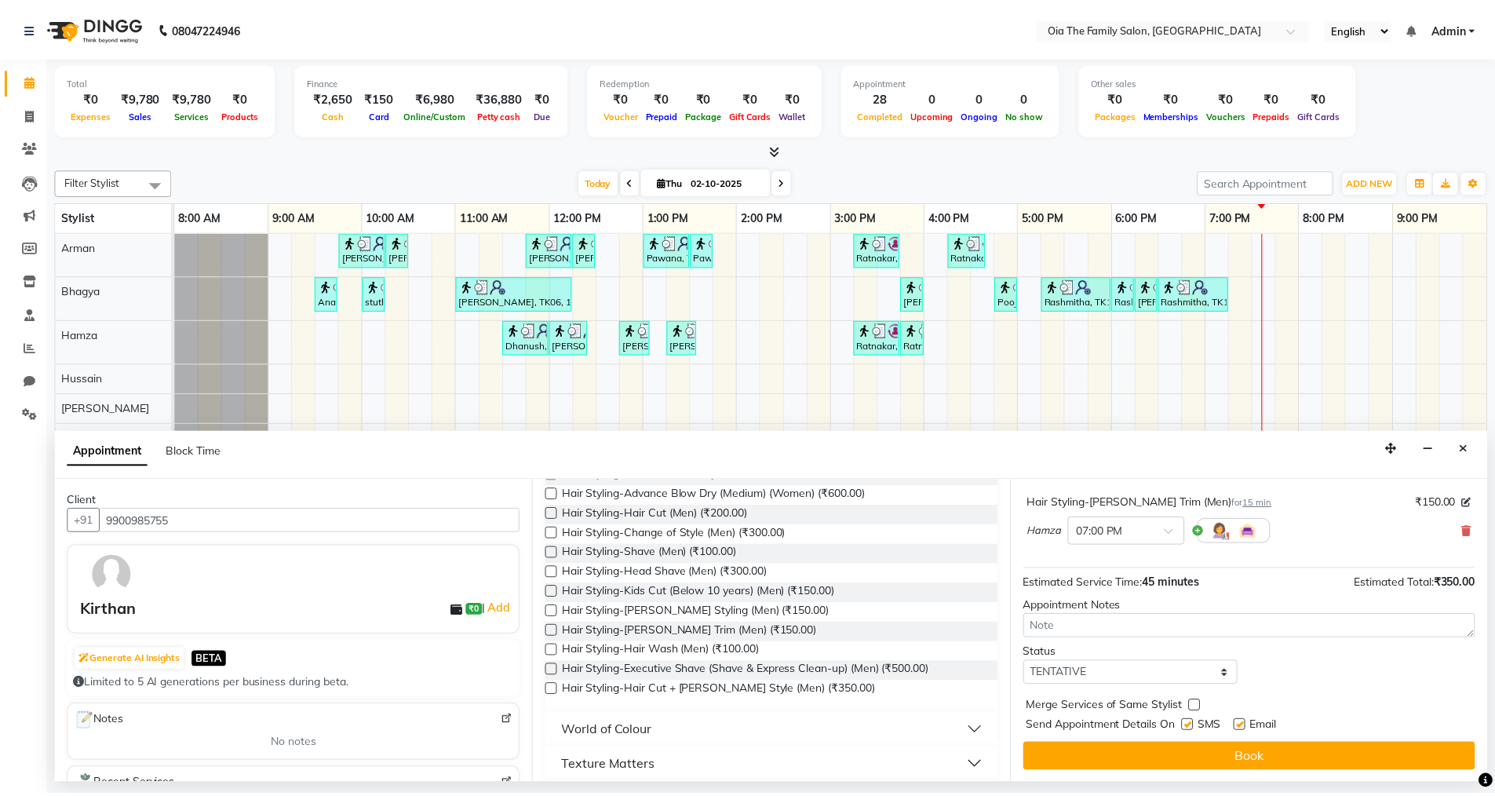
scroll to position [165, 0]
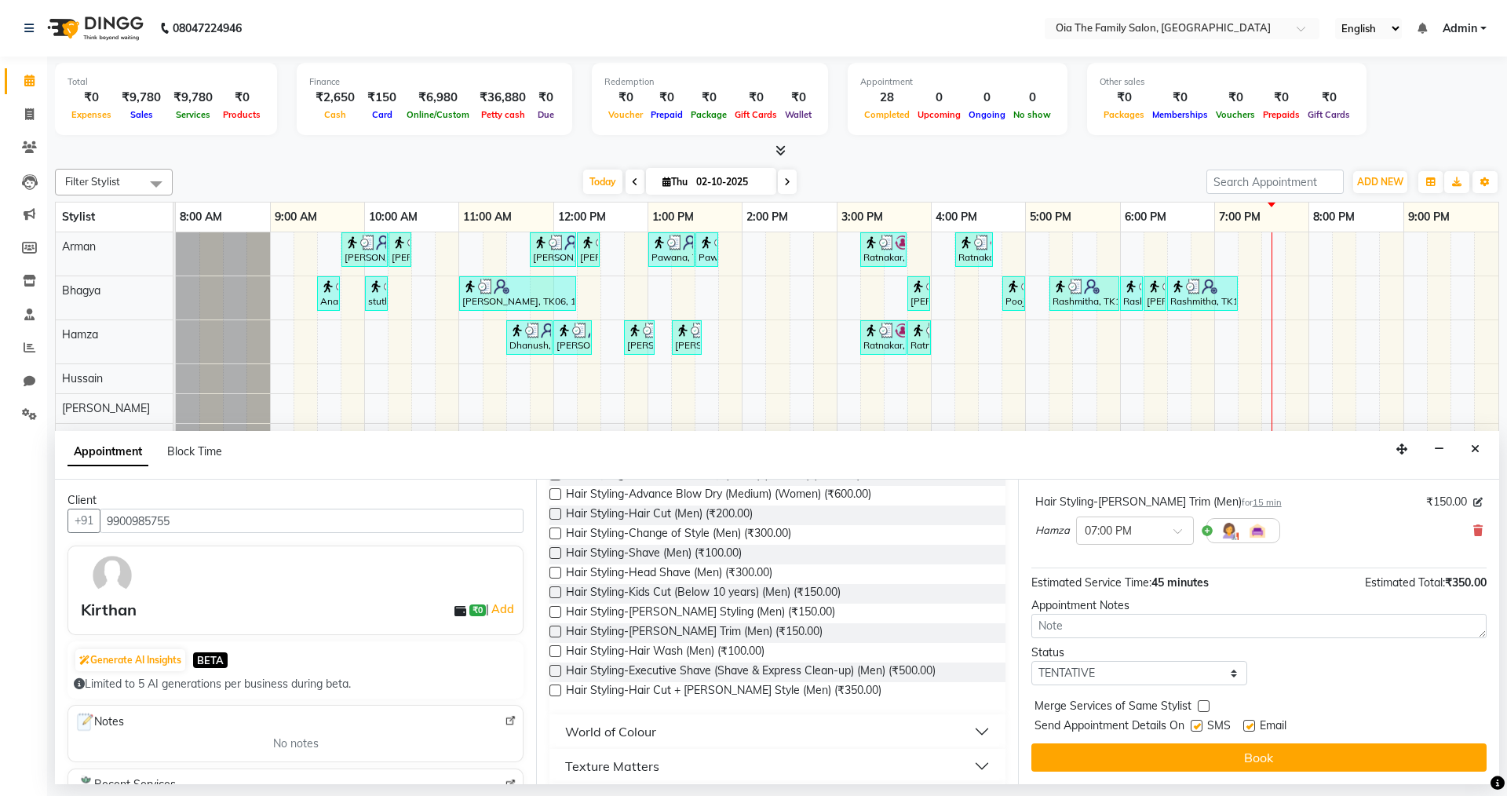
click at [1195, 729] on label at bounding box center [1197, 726] width 12 height 12
click at [1195, 729] on input "checkbox" at bounding box center [1196, 727] width 10 height 10
checkbox input "false"
click at [1247, 725] on label at bounding box center [1249, 726] width 12 height 12
click at [1247, 725] on input "checkbox" at bounding box center [1248, 727] width 10 height 10
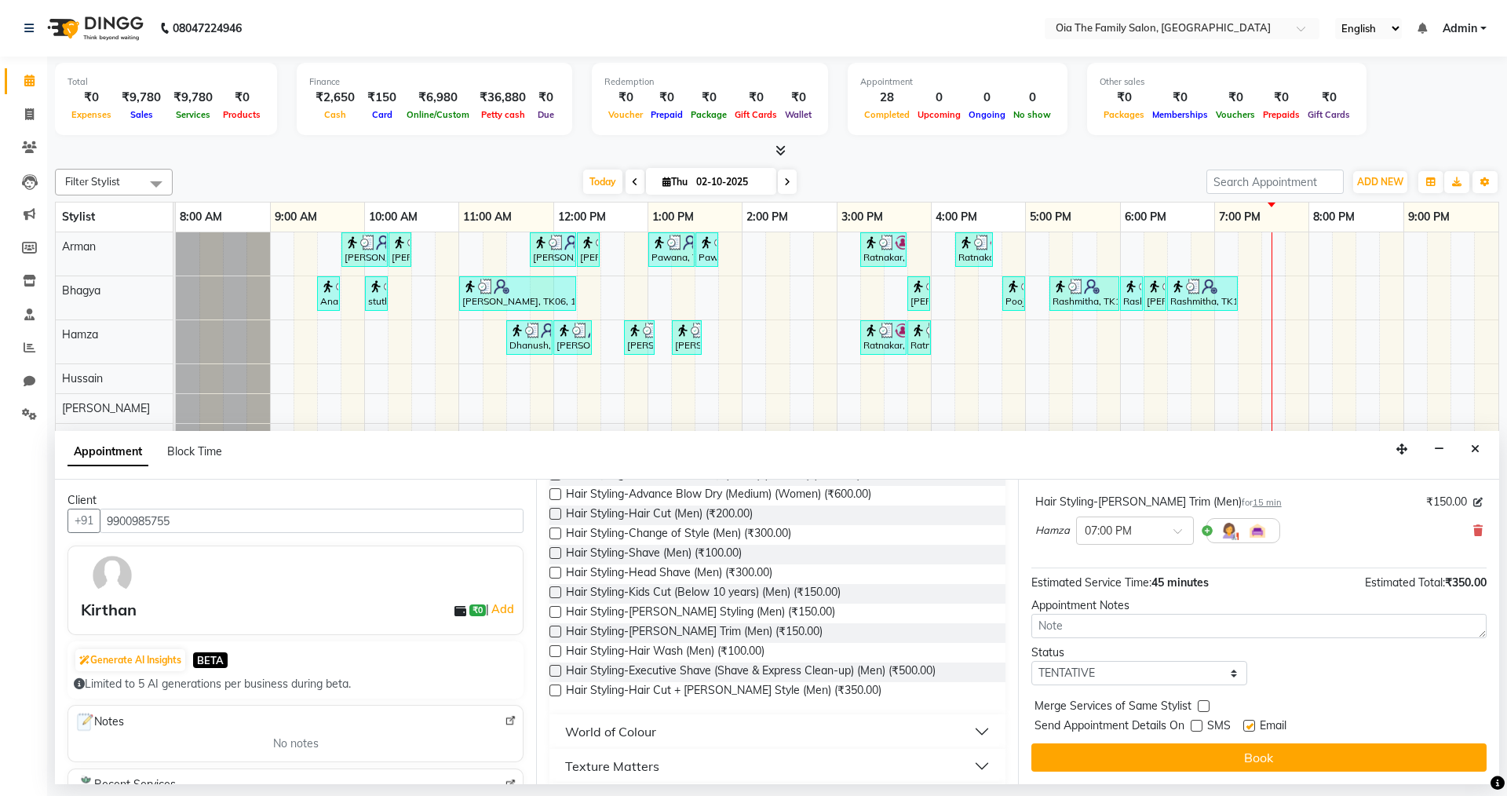
checkbox input "false"
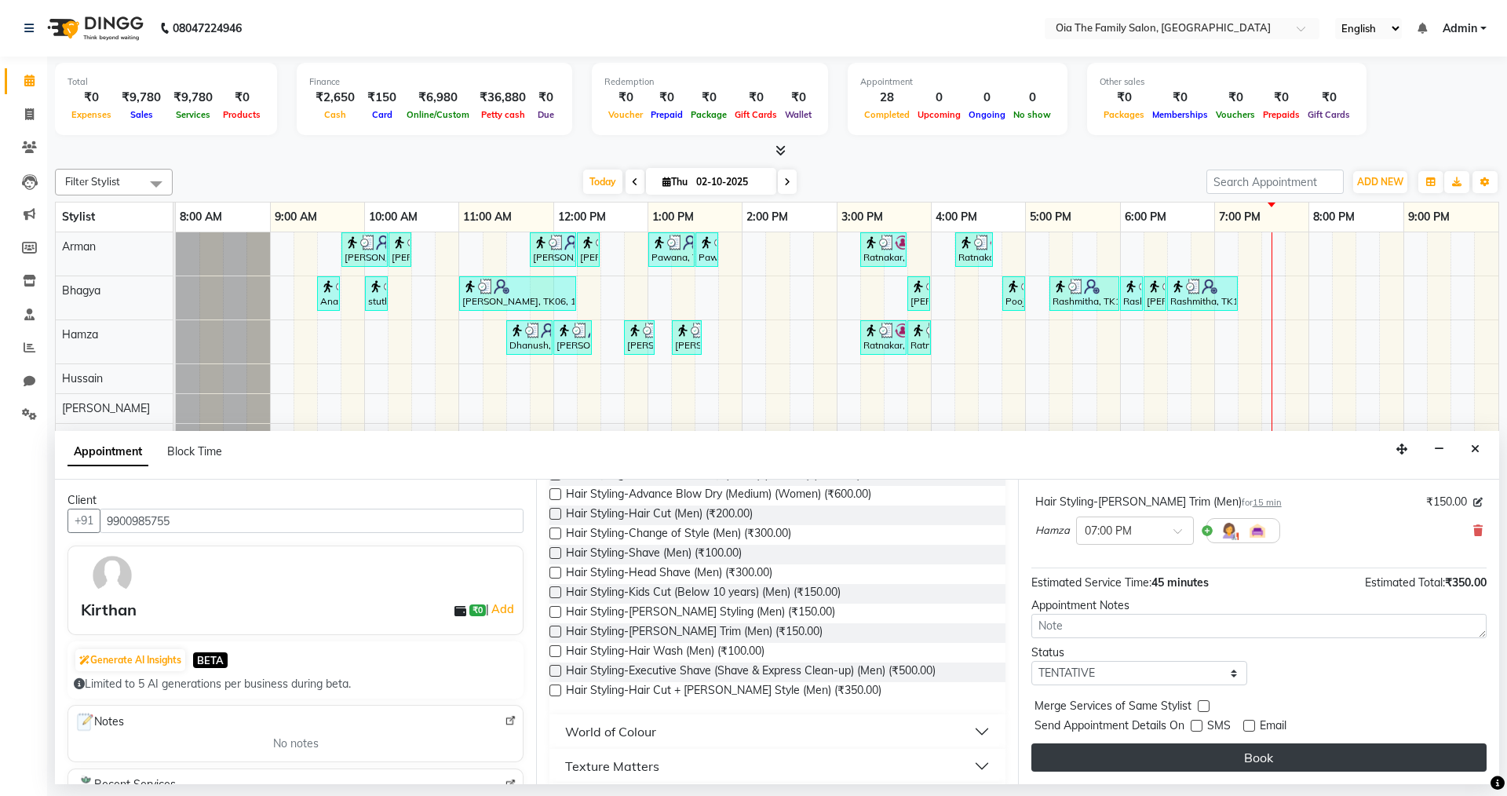
click at [1210, 761] on button "Book" at bounding box center [1258, 757] width 455 height 28
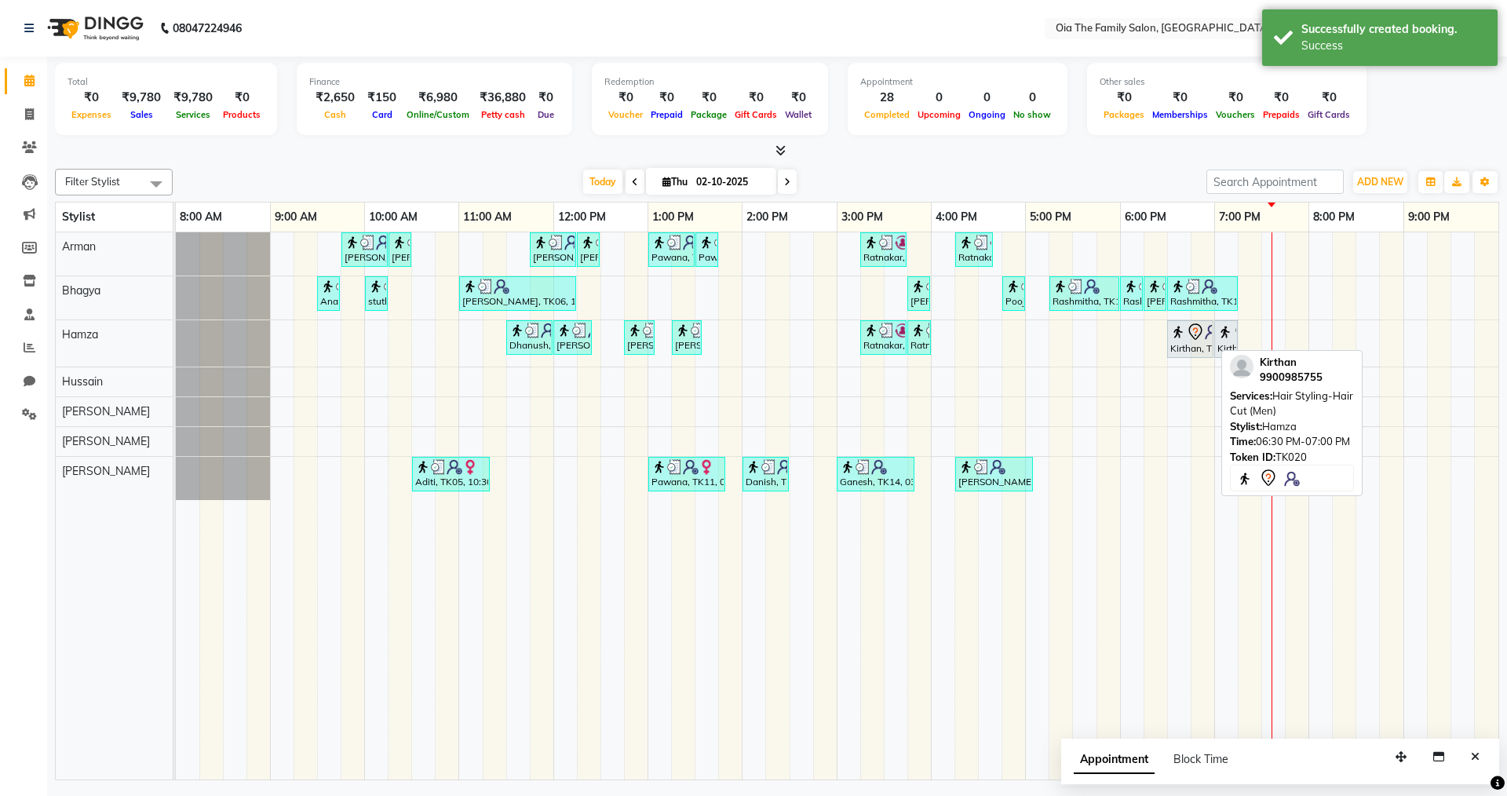
click at [1209, 341] on div "Kirthan, TK20, 06:30 PM-07:00 PM, Hair Styling-Hair Cut (Men)" at bounding box center [1190, 339] width 43 height 33
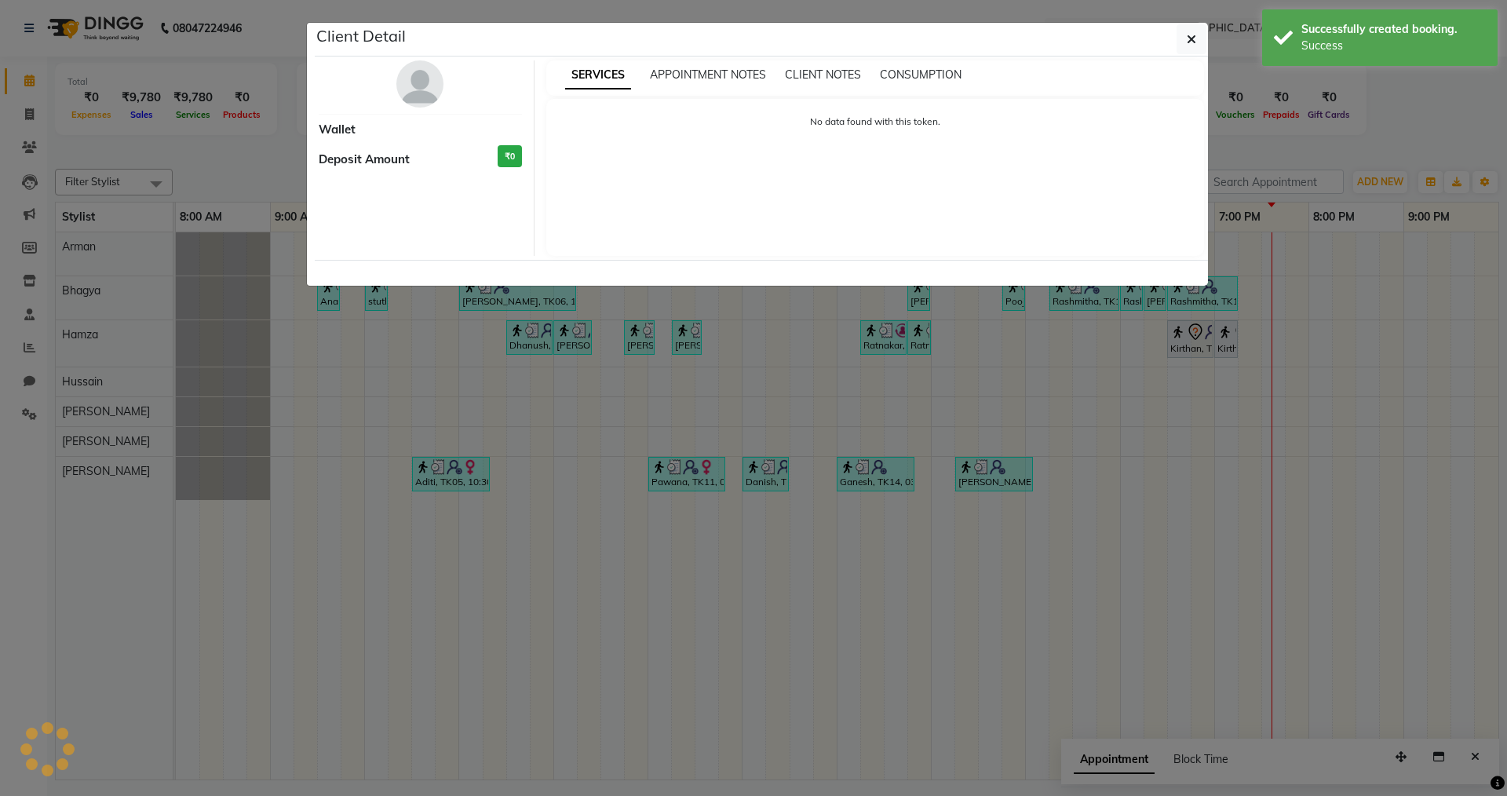
select select "7"
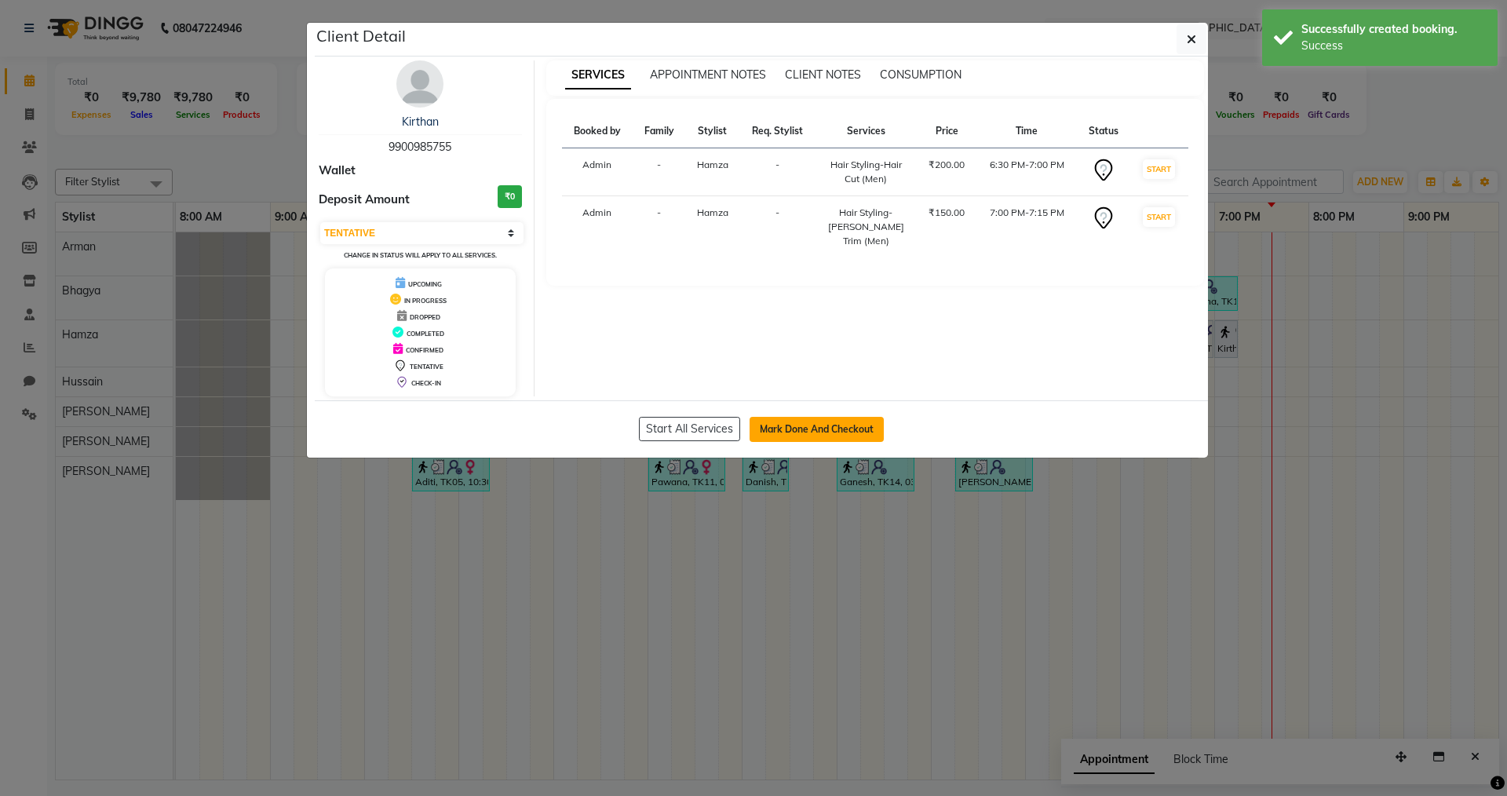
click at [785, 430] on button "Mark Done And Checkout" at bounding box center [817, 429] width 134 height 25
select select "9113"
select select "service"
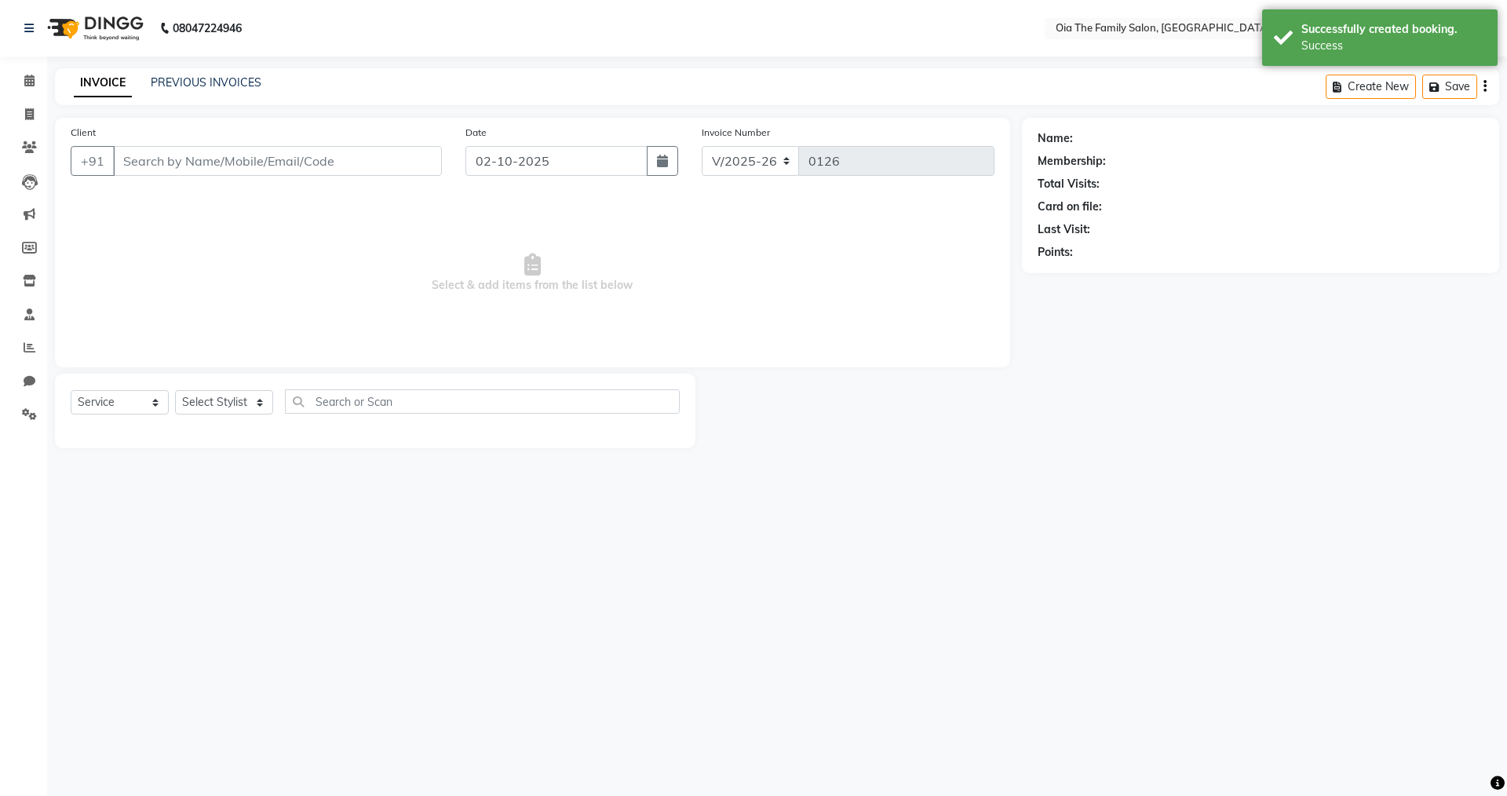
type input "9900985755"
select select "93029"
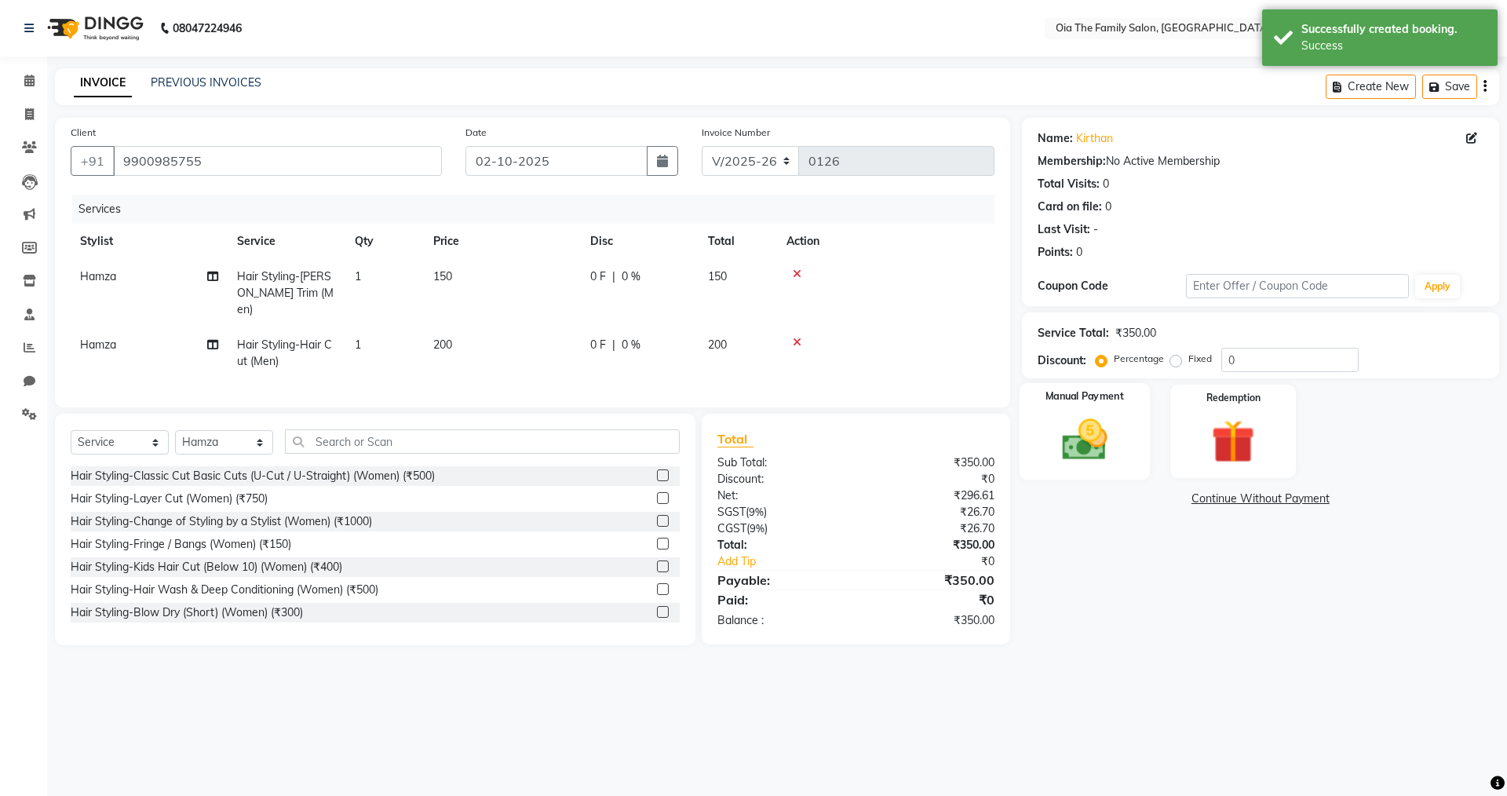
click at [1111, 450] on img at bounding box center [1084, 440] width 73 height 52
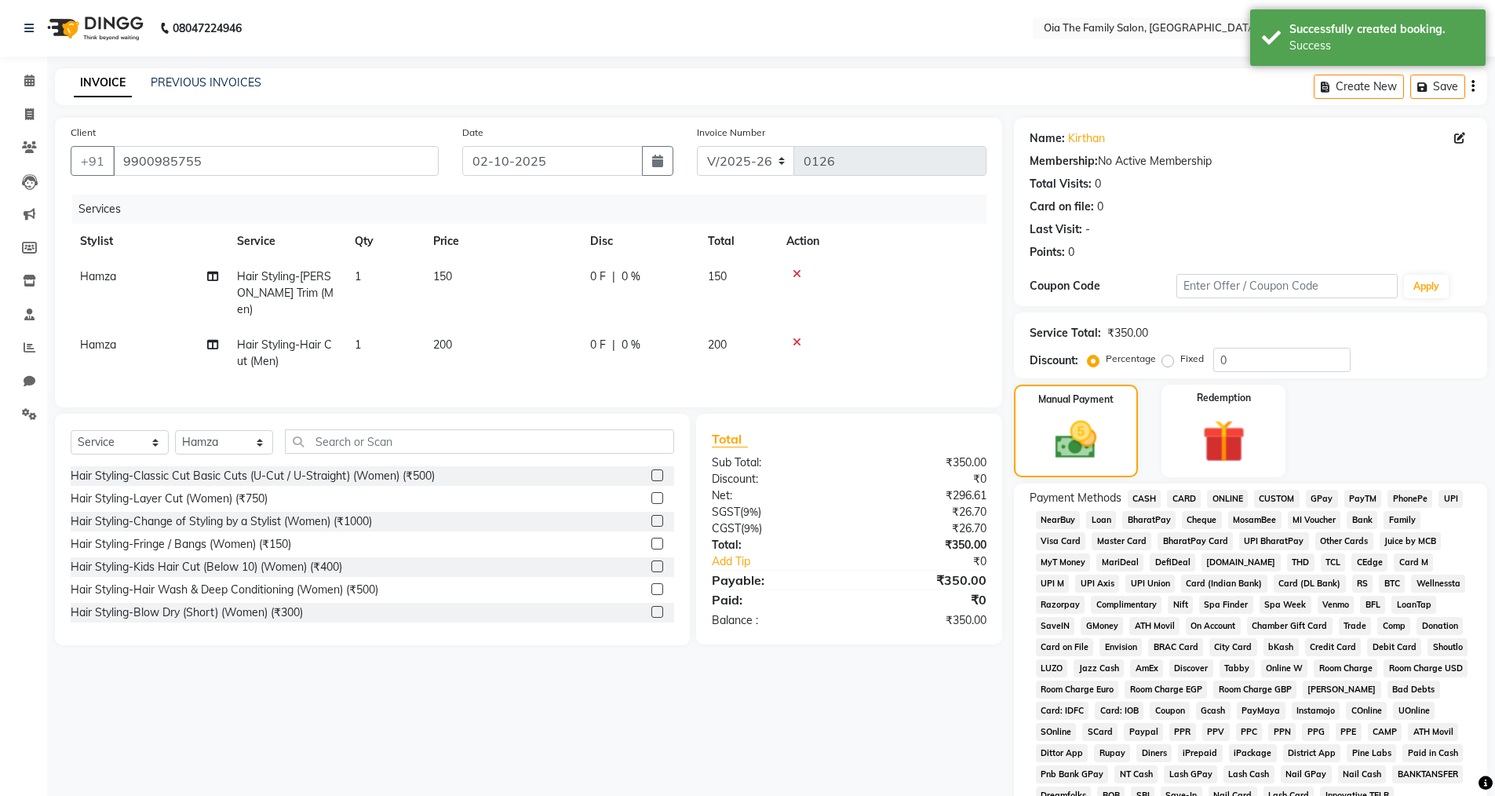
click at [1454, 498] on span "UPI" at bounding box center [1451, 499] width 24 height 18
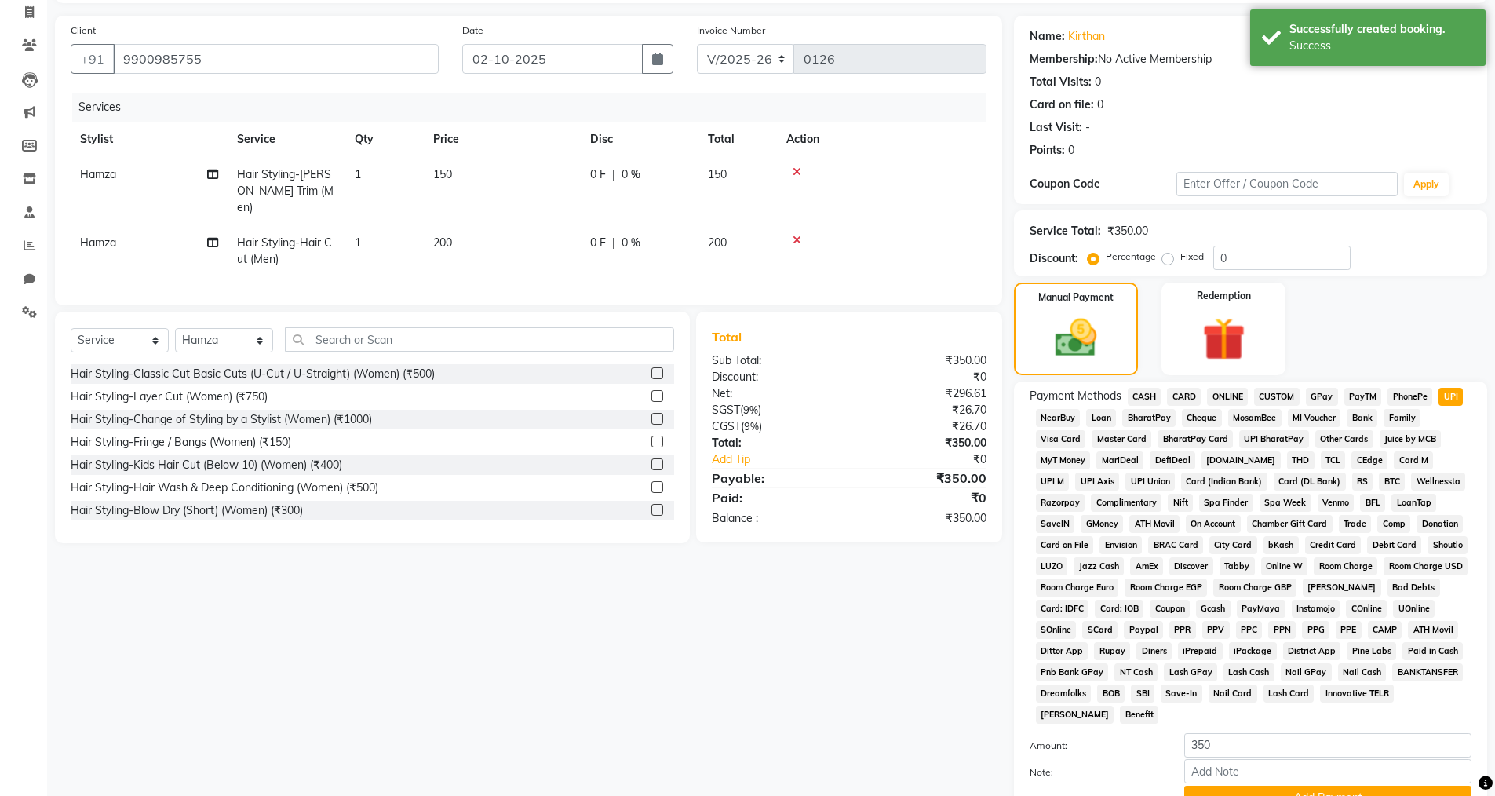
scroll to position [238, 0]
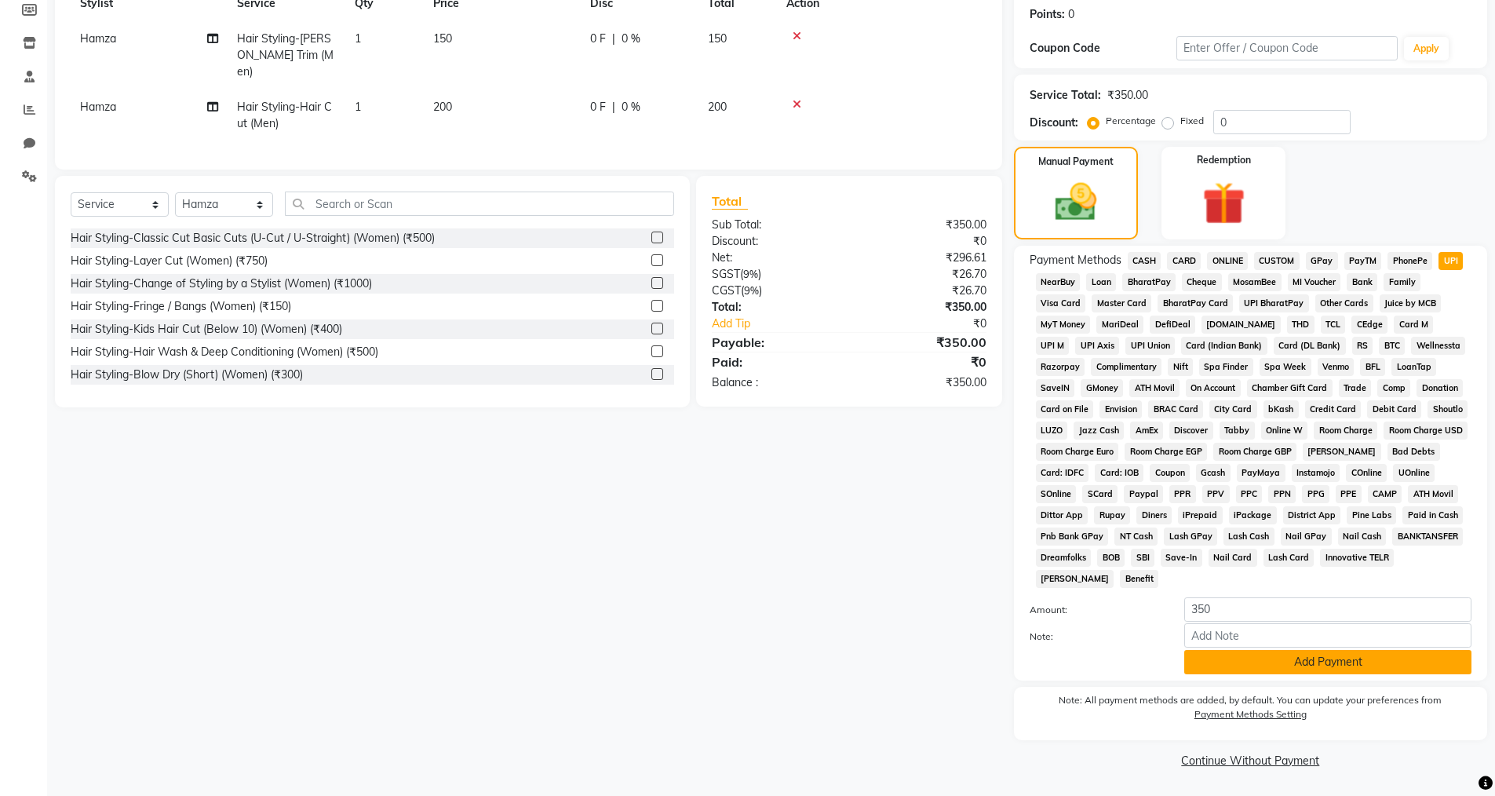
click at [1282, 651] on button "Add Payment" at bounding box center [1327, 662] width 287 height 24
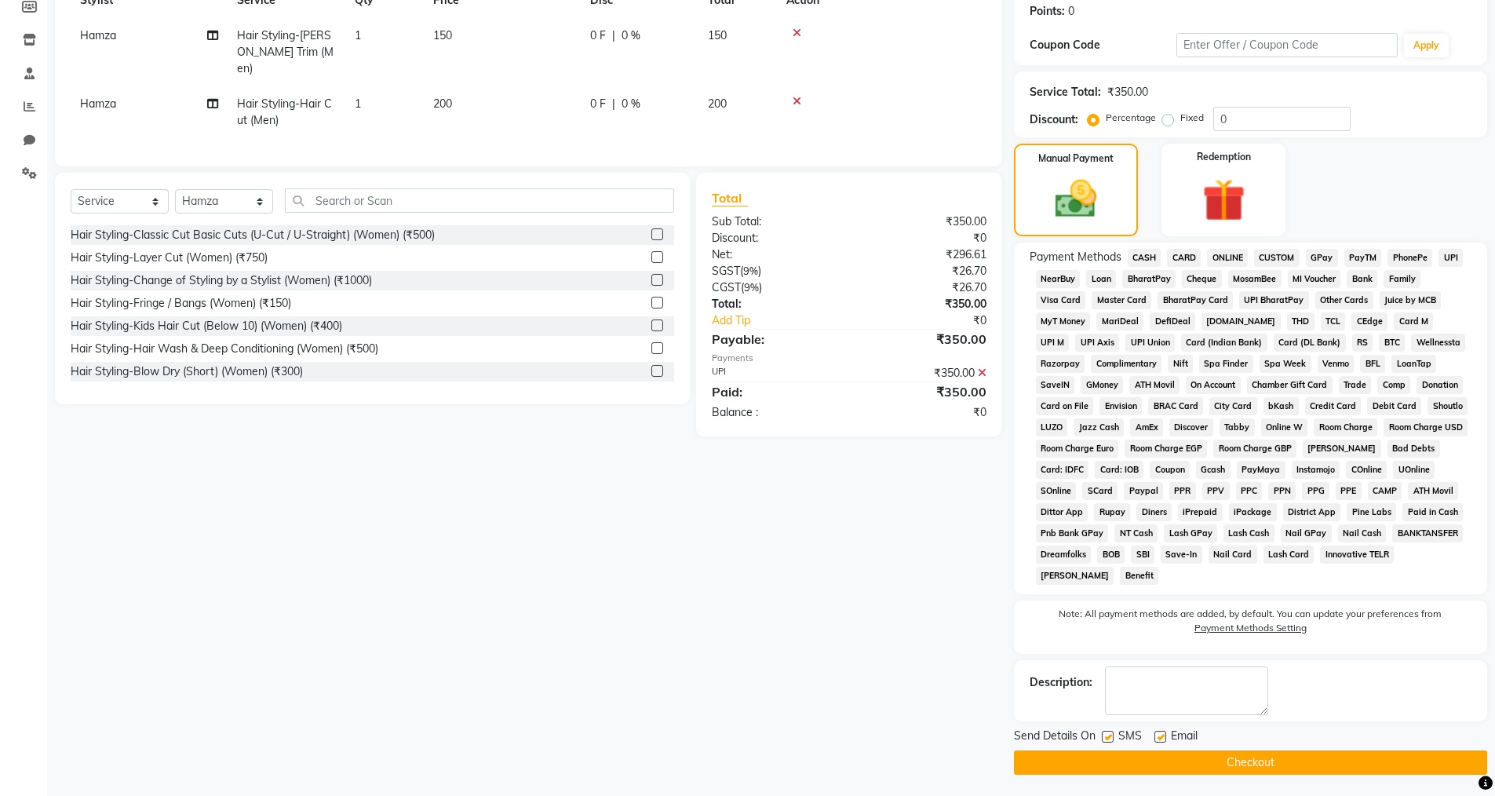
scroll to position [243, 0]
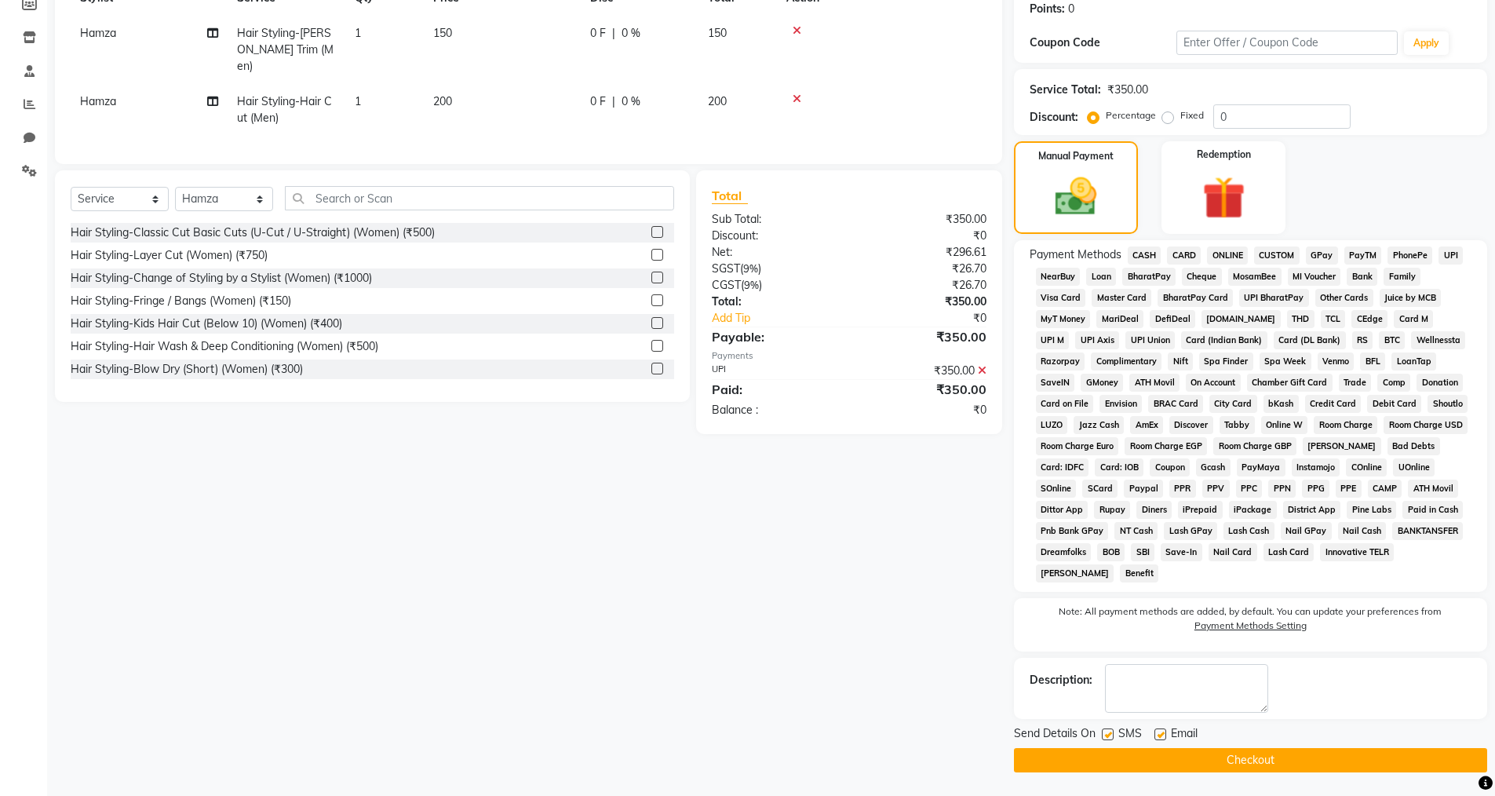
click at [1161, 729] on label at bounding box center [1161, 734] width 12 height 12
click at [1161, 730] on input "checkbox" at bounding box center [1160, 735] width 10 height 10
checkbox input "false"
click at [1112, 731] on label at bounding box center [1108, 734] width 12 height 12
click at [1112, 731] on input "checkbox" at bounding box center [1107, 735] width 10 height 10
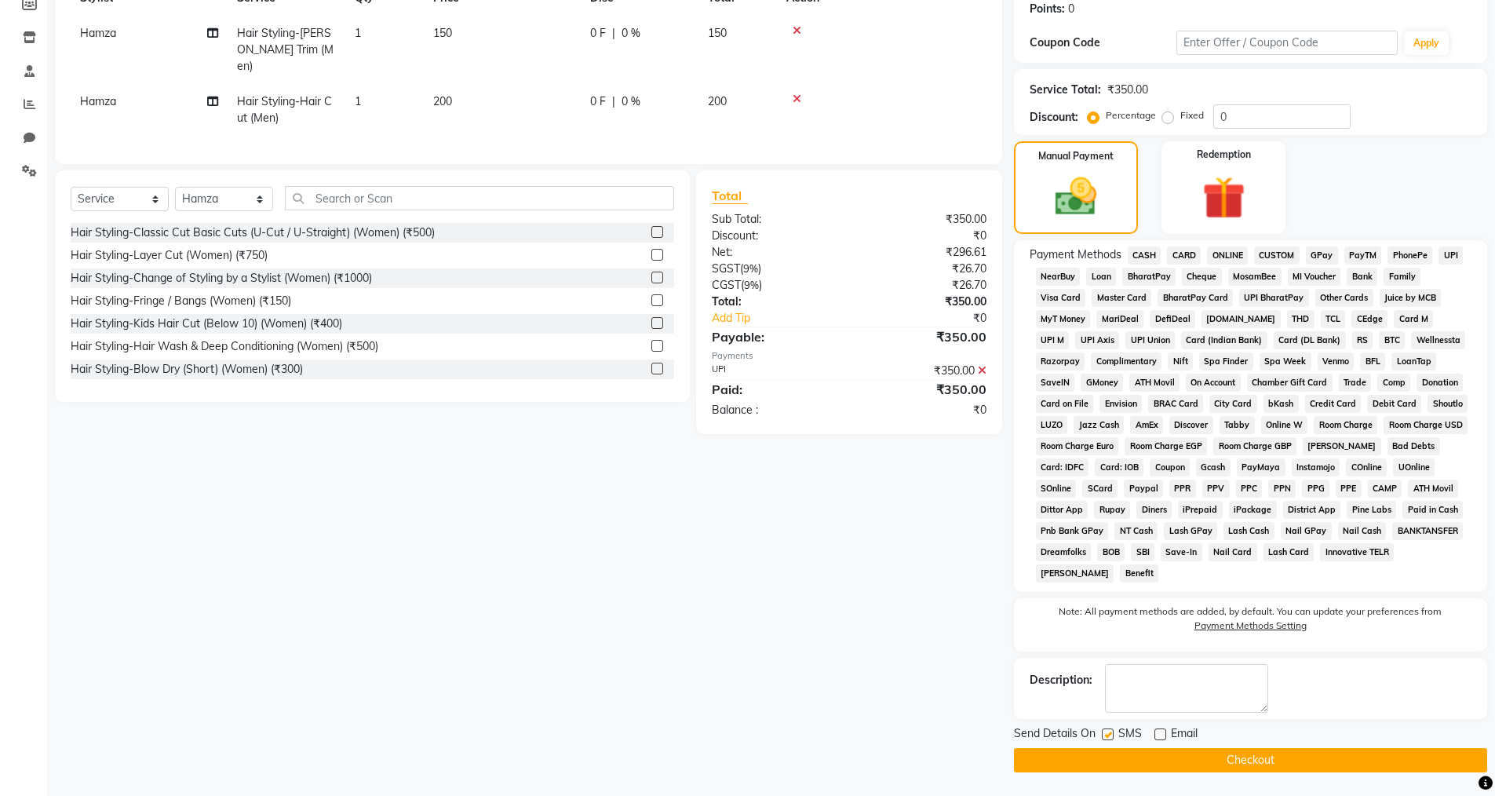
checkbox input "false"
click at [1108, 756] on button "Checkout" at bounding box center [1250, 760] width 473 height 24
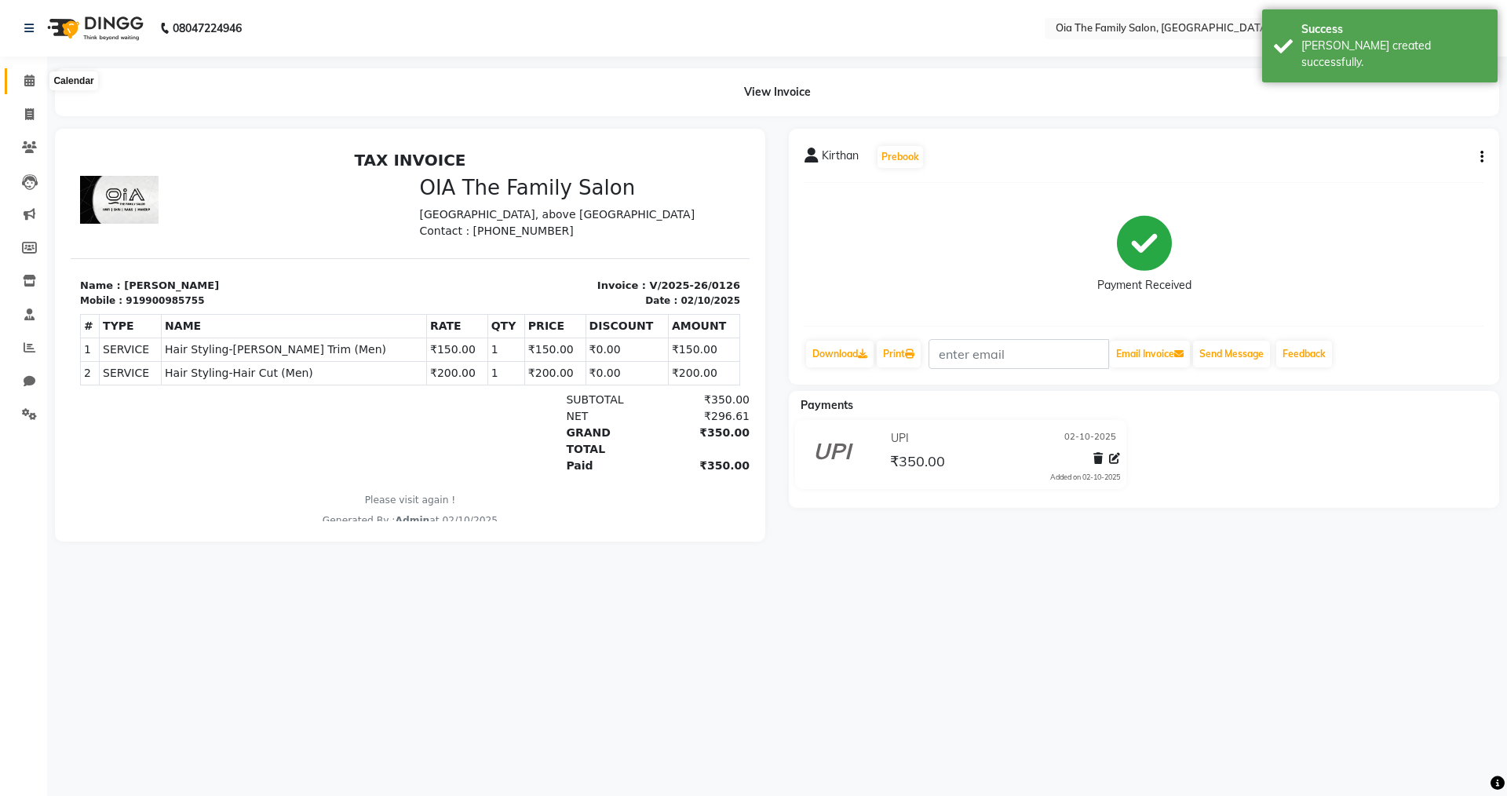
click at [28, 82] on icon at bounding box center [29, 81] width 10 height 12
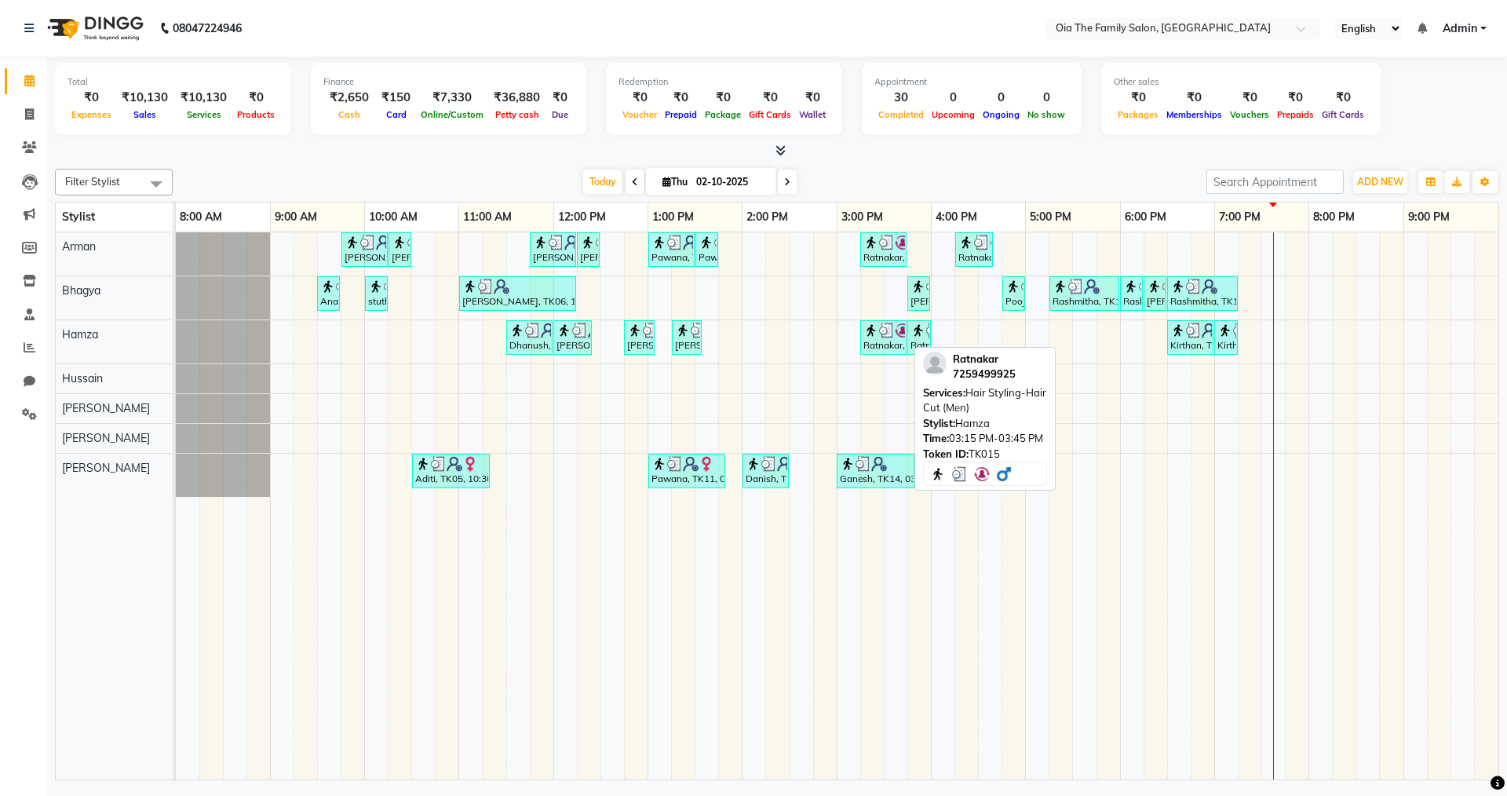
click at [869, 353] on link "Ratnakar, TK15, 03:15 PM-03:45 PM, Hair Styling-Hair Cut (Men)" at bounding box center [883, 337] width 46 height 35
select select "3"
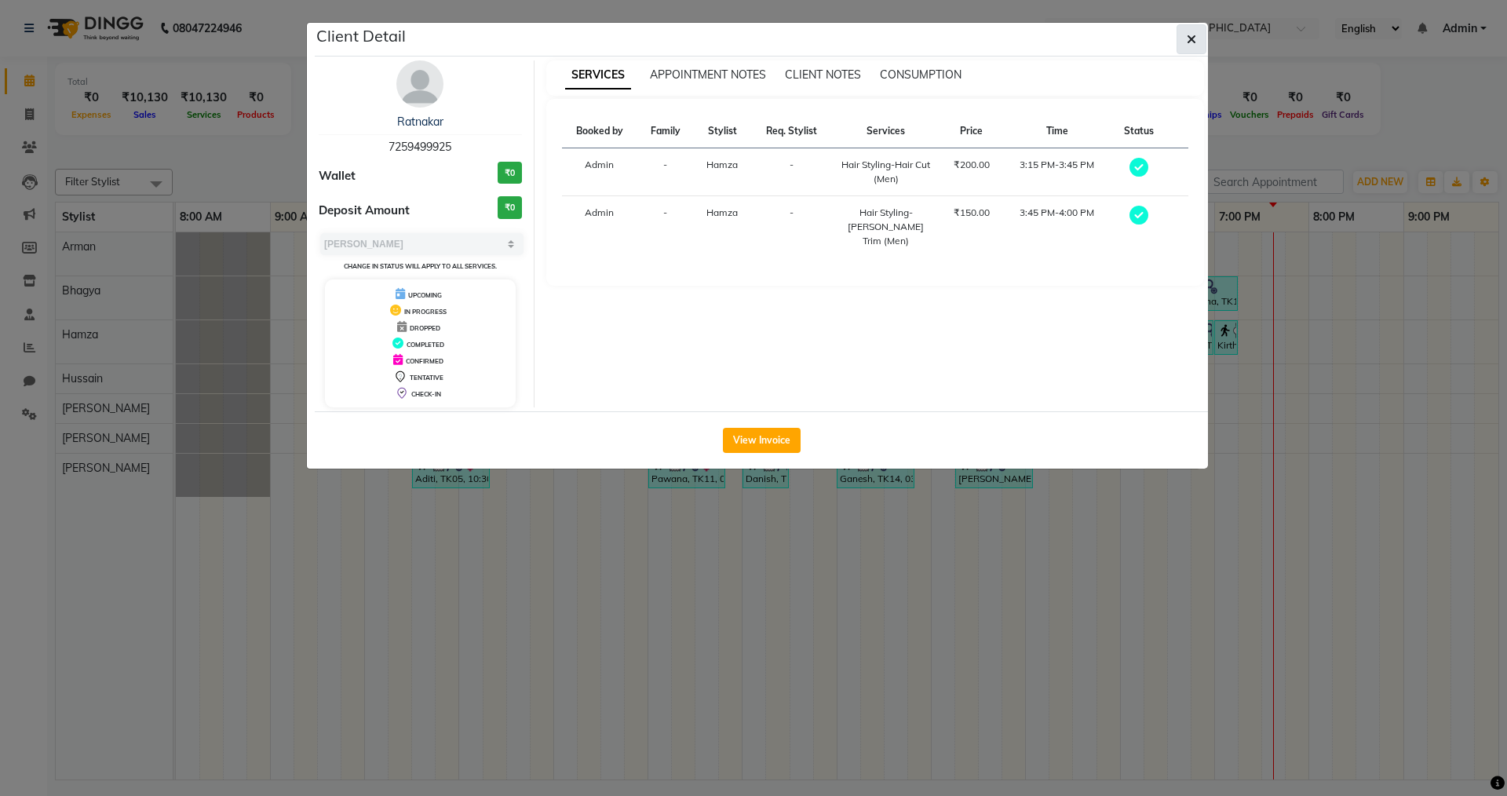
click at [1203, 49] on button "button" at bounding box center [1191, 39] width 30 height 30
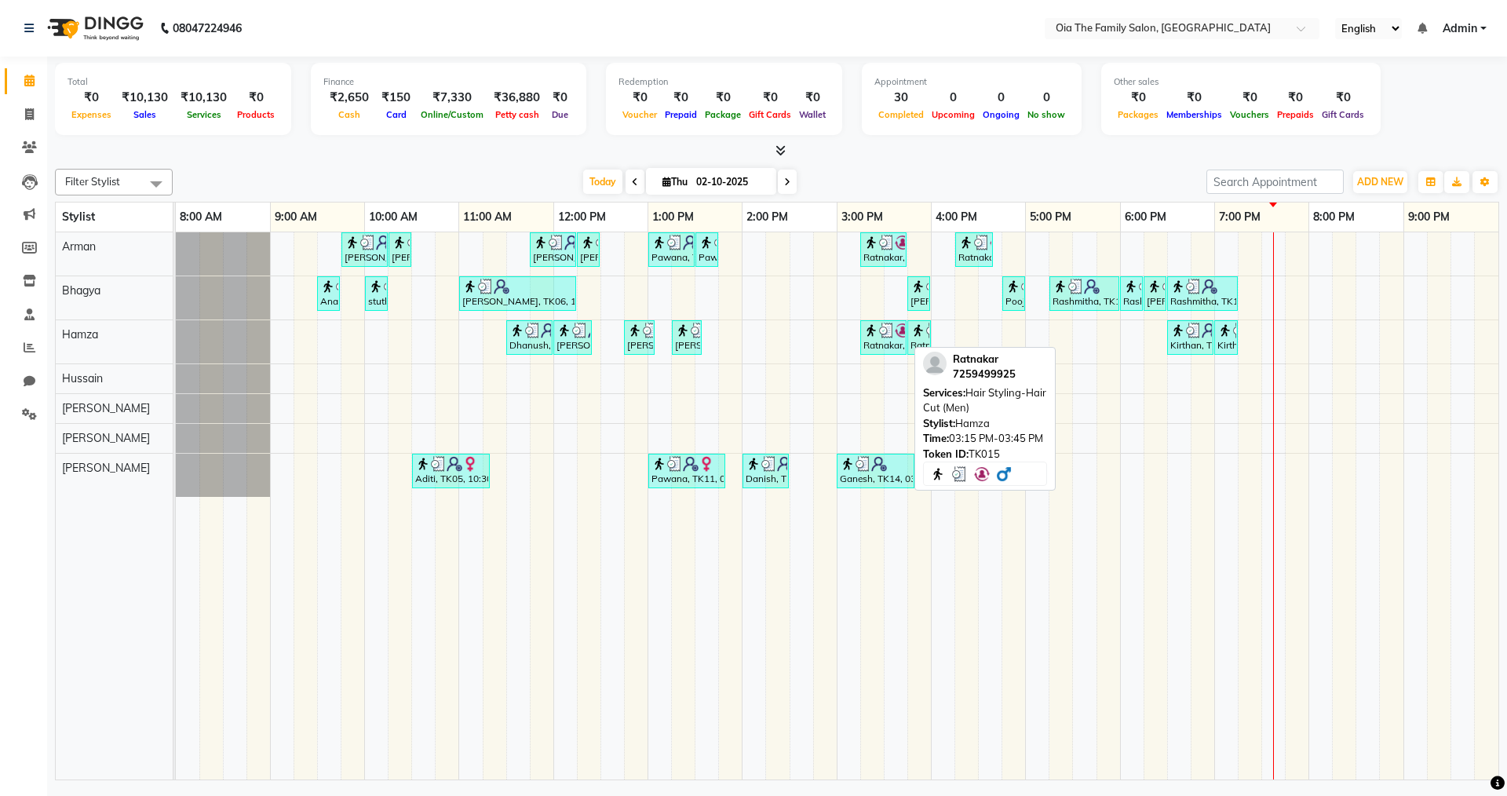
click at [874, 343] on div "Ratnakar, TK15, 03:15 PM-03:45 PM, Hair Styling-Hair Cut (Men)" at bounding box center [883, 338] width 43 height 30
select select "3"
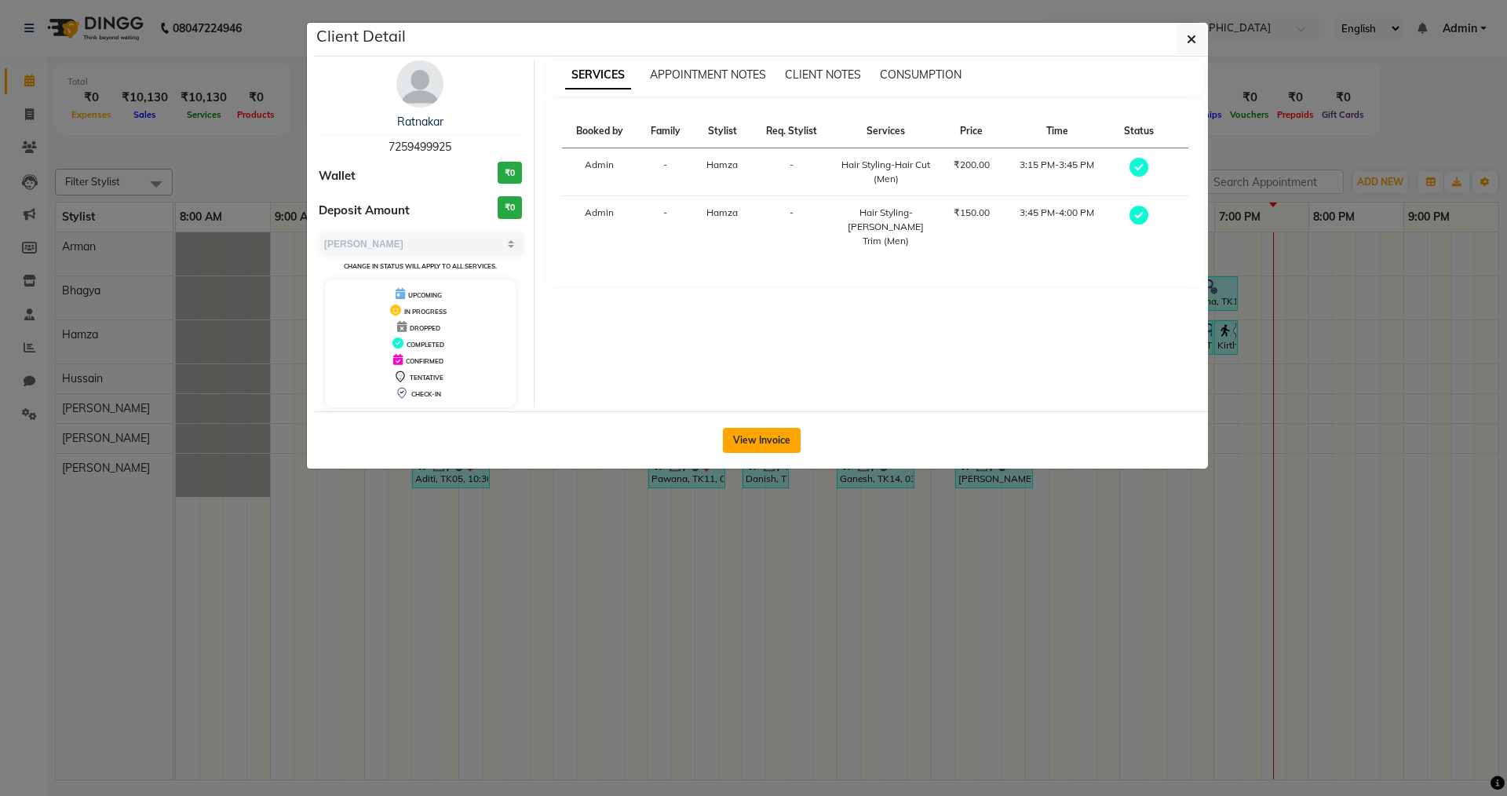
click at [785, 447] on button "View Invoice" at bounding box center [762, 440] width 78 height 25
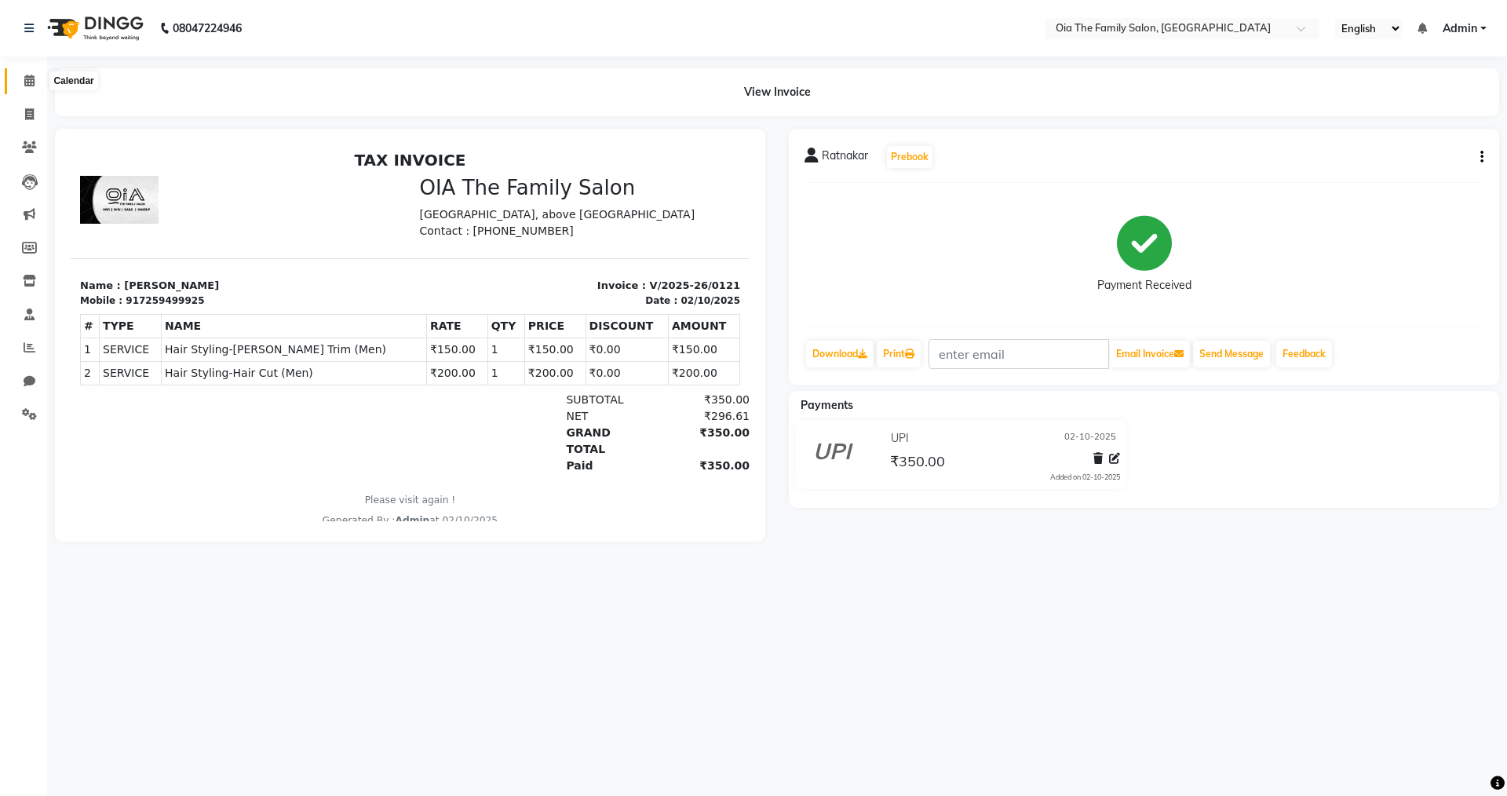
click at [36, 83] on span at bounding box center [29, 81] width 27 height 18
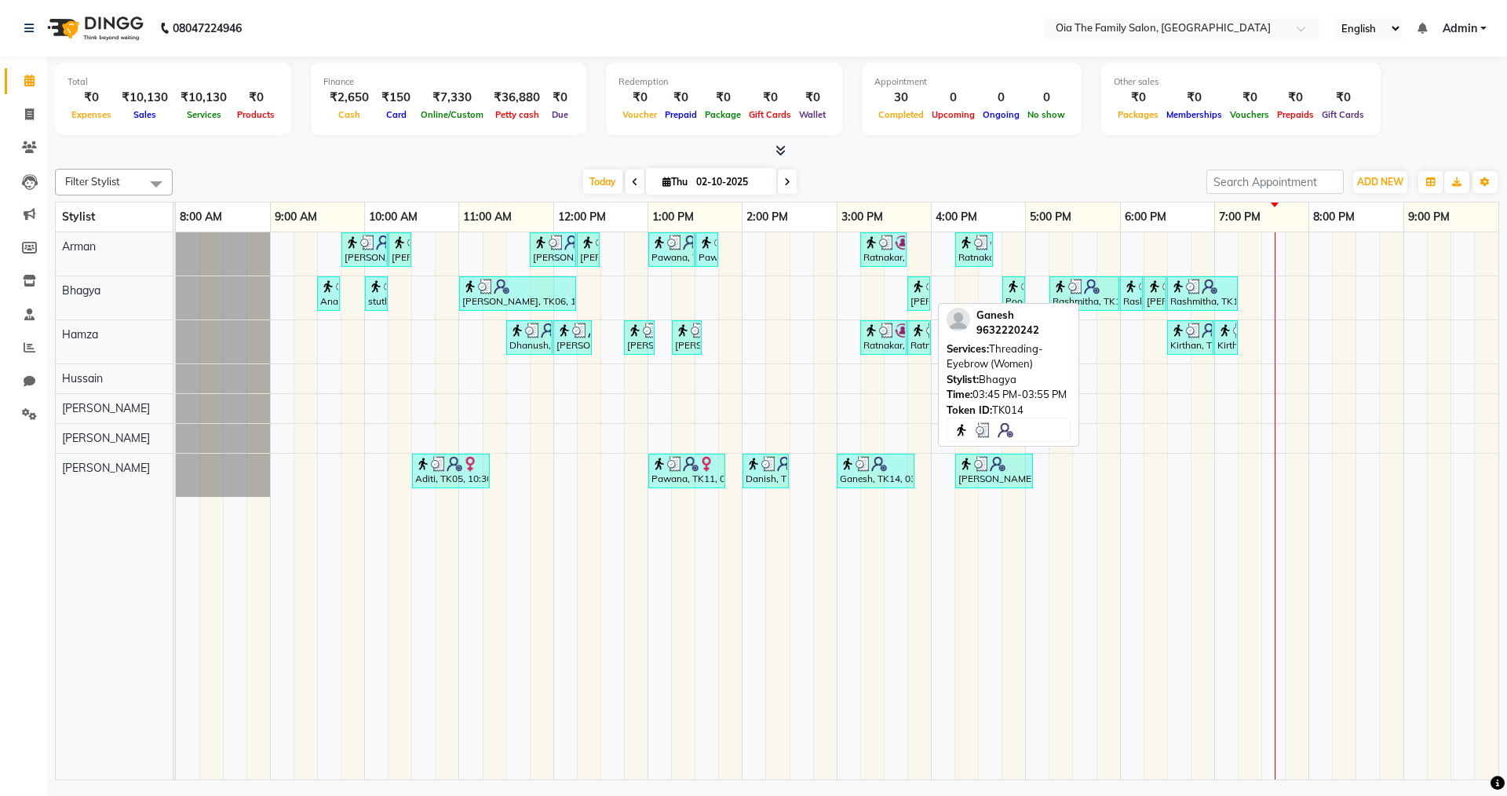
click at [914, 307] on div "[PERSON_NAME], TK14, 03:45 PM-03:55 PM, Threading-Eyebrow (Women)" at bounding box center [919, 294] width 20 height 30
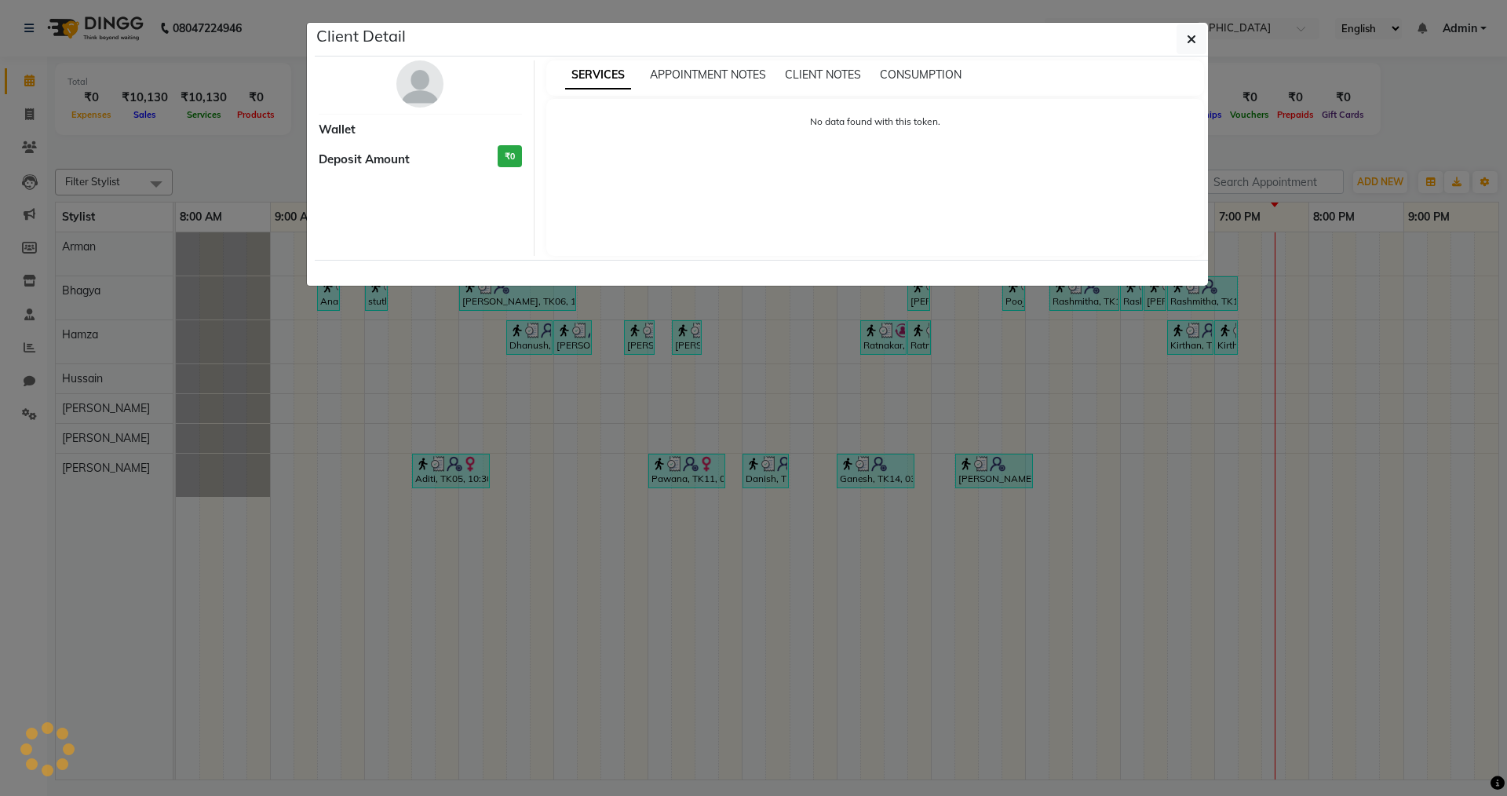
select select "3"
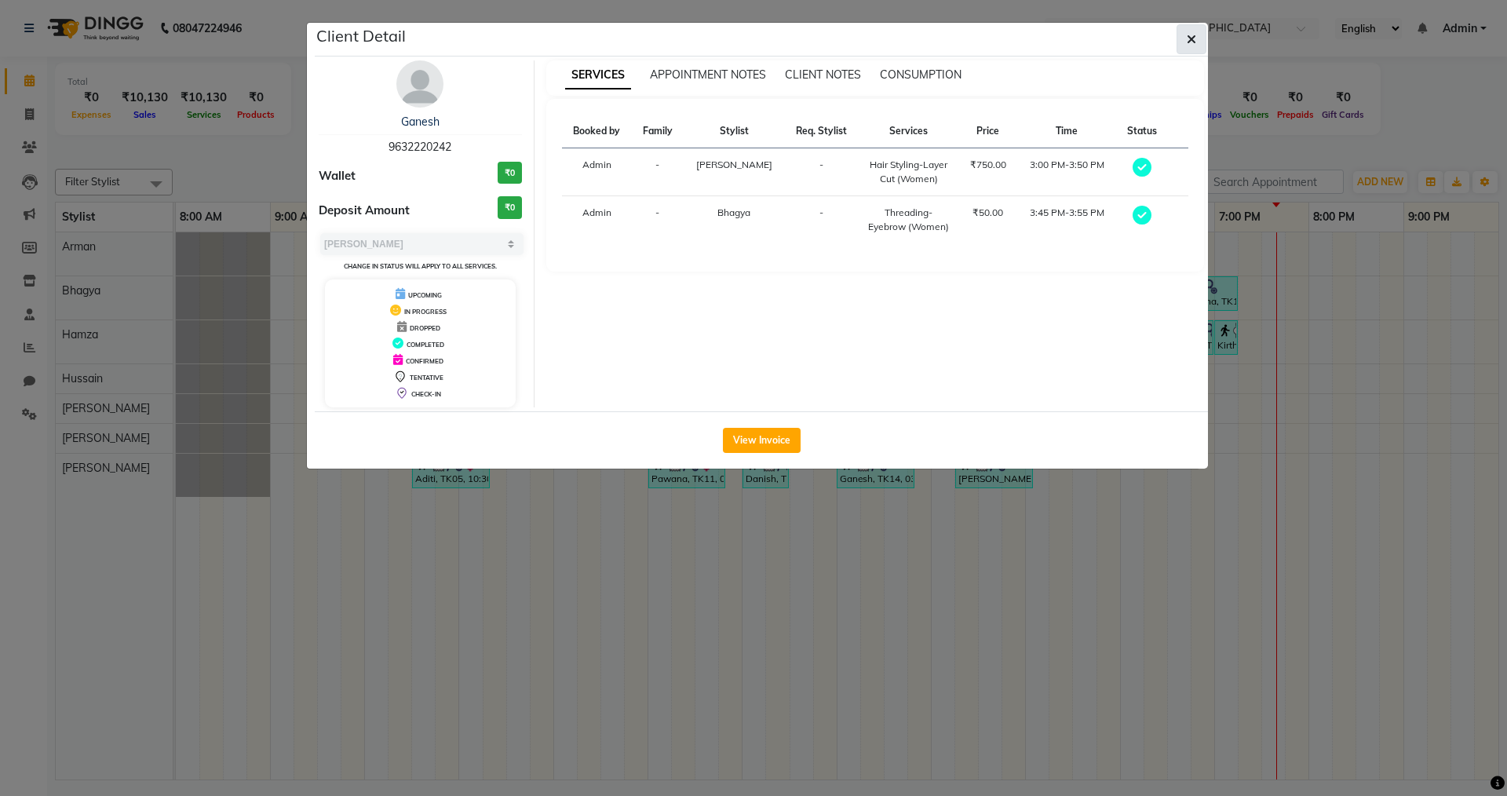
click at [1202, 46] on button "button" at bounding box center [1191, 39] width 30 height 30
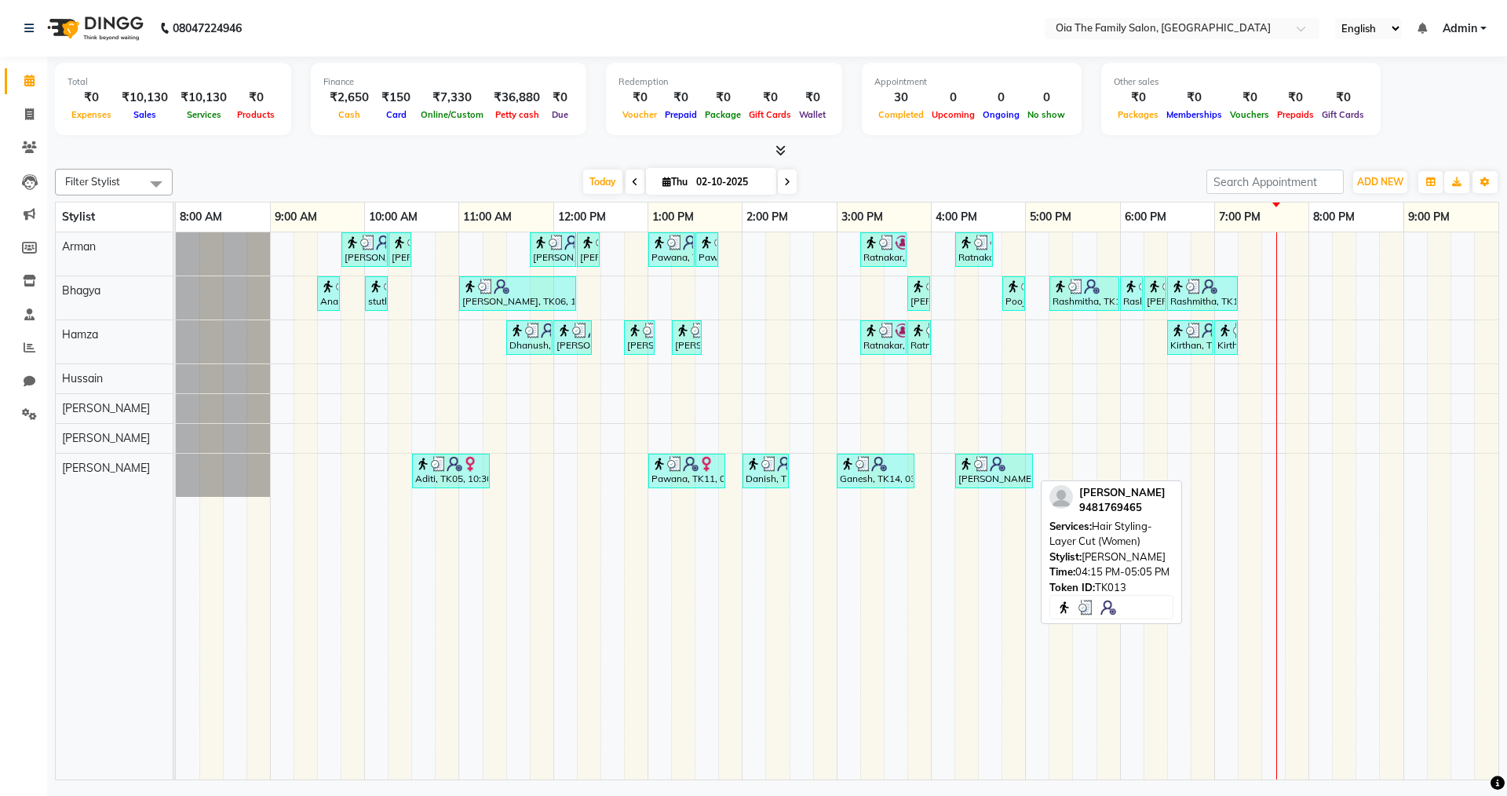
click at [997, 483] on div "[PERSON_NAME], TK13, 04:15 PM-05:05 PM, Hair Styling-Layer Cut (Women)" at bounding box center [994, 471] width 75 height 30
select select "3"
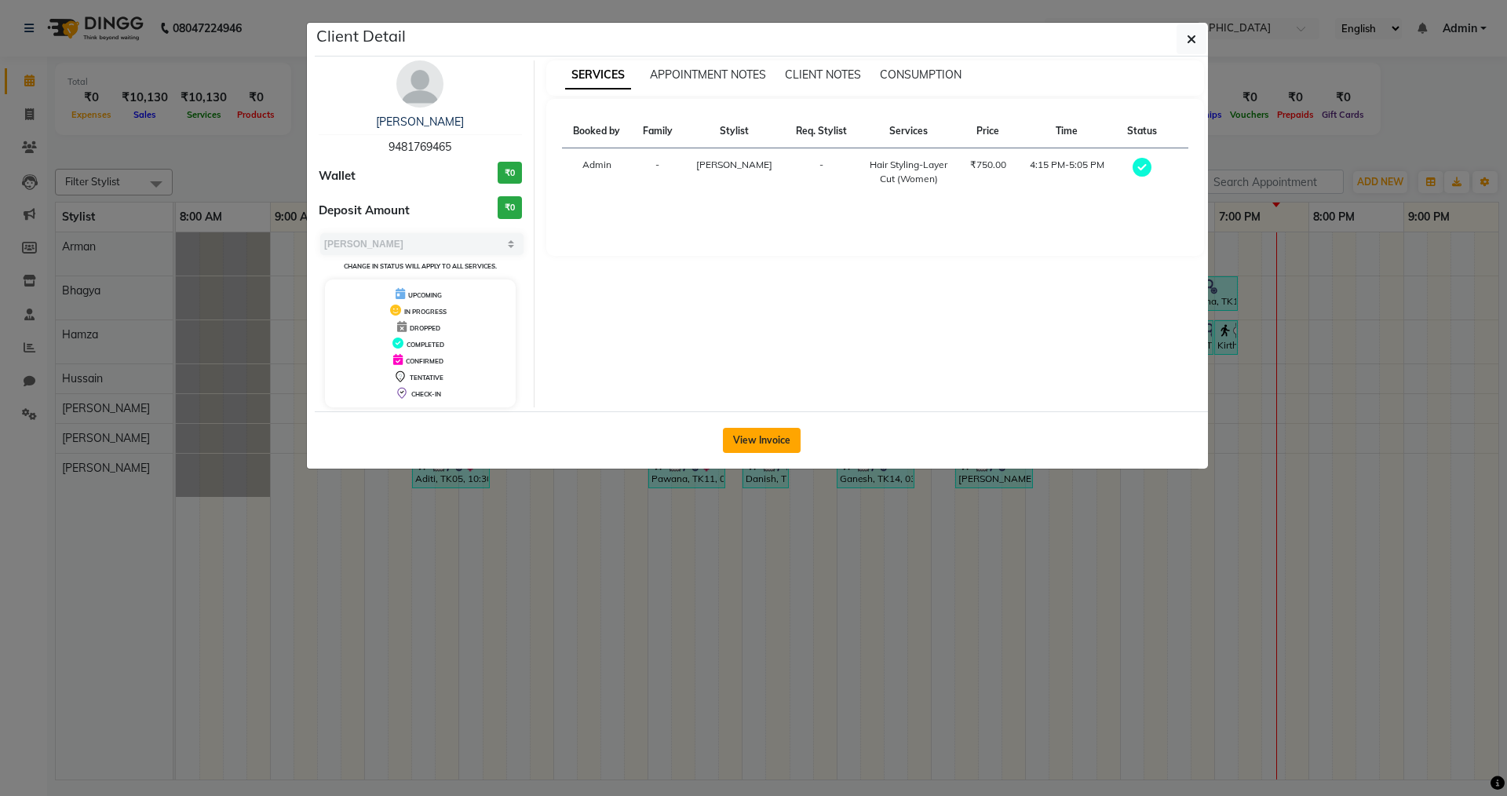
click at [765, 446] on button "View Invoice" at bounding box center [762, 440] width 78 height 25
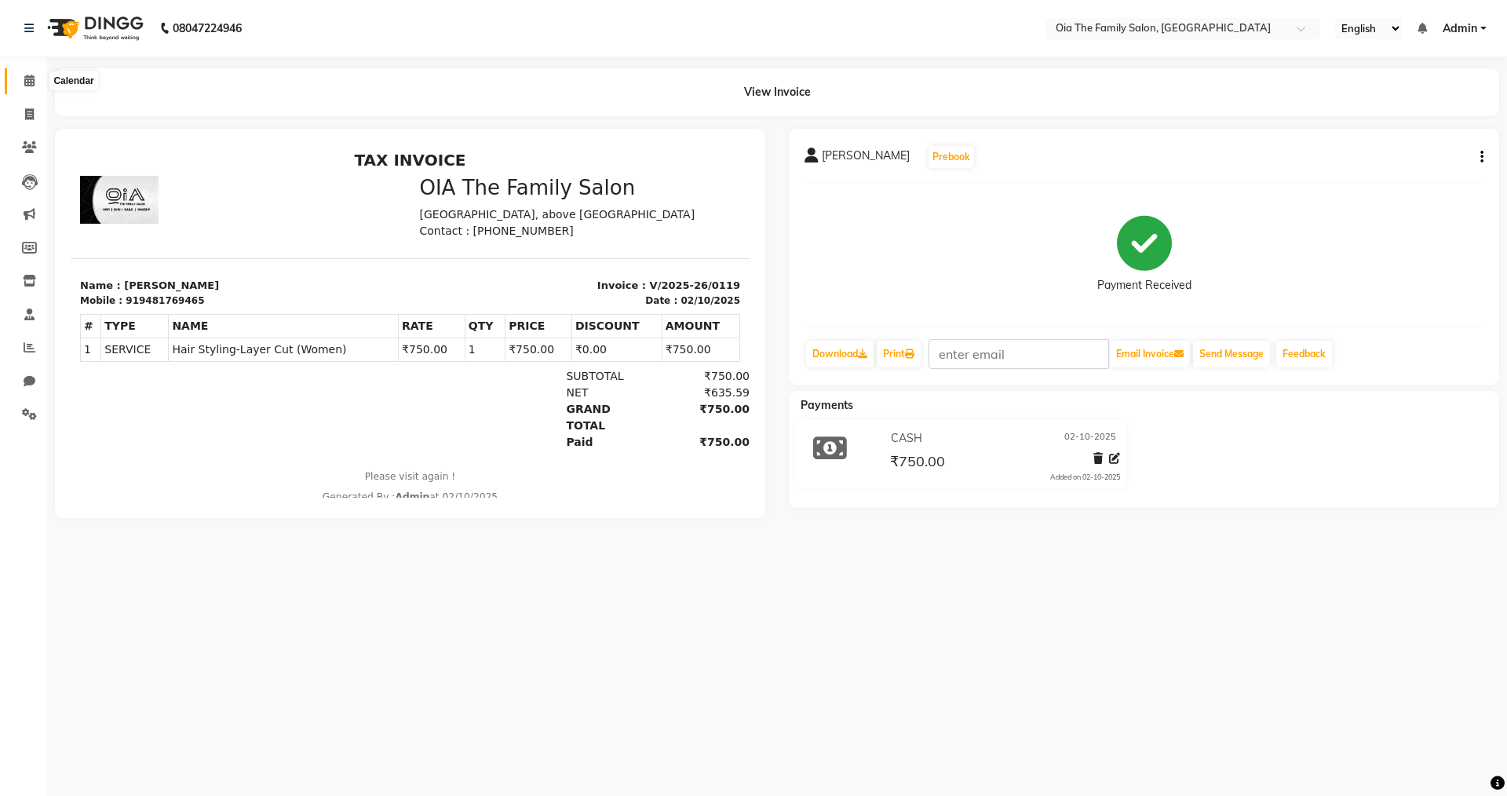
click at [29, 81] on icon at bounding box center [29, 81] width 10 height 12
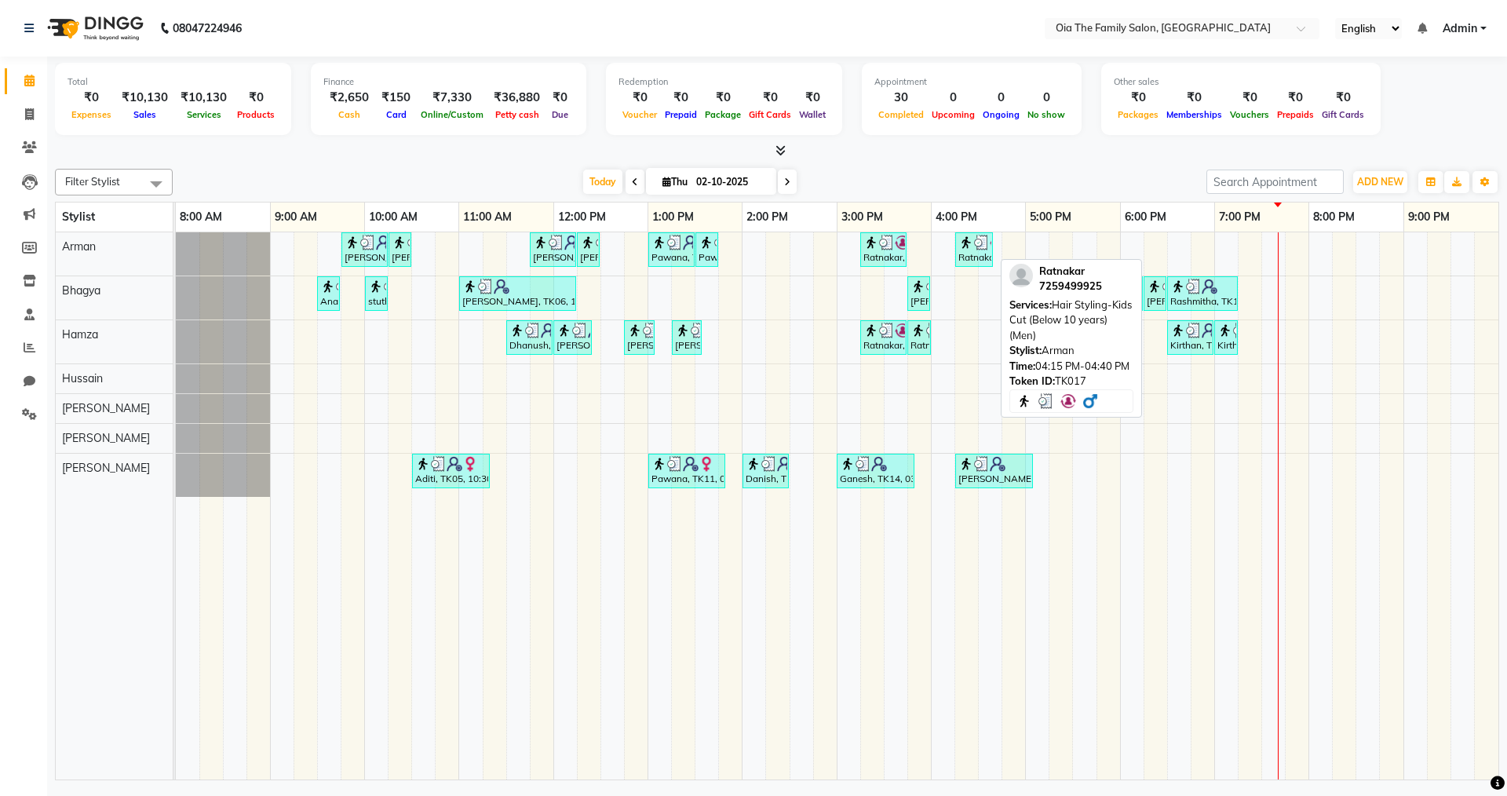
click at [979, 261] on div "Ratnakar, TK17, 04:15 PM-04:40 PM, Hair Styling-Kids Cut (Below 10 years) (Men)" at bounding box center [974, 250] width 35 height 30
select select "3"
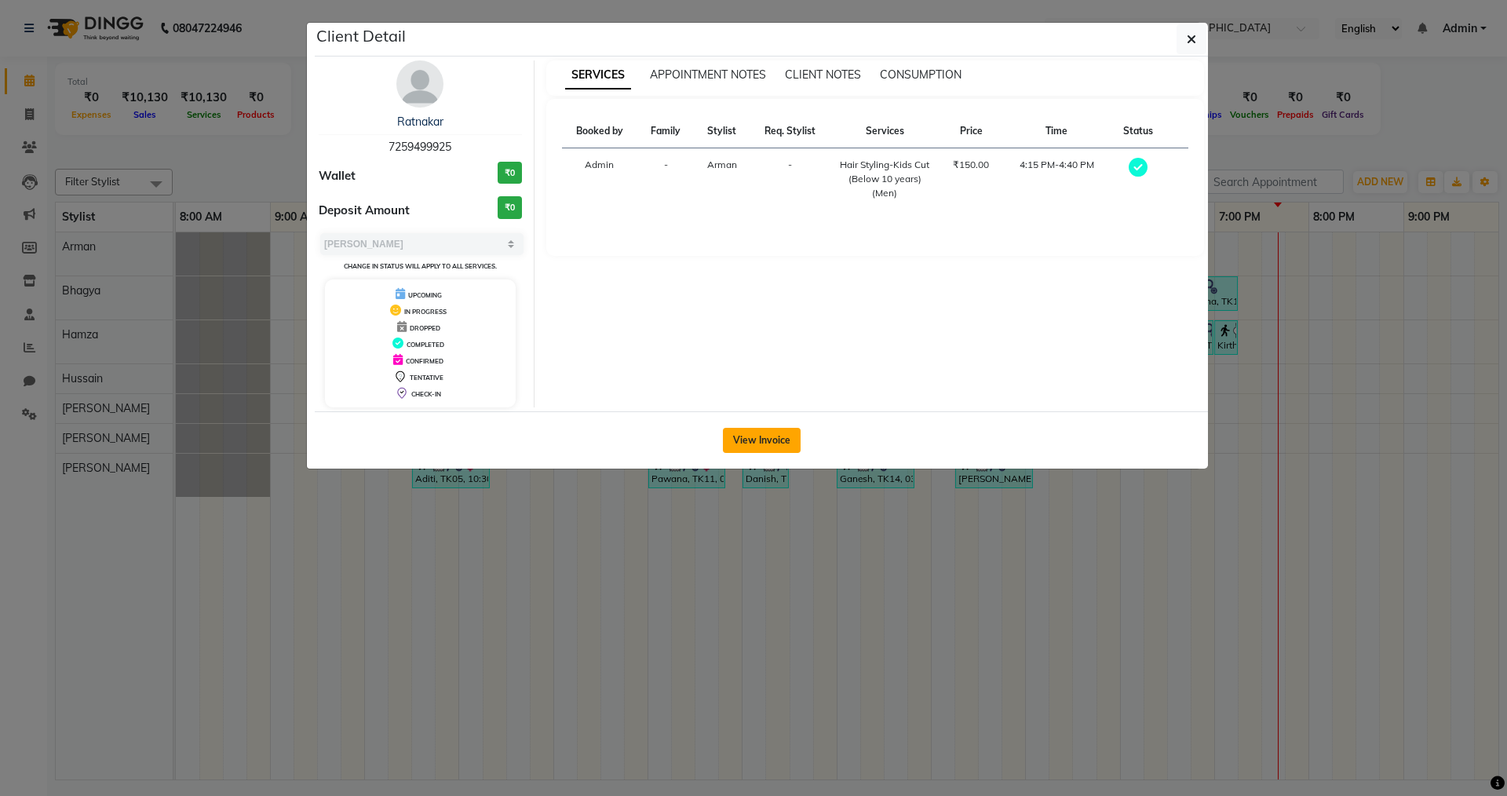
click at [739, 432] on button "View Invoice" at bounding box center [762, 440] width 78 height 25
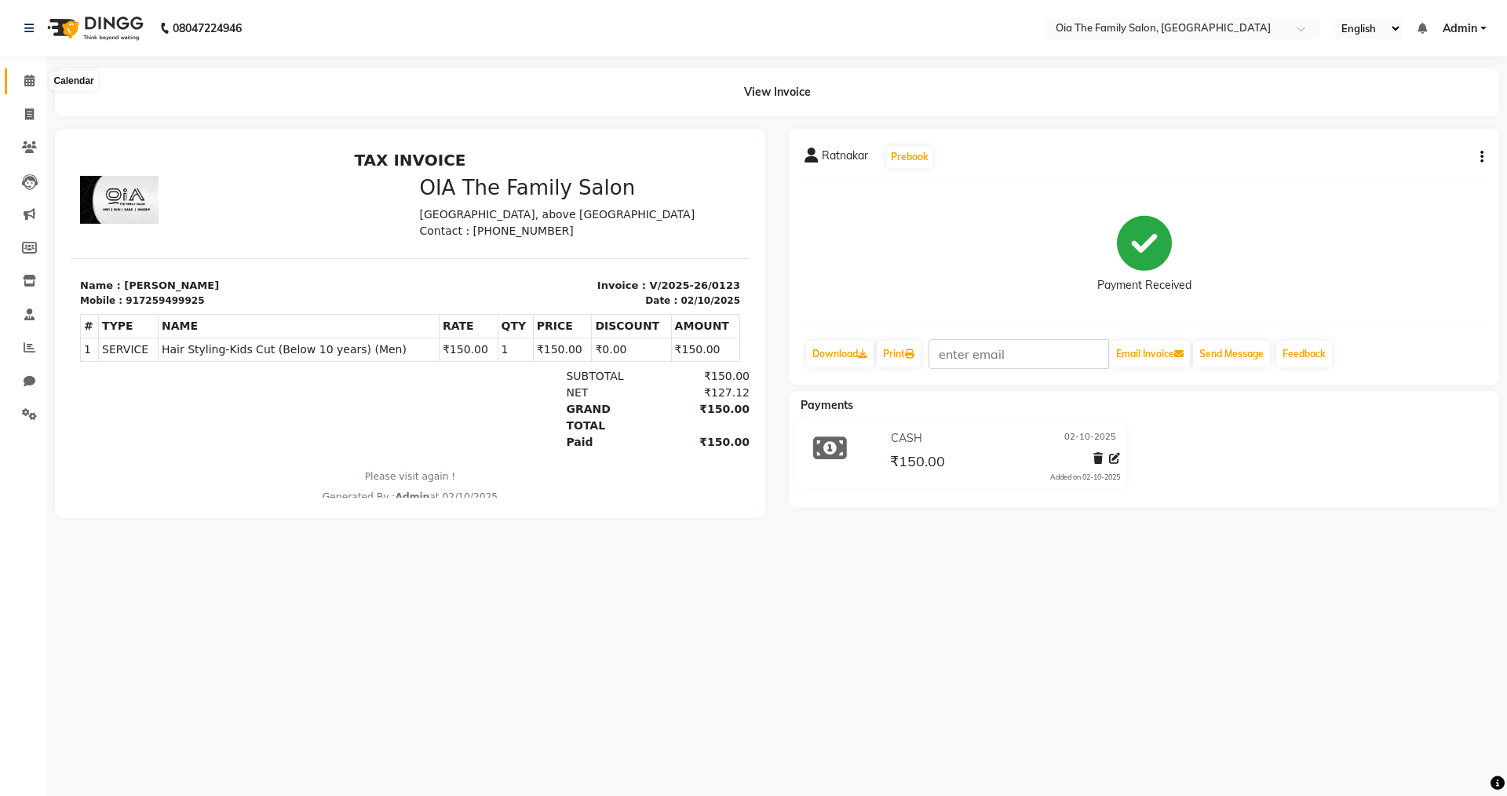
click at [24, 75] on icon at bounding box center [29, 81] width 10 height 12
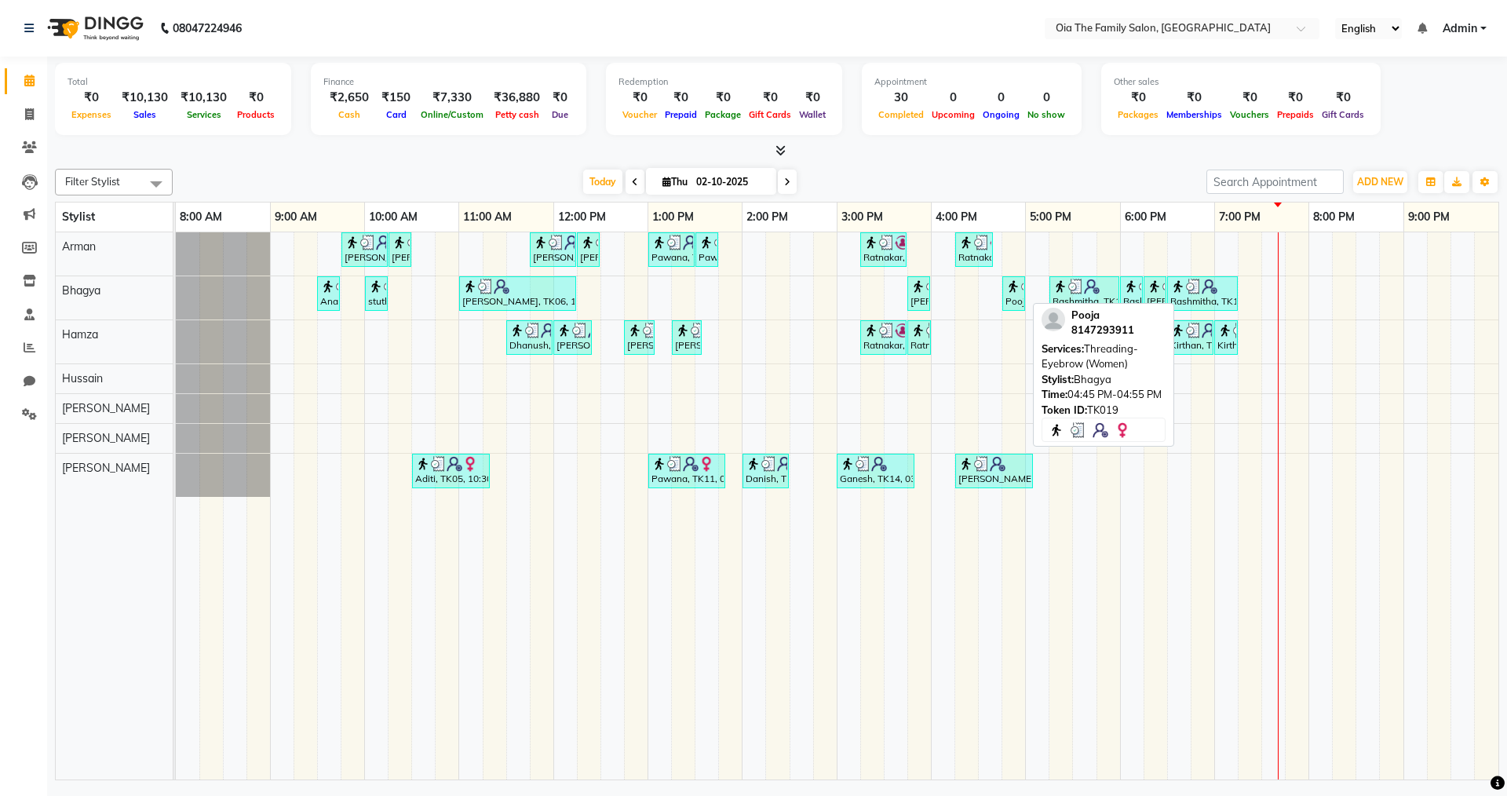
click at [1020, 293] on img at bounding box center [1013, 287] width 16 height 16
select select "3"
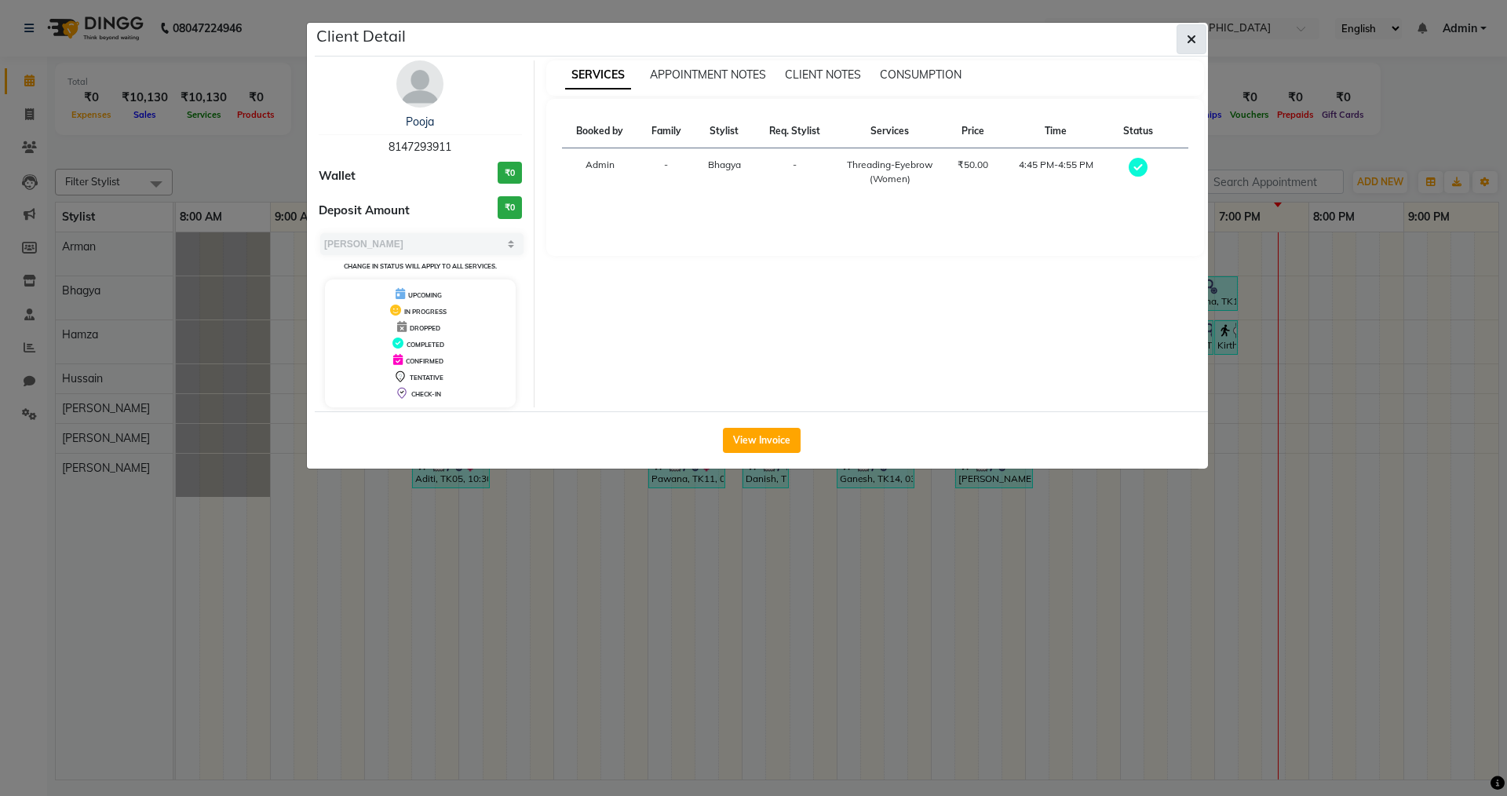
click at [1192, 30] on button "button" at bounding box center [1191, 39] width 30 height 30
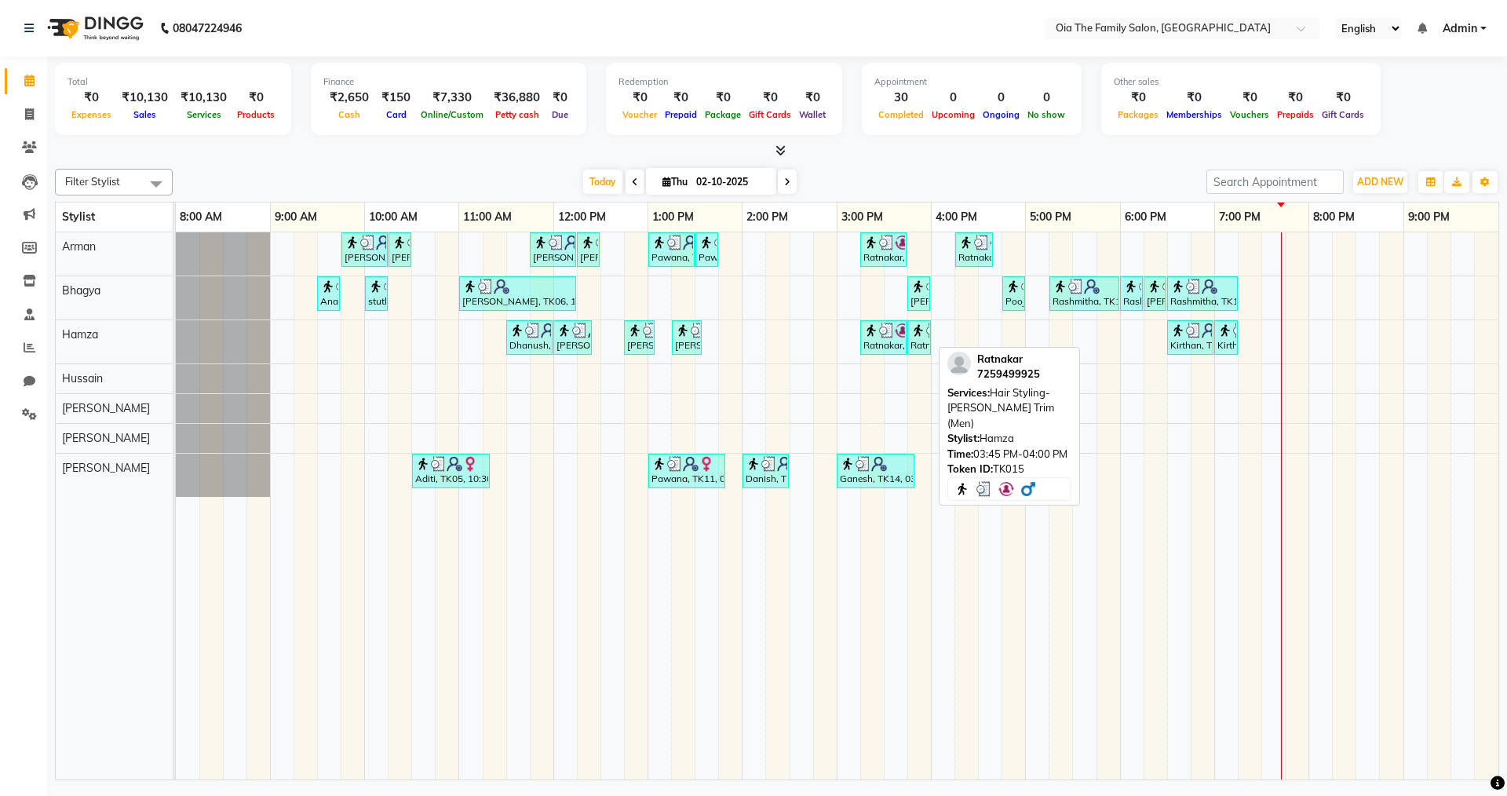
click at [921, 353] on link "Ratnakar, TK15, 03:45 PM-04:00 PM, Hair Styling-[PERSON_NAME] Trim (Men)" at bounding box center [919, 337] width 24 height 35
select select "3"
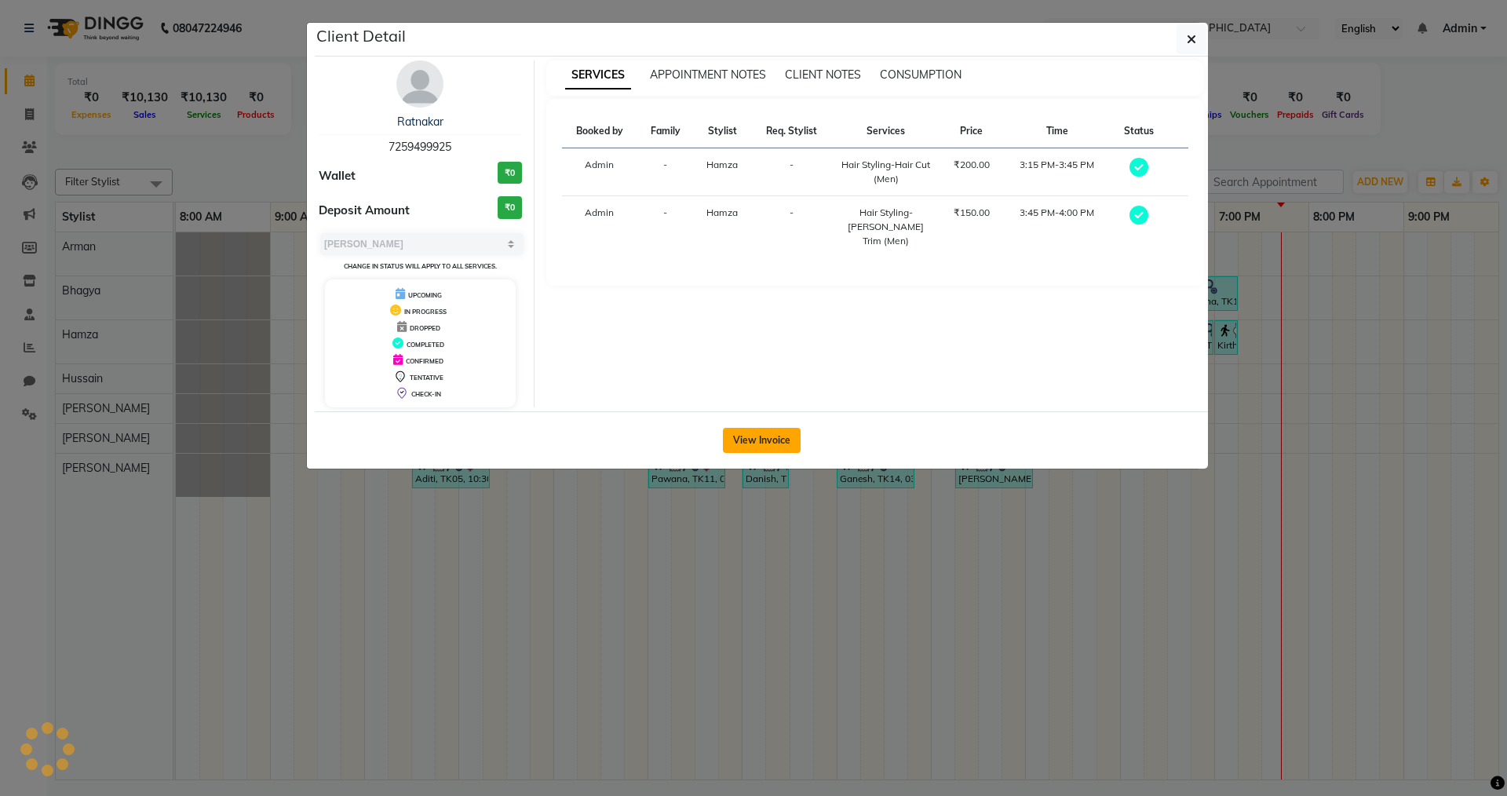
click at [782, 429] on button "View Invoice" at bounding box center [762, 440] width 78 height 25
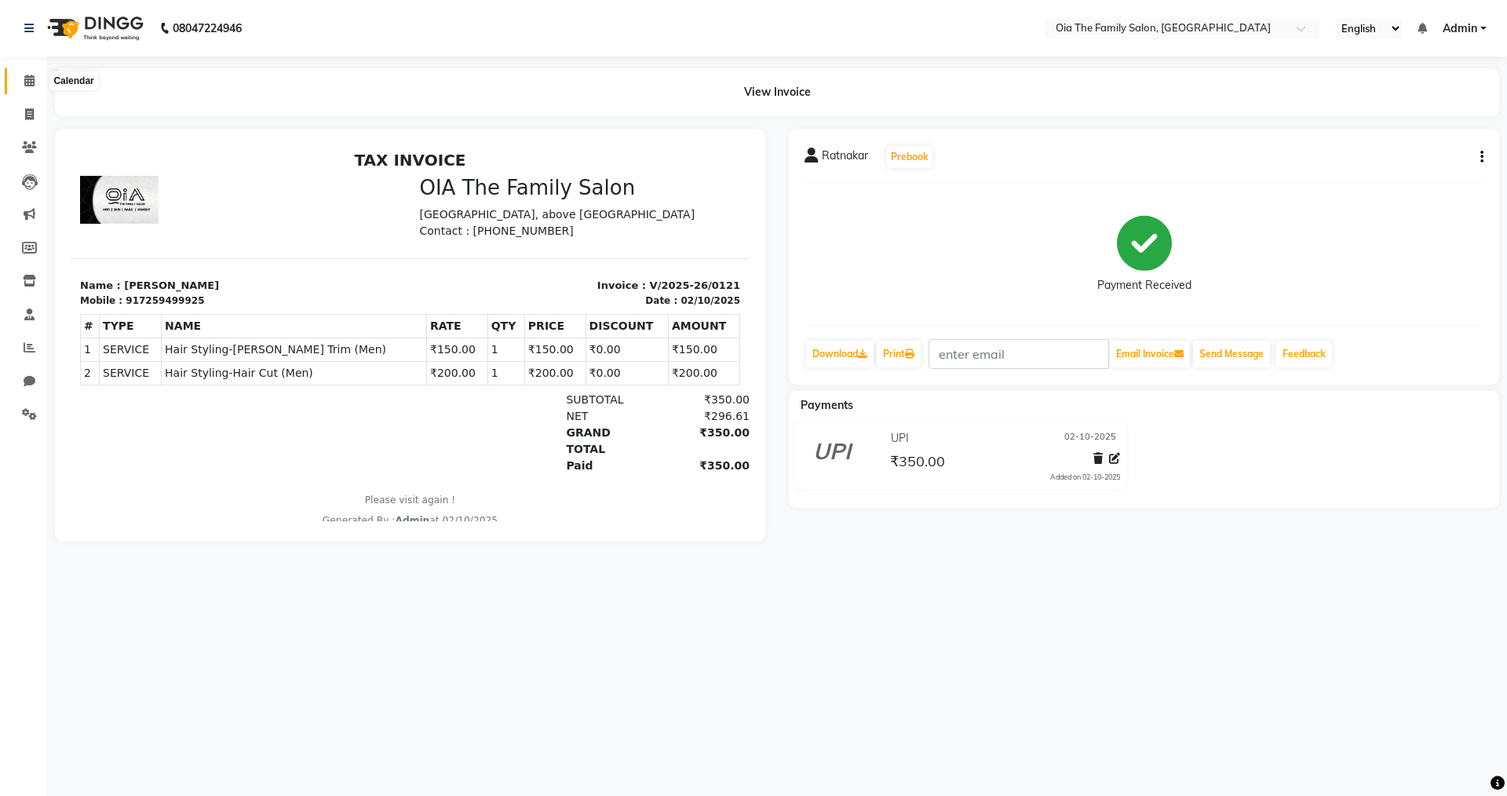
click at [28, 89] on span at bounding box center [29, 81] width 27 height 18
